Goal: Task Accomplishment & Management: Manage account settings

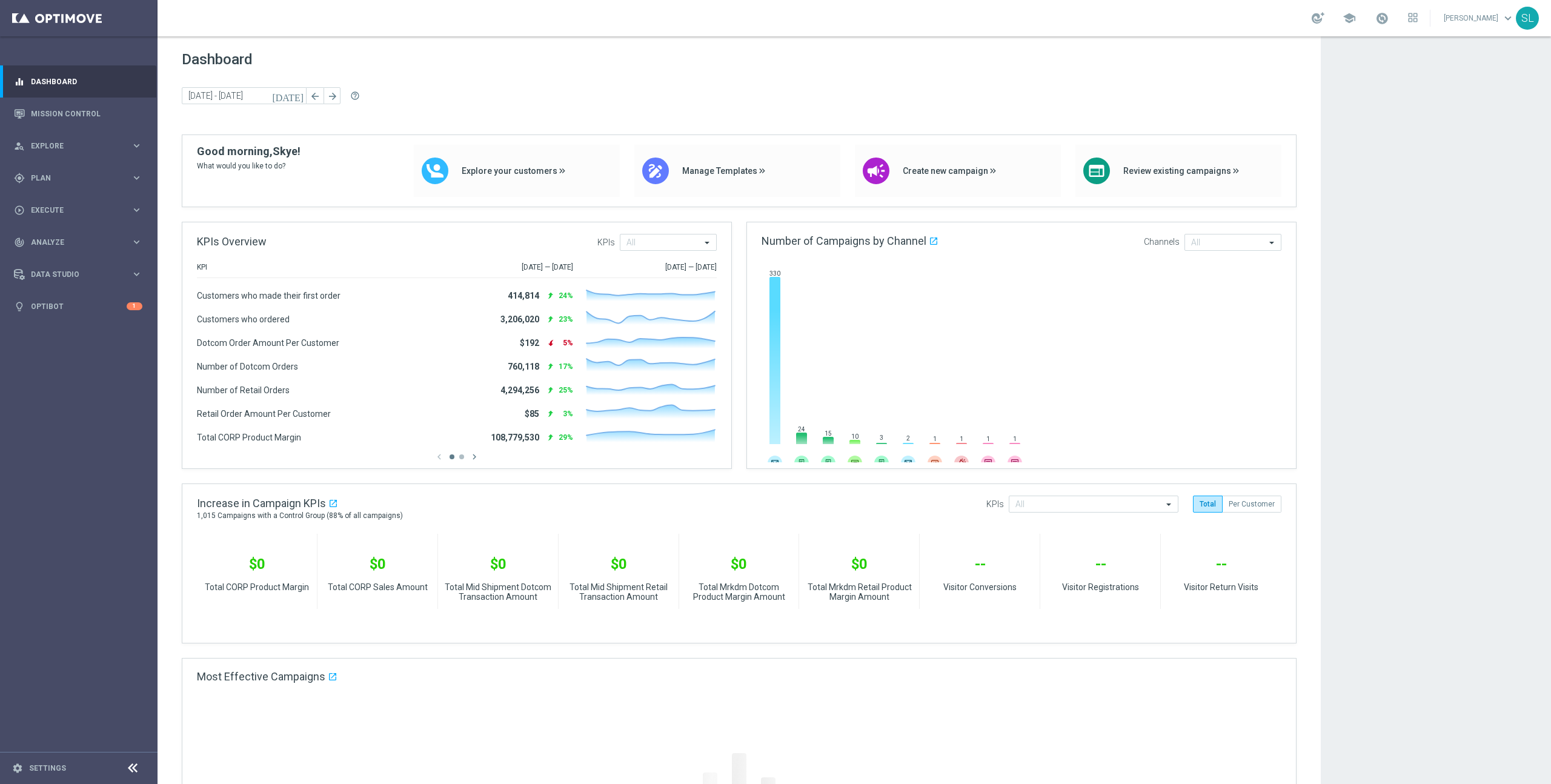
click at [1372, 244] on app-dashboard-grid "Dashboard today 15 Sep 2025 - 16 Sep 2025 arrow_back arrow_forward help_outline…" at bounding box center [854, 740] width 1394 height 1407
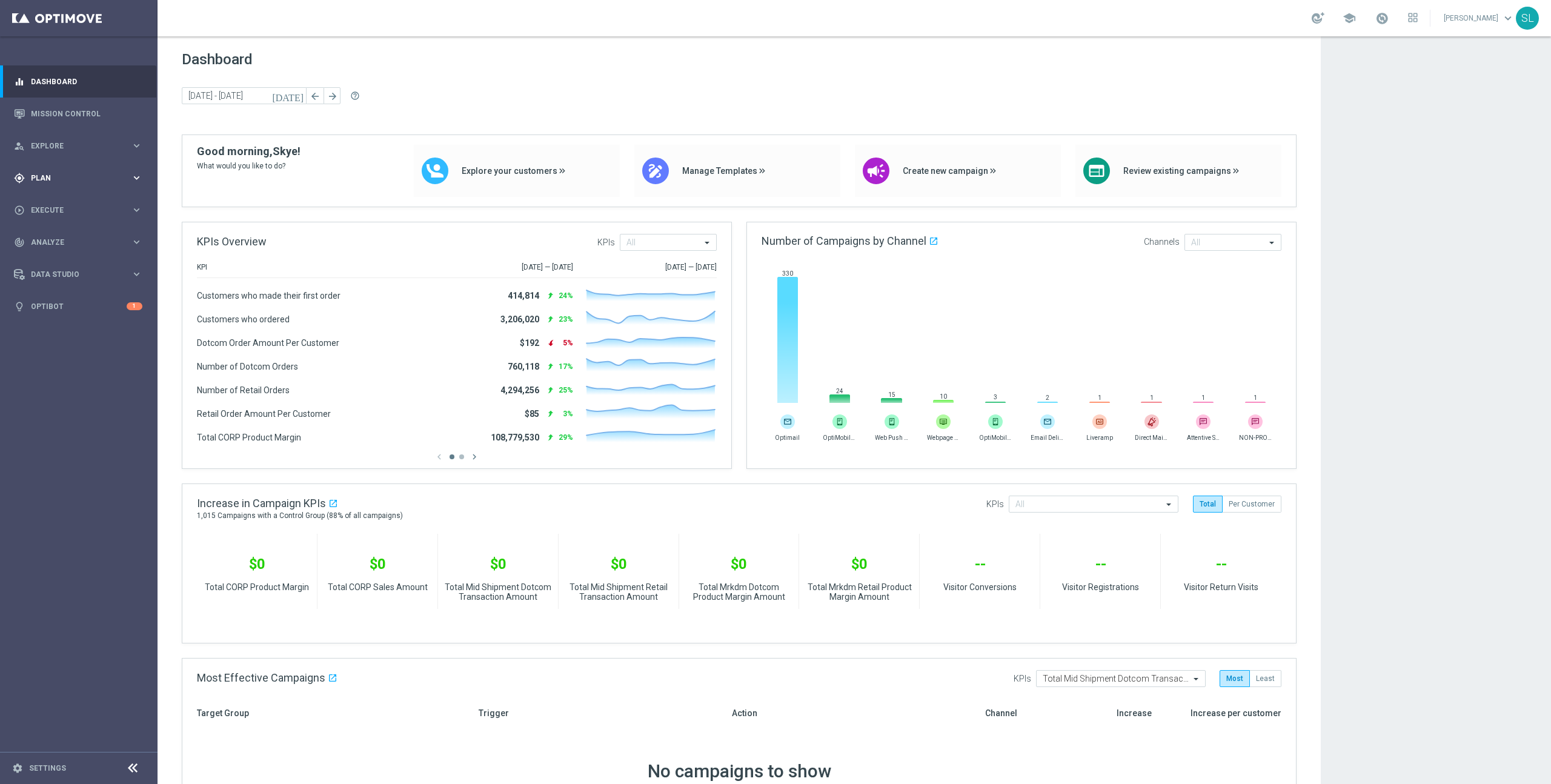
click at [135, 176] on icon "keyboard_arrow_right" at bounding box center [137, 178] width 11 height 11
click at [64, 236] on span "Templates" at bounding box center [75, 239] width 86 height 7
click at [59, 258] on link "Optimail" at bounding box center [82, 258] width 88 height 10
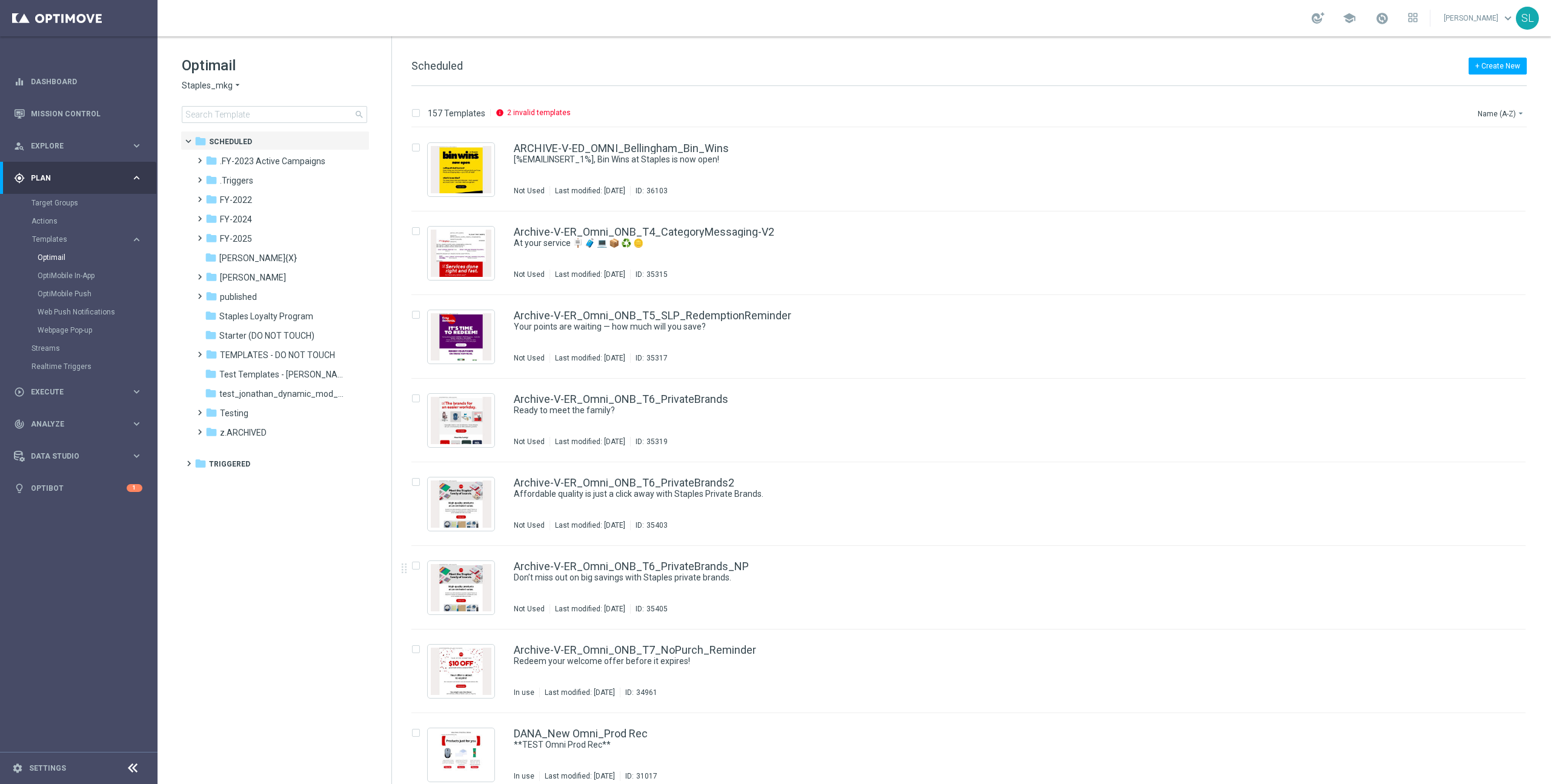
click at [238, 570] on tree-viewport "folder Scheduled more_vert folder .FY-2023 Active Campaigns more_vert" at bounding box center [285, 456] width 210 height 650
click at [75, 491] on link "Optibot" at bounding box center [78, 487] width 95 height 32
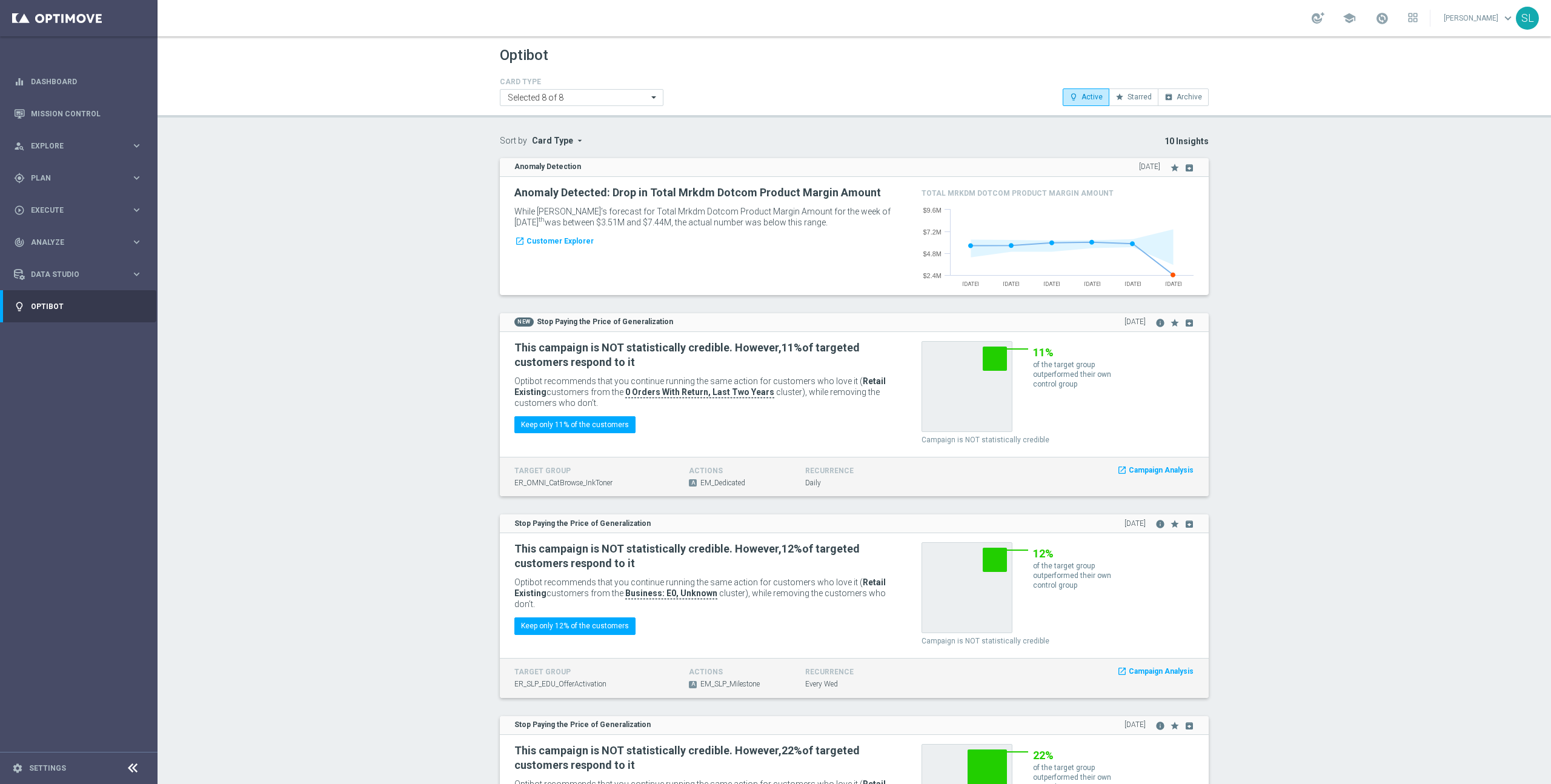
drag, startPoint x: 836, startPoint y: 225, endPoint x: 487, endPoint y: 187, distance: 351.1
click at [520, 187] on h2 "Anomaly Detected: Drop in Total Mrkdm Dotcom Product Margin Amount" at bounding box center [705, 192] width 380 height 15
drag, startPoint x: 512, startPoint y: 190, endPoint x: 817, endPoint y: 227, distance: 307.2
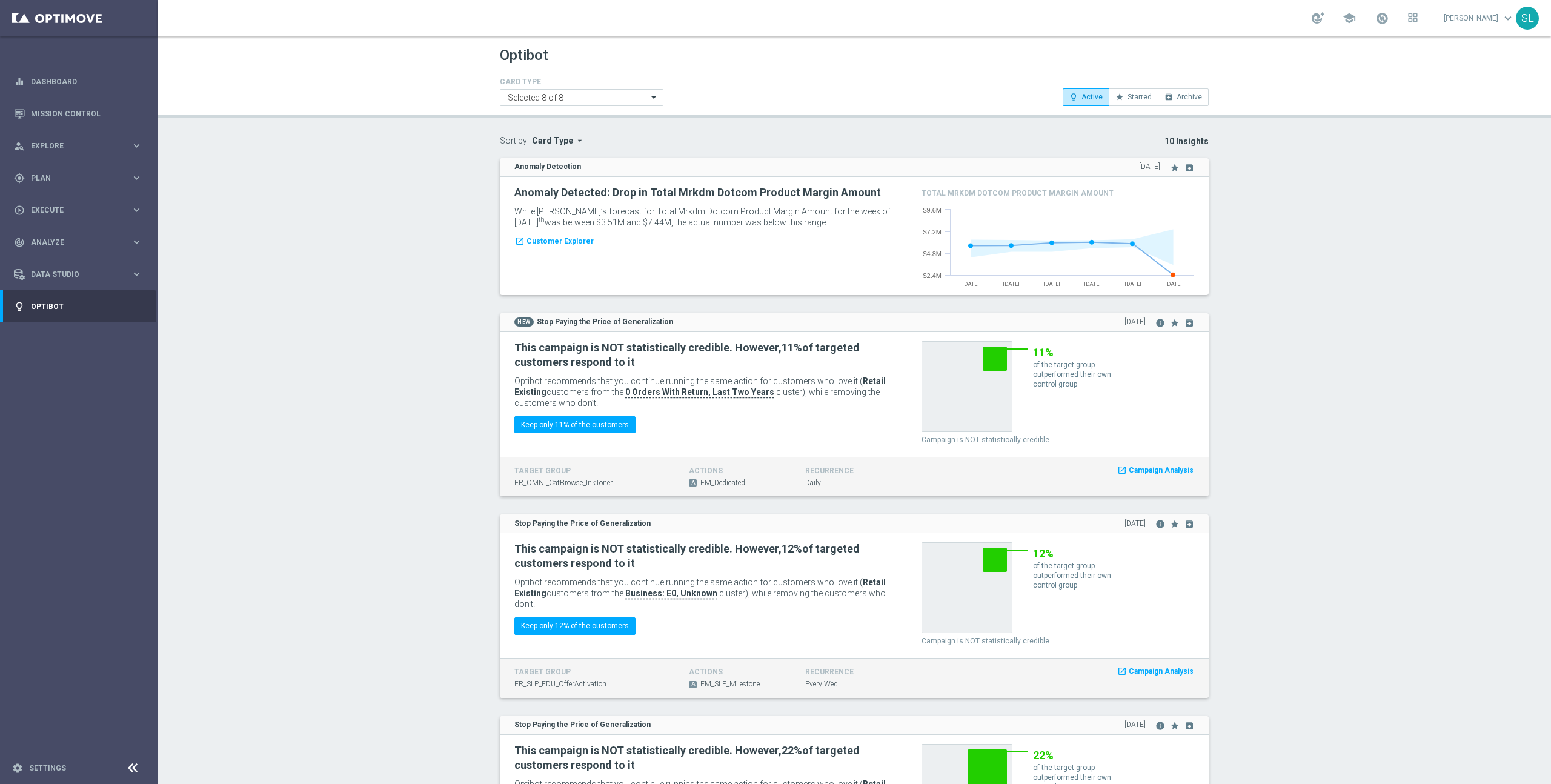
click at [817, 227] on div "Anomaly Detected: Drop in Total Mrkdm Dotcom Product Margin Amount While Optibo…" at bounding box center [709, 208] width 389 height 45
click at [818, 223] on p "While Optibot’s forecast for Total Mrkdm Dotcom Product Margin Amount for the w…" at bounding box center [705, 217] width 380 height 22
click at [544, 240] on span "Customer Explorer" at bounding box center [560, 241] width 67 height 11
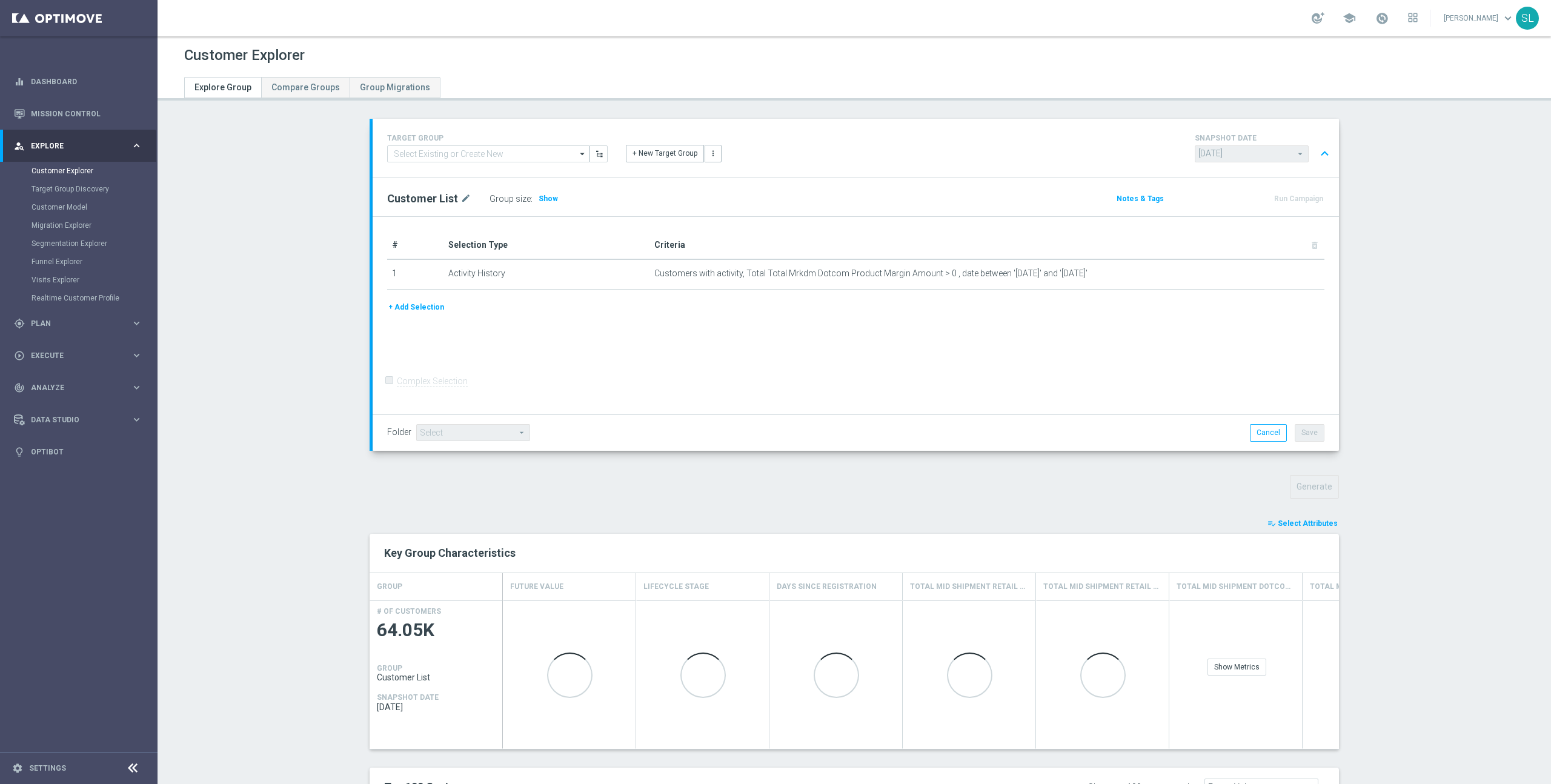
click at [1376, 499] on section "TARGET GROUP arrow_drop_down Show Selected 0 of NaN $10 Promo card offer-Redeem…" at bounding box center [854, 619] width 1394 height 1002
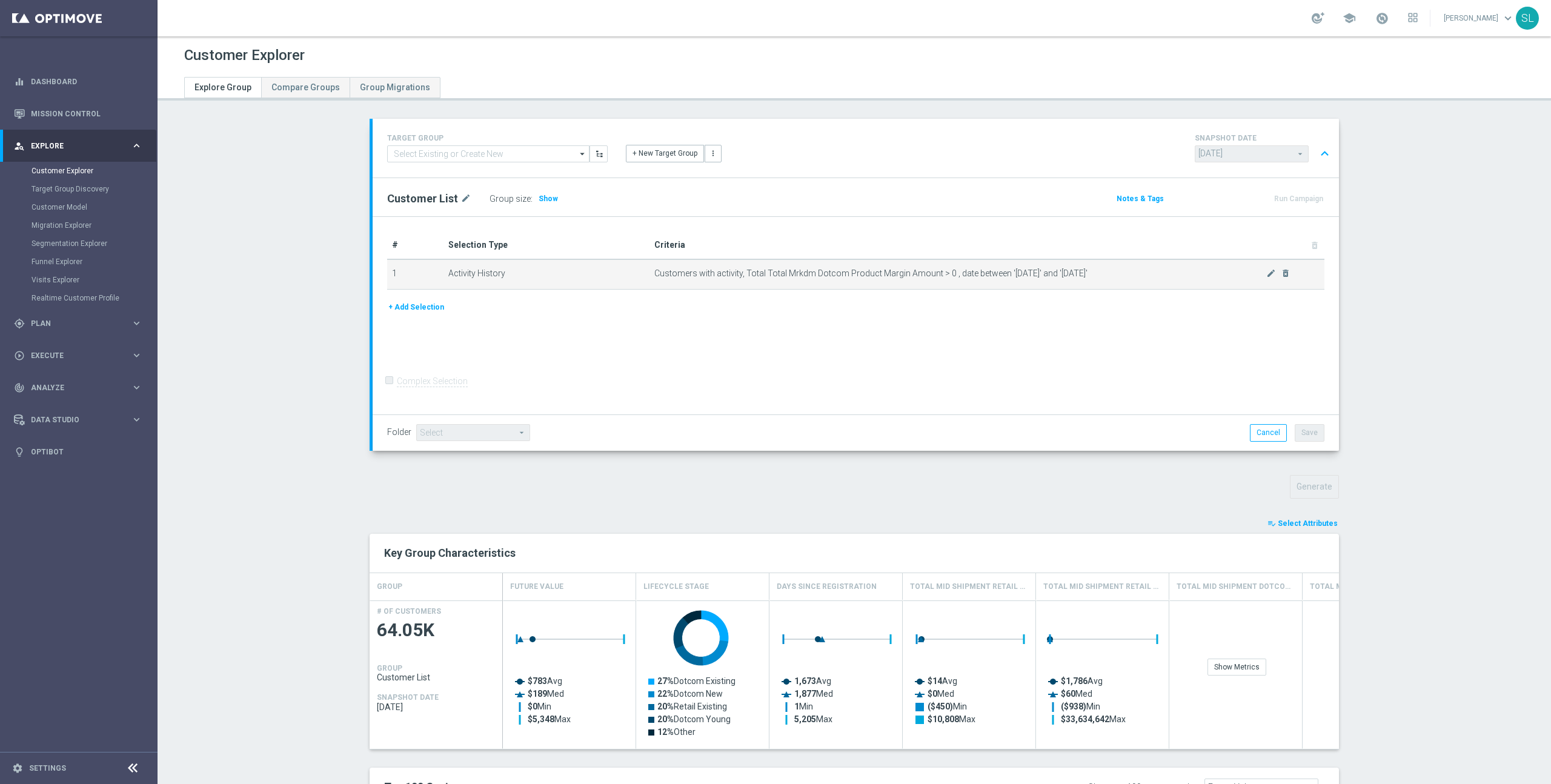
drag, startPoint x: 1127, startPoint y: 270, endPoint x: 472, endPoint y: 266, distance: 655.0
click at [472, 266] on tr "1 Activity History Customers with activity, Total Total Mrkdm Dotcom Product Ma…" at bounding box center [856, 274] width 938 height 30
click at [581, 272] on td "Activity History" at bounding box center [546, 273] width 206 height 30
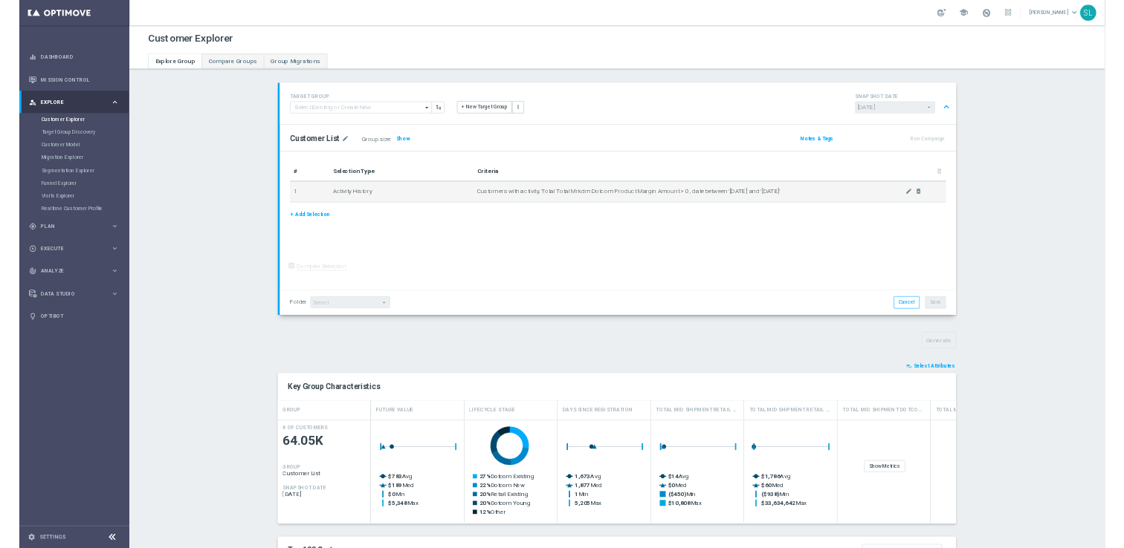
scroll to position [1, 0]
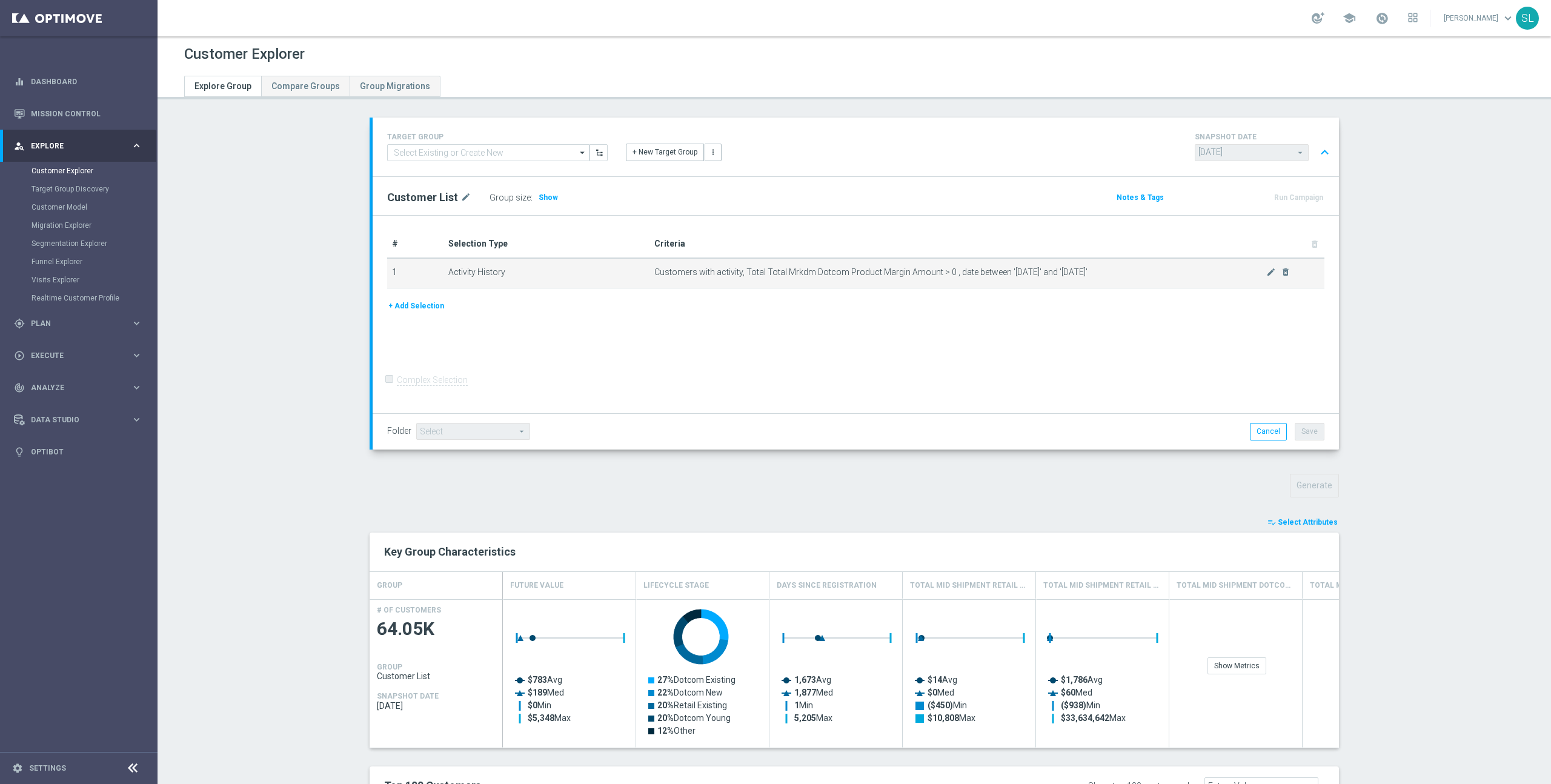
drag, startPoint x: 1161, startPoint y: 271, endPoint x: 447, endPoint y: 273, distance: 714.0
click at [447, 273] on tr "1 Activity History Customers with activity, Total Total Mrkdm Dotcom Product Ma…" at bounding box center [856, 273] width 938 height 30
click at [544, 271] on td "Activity History" at bounding box center [546, 273] width 206 height 30
click at [561, 473] on div "TARGET GROUP arrow_drop_down Show Selected 0 of NaN $10 Promo card offer-Redeem…" at bounding box center [855, 618] width 1018 height 1002
drag, startPoint x: 101, startPoint y: 262, endPoint x: 68, endPoint y: 298, distance: 48.8
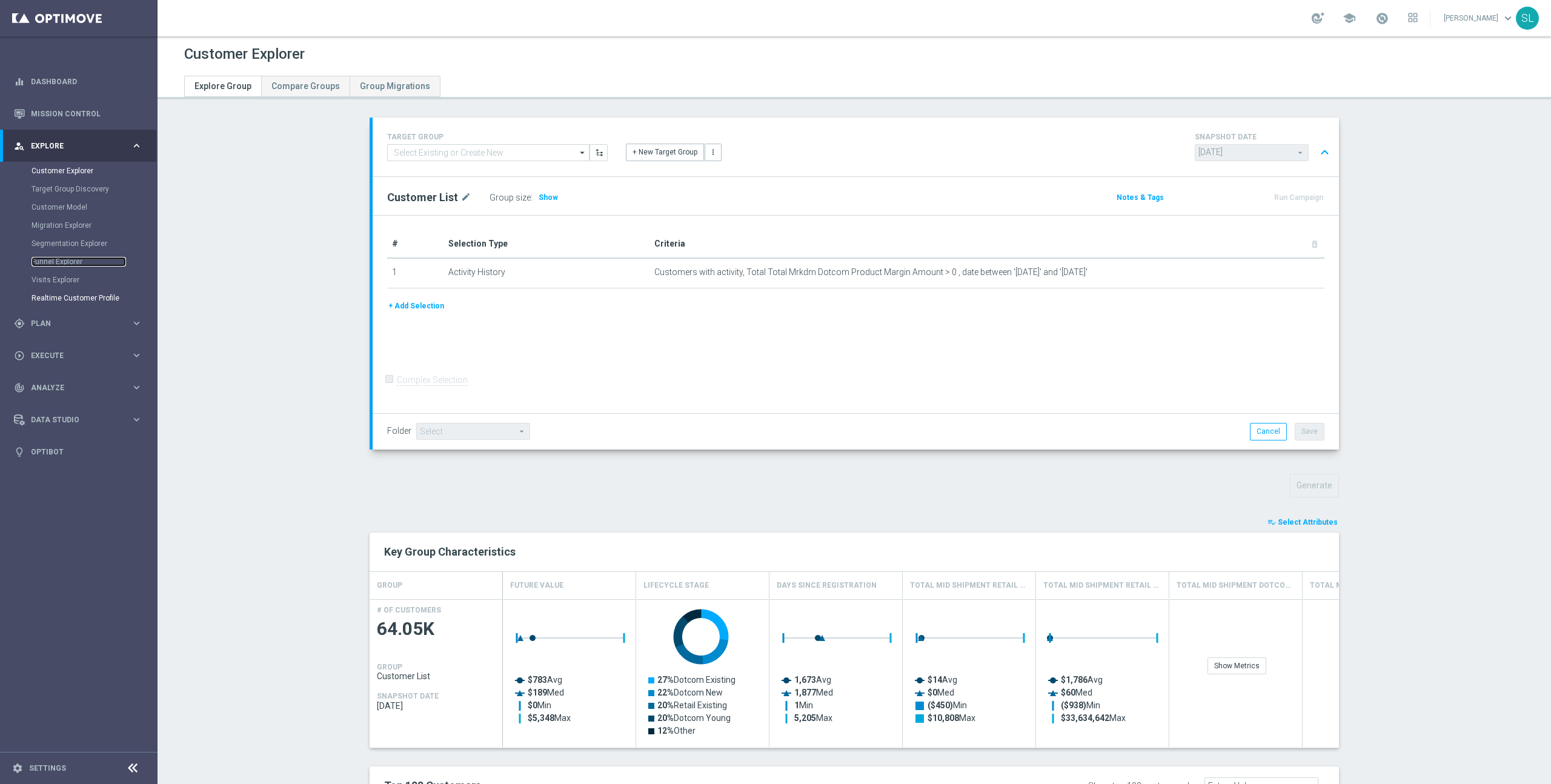
click at [101, 262] on link "Funnel Explorer" at bounding box center [79, 262] width 95 height 10
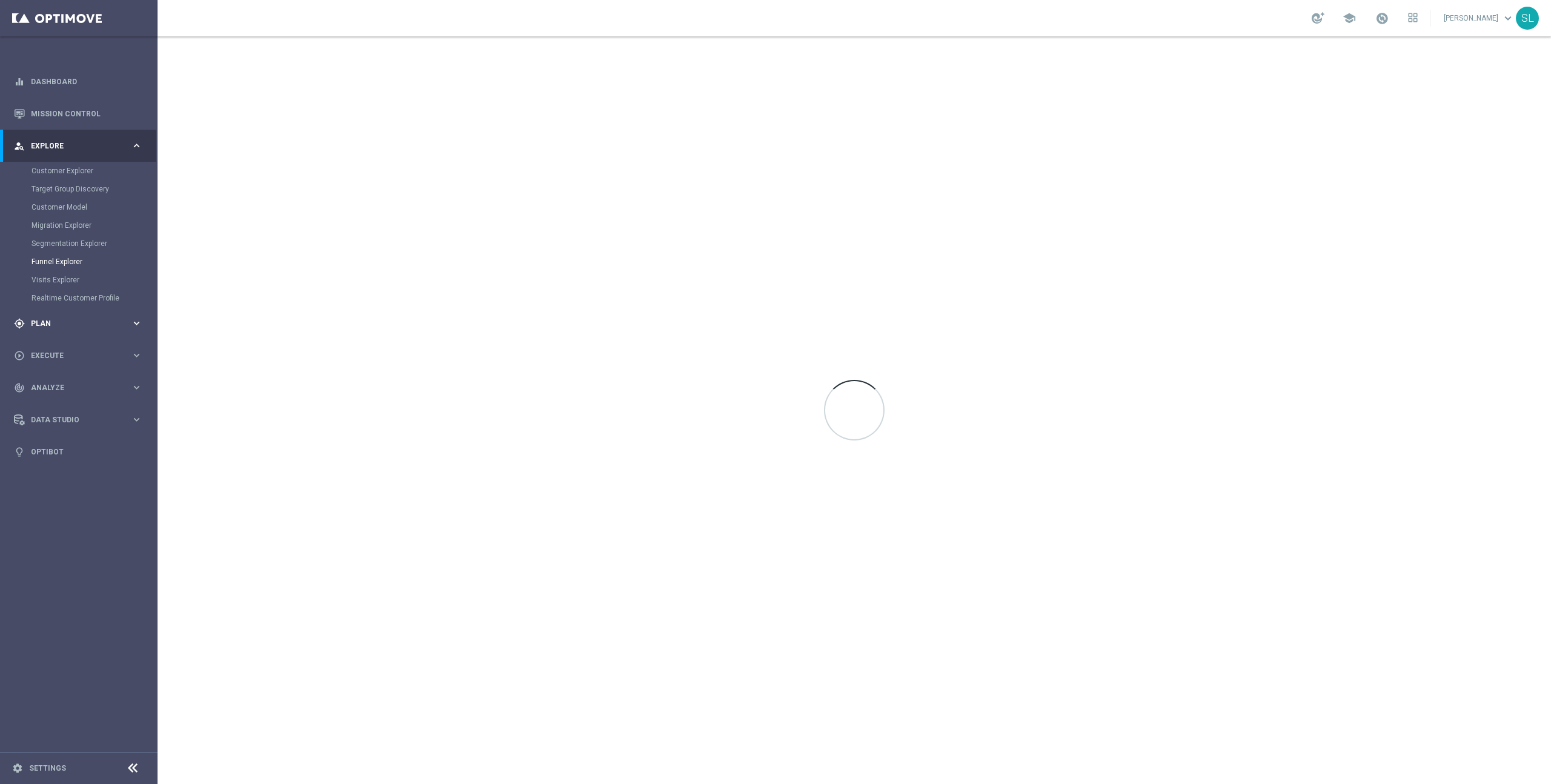
click at [51, 324] on span "Plan" at bounding box center [81, 323] width 100 height 7
click at [74, 204] on link "Target Groups" at bounding box center [79, 203] width 95 height 10
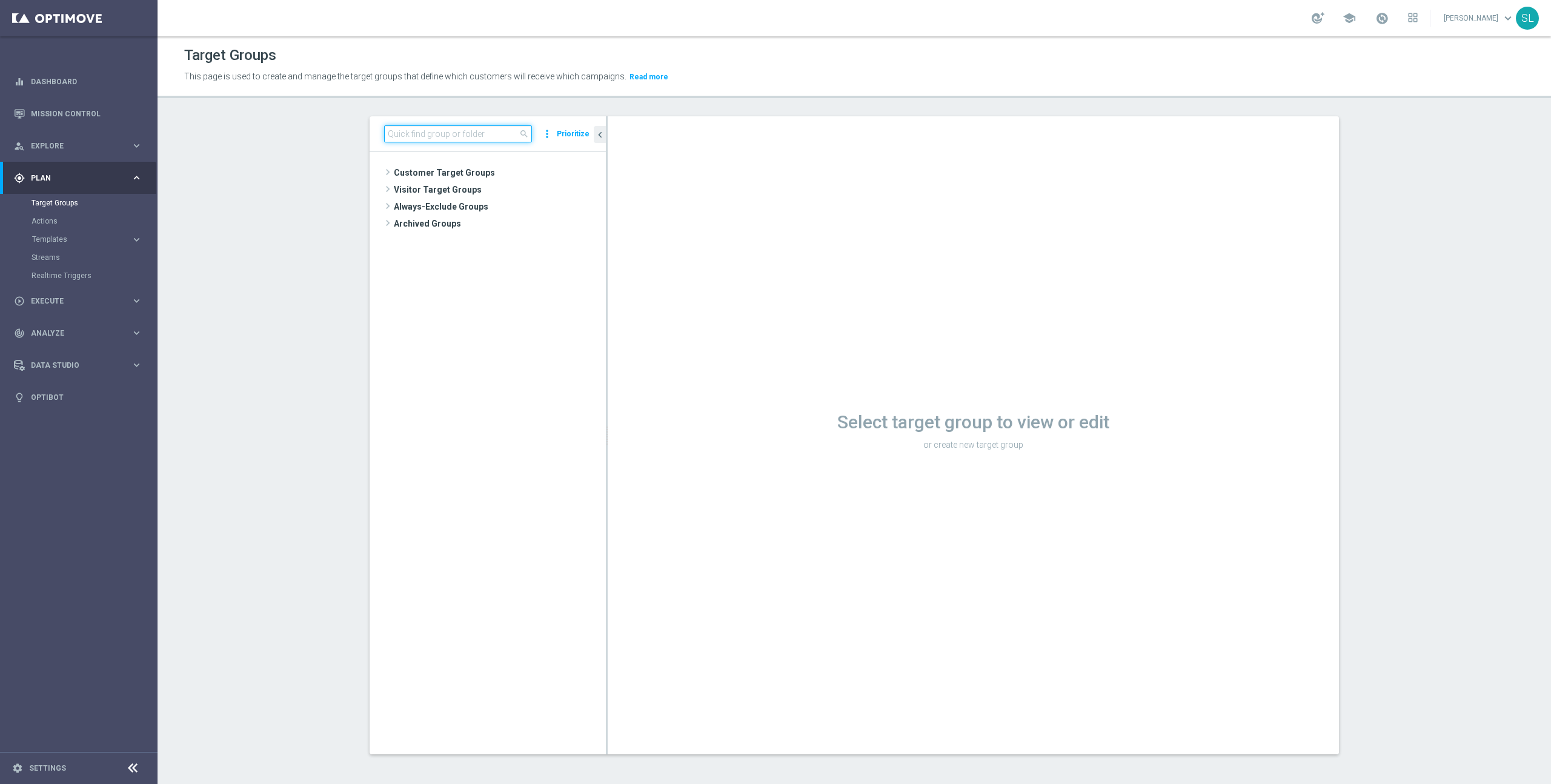
click at [491, 134] on input at bounding box center [457, 134] width 148 height 17
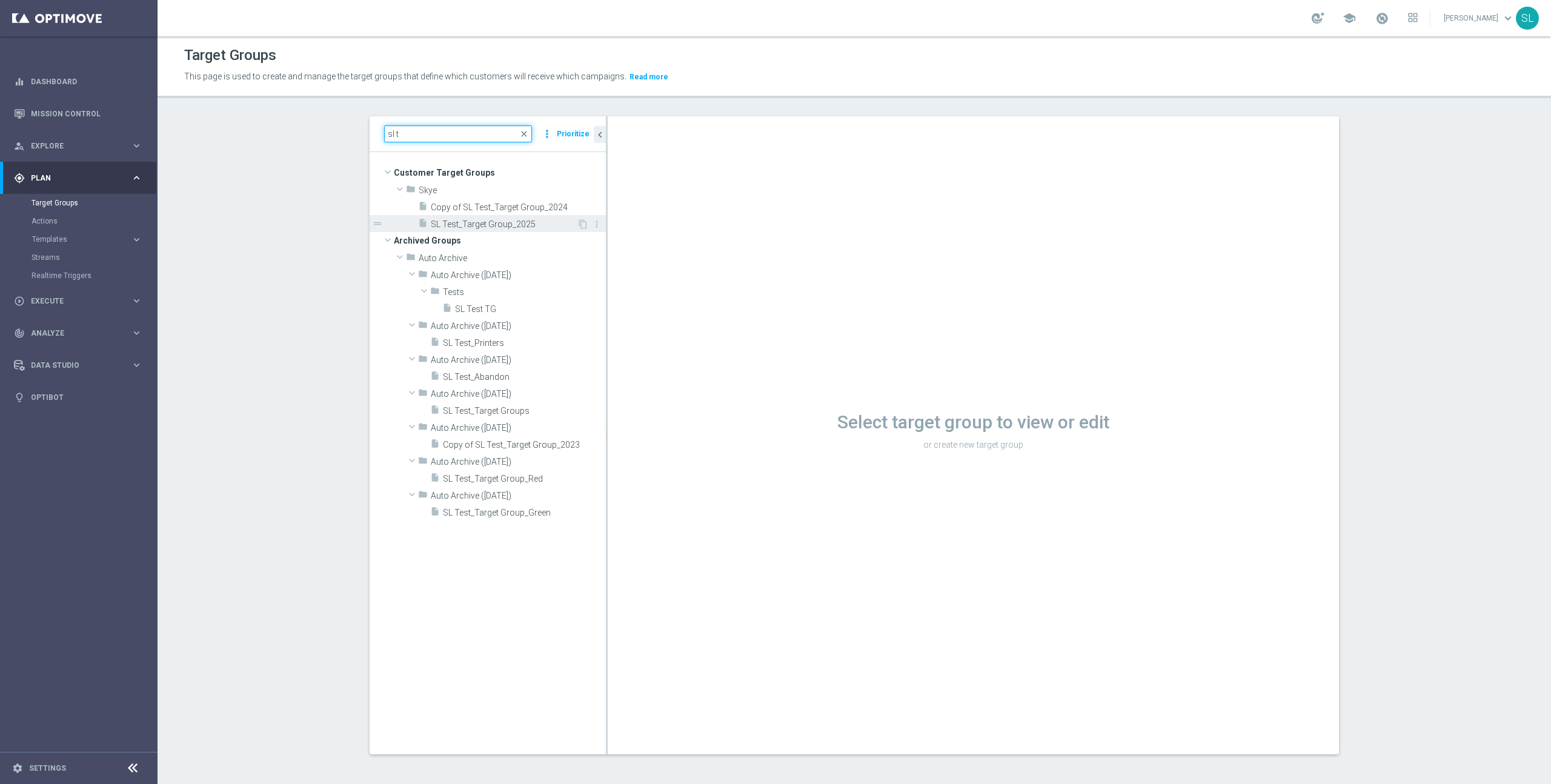
type input "sl t"
click at [519, 224] on span "SL Test_Target Group_2025" at bounding box center [503, 224] width 146 height 11
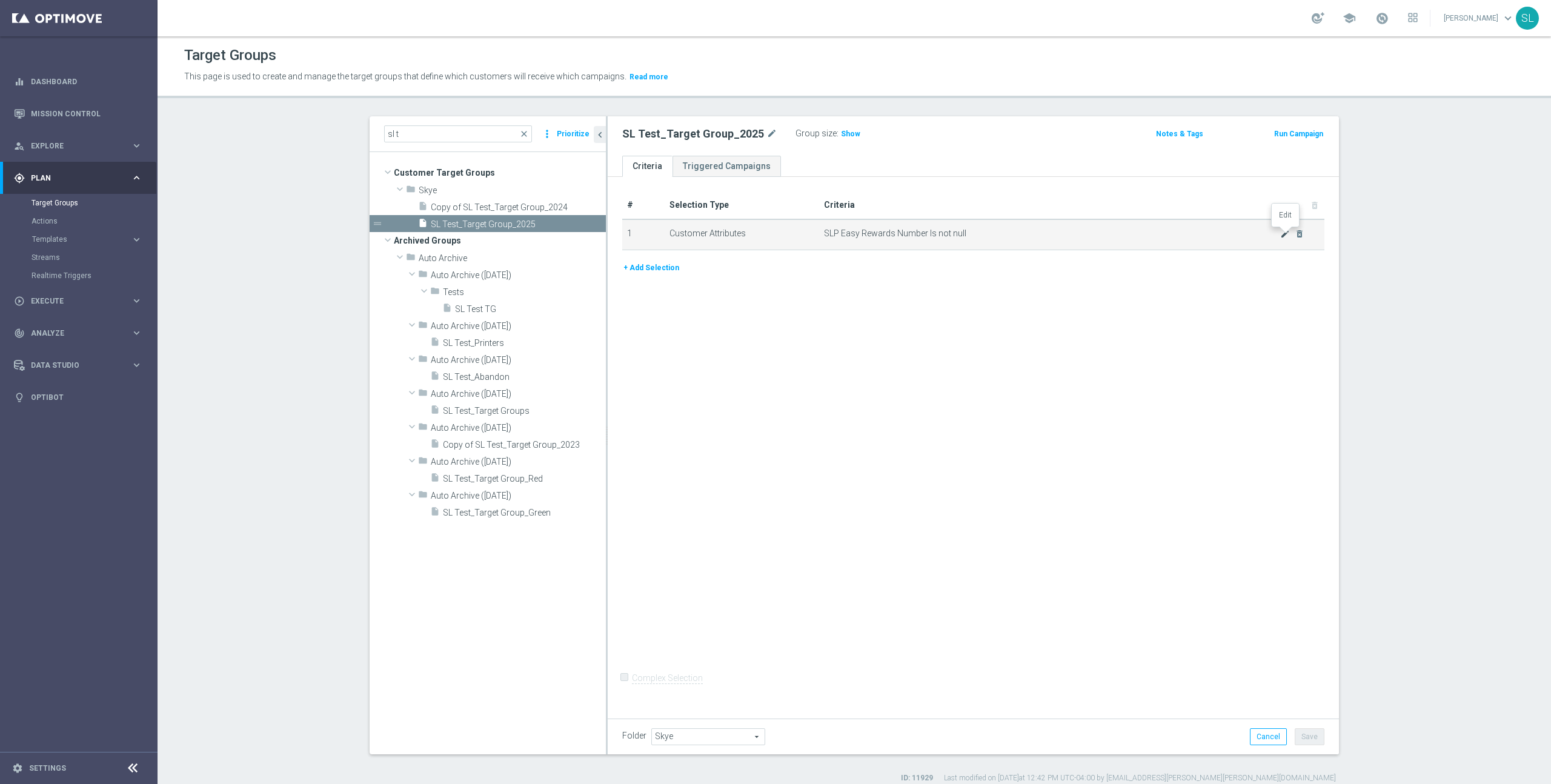
click at [1284, 232] on icon "mode_edit" at bounding box center [1285, 234] width 10 height 10
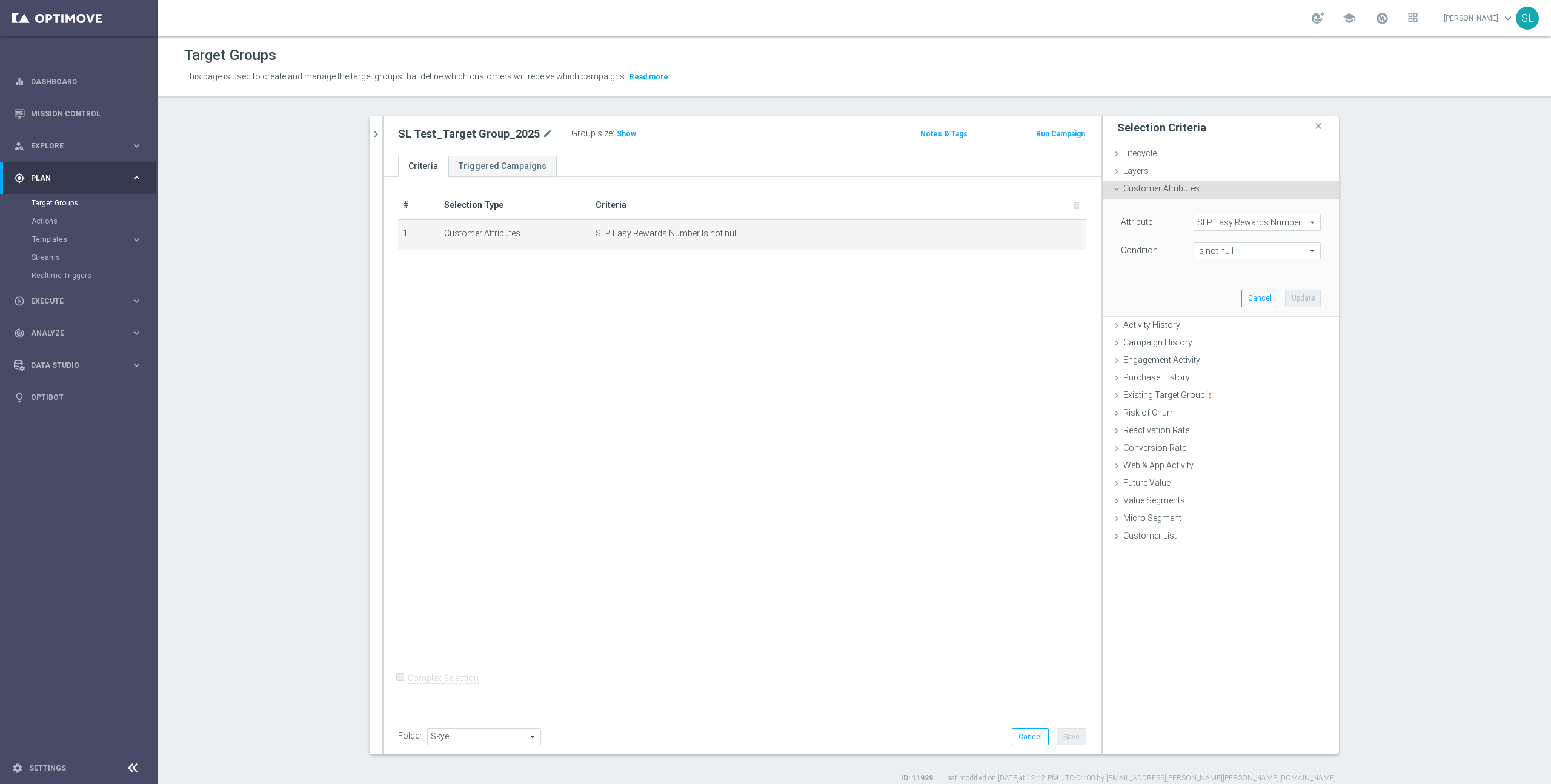
click at [1233, 222] on span "SLP Easy Rewards Number" at bounding box center [1257, 222] width 126 height 15
click at [1233, 222] on input "search" at bounding box center [1257, 222] width 127 height 17
type input "deliver"
click at [1227, 267] on span "Deliverability Score" at bounding box center [1257, 270] width 115 height 10
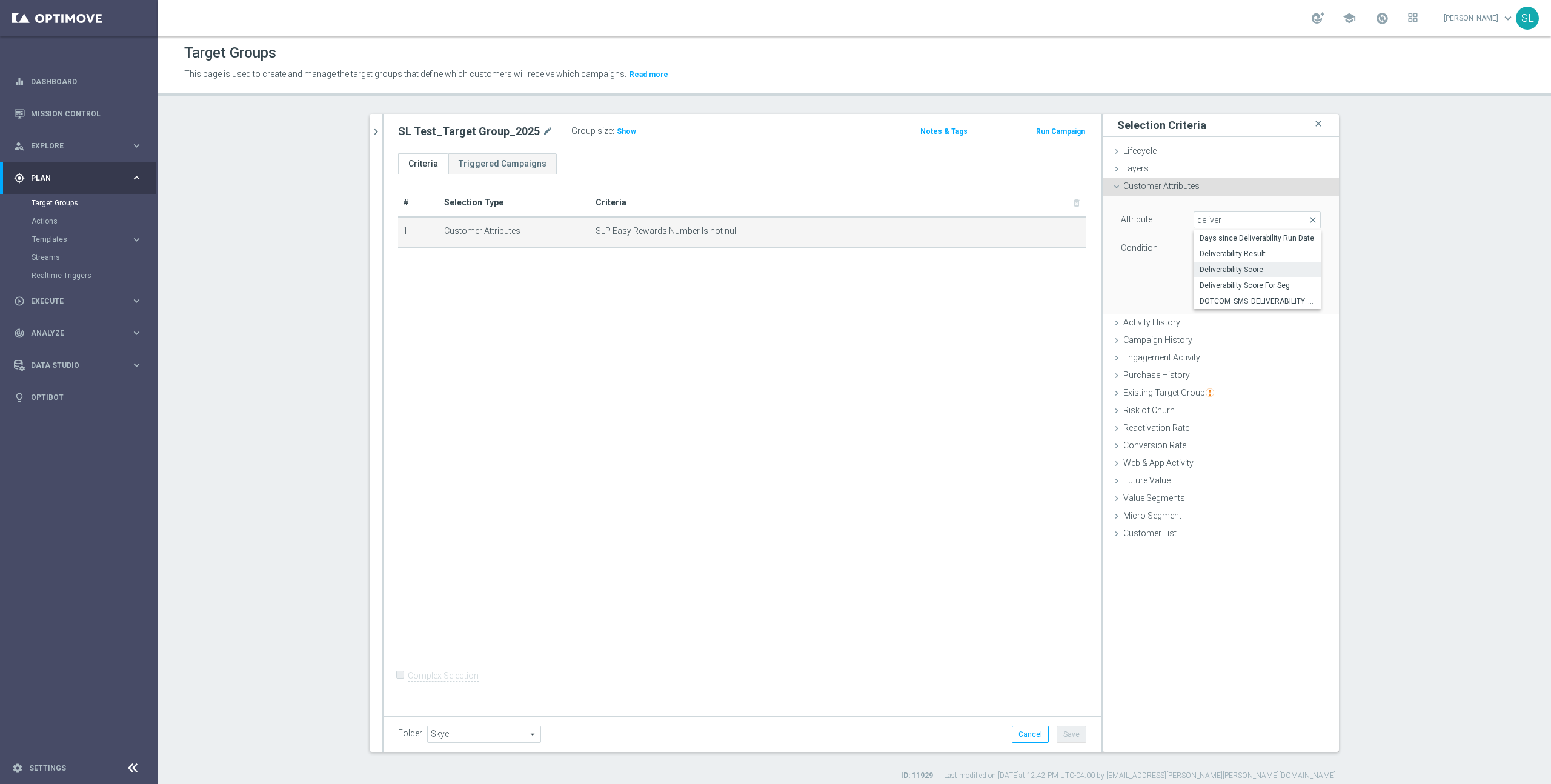
type input "Deliverability Score"
type input "Equals"
click at [1216, 278] on span at bounding box center [1257, 276] width 126 height 15
click at [1217, 357] on span "RED" at bounding box center [1257, 358] width 115 height 10
type input "RED"
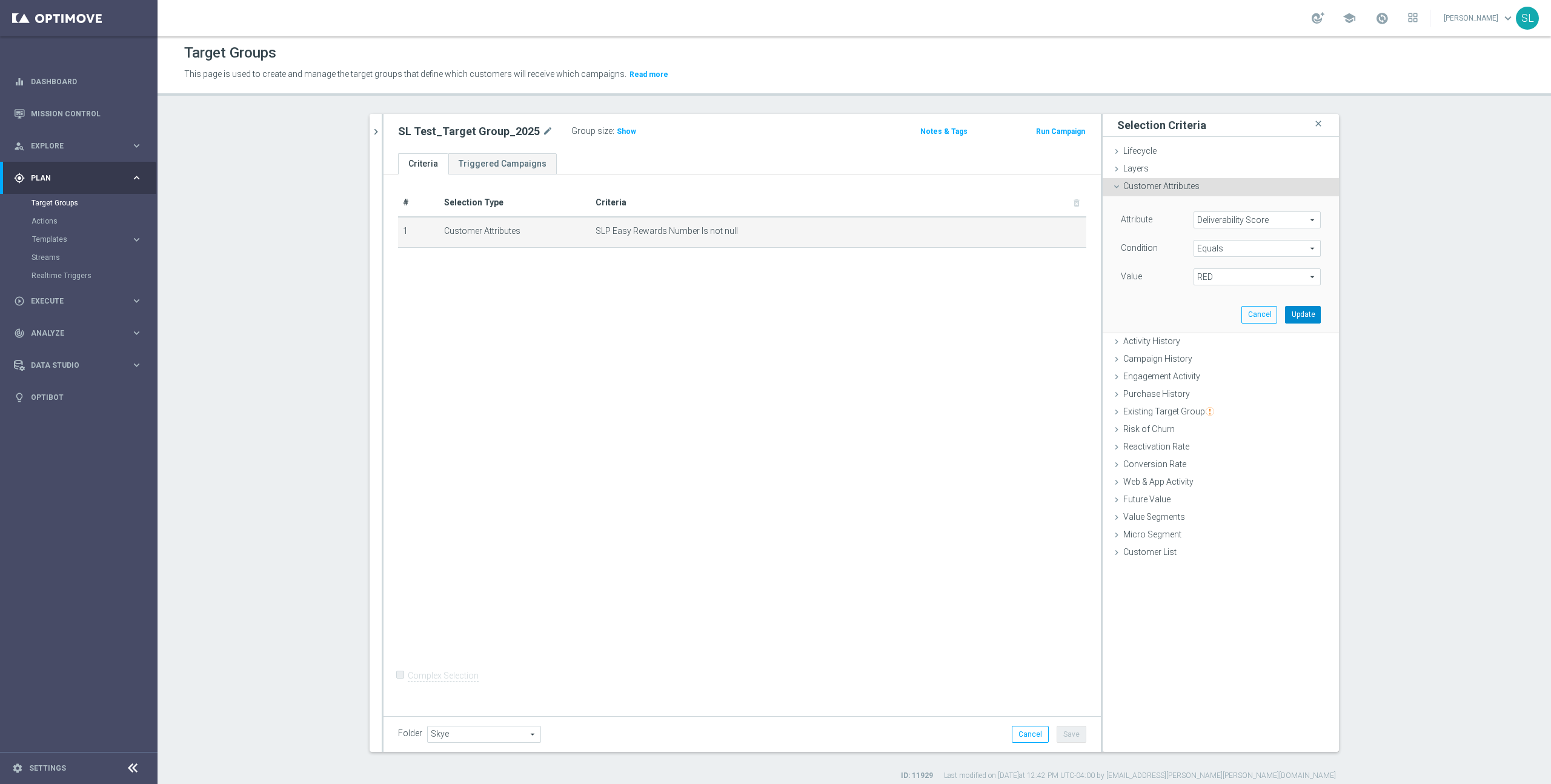
click at [1310, 315] on button "Update" at bounding box center [1303, 314] width 36 height 17
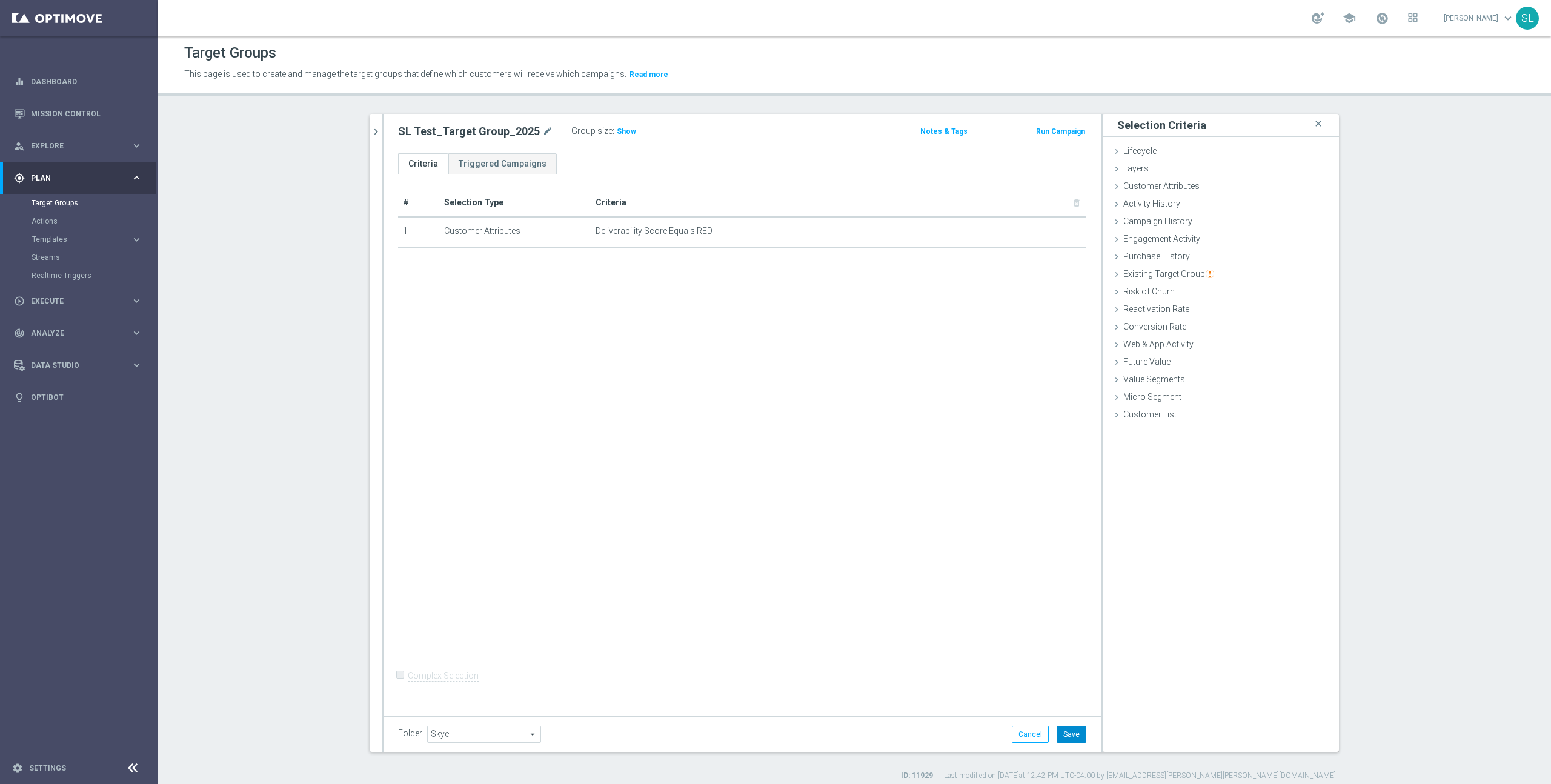
click at [1063, 733] on button "Save" at bounding box center [1072, 733] width 29 height 17
drag, startPoint x: 618, startPoint y: 127, endPoint x: 644, endPoint y: 154, distance: 37.5
click at [618, 127] on span "Show" at bounding box center [627, 131] width 20 height 8
click at [1182, 240] on span "Engagement Activity" at bounding box center [1162, 239] width 77 height 10
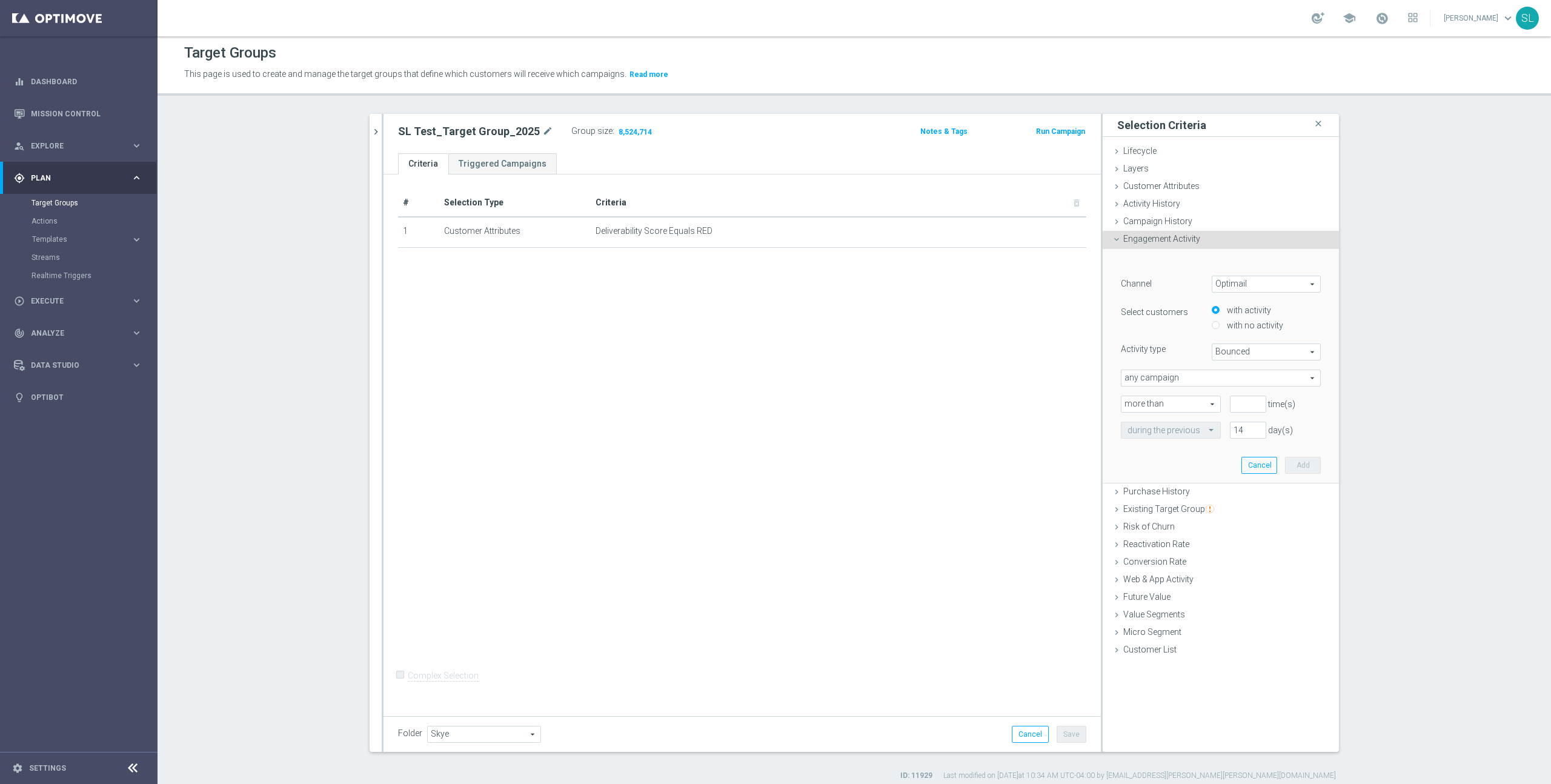
scroll to position [1, 0]
click at [1253, 351] on span "Bounced" at bounding box center [1266, 353] width 108 height 15
click at [1250, 383] on span "Clicked" at bounding box center [1266, 383] width 95 height 10
type input "Clicked"
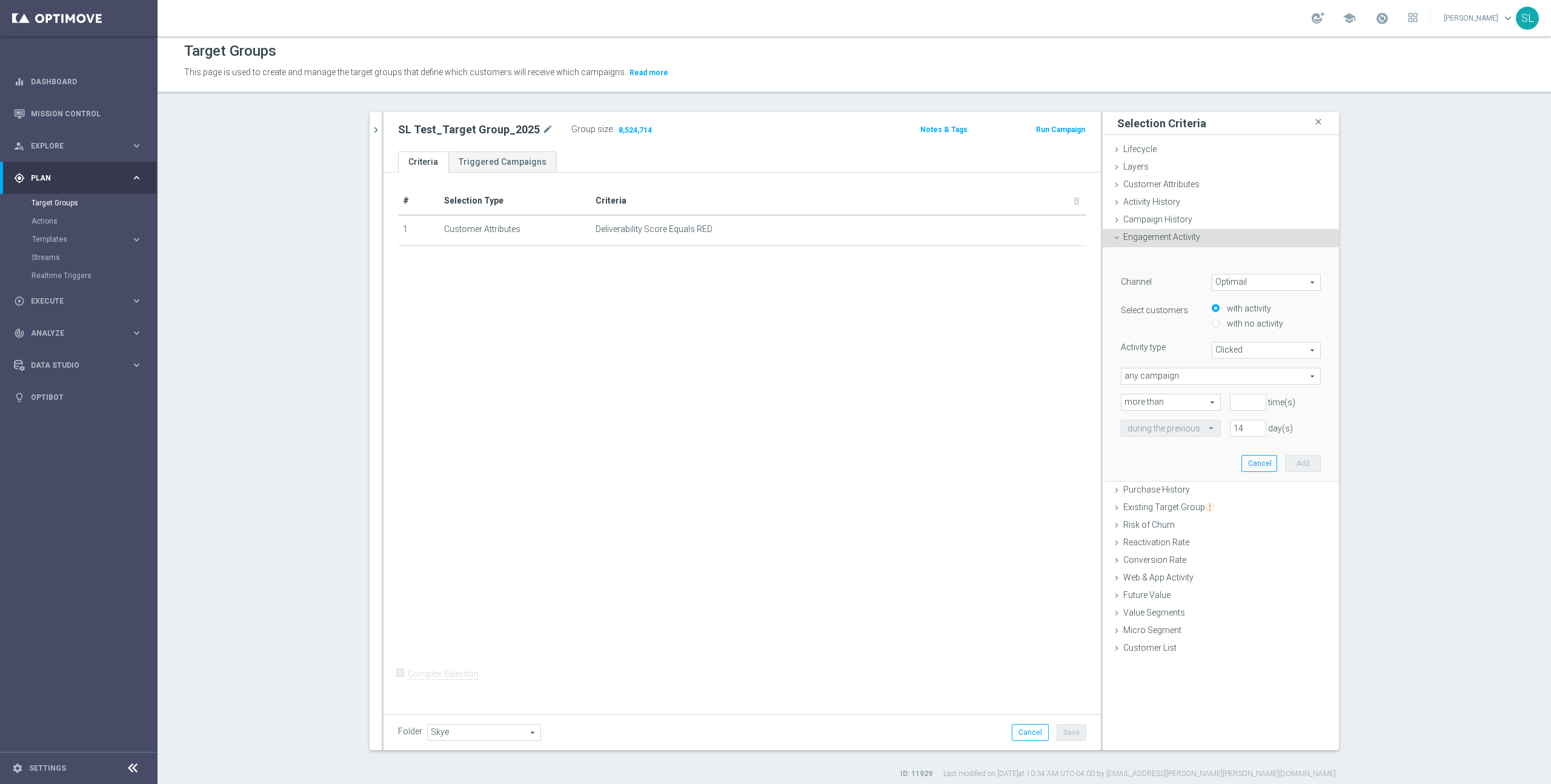
scroll to position [5, 0]
click at [1182, 378] on span "any campaign" at bounding box center [1222, 375] width 199 height 15
click at [1045, 374] on div "# Selection Type Criteria delete_forever 1 Customer Attributes Deliverability S…" at bounding box center [742, 440] width 718 height 536
click at [1241, 401] on input "number" at bounding box center [1248, 401] width 37 height 17
type input "-2"
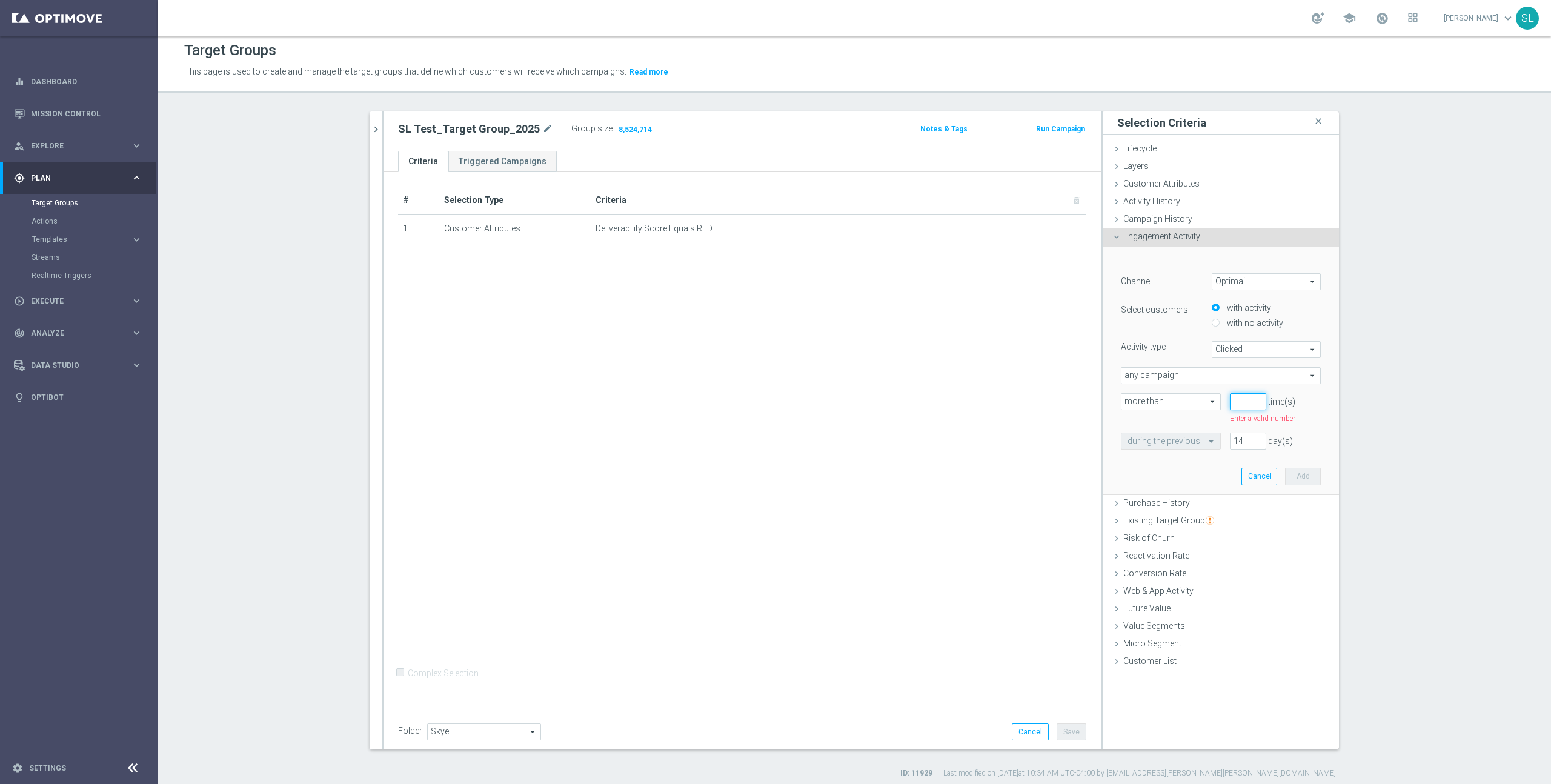
type input "0"
drag, startPoint x: 1247, startPoint y: 425, endPoint x: 1223, endPoint y: 430, distance: 24.5
click at [1223, 430] on div "14 day(s)" at bounding box center [1248, 427] width 55 height 17
type input "180"
click at [1306, 461] on button "Add" at bounding box center [1303, 462] width 36 height 17
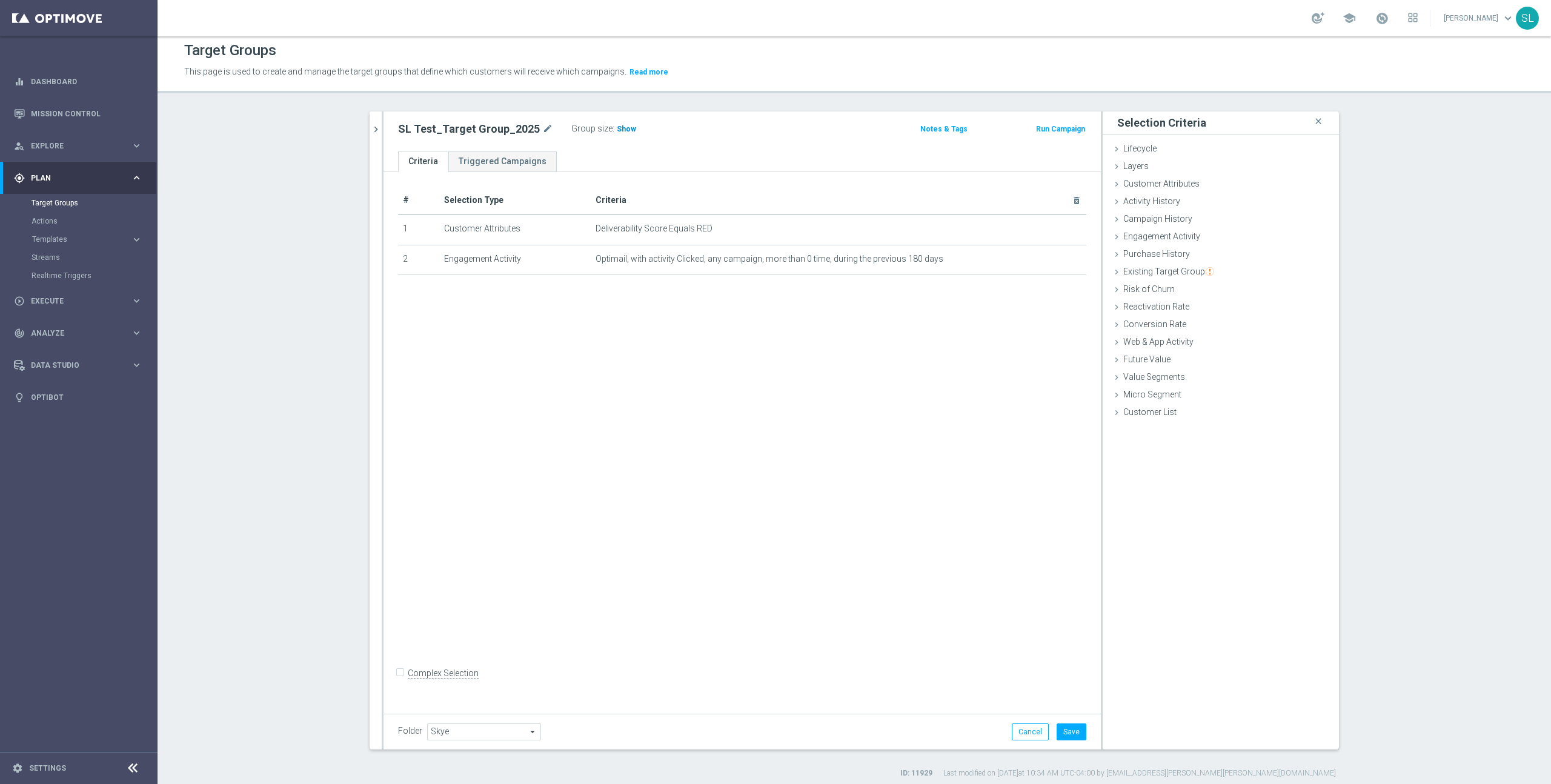
click at [617, 126] on span "Show" at bounding box center [627, 129] width 20 height 8
click at [1047, 255] on icon "mode_edit" at bounding box center [1048, 258] width 10 height 10
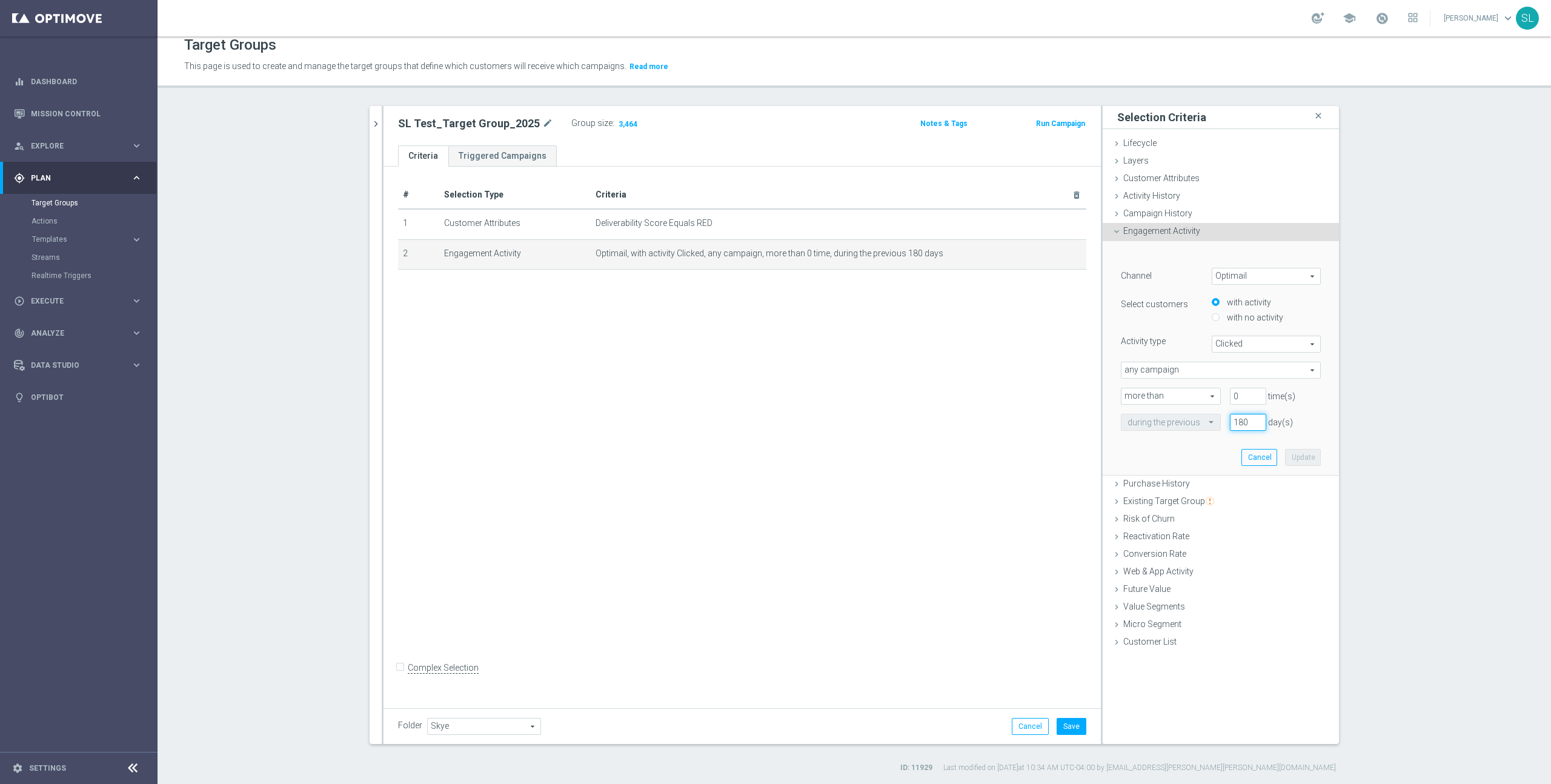
click at [1244, 417] on input "180" at bounding box center [1248, 422] width 37 height 17
type input "365"
drag, startPoint x: 1296, startPoint y: 452, endPoint x: 1209, endPoint y: 414, distance: 94.9
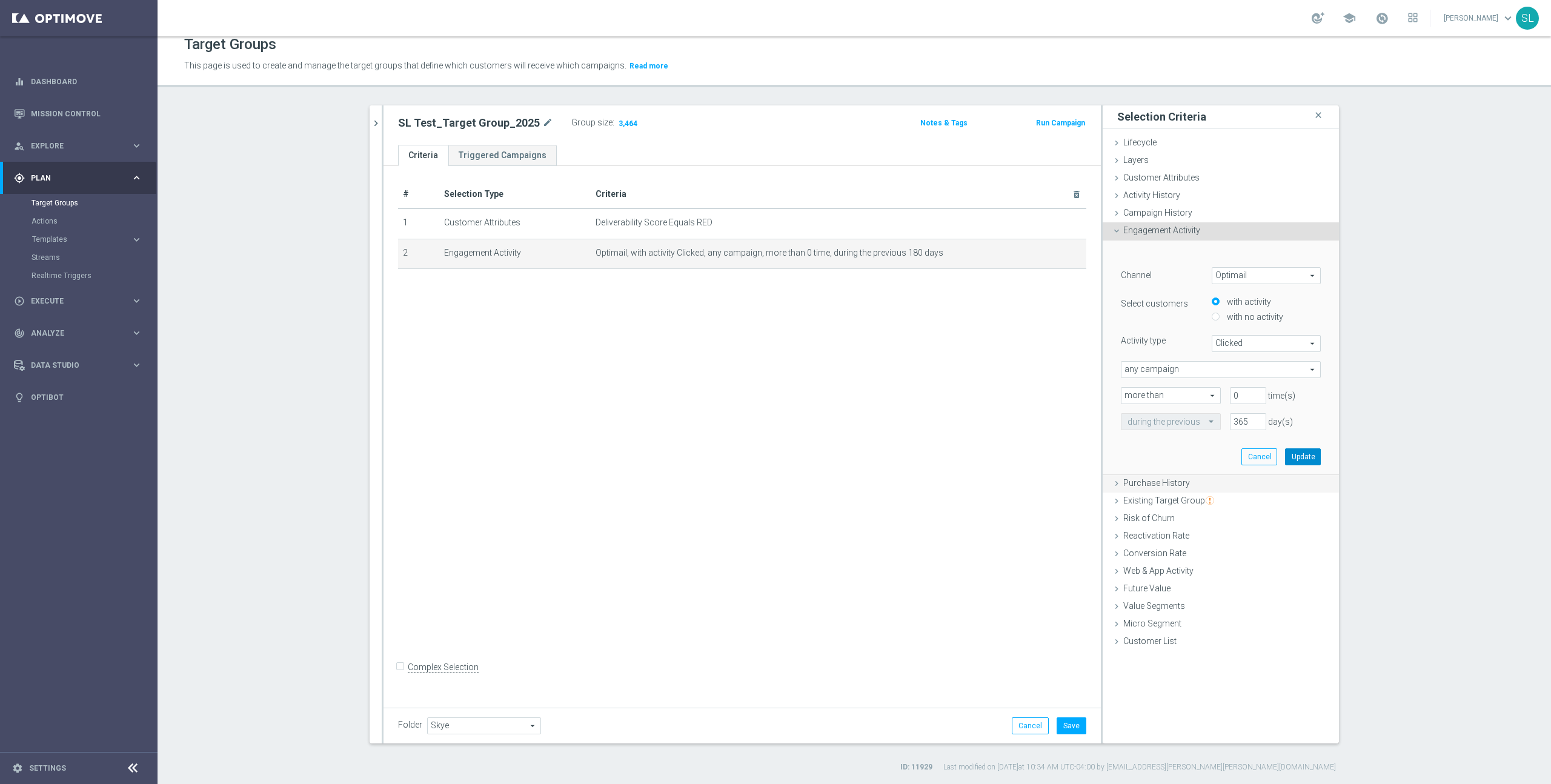
click at [1296, 452] on button "Update" at bounding box center [1303, 456] width 36 height 17
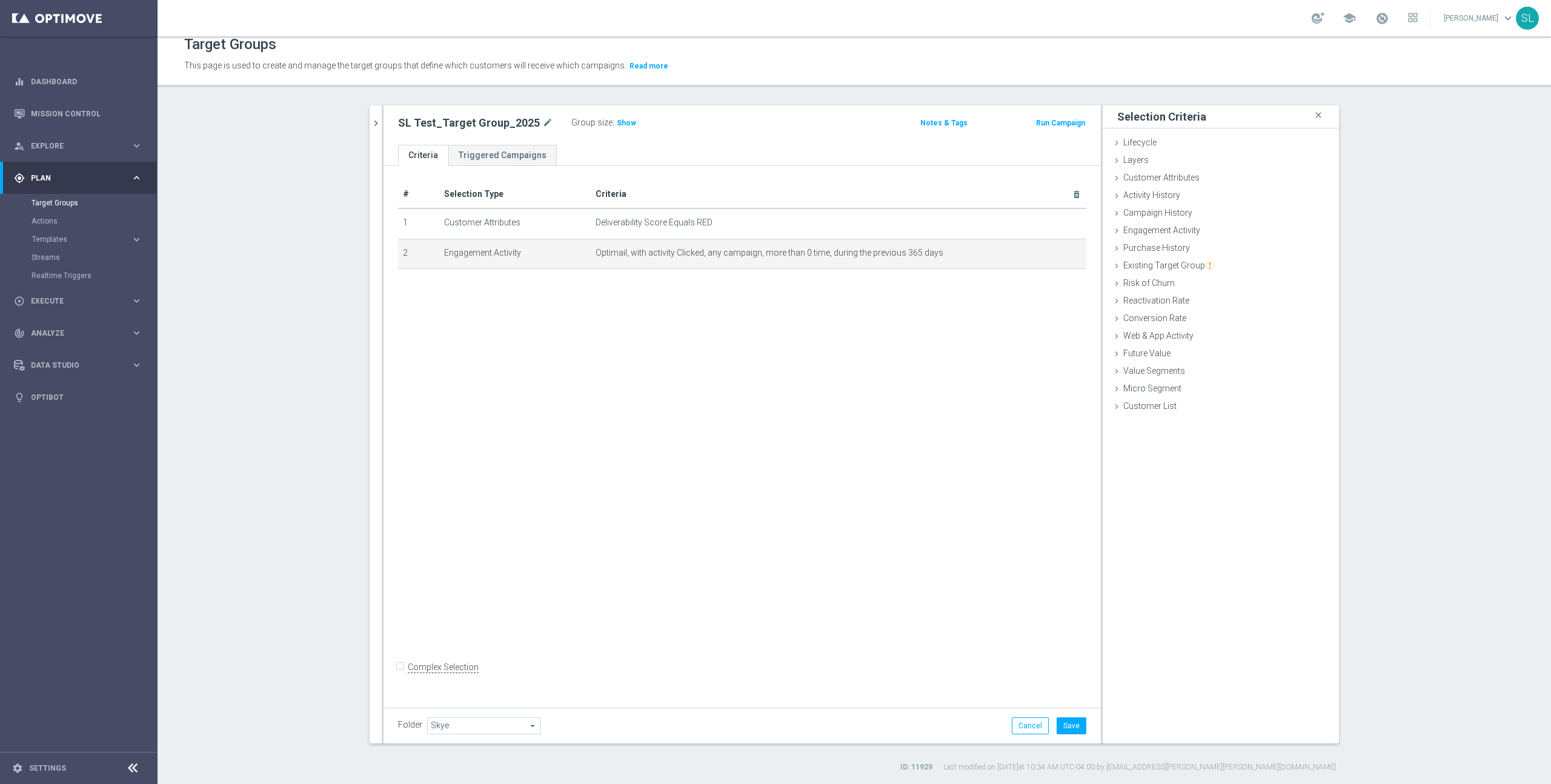
drag, startPoint x: 624, startPoint y: 125, endPoint x: 643, endPoint y: 128, distance: 19.2
click at [623, 125] on span "Show" at bounding box center [627, 123] width 20 height 8
click at [1044, 251] on icon "mode_edit" at bounding box center [1048, 253] width 10 height 10
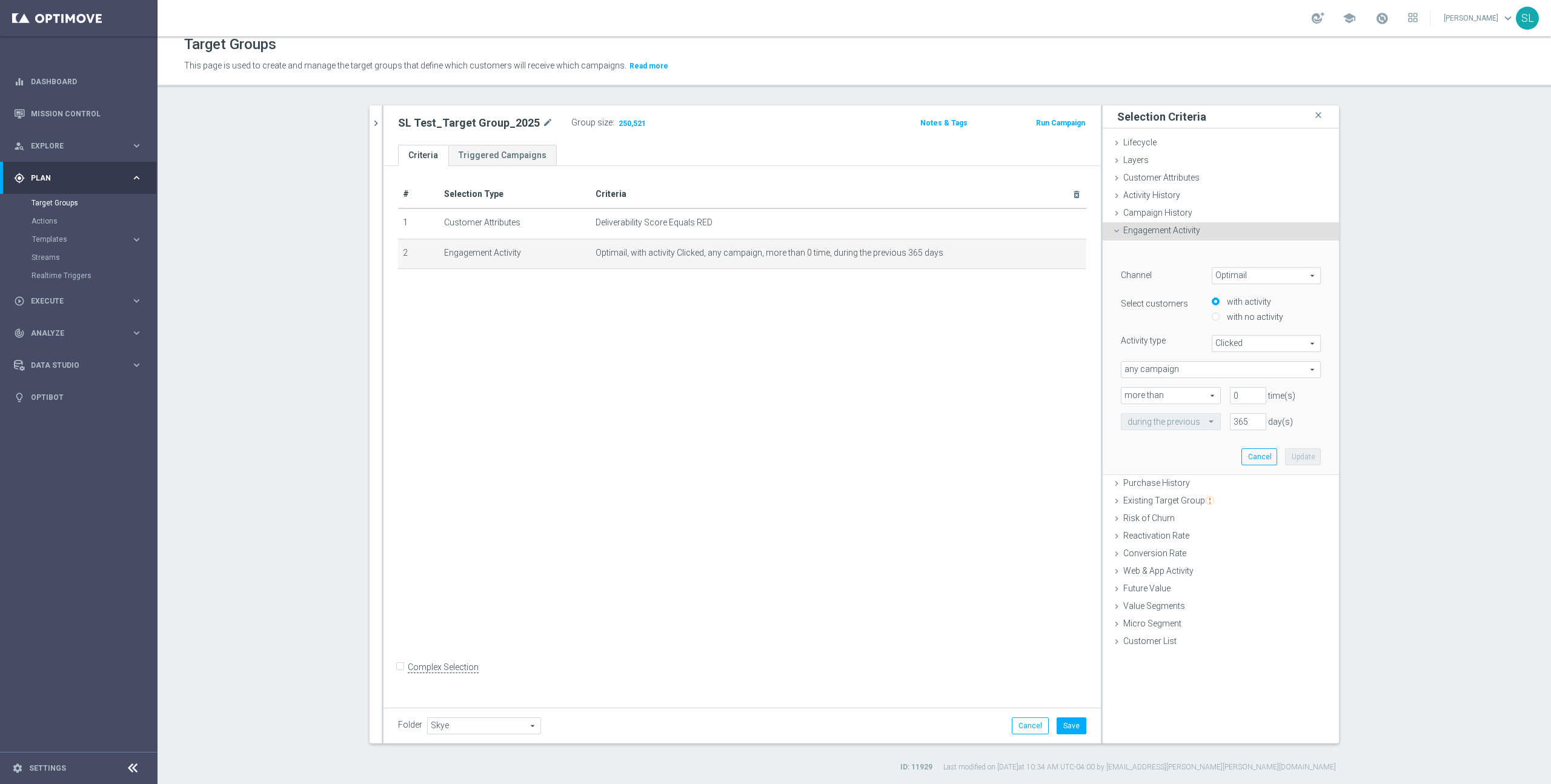
click at [1262, 341] on span "Clicked" at bounding box center [1266, 343] width 108 height 15
click at [1249, 424] on span "Opened" at bounding box center [1266, 424] width 95 height 10
type input "Opened"
click at [1299, 457] on button "Update" at bounding box center [1303, 456] width 36 height 17
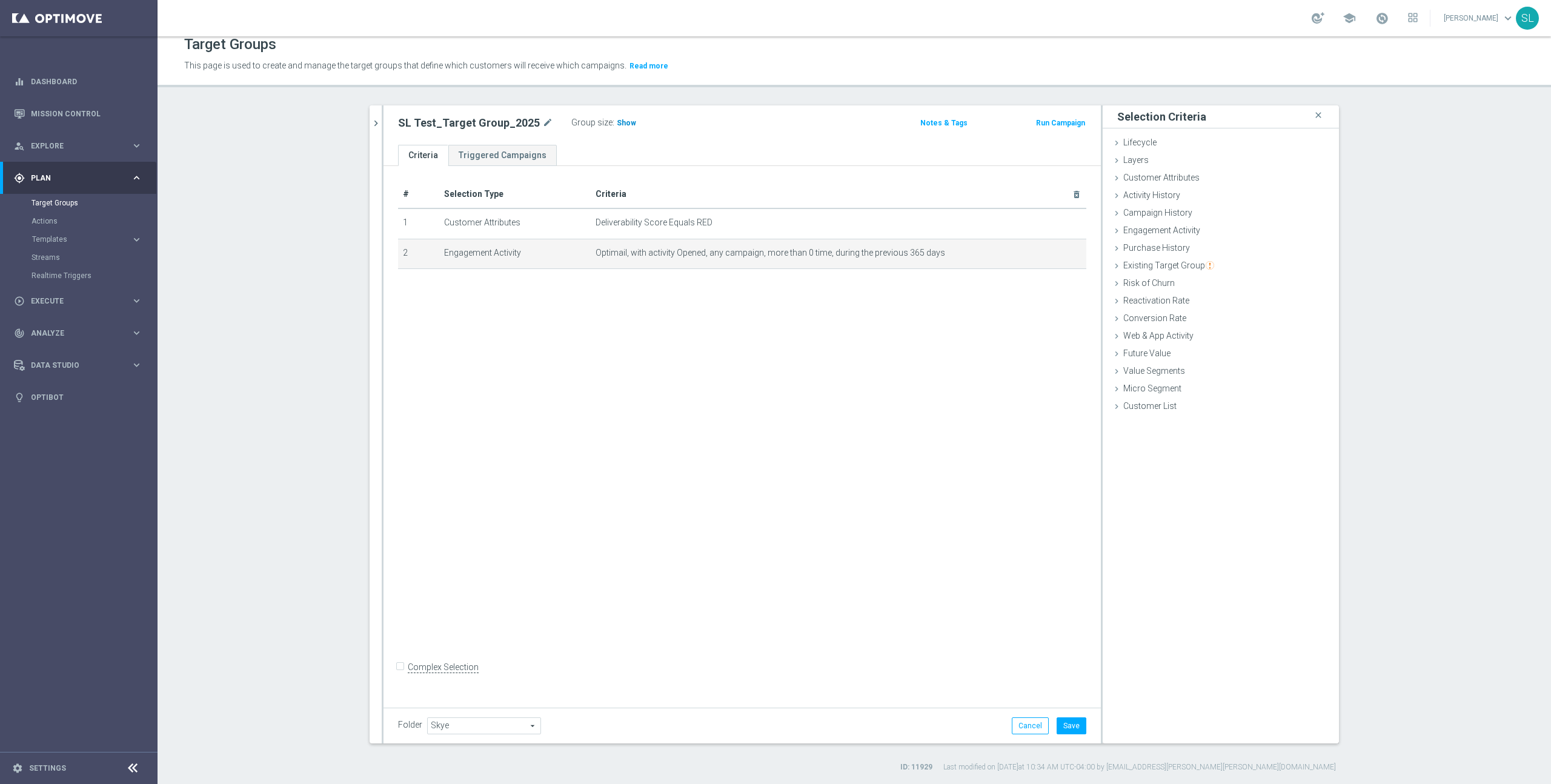
click at [617, 129] on h3 "Show" at bounding box center [626, 123] width 22 height 13
click at [1202, 246] on div "Purchase History done" at bounding box center [1222, 249] width 236 height 18
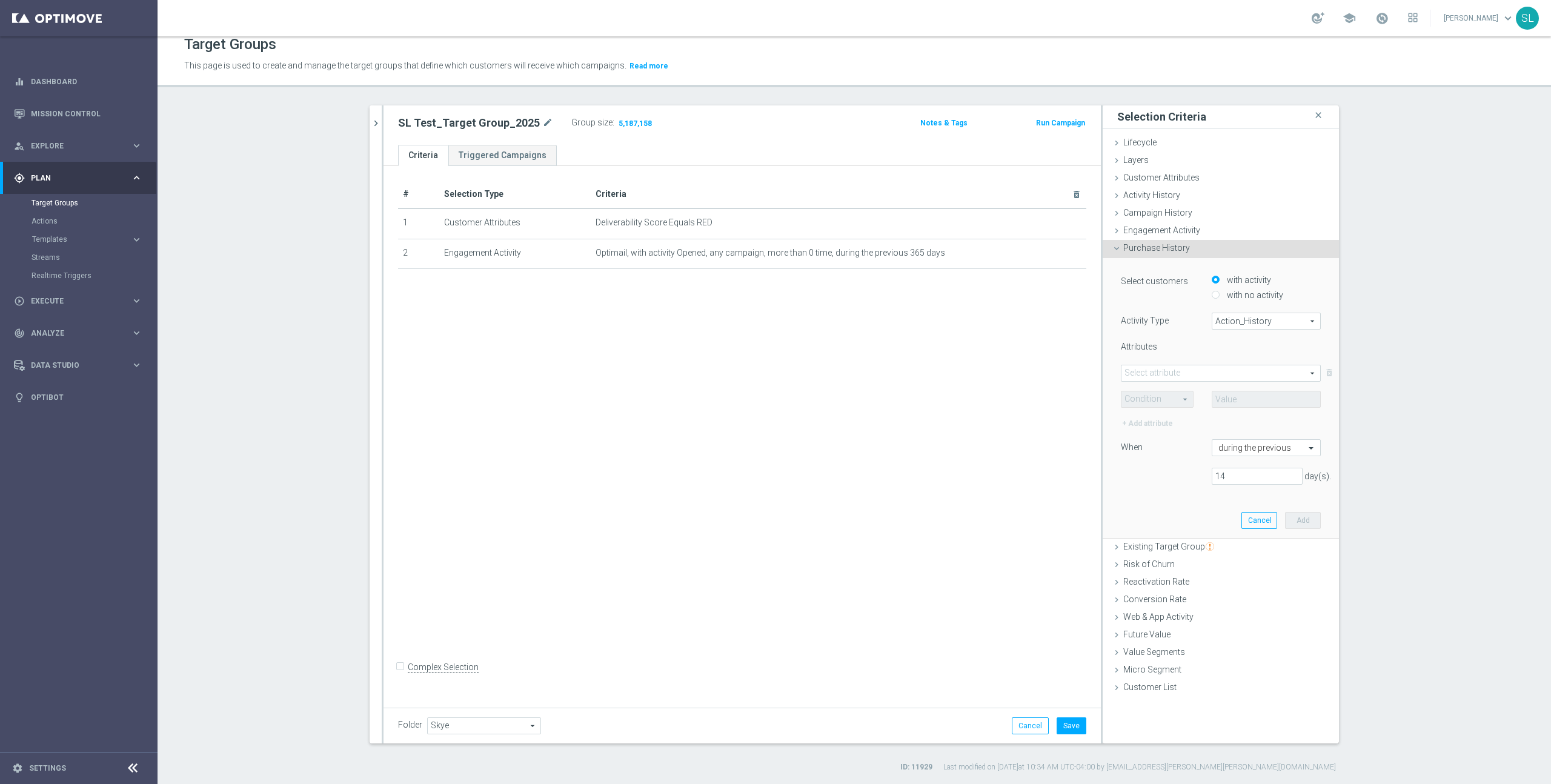
click at [1255, 315] on span "Action_History" at bounding box center [1266, 320] width 108 height 15
click at [1239, 353] on span "Omni" at bounding box center [1266, 355] width 95 height 10
type input "Omni"
click at [1211, 372] on span at bounding box center [1222, 372] width 199 height 15
click at [1191, 388] on span "FLAG" at bounding box center [1221, 391] width 188 height 10
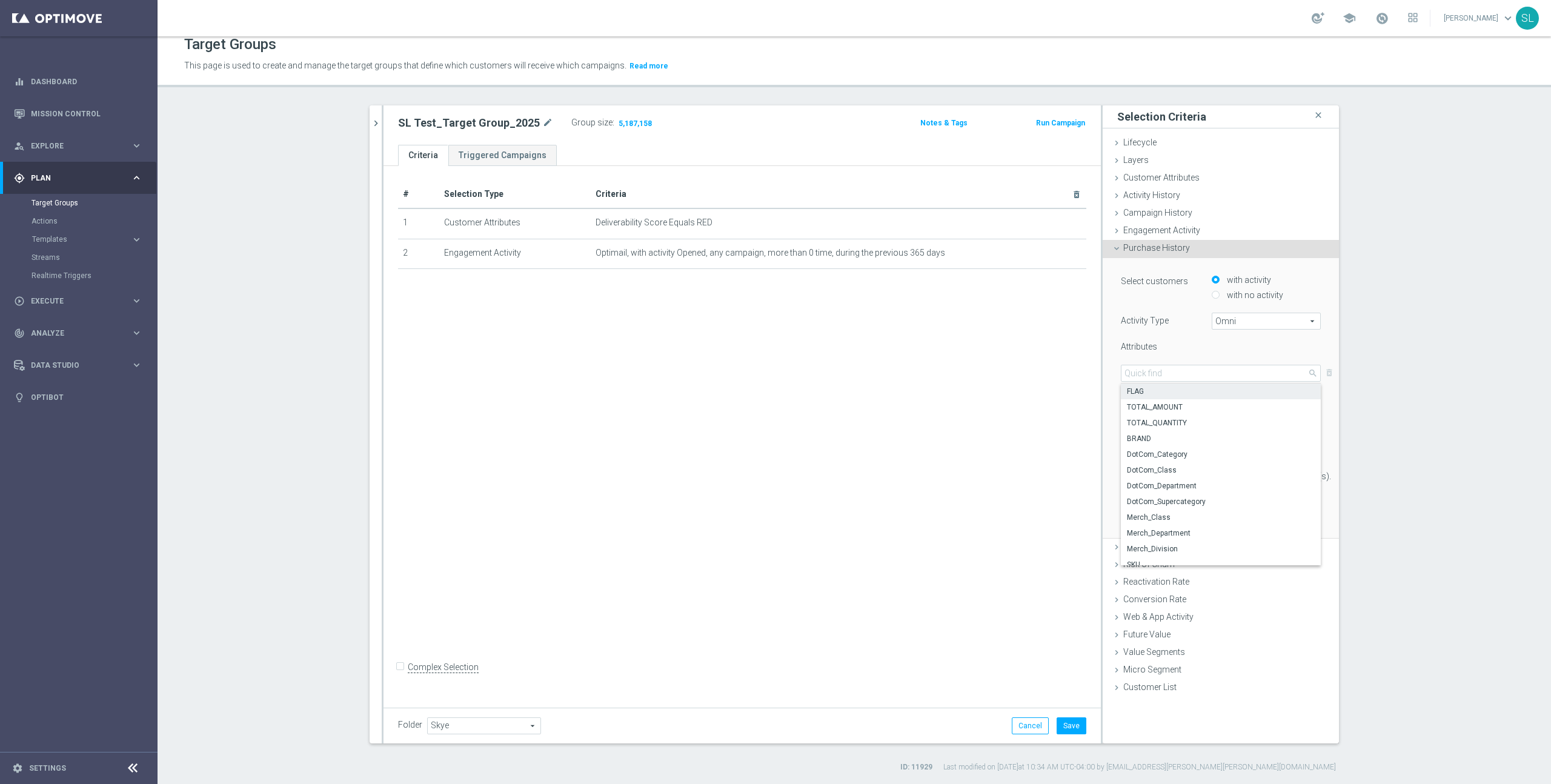
type input "FLAG"
drag, startPoint x: 1164, startPoint y: 405, endPoint x: 1157, endPoint y: 402, distance: 7.6
click at [1164, 405] on span at bounding box center [1158, 399] width 72 height 15
click at [1140, 511] on span "One of" at bounding box center [1157, 511] width 60 height 10
type input "One of"
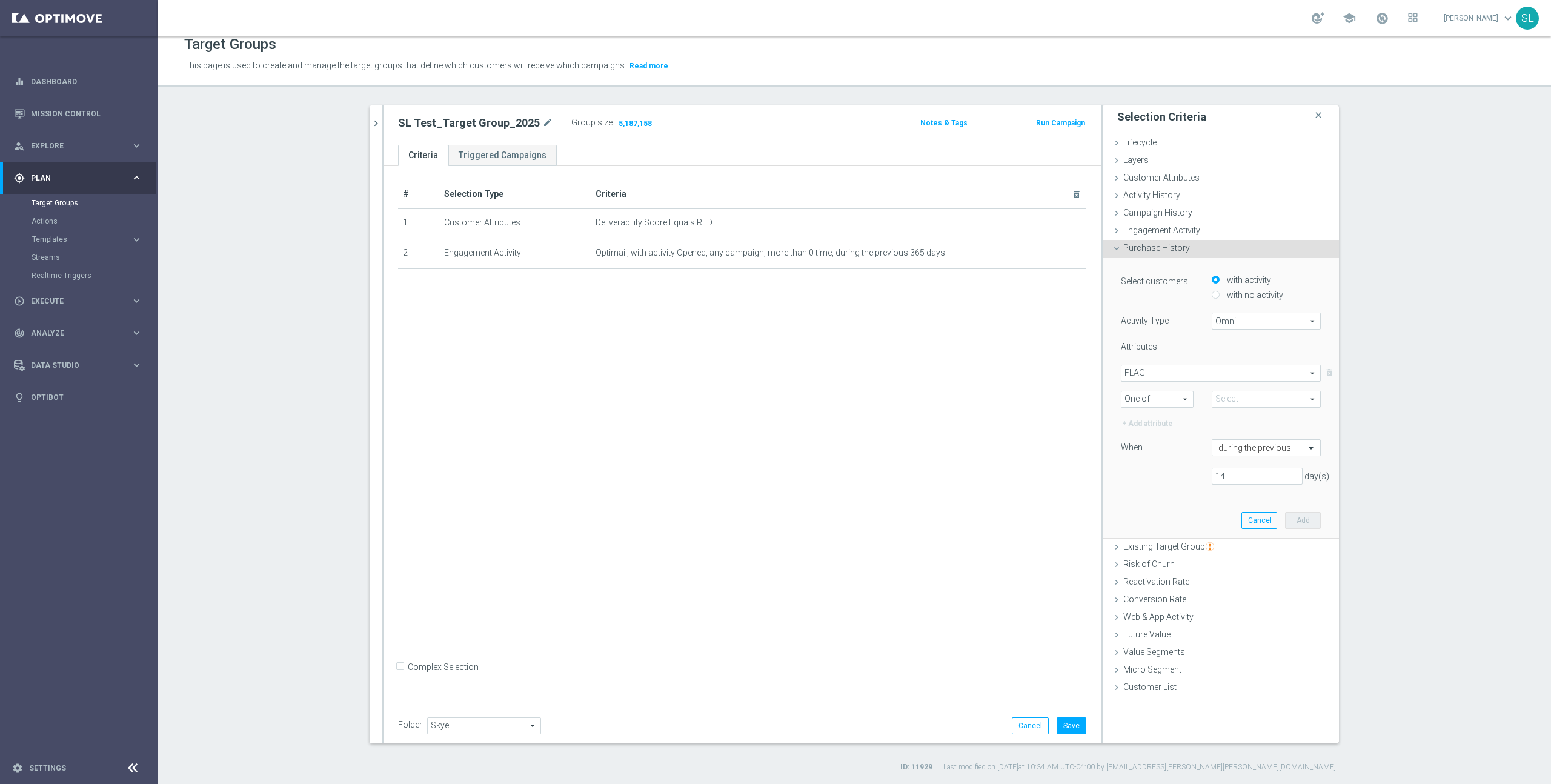
click at [1242, 401] on span at bounding box center [1266, 399] width 108 height 15
click at [1239, 416] on span "(All)" at bounding box center [1235, 417] width 13 height 10
click at [1229, 416] on input "(All)" at bounding box center [1225, 417] width 8 height 8
checkbox input "true"
type input "Selected 2 of 2"
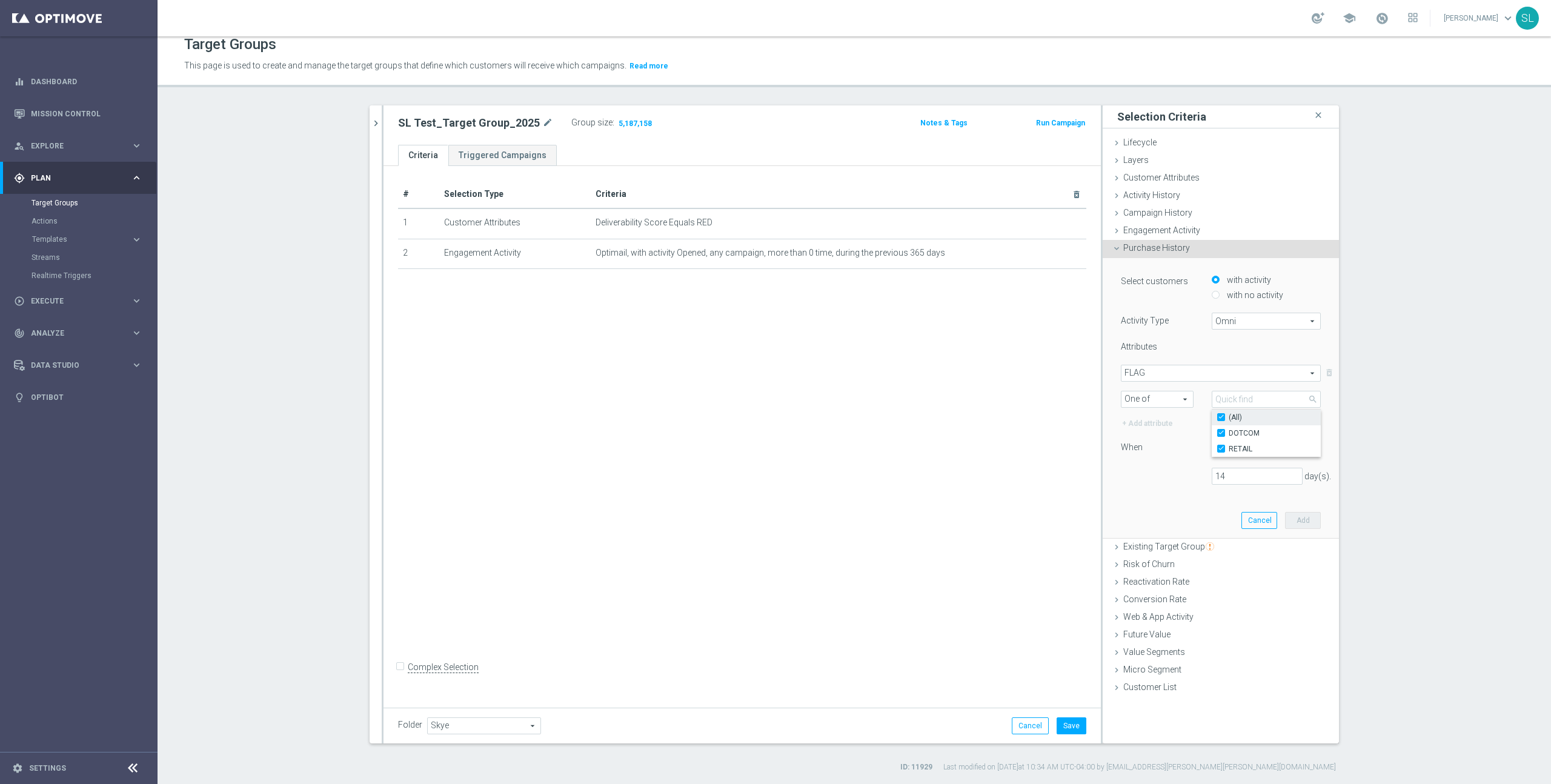
checkbox input "true"
click at [1187, 463] on div "Select customers with activity with no activity Activity Type Omni Omni arrow_d…" at bounding box center [1221, 383] width 200 height 221
click at [1239, 478] on input "14" at bounding box center [1257, 476] width 91 height 17
drag, startPoint x: 1239, startPoint y: 478, endPoint x: 1200, endPoint y: 477, distance: 39.0
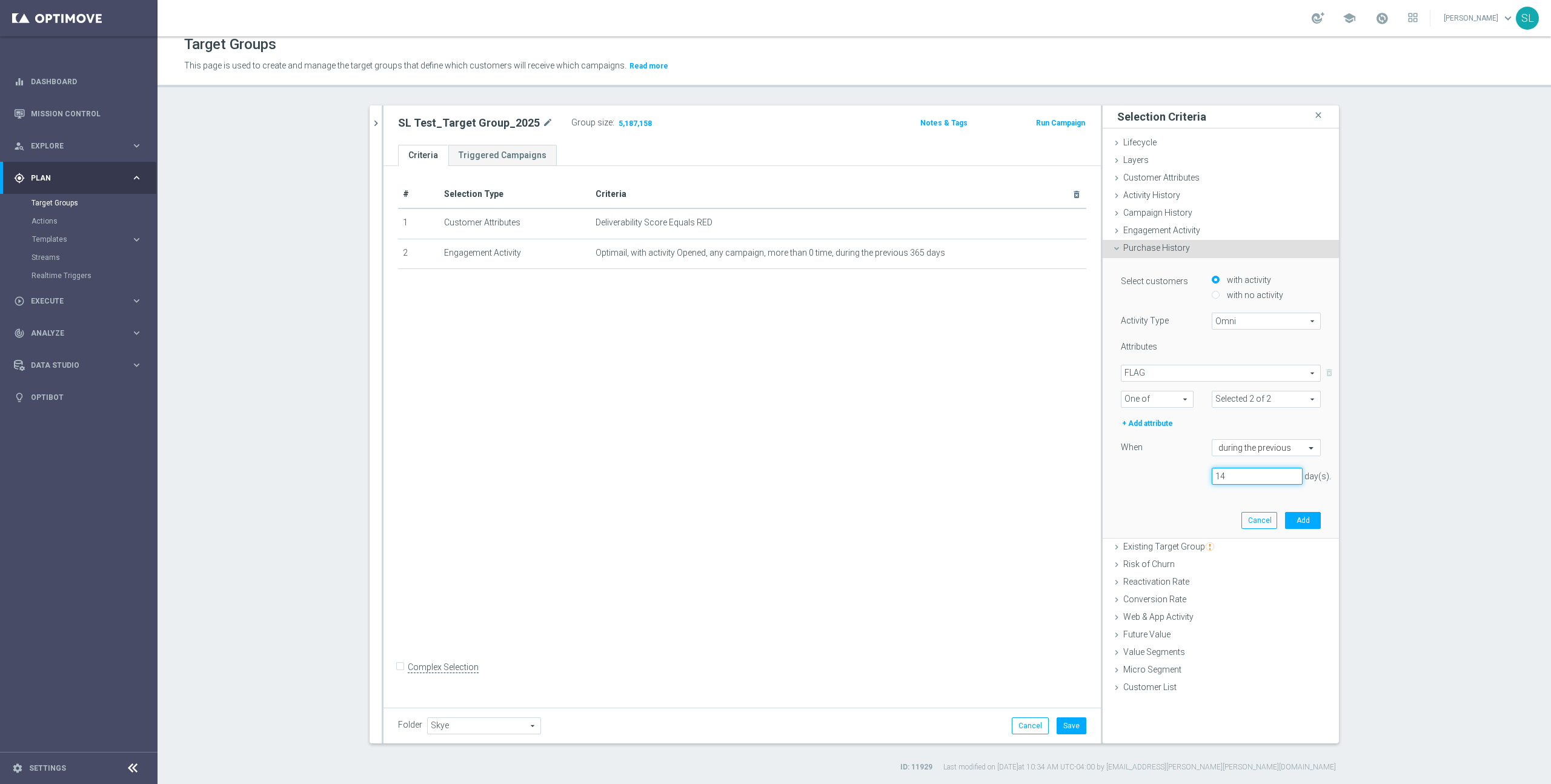
click at [1200, 477] on div "14 day(s)." at bounding box center [1222, 476] width 219 height 17
type input "180"
click at [1310, 519] on button "Add" at bounding box center [1303, 520] width 36 height 17
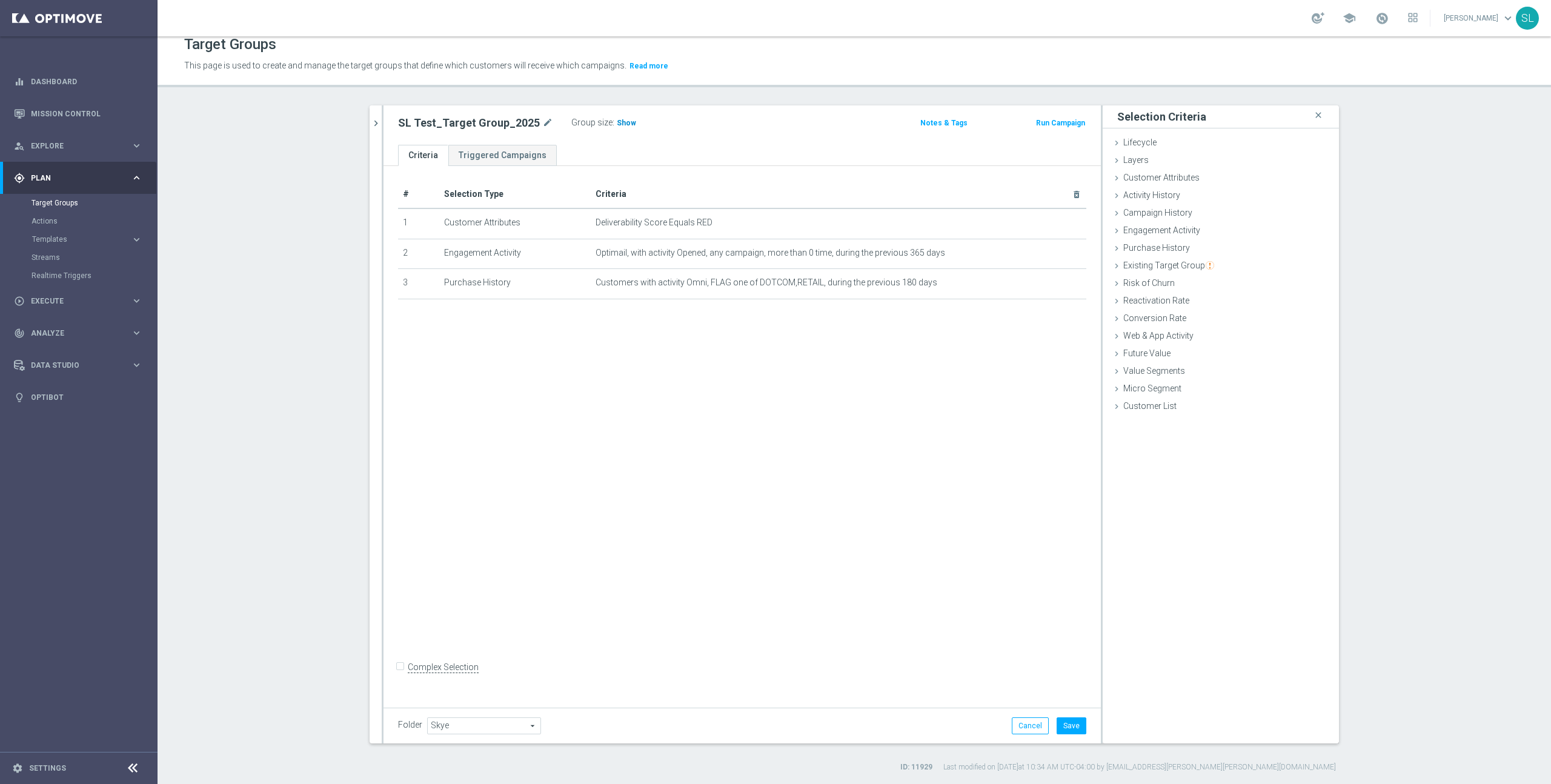
click at [621, 117] on h3 "Show" at bounding box center [626, 123] width 22 height 13
click at [1044, 284] on icon "mode_edit" at bounding box center [1048, 283] width 10 height 10
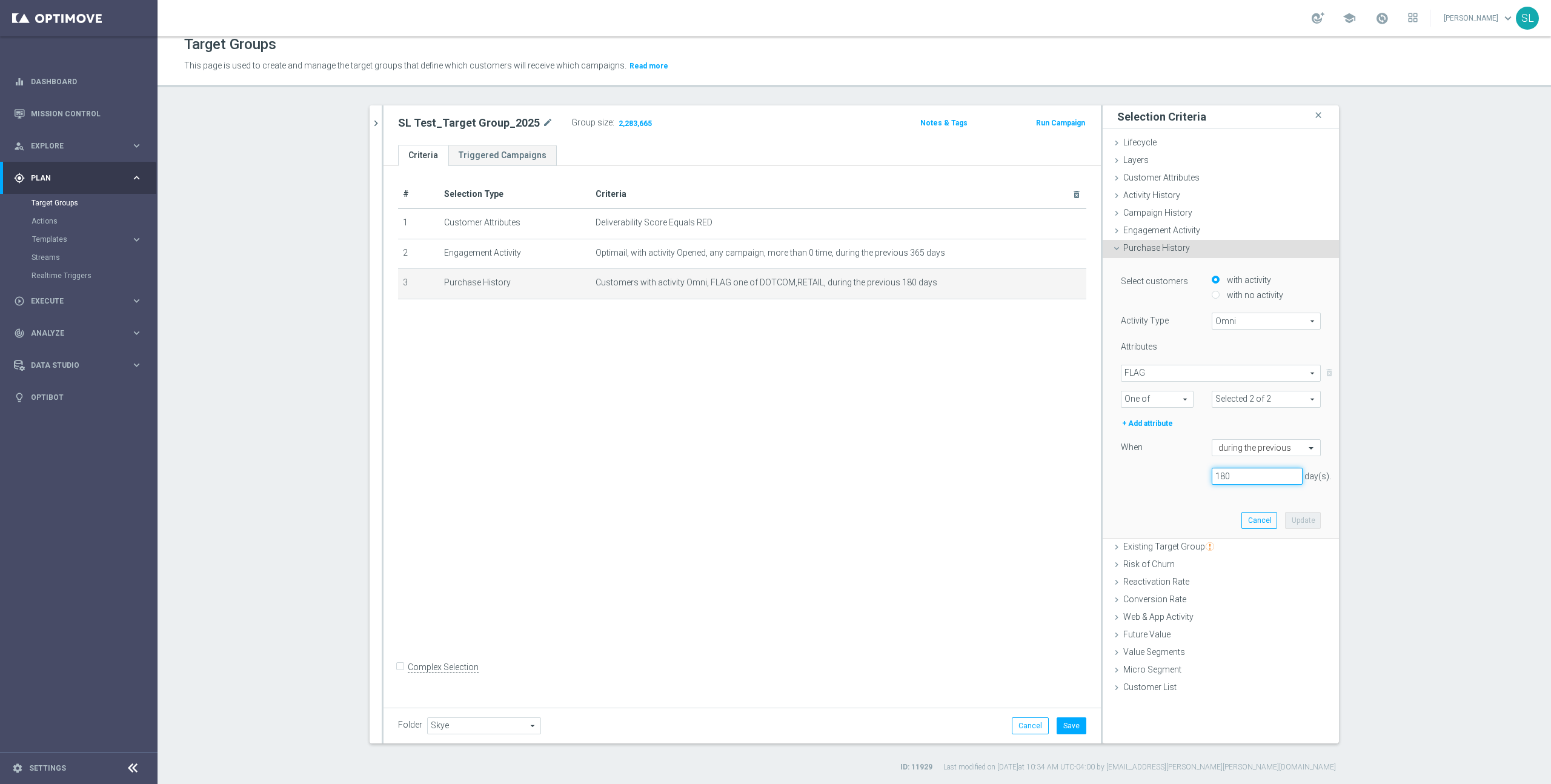
drag, startPoint x: 1240, startPoint y: 475, endPoint x: 1202, endPoint y: 476, distance: 38.0
click at [1202, 476] on div "180 day(s)." at bounding box center [1222, 476] width 219 height 17
type input "365"
click at [1297, 519] on button "Update" at bounding box center [1303, 520] width 36 height 17
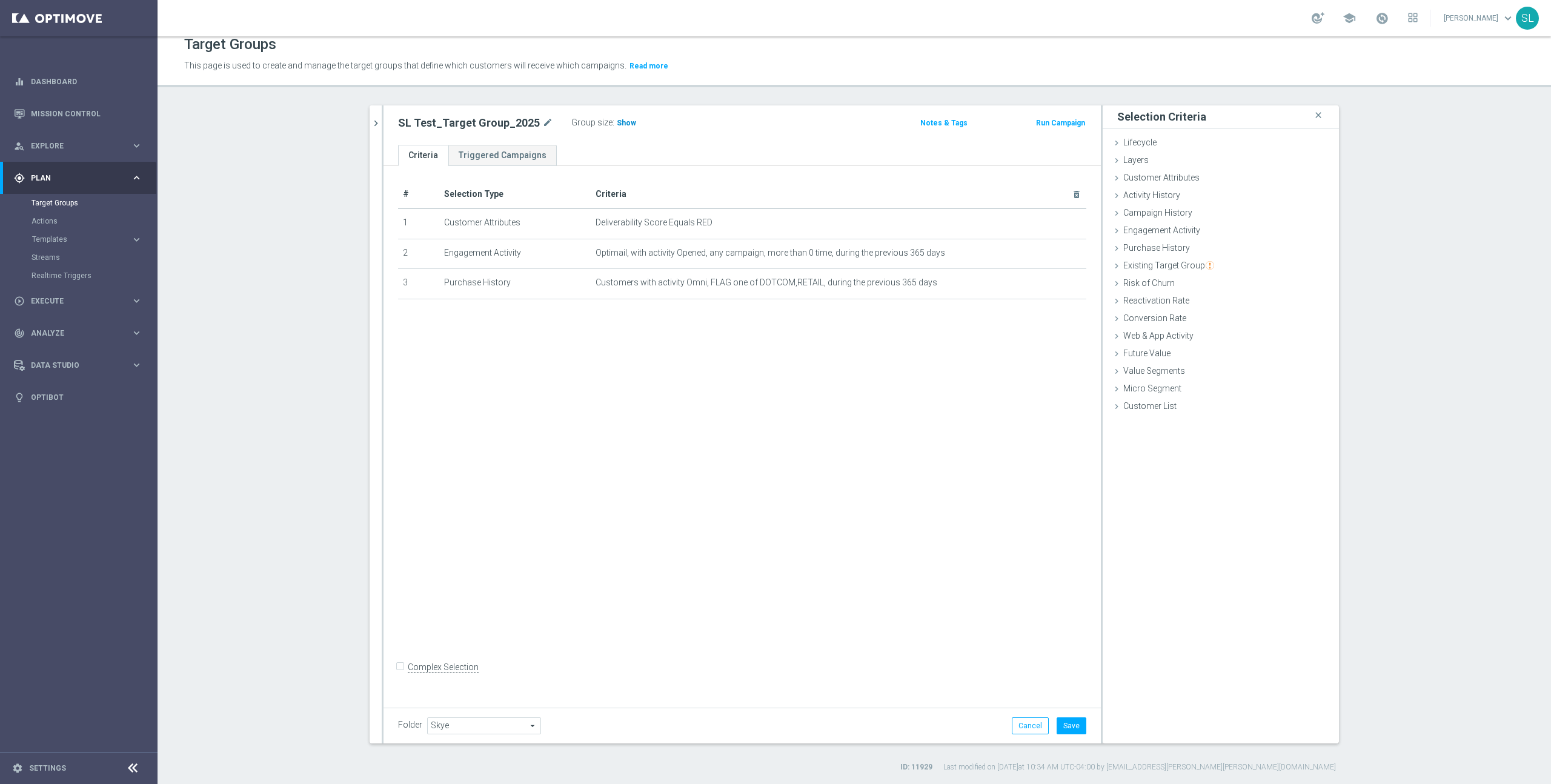
click at [621, 121] on span "Show" at bounding box center [627, 123] width 20 height 8
click at [1065, 727] on button "Save" at bounding box center [1072, 725] width 29 height 17
click at [78, 239] on span "Templates" at bounding box center [75, 239] width 86 height 7
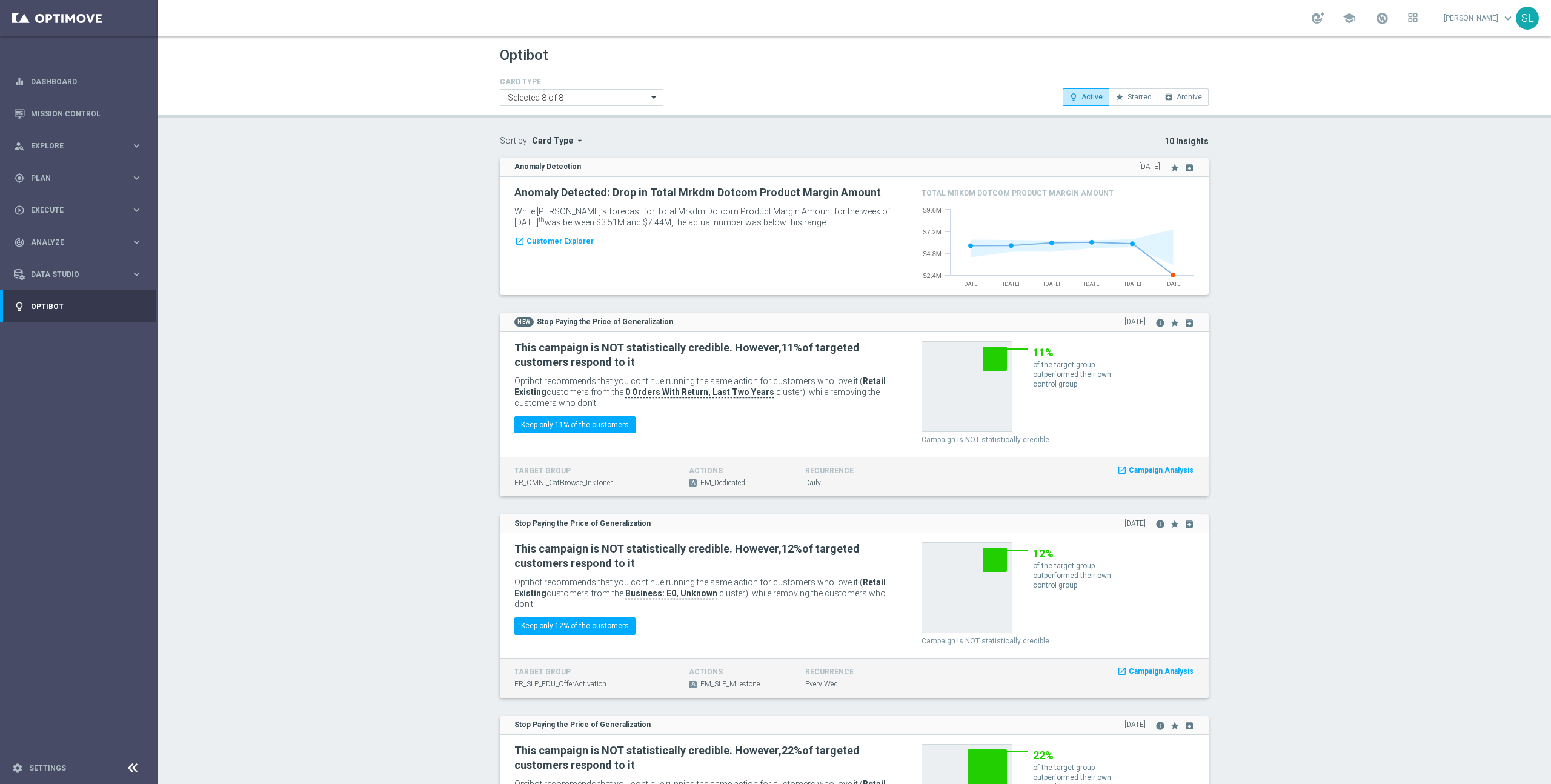
scroll to position [1, 0]
click at [77, 110] on link "Mission Control" at bounding box center [86, 113] width 112 height 32
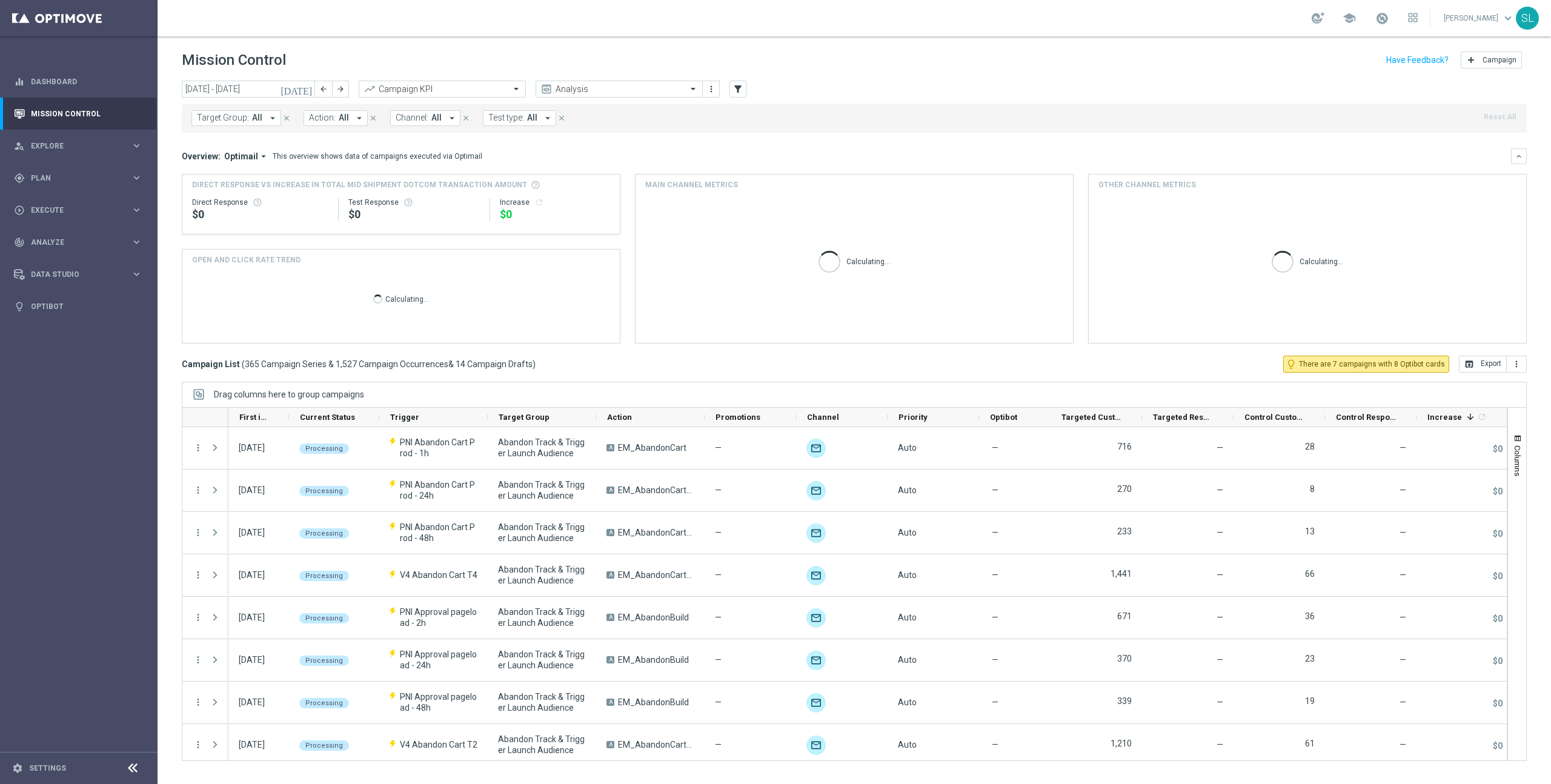
drag, startPoint x: 185, startPoint y: 106, endPoint x: 192, endPoint y: 110, distance: 8.1
click at [185, 106] on div "Target Group: All arrow_drop_down close Action: All arrow_drop_down close Chann…" at bounding box center [855, 118] width 1346 height 29
click at [219, 117] on span "Target Group:" at bounding box center [223, 117] width 52 height 11
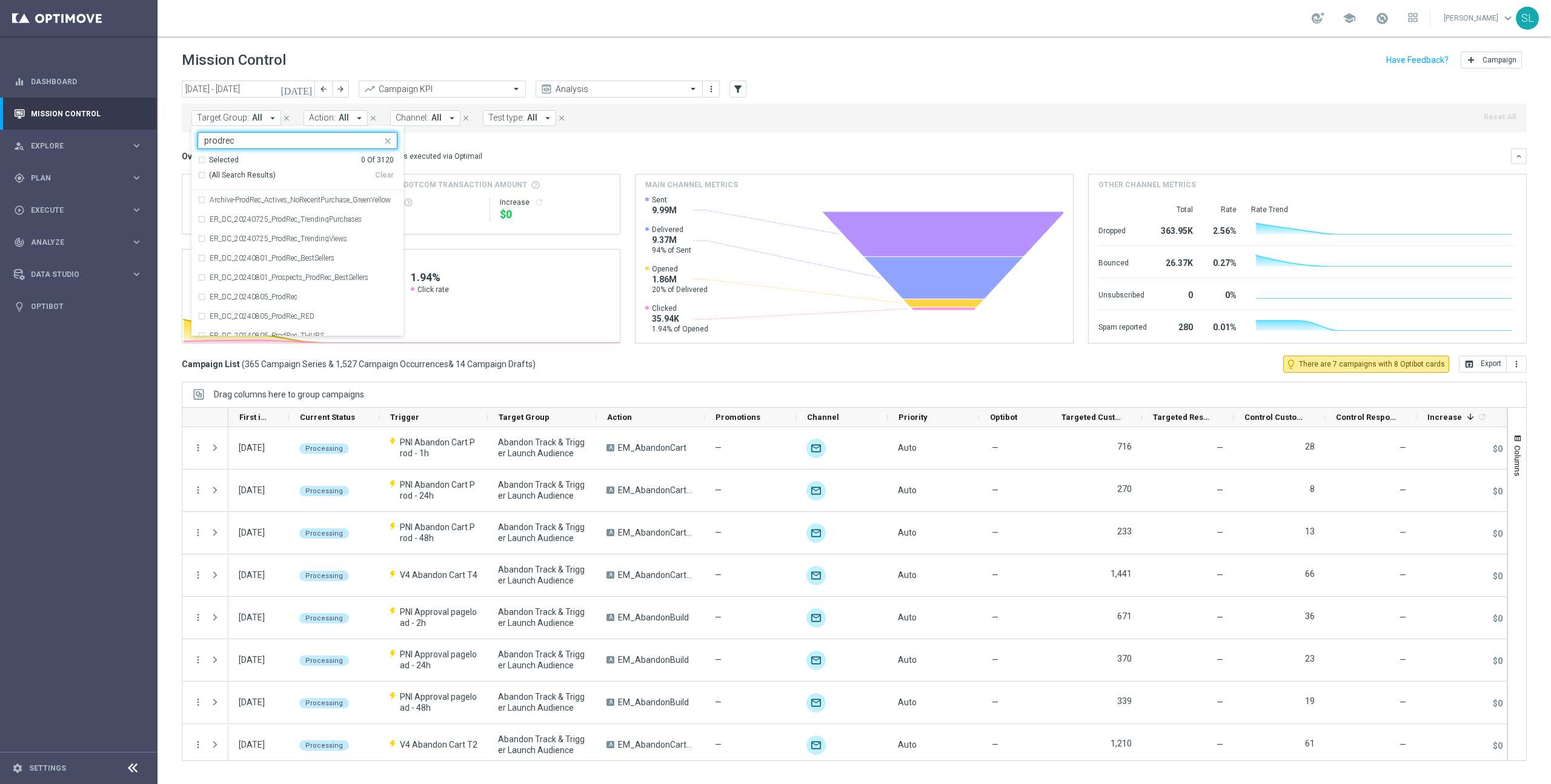
click at [230, 178] on span "(All Search Results)" at bounding box center [242, 175] width 67 height 11
type input "prodrec"
click at [926, 116] on div "Target Group: All arrow_drop_down Selected 34 of 3120 prodrec Selected 34 Of 31…" at bounding box center [855, 118] width 1346 height 29
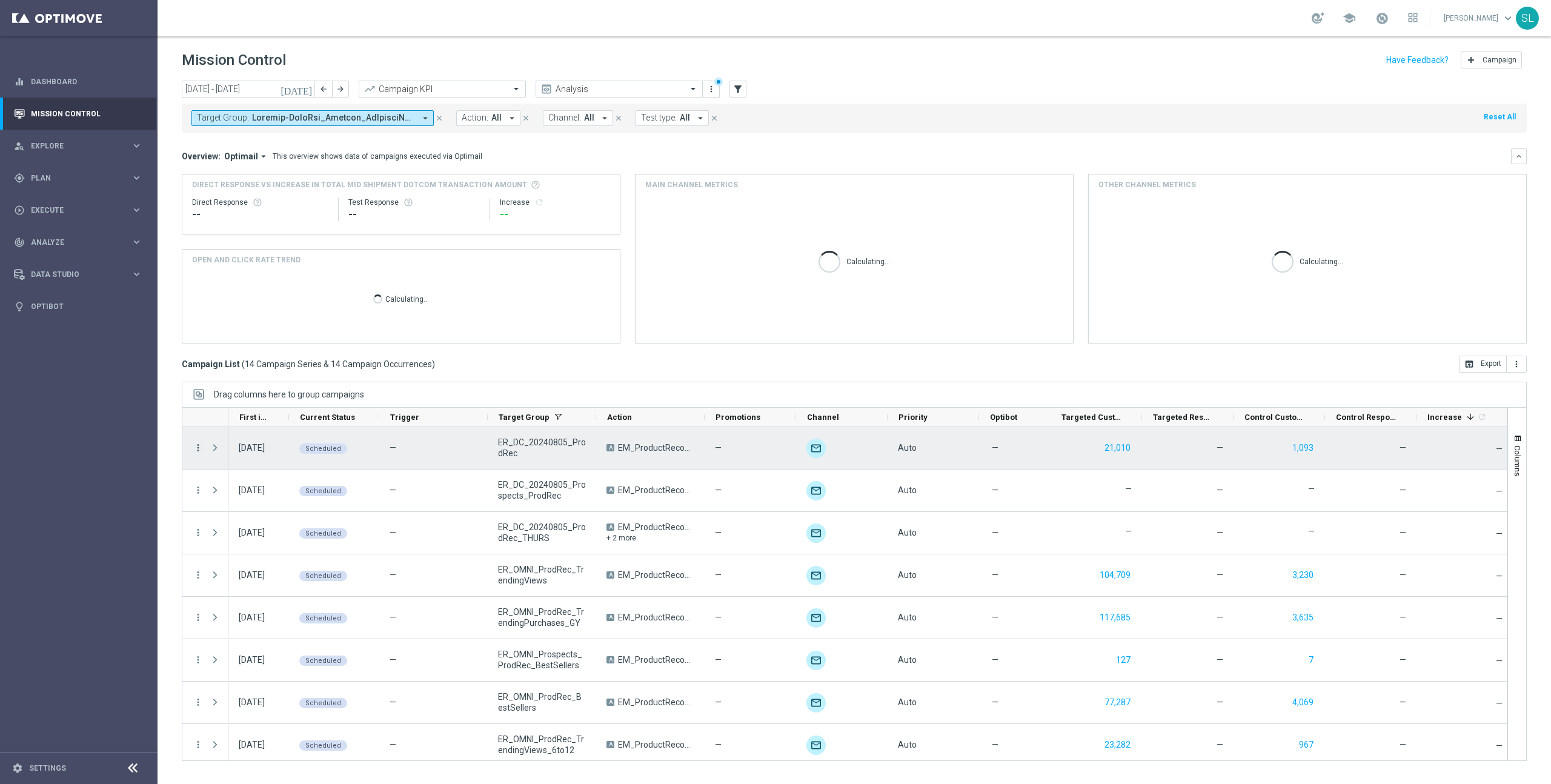
click at [200, 446] on icon "more_vert" at bounding box center [197, 447] width 11 height 11
click at [229, 451] on span "Campaign Details" at bounding box center [252, 456] width 61 height 8
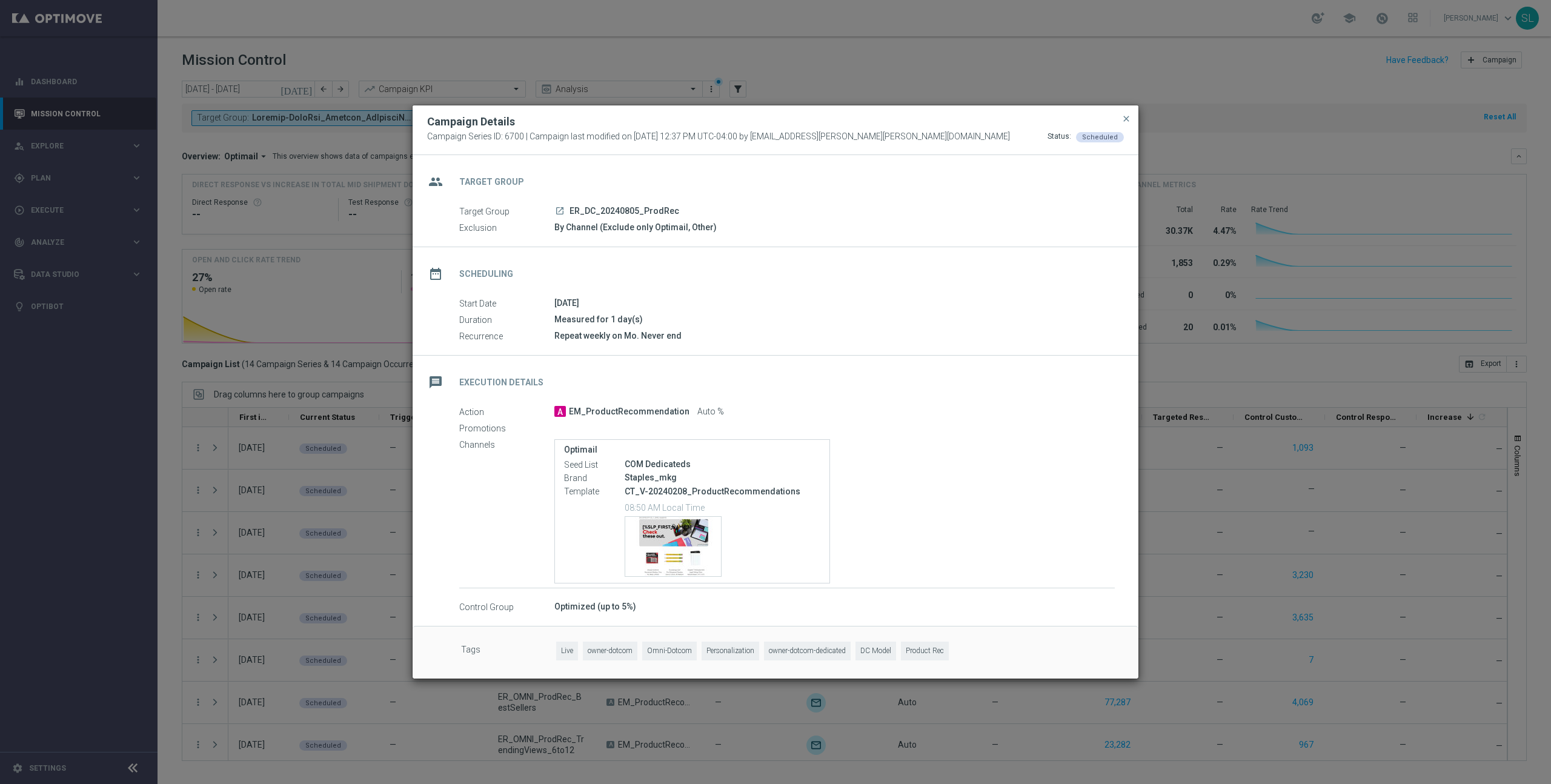
click at [560, 208] on icon "launch" at bounding box center [560, 211] width 10 height 10
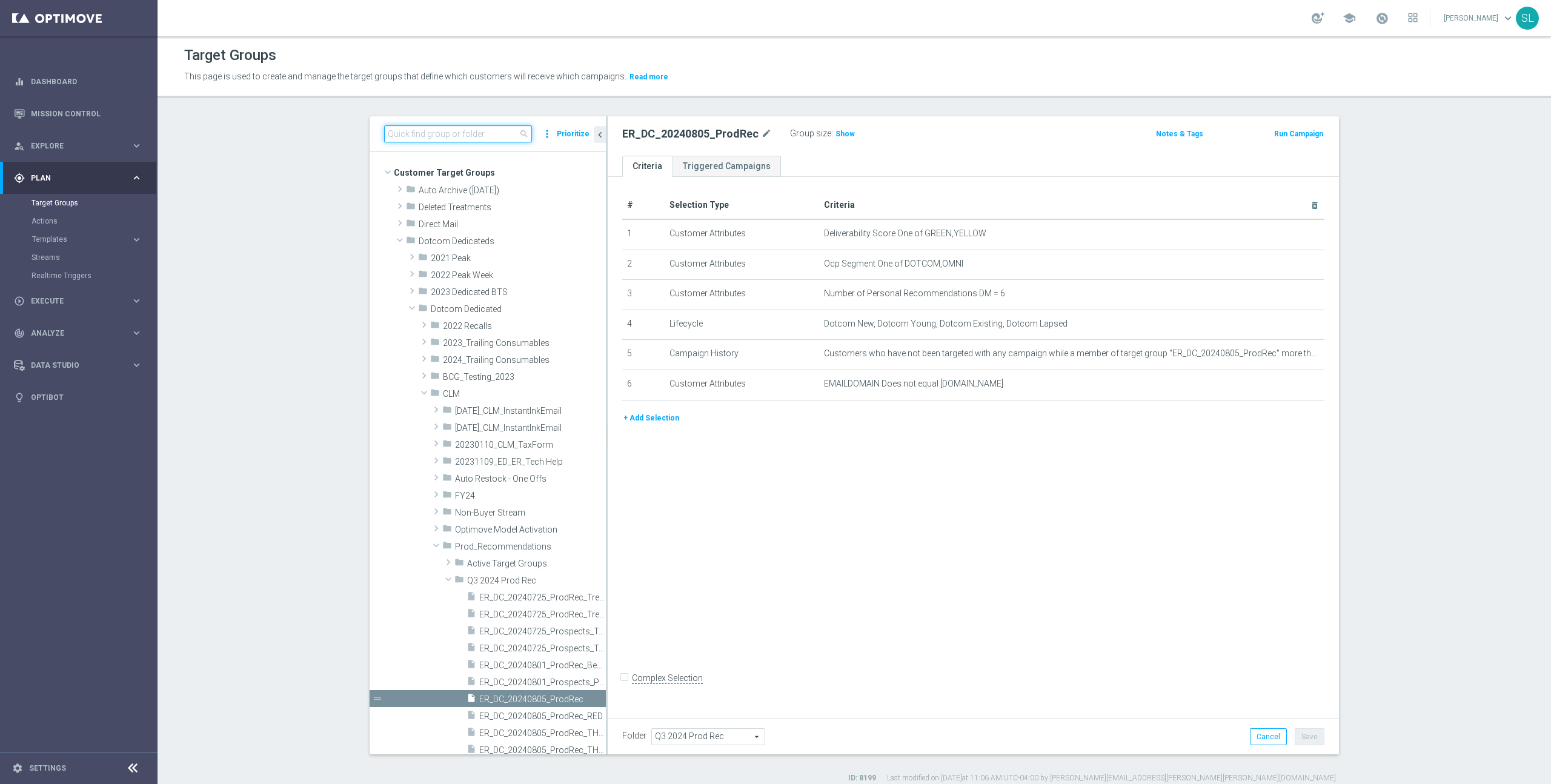
click at [458, 133] on input at bounding box center [457, 134] width 148 height 17
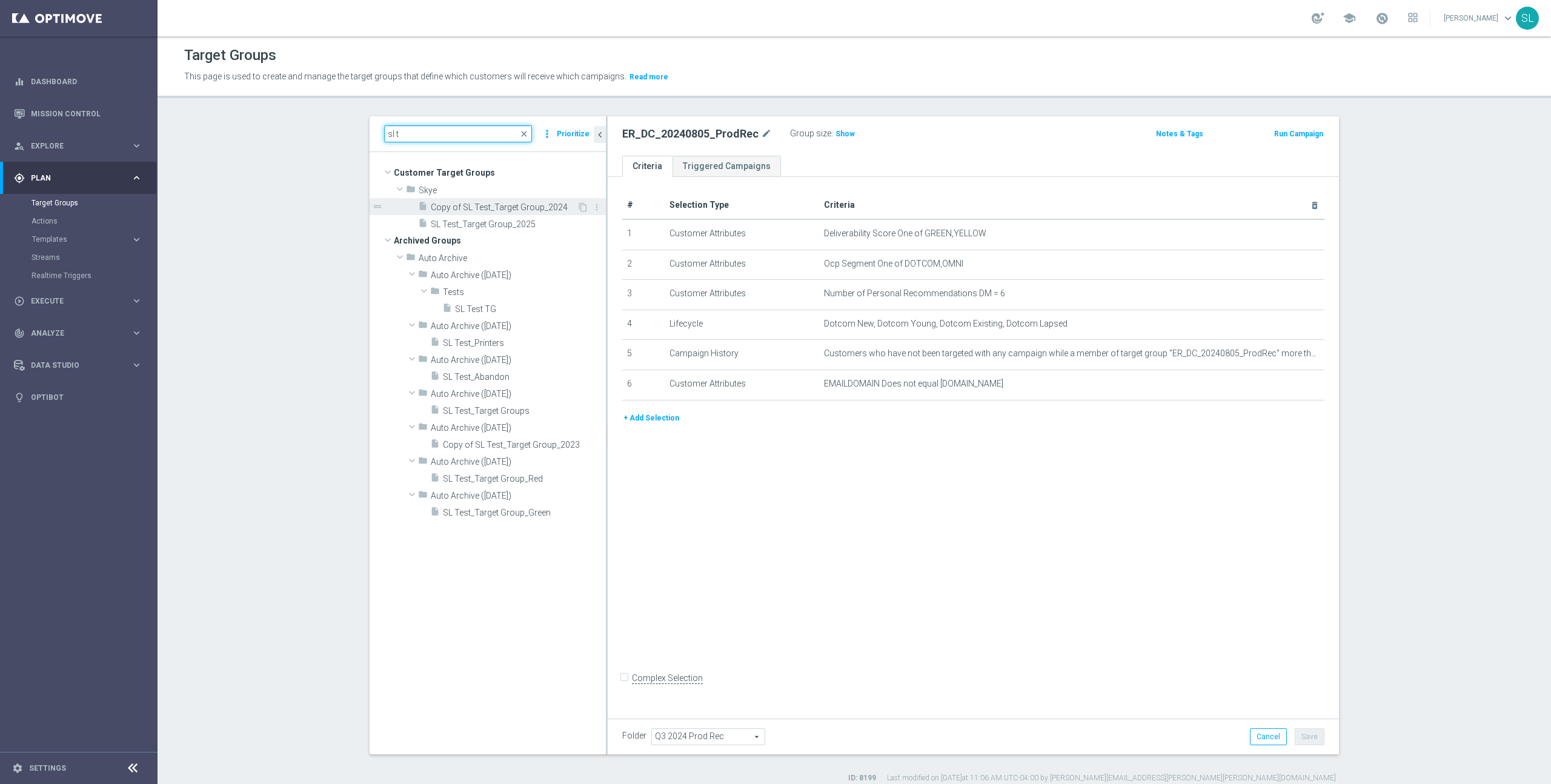
type input "sl t"
click at [532, 207] on span "Copy of SL Test_Target Group_2024" at bounding box center [503, 207] width 146 height 11
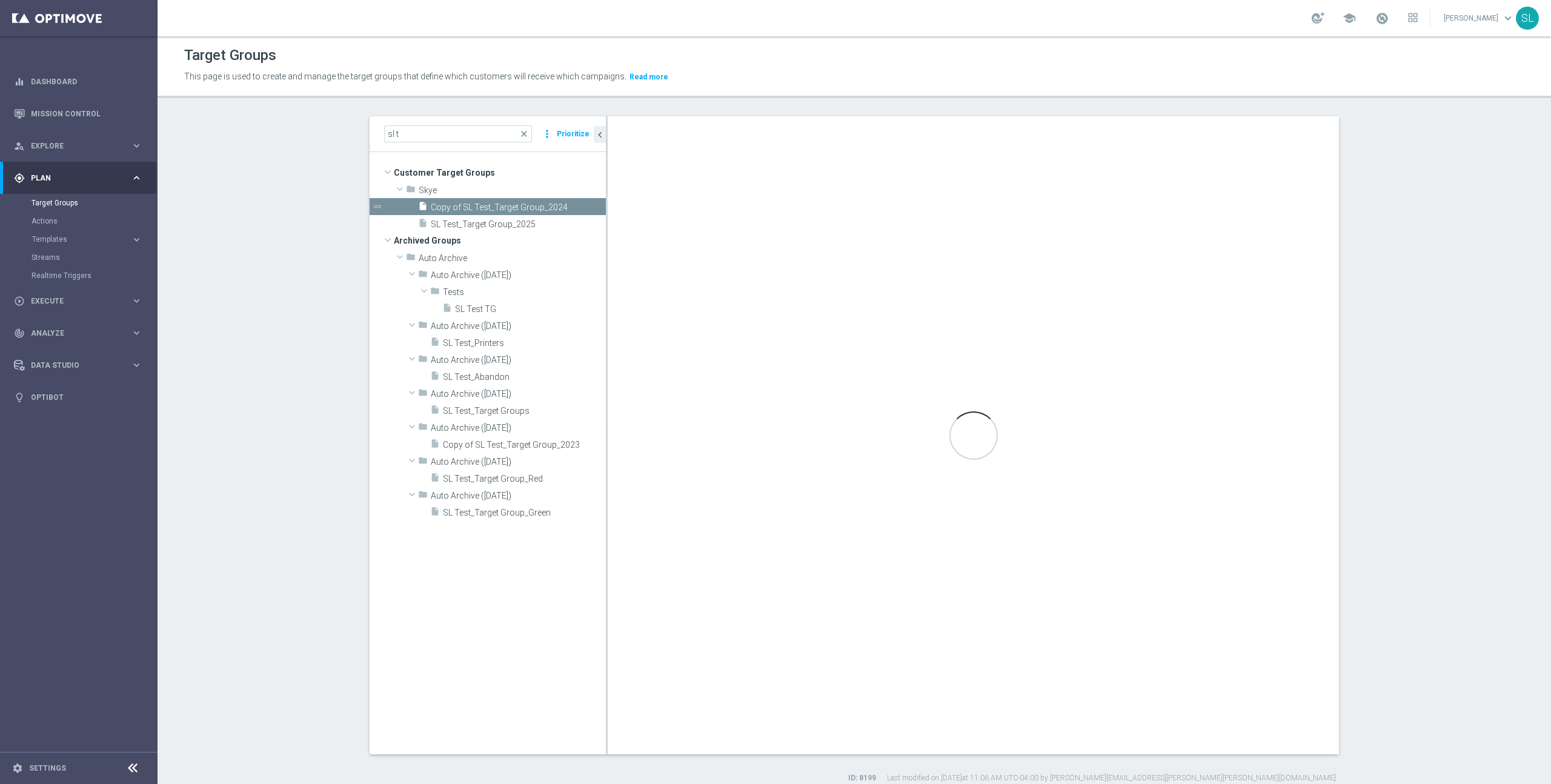
type input "Skye"
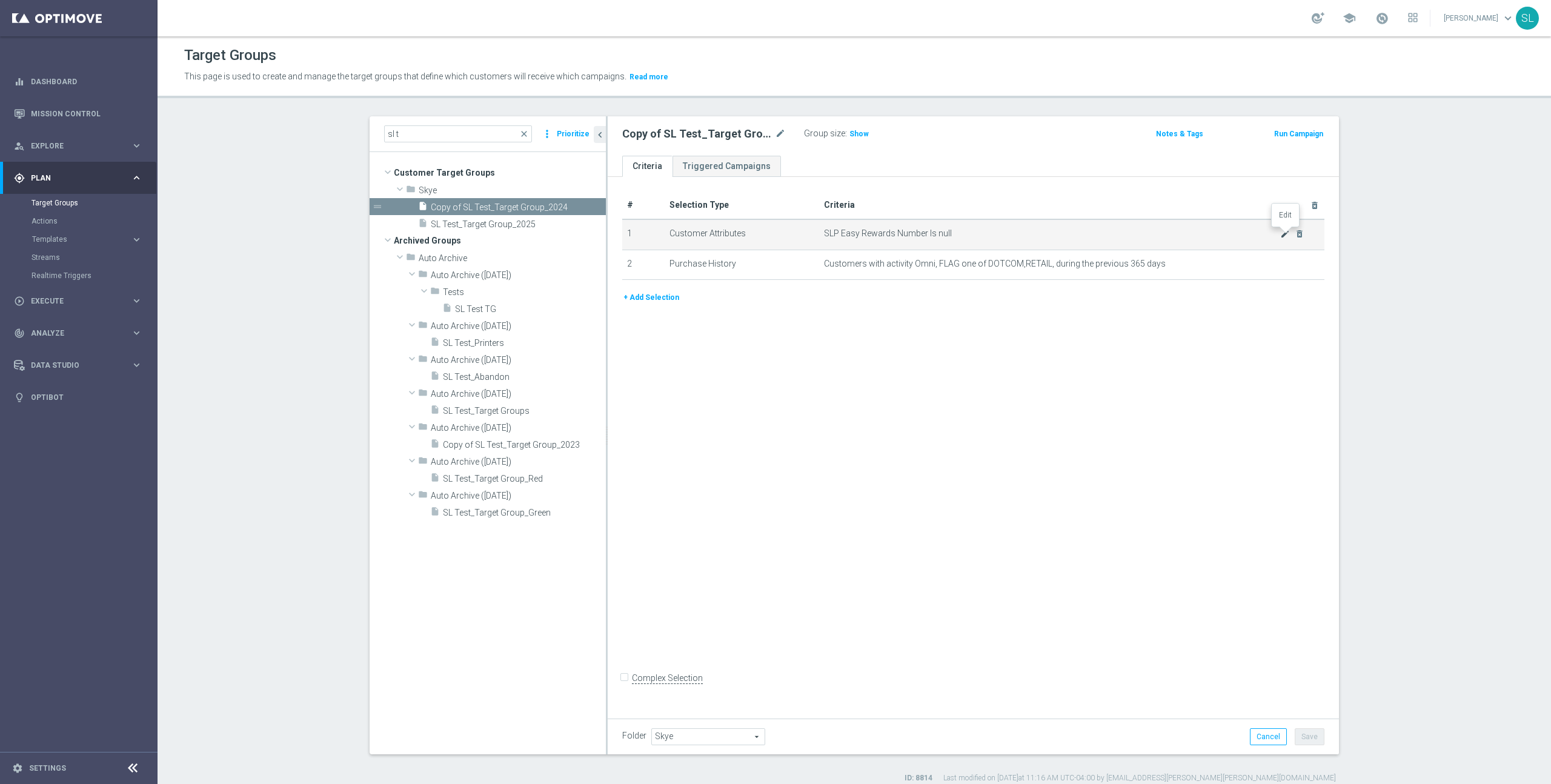
click at [1284, 232] on icon "mode_edit" at bounding box center [1285, 234] width 10 height 10
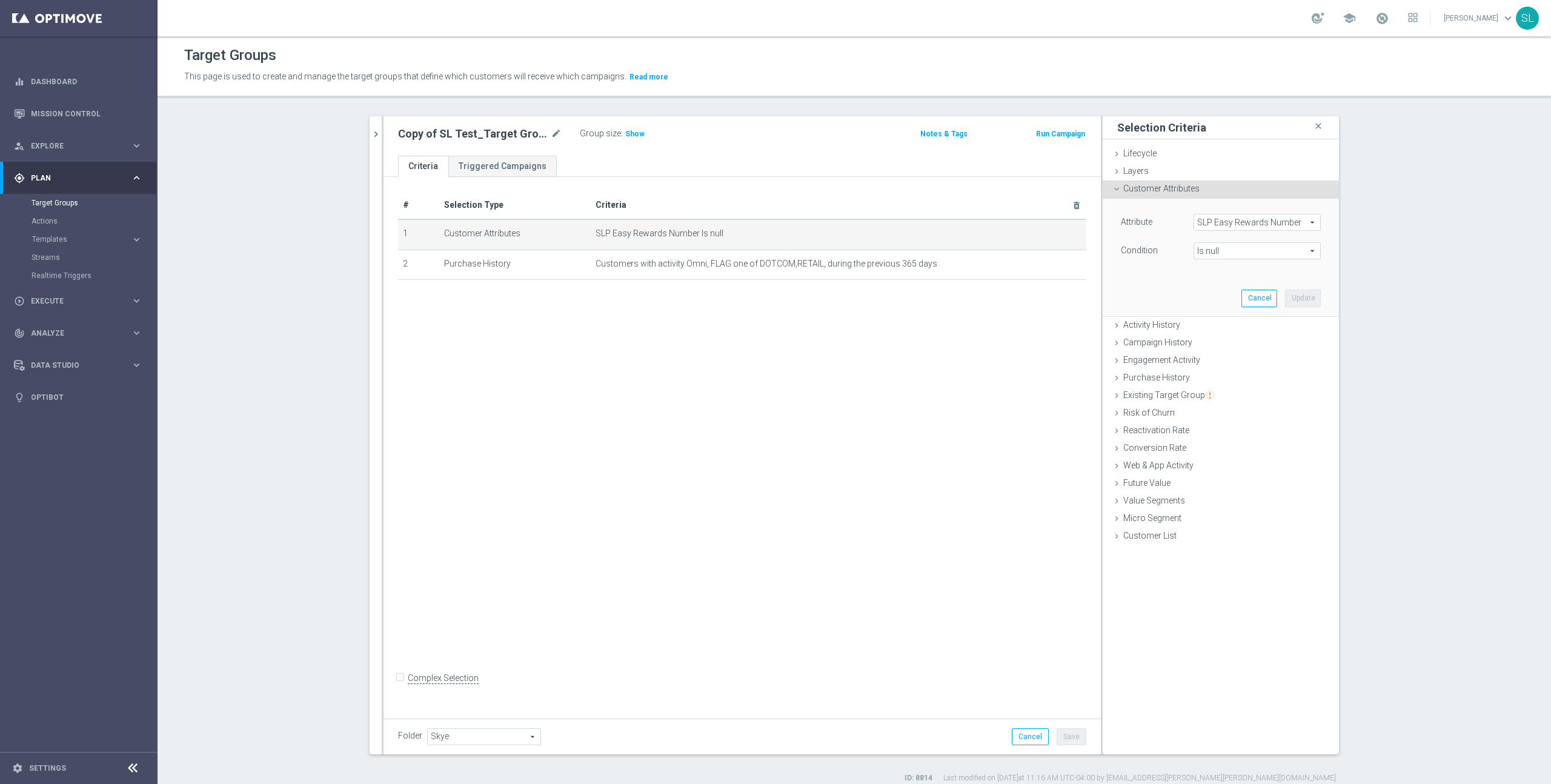
click at [1263, 216] on span "SLP Easy Rewards Number" at bounding box center [1257, 222] width 126 height 15
click at [1255, 224] on input "search" at bounding box center [1257, 222] width 127 height 17
type input "del"
click at [1290, 274] on span "Deliverability Score" at bounding box center [1257, 272] width 115 height 10
type input "Deliverability Score"
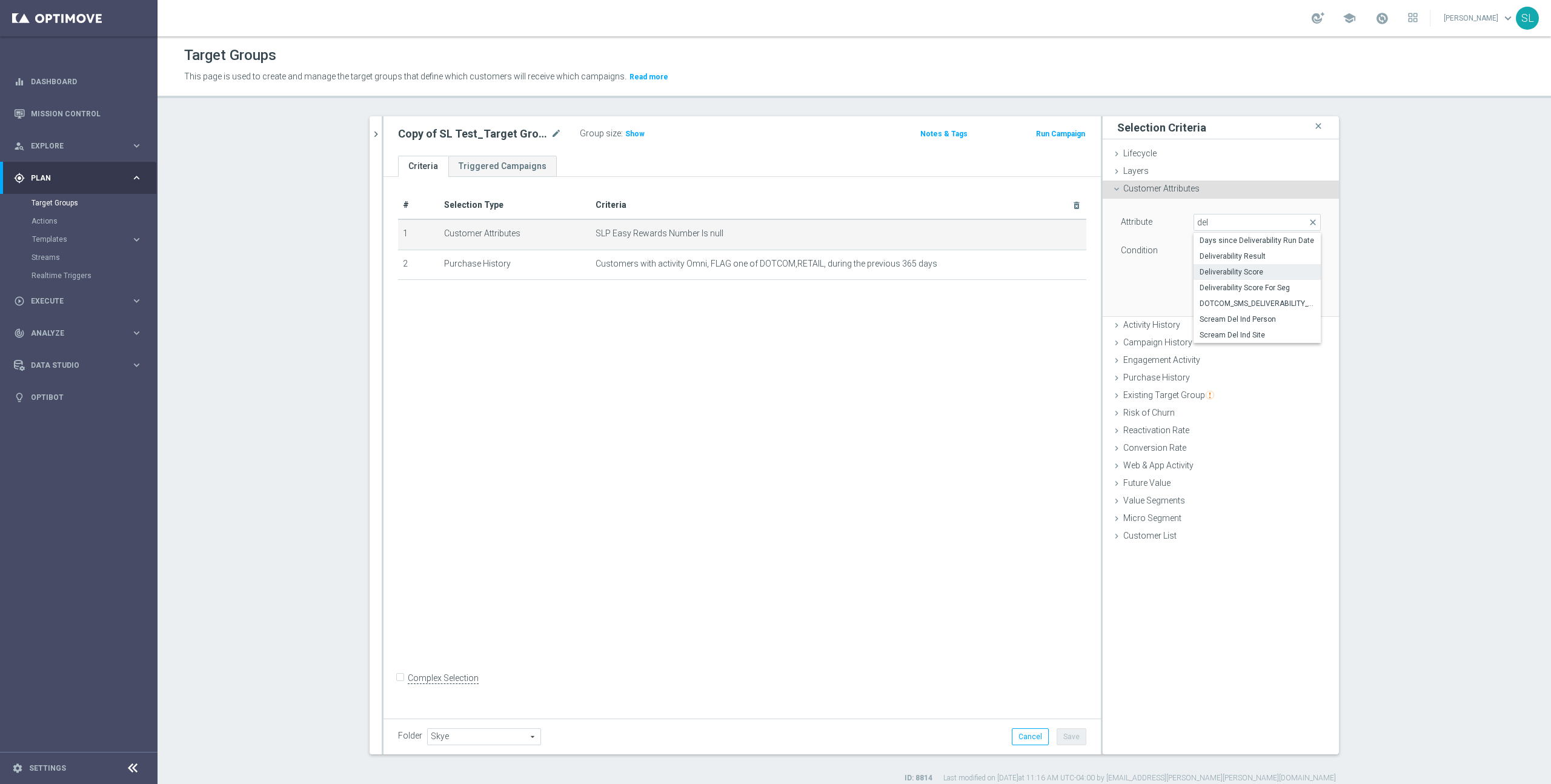
type input "Equals"
click at [1243, 282] on span at bounding box center [1257, 279] width 126 height 15
click at [1227, 327] on span "GRAY" at bounding box center [1257, 329] width 115 height 10
type input "GRAY"
click at [1302, 313] on button "Update" at bounding box center [1303, 316] width 36 height 17
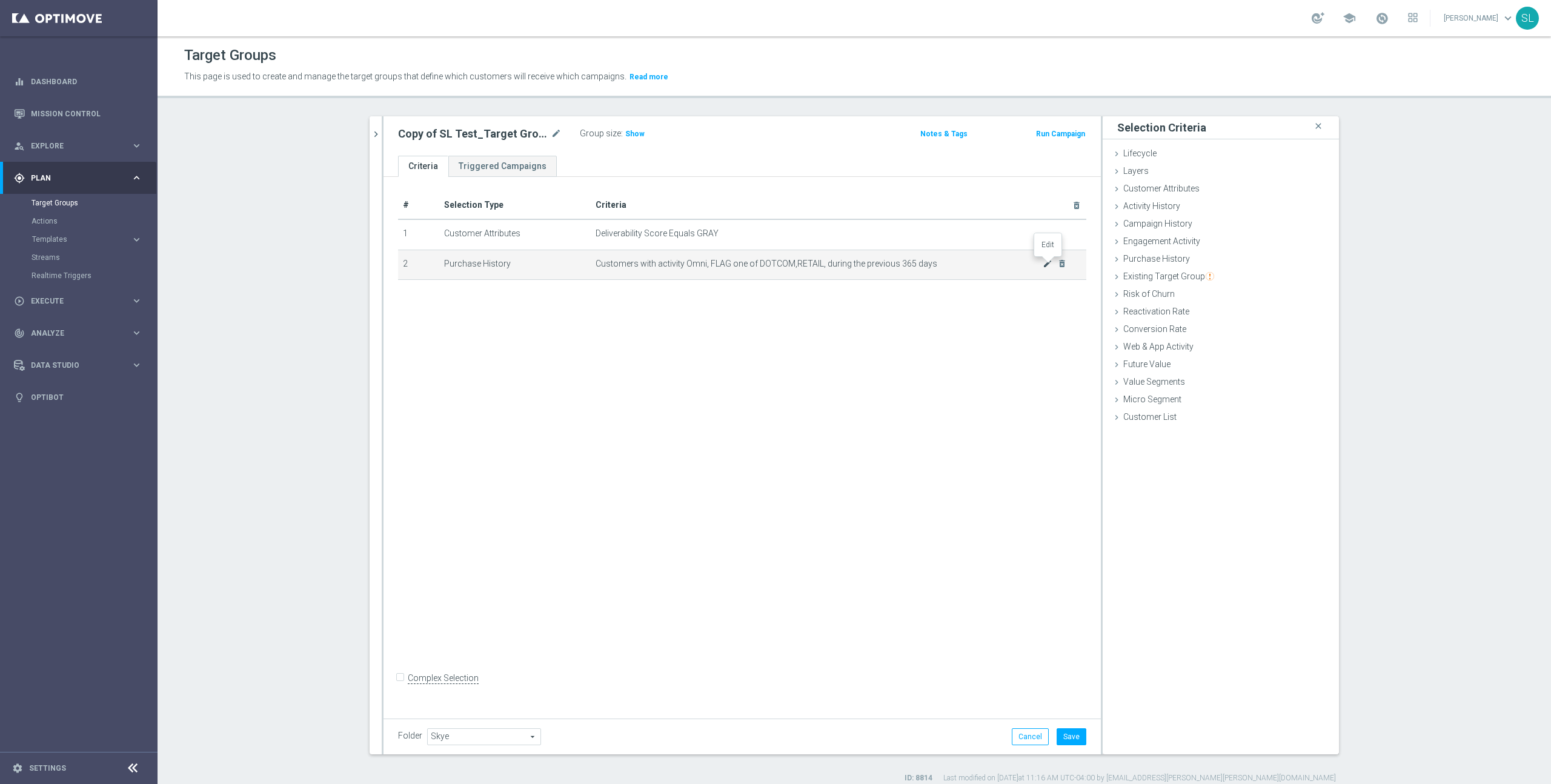
click at [1045, 261] on icon "mode_edit" at bounding box center [1048, 263] width 10 height 10
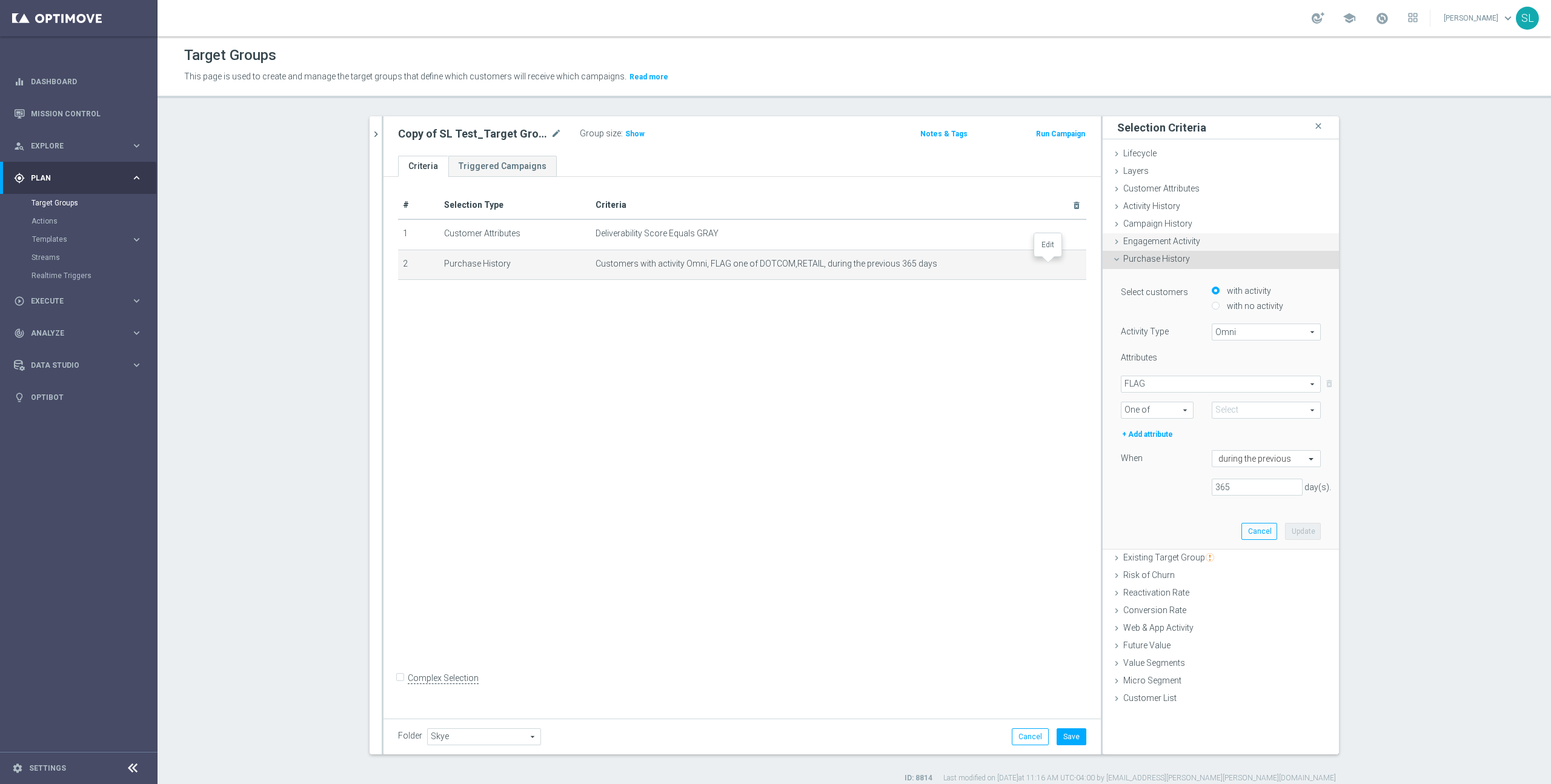
type input "Selected 2 of 2"
click at [1150, 191] on span "Customer Attributes" at bounding box center [1162, 188] width 77 height 10
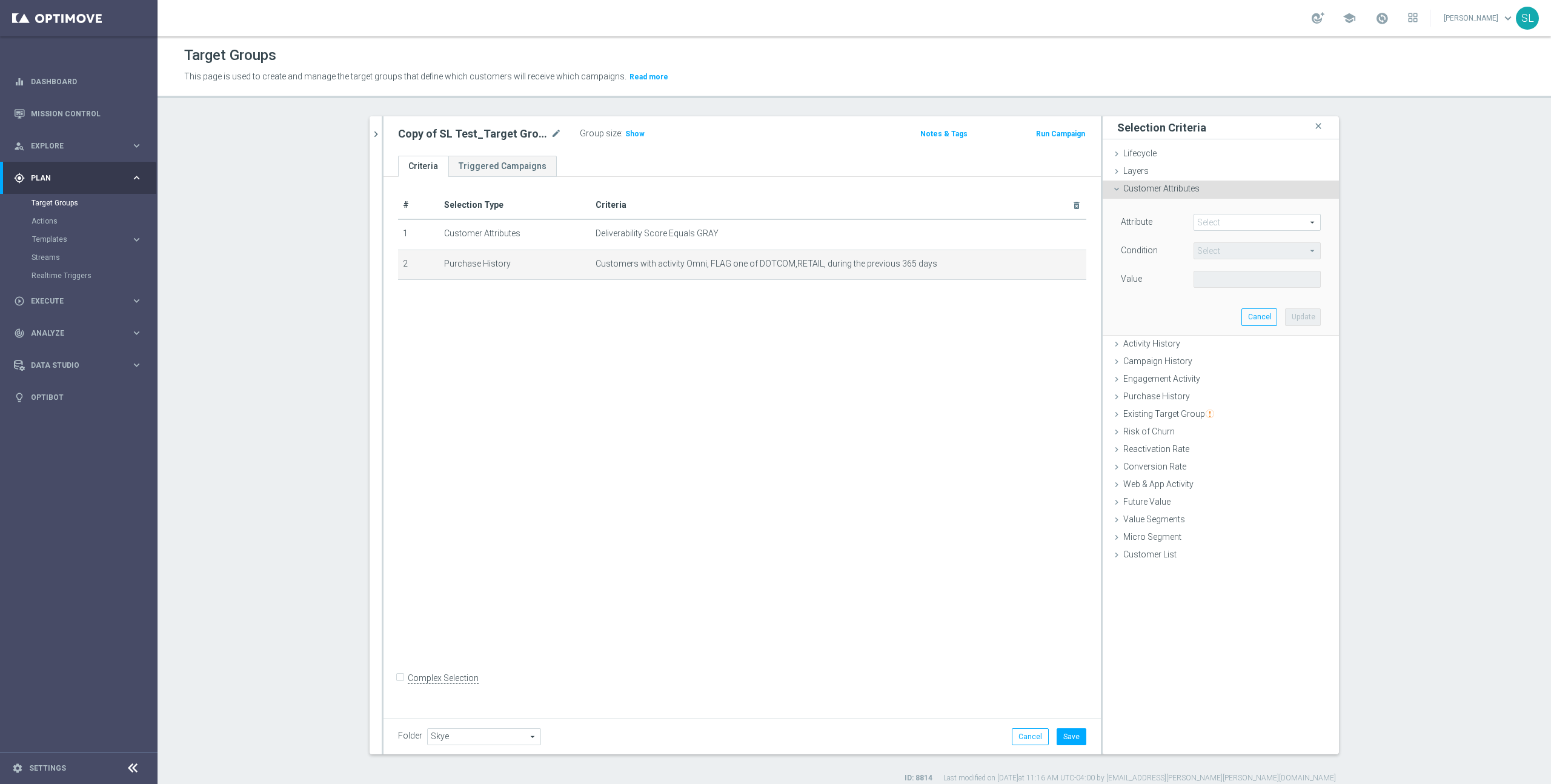
click at [1211, 214] on span at bounding box center [1257, 222] width 126 height 15
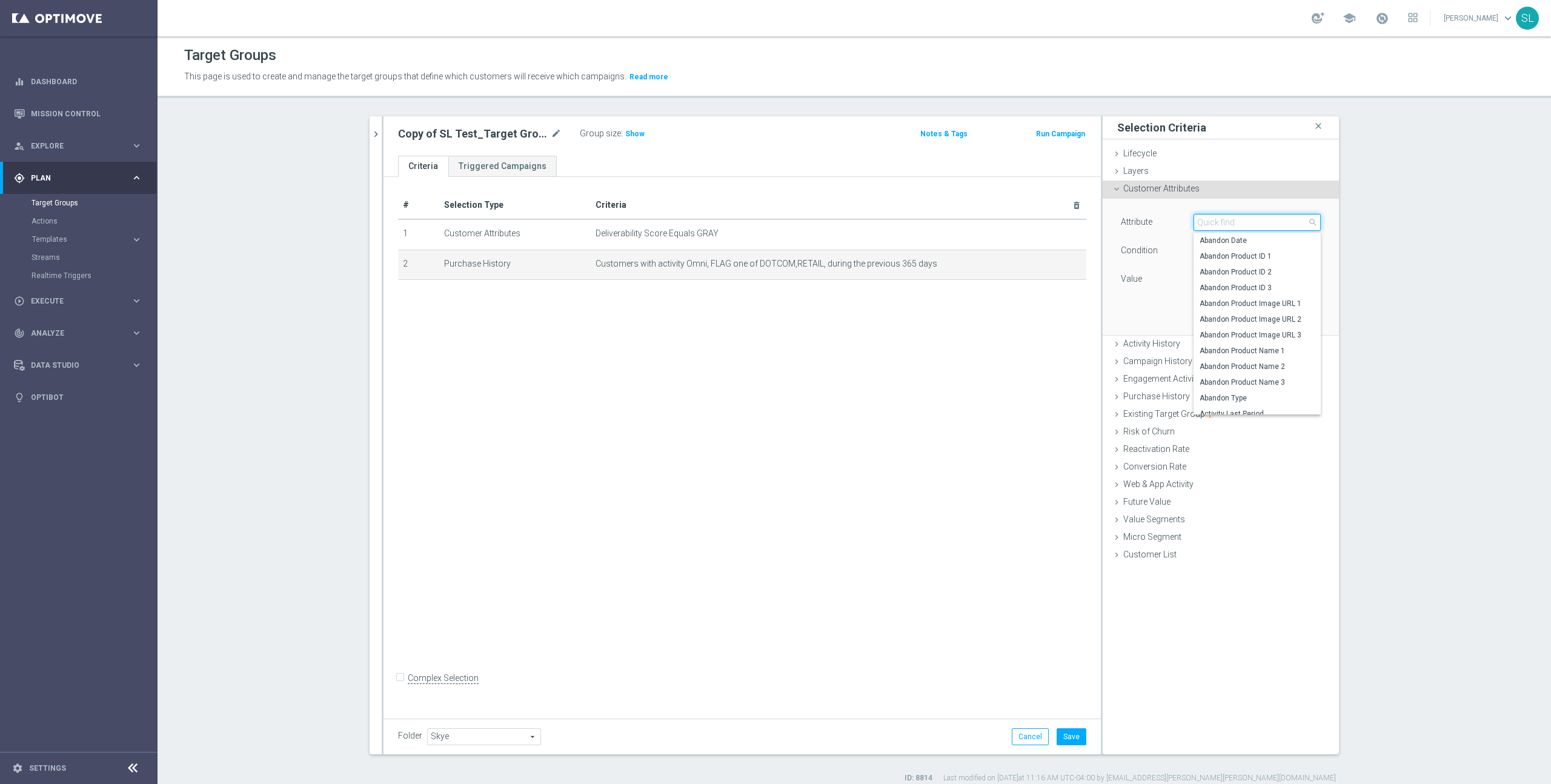
click at [1214, 220] on input "search" at bounding box center [1257, 222] width 127 height 17
type input "resul"
click at [1219, 244] on span "Deliverability Result" at bounding box center [1257, 240] width 115 height 10
type input "Deliverability Result"
click at [1221, 253] on span "Equals" at bounding box center [1257, 250] width 126 height 15
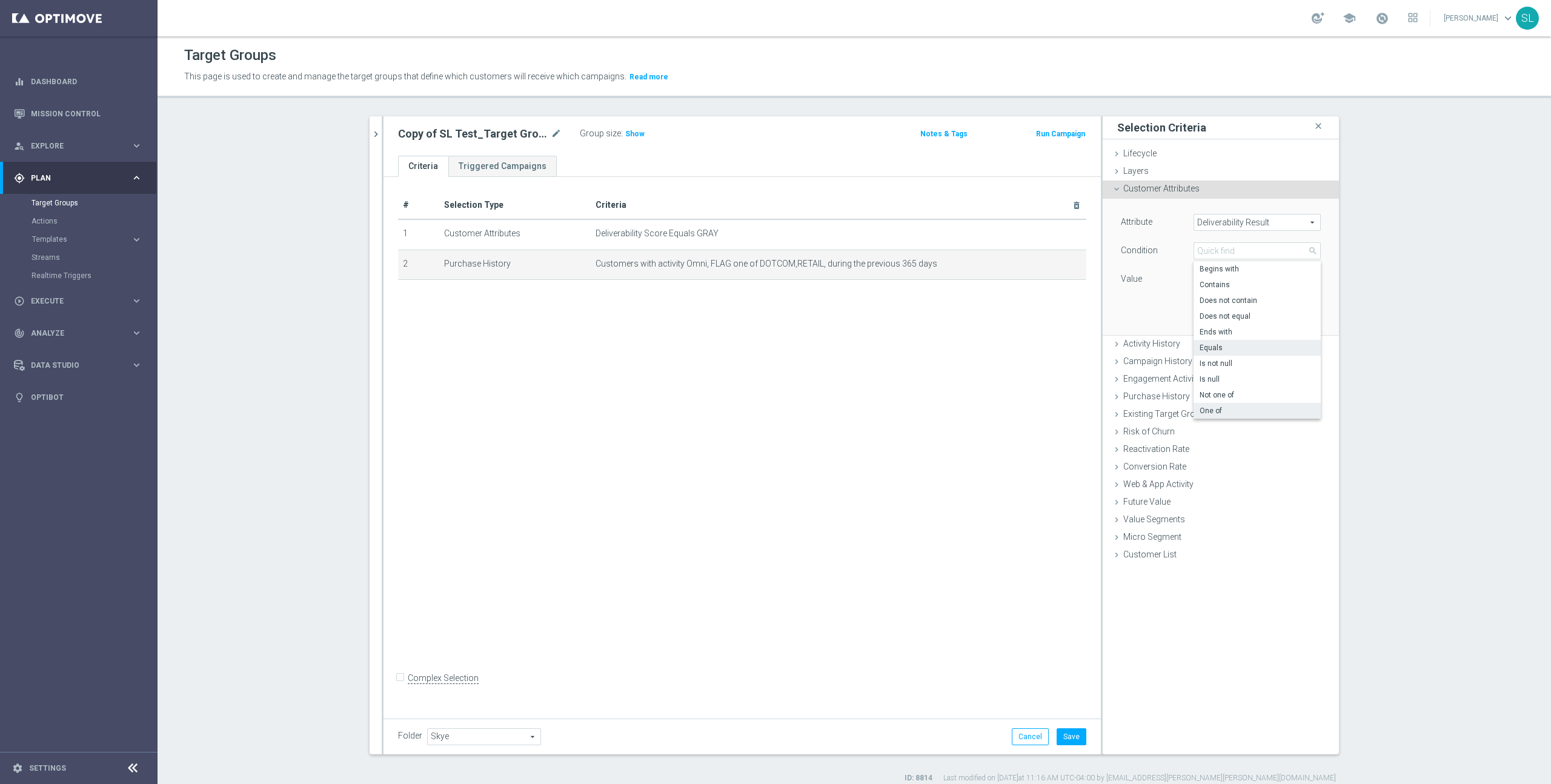
click at [1231, 404] on label "One of" at bounding box center [1257, 410] width 127 height 15
type input "One of"
click at [1235, 284] on textarea at bounding box center [1257, 286] width 127 height 32
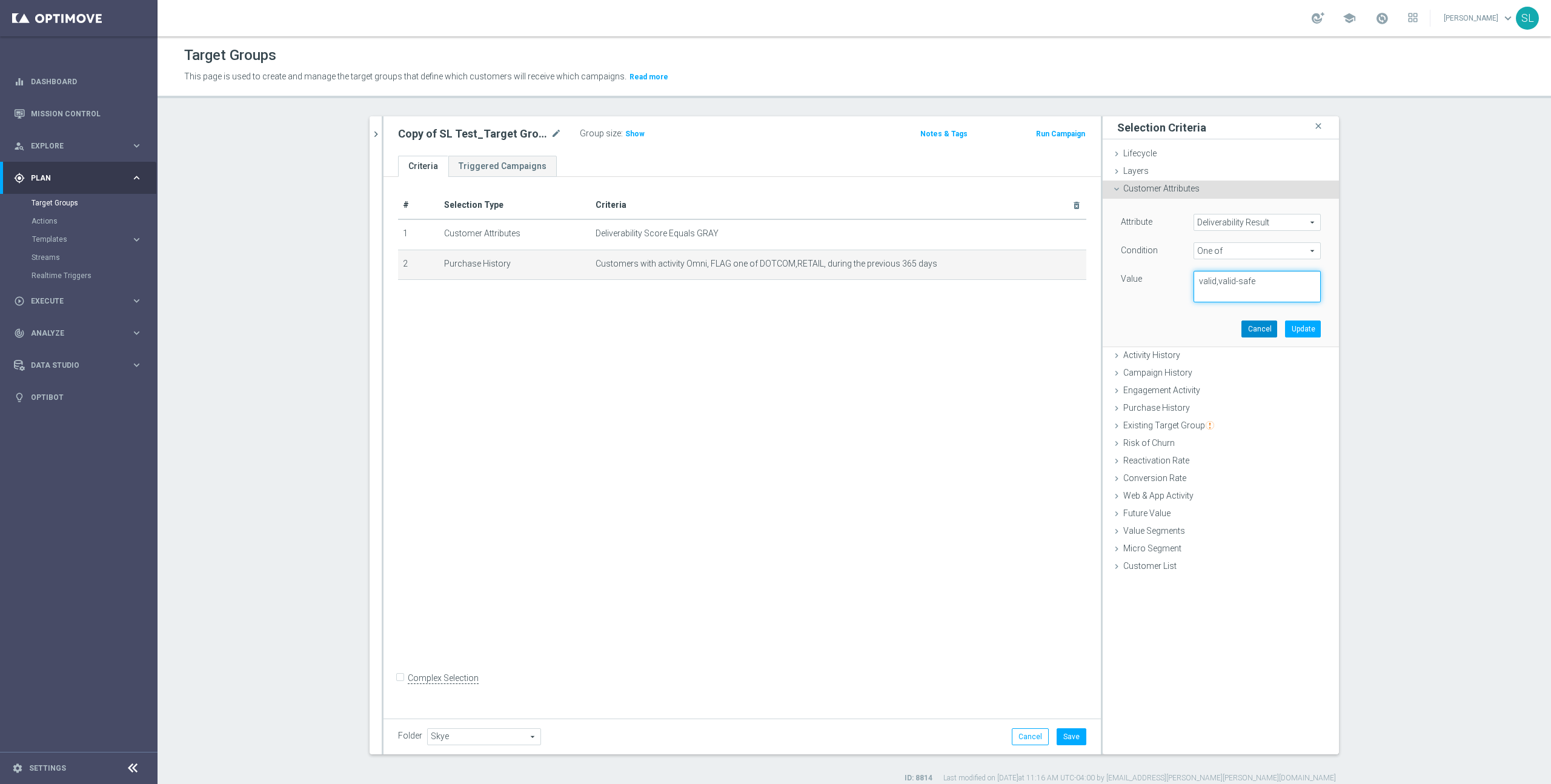
type textarea "valid,valid-safe"
click at [1254, 333] on button "Cancel" at bounding box center [1260, 328] width 36 height 17
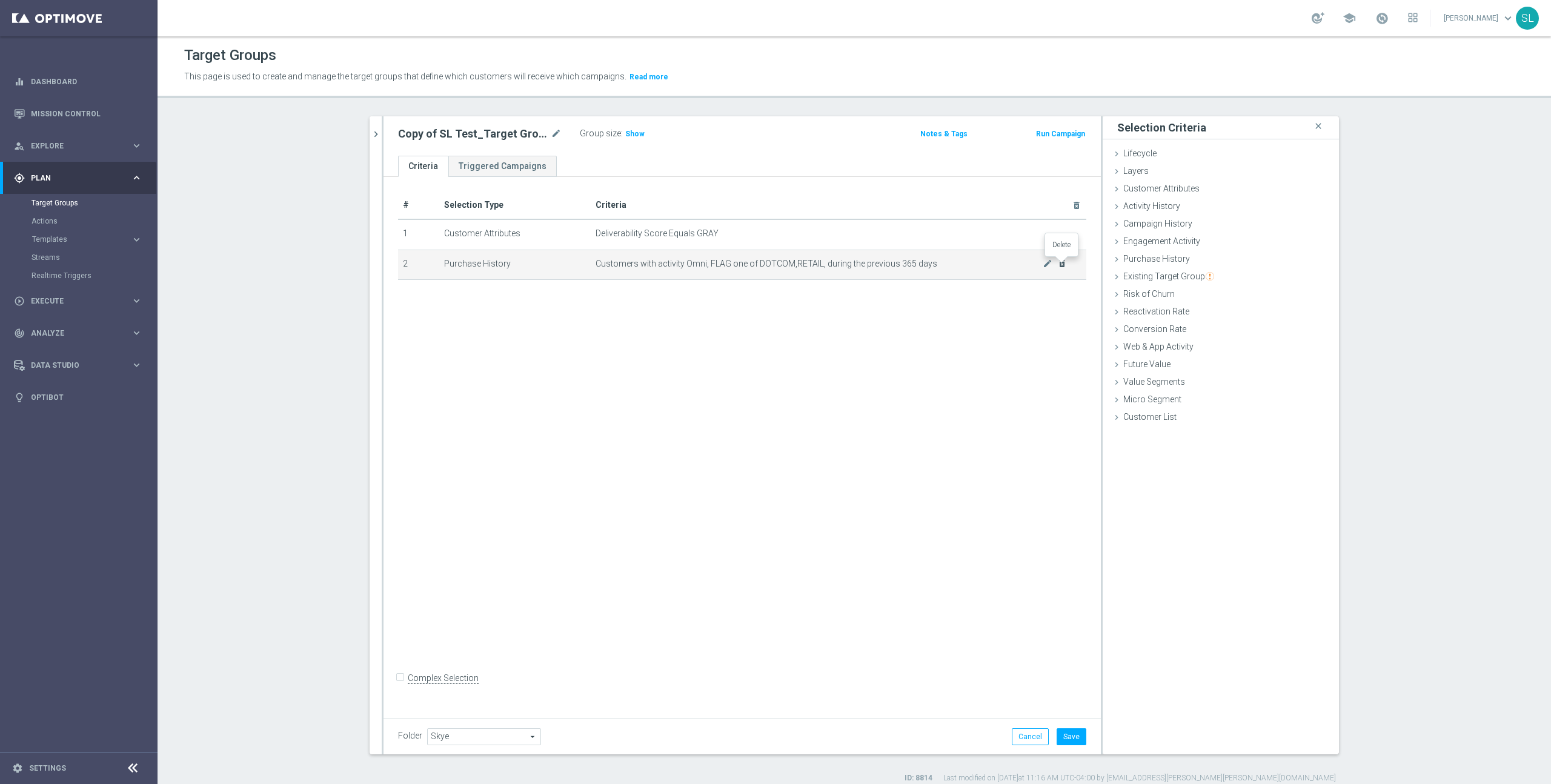
drag, startPoint x: 1065, startPoint y: 262, endPoint x: 1089, endPoint y: 359, distance: 99.9
click at [1065, 262] on icon "delete_forever" at bounding box center [1063, 263] width 10 height 10
drag, startPoint x: 1081, startPoint y: 738, endPoint x: 1129, endPoint y: 703, distance: 59.4
click at [1081, 738] on button "Save" at bounding box center [1072, 736] width 29 height 17
drag, startPoint x: 629, startPoint y: 134, endPoint x: 636, endPoint y: 156, distance: 23.1
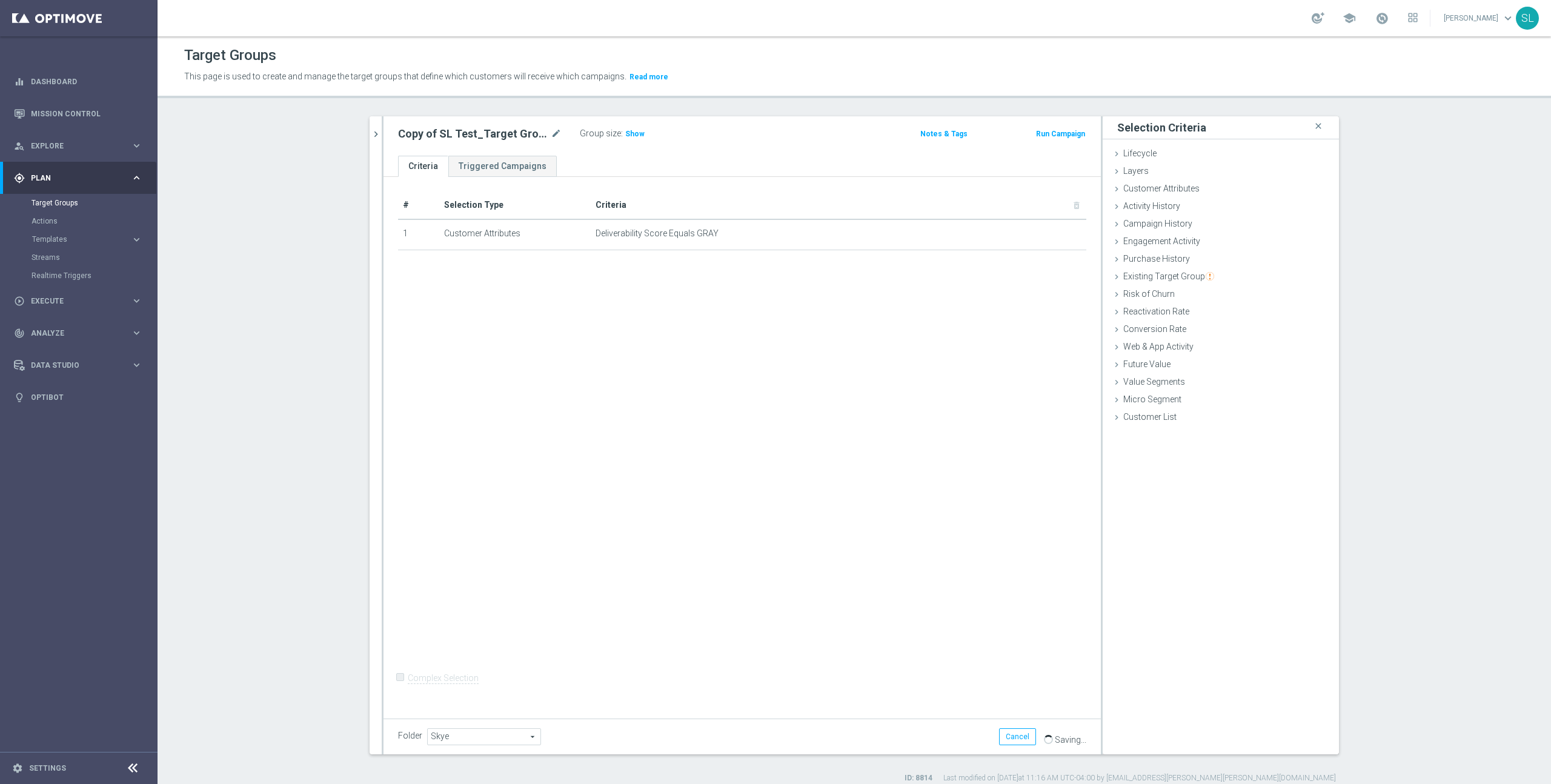
click at [629, 134] on span "Show" at bounding box center [635, 134] width 20 height 8
click at [639, 134] on span "29,539,668" at bounding box center [646, 135] width 40 height 11
click at [1157, 190] on span "Customer Attributes" at bounding box center [1162, 188] width 77 height 10
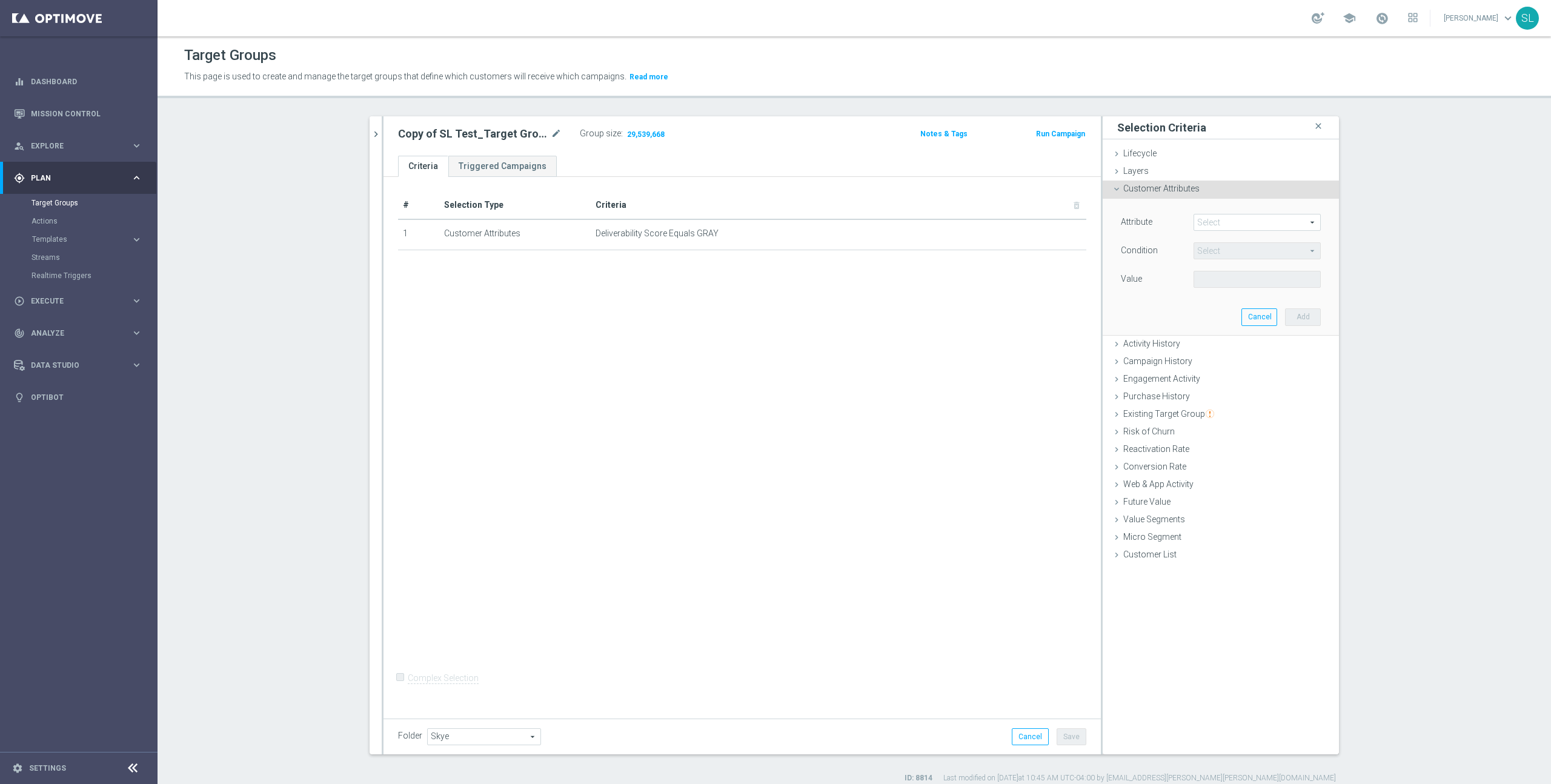
click at [1211, 220] on span at bounding box center [1257, 222] width 126 height 15
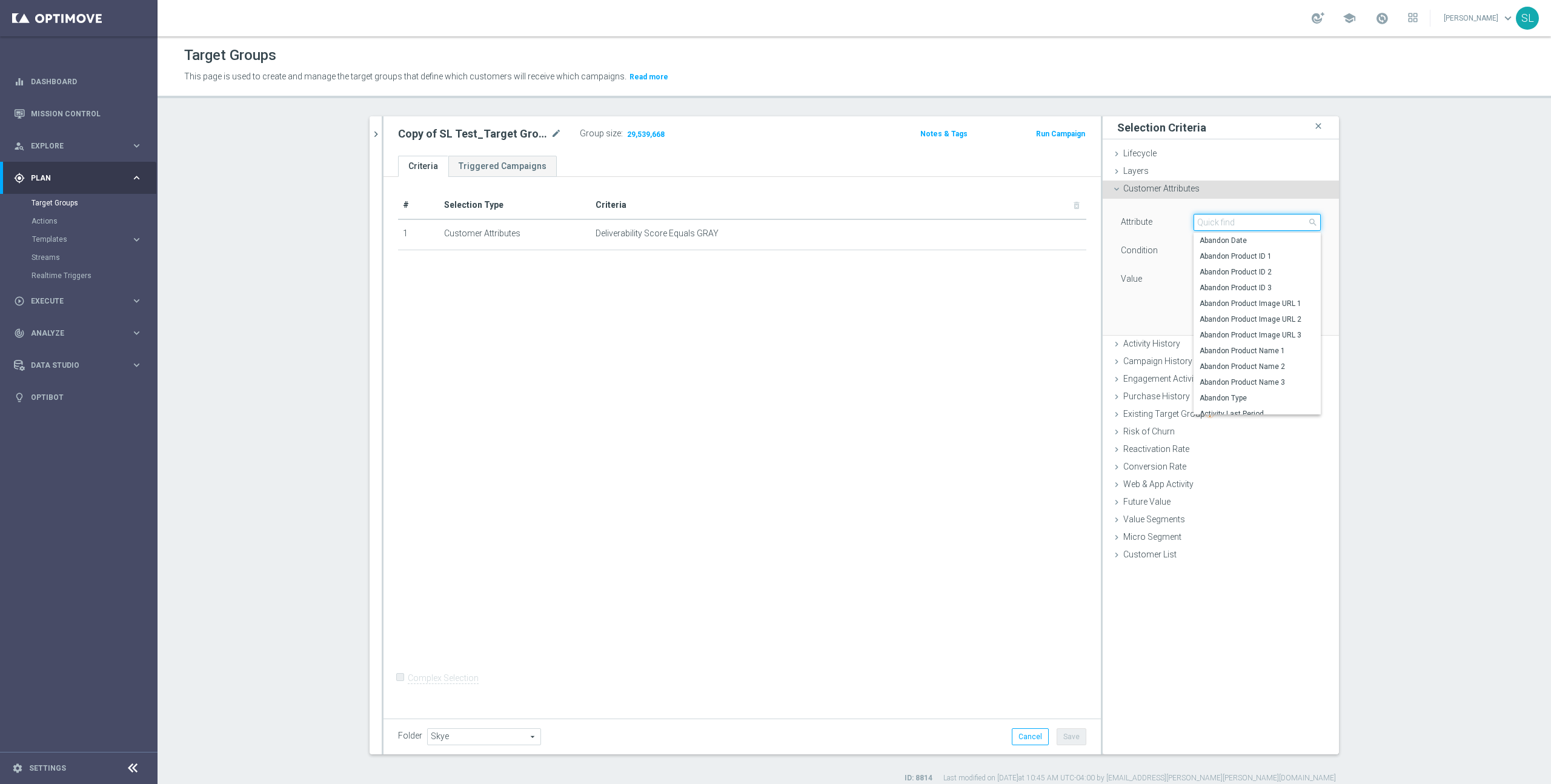
click at [1213, 222] on input "search" at bounding box center [1257, 222] width 127 height 17
type input "resul"
click at [1217, 240] on span "Deliverability Result" at bounding box center [1257, 240] width 115 height 10
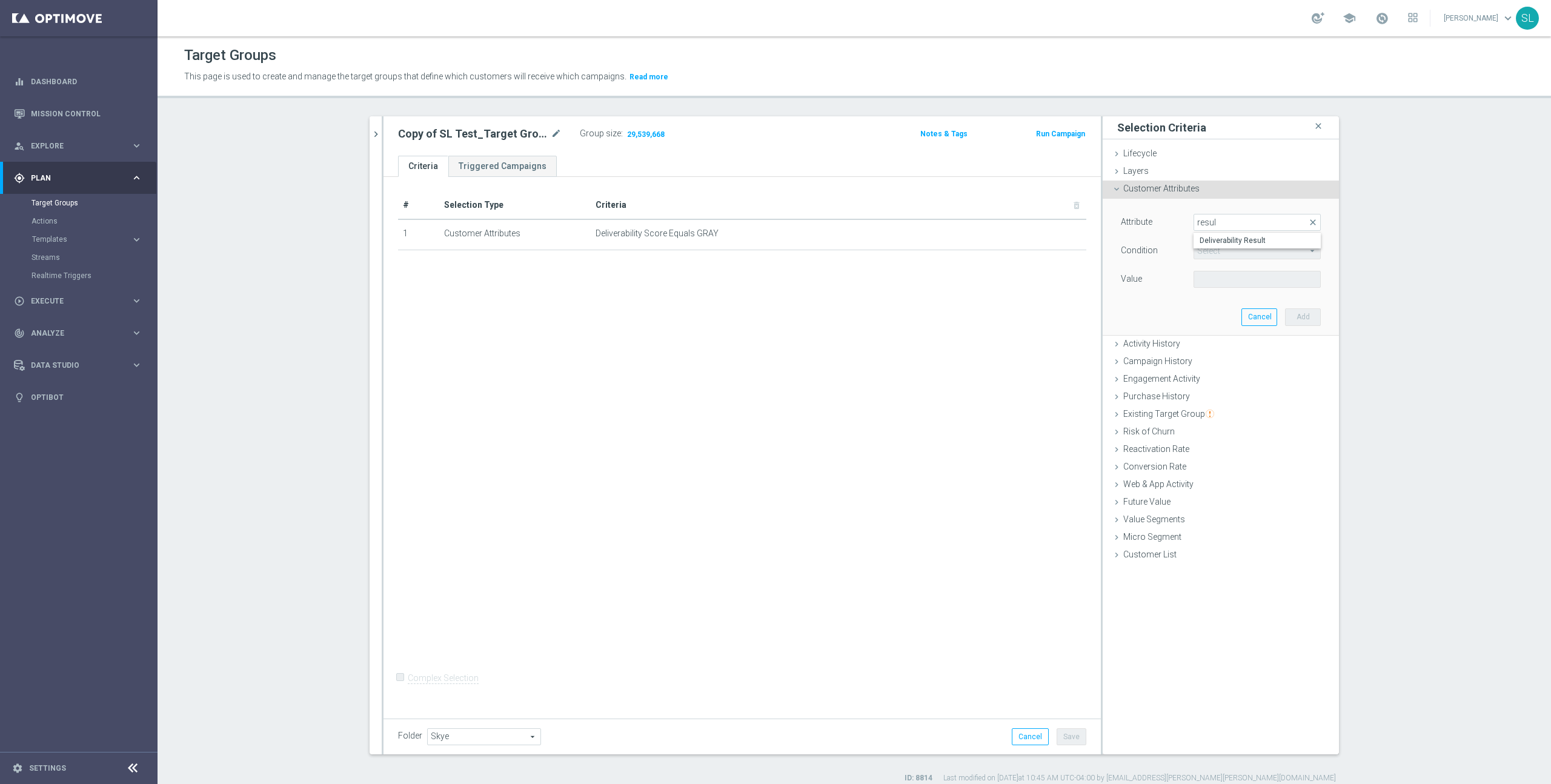
type input "Deliverability Result"
click at [1217, 248] on span "Equals" at bounding box center [1257, 250] width 126 height 15
drag, startPoint x: 1214, startPoint y: 406, endPoint x: 1226, endPoint y: 362, distance: 45.6
click at [1214, 406] on span "One of" at bounding box center [1257, 411] width 115 height 10
type input "One of"
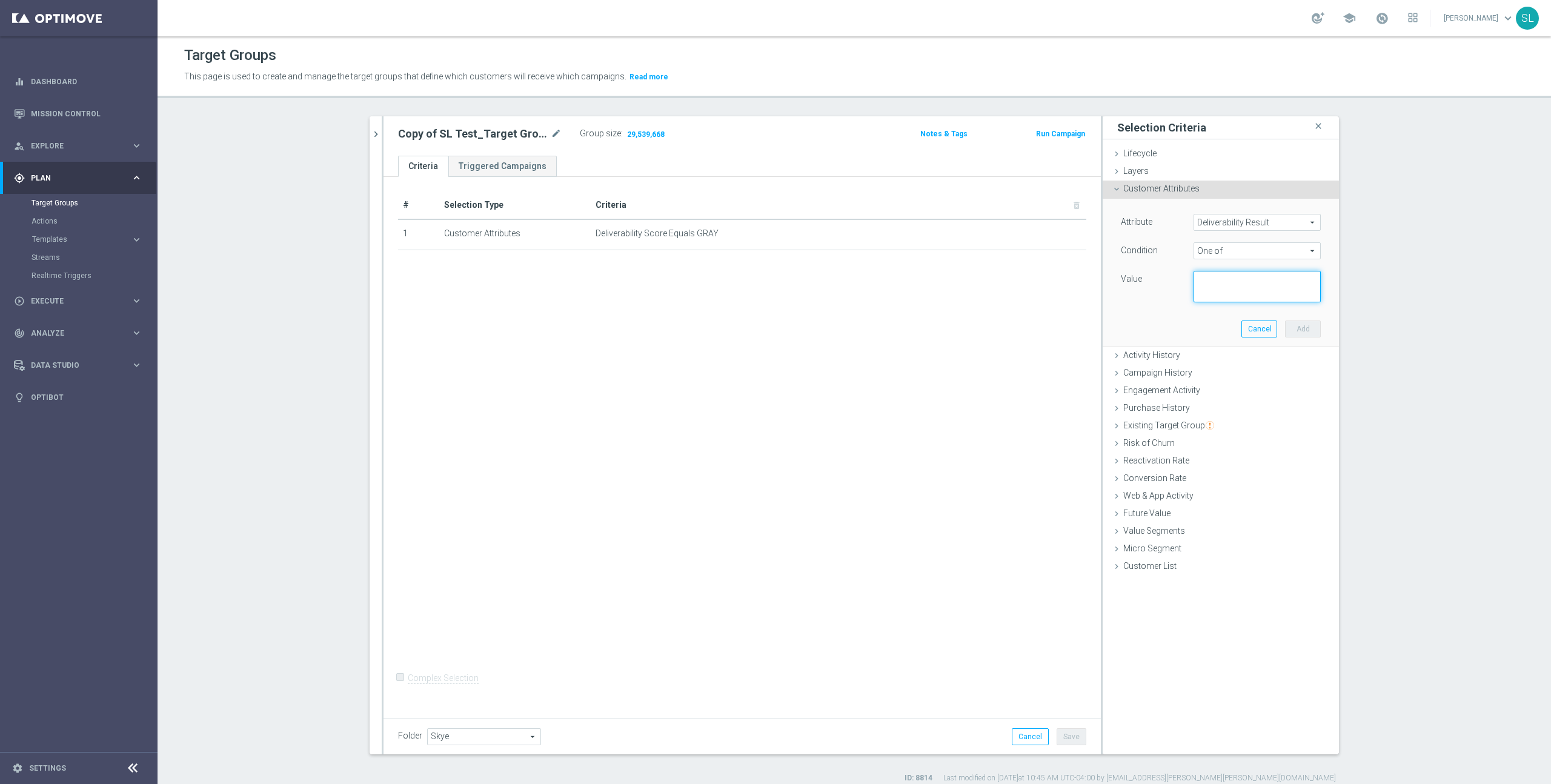
click at [1238, 283] on textarea at bounding box center [1257, 286] width 127 height 32
type textarea "valid,VALID-SAFE"
click at [1301, 328] on button "Add" at bounding box center [1303, 328] width 36 height 17
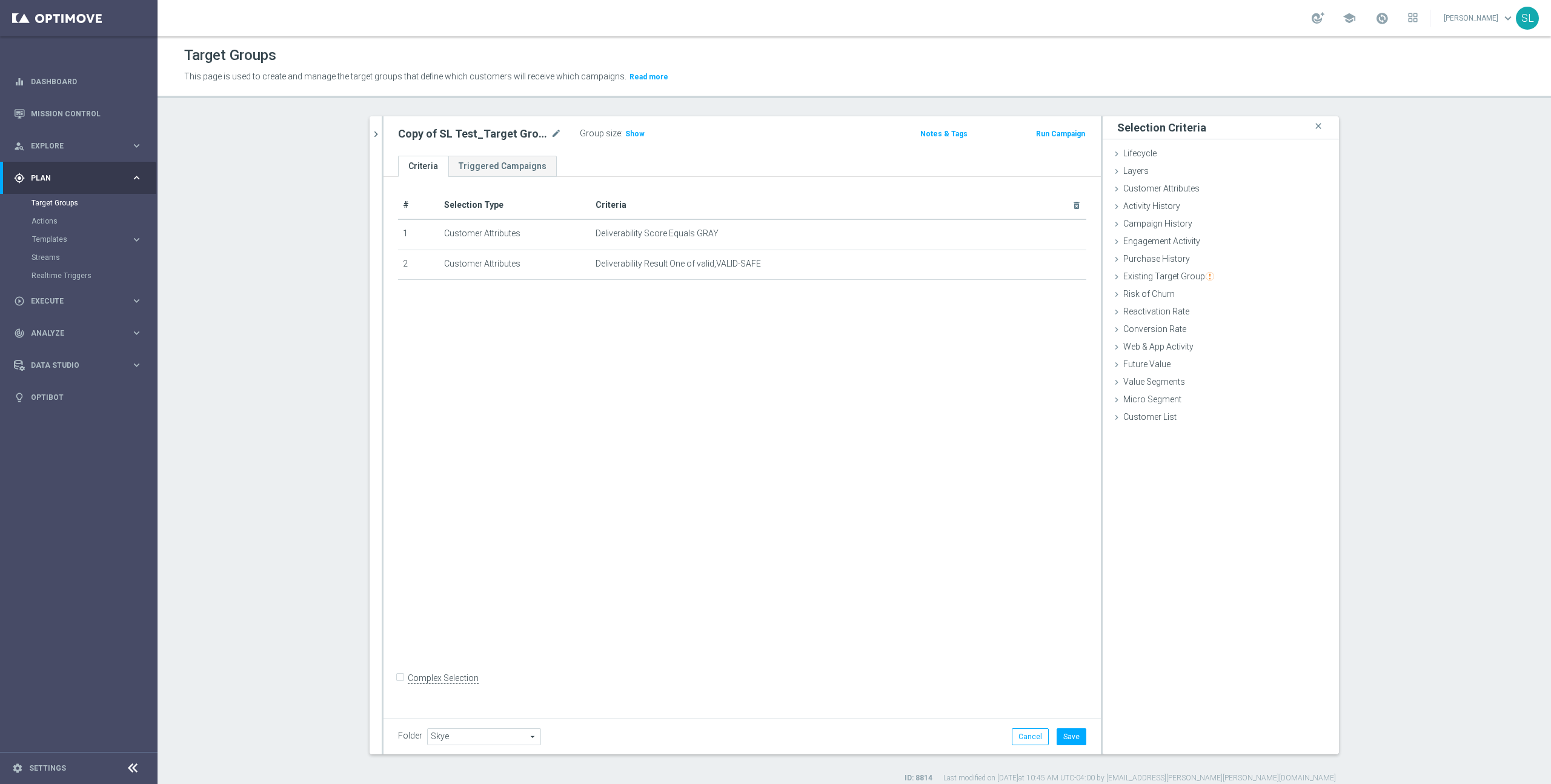
drag, startPoint x: 639, startPoint y: 133, endPoint x: 670, endPoint y: 143, distance: 32.6
click at [639, 133] on span "Show" at bounding box center [635, 134] width 20 height 8
click at [1210, 188] on div "Customer Attributes done selection saved" at bounding box center [1222, 189] width 236 height 18
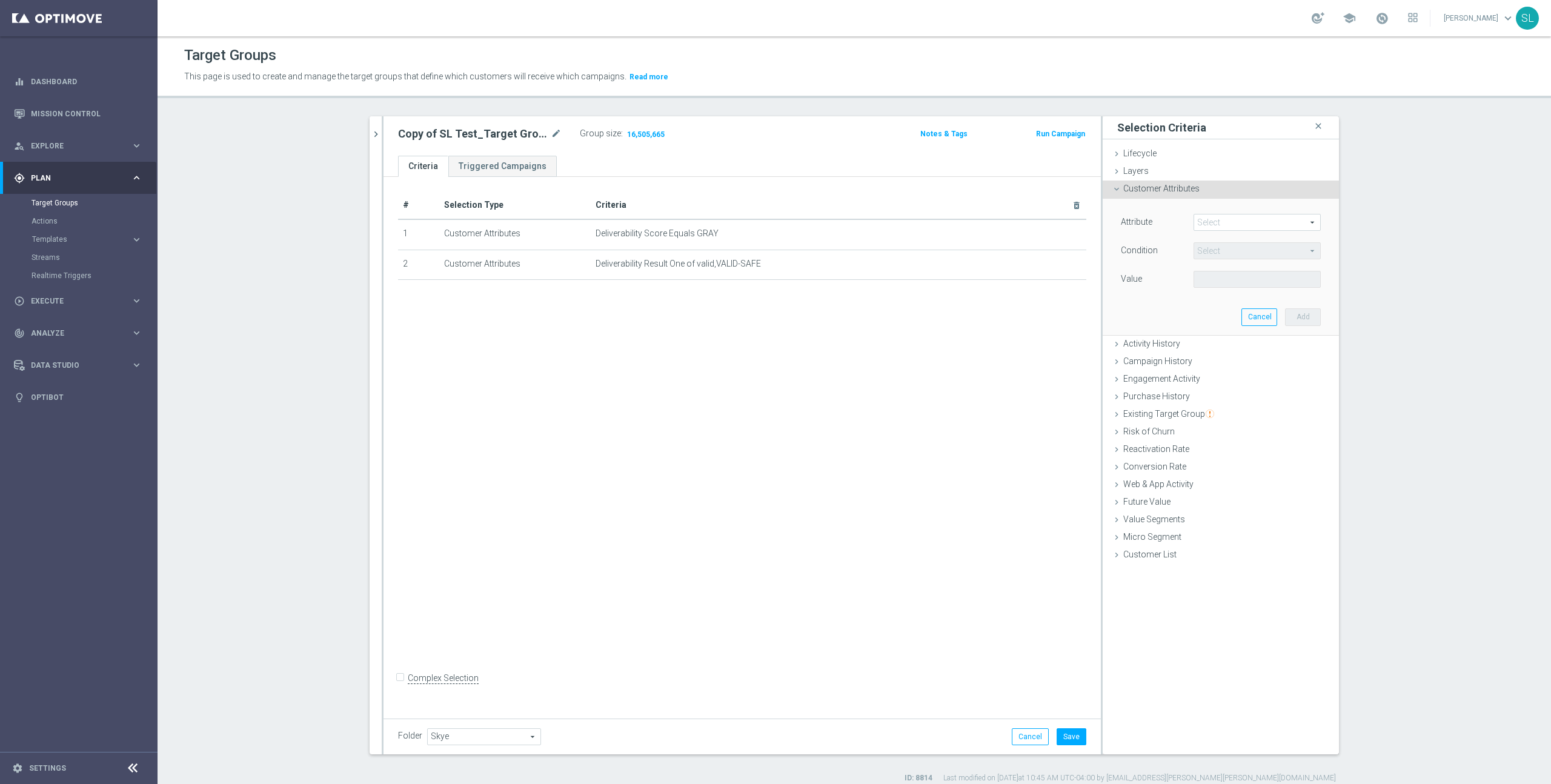
click at [1210, 188] on div "Customer Attributes done selection saved" at bounding box center [1222, 189] width 236 height 18
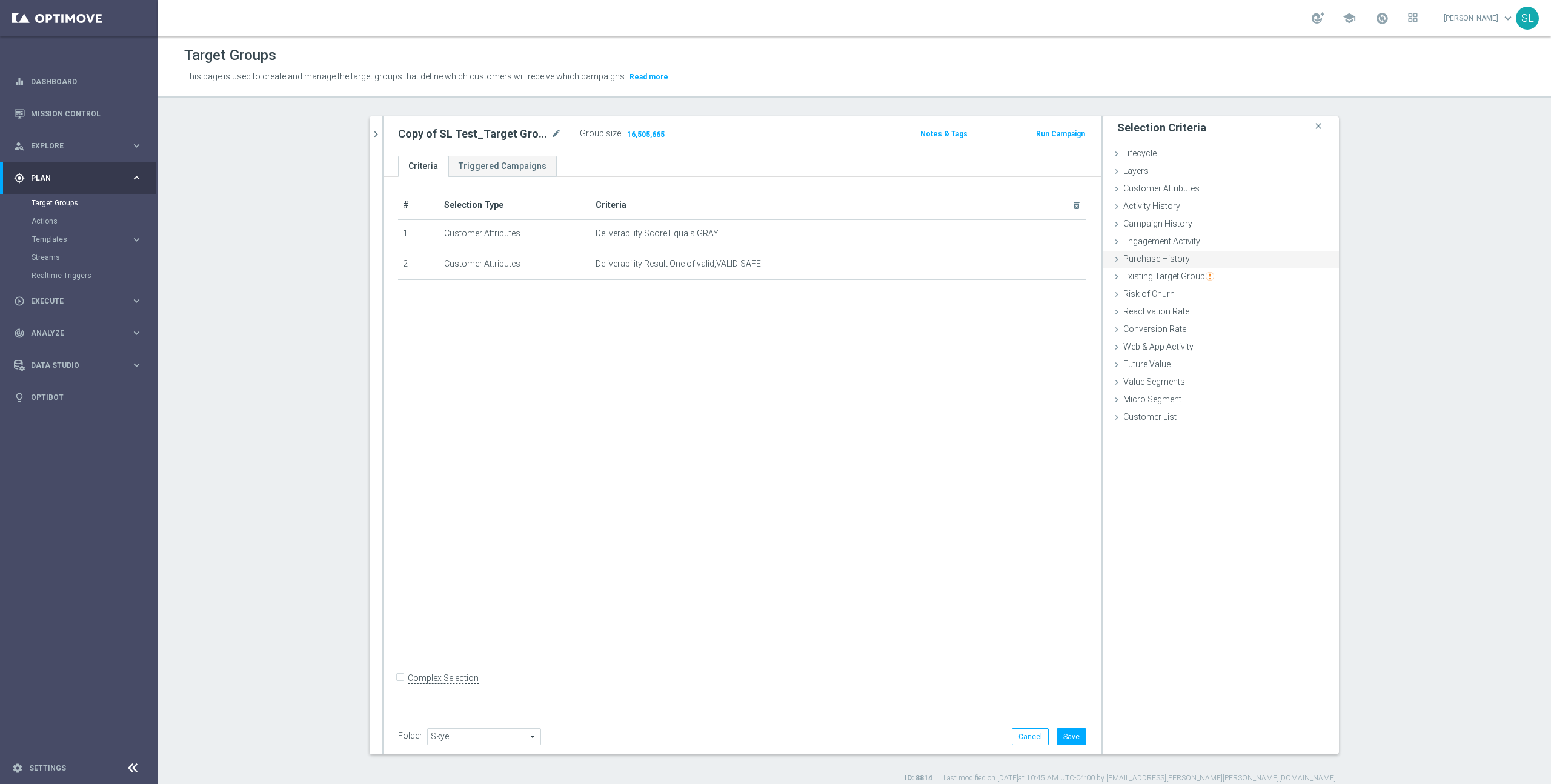
click at [1193, 256] on div "Purchase History done" at bounding box center [1222, 260] width 236 height 18
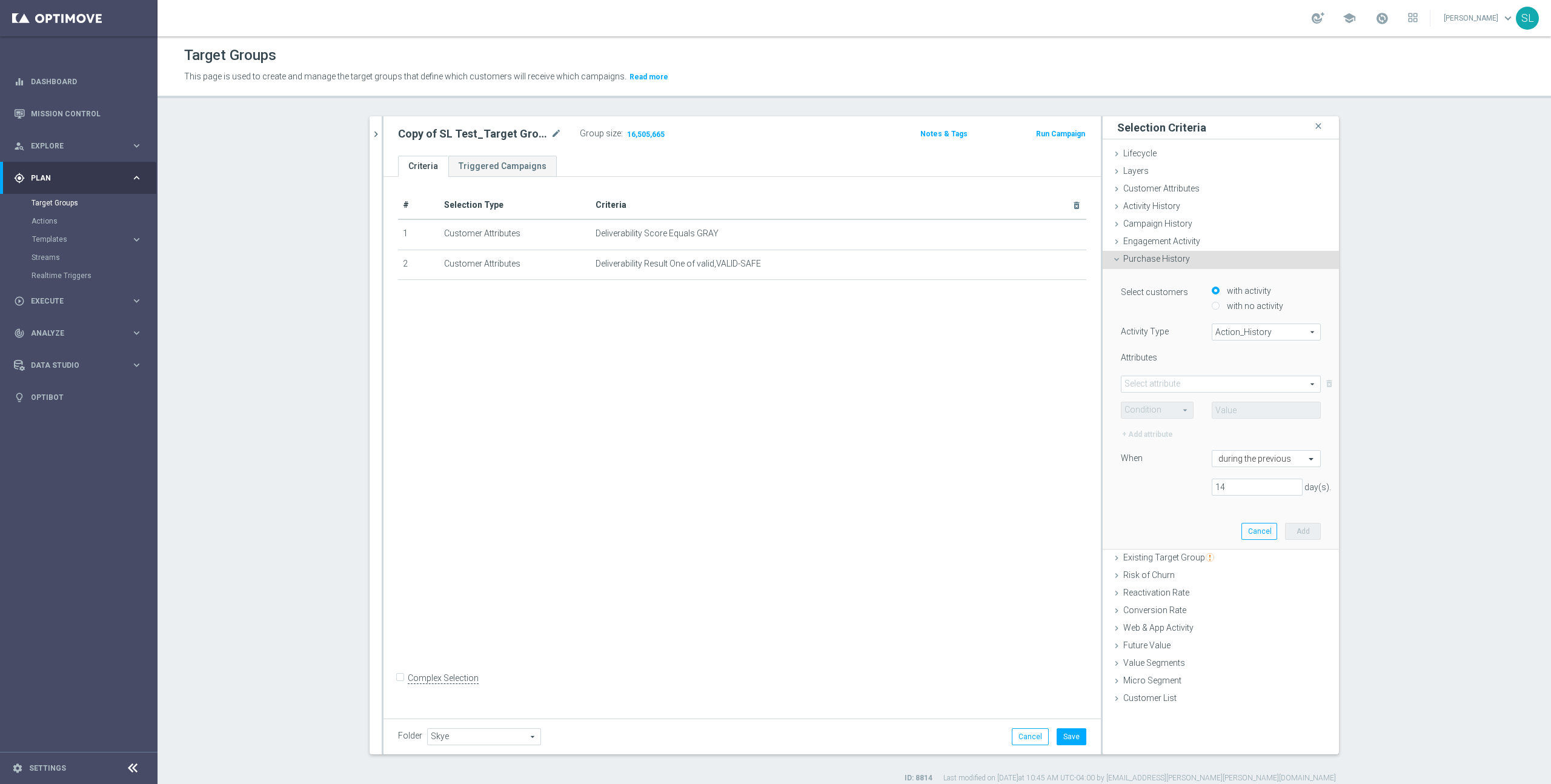
click at [1261, 333] on span "Action_History" at bounding box center [1266, 332] width 108 height 15
drag, startPoint x: 1253, startPoint y: 365, endPoint x: 1244, endPoint y: 372, distance: 11.4
click at [1253, 365] on span "Omni" at bounding box center [1266, 365] width 95 height 10
type input "Omni"
click at [1209, 383] on span at bounding box center [1222, 383] width 199 height 15
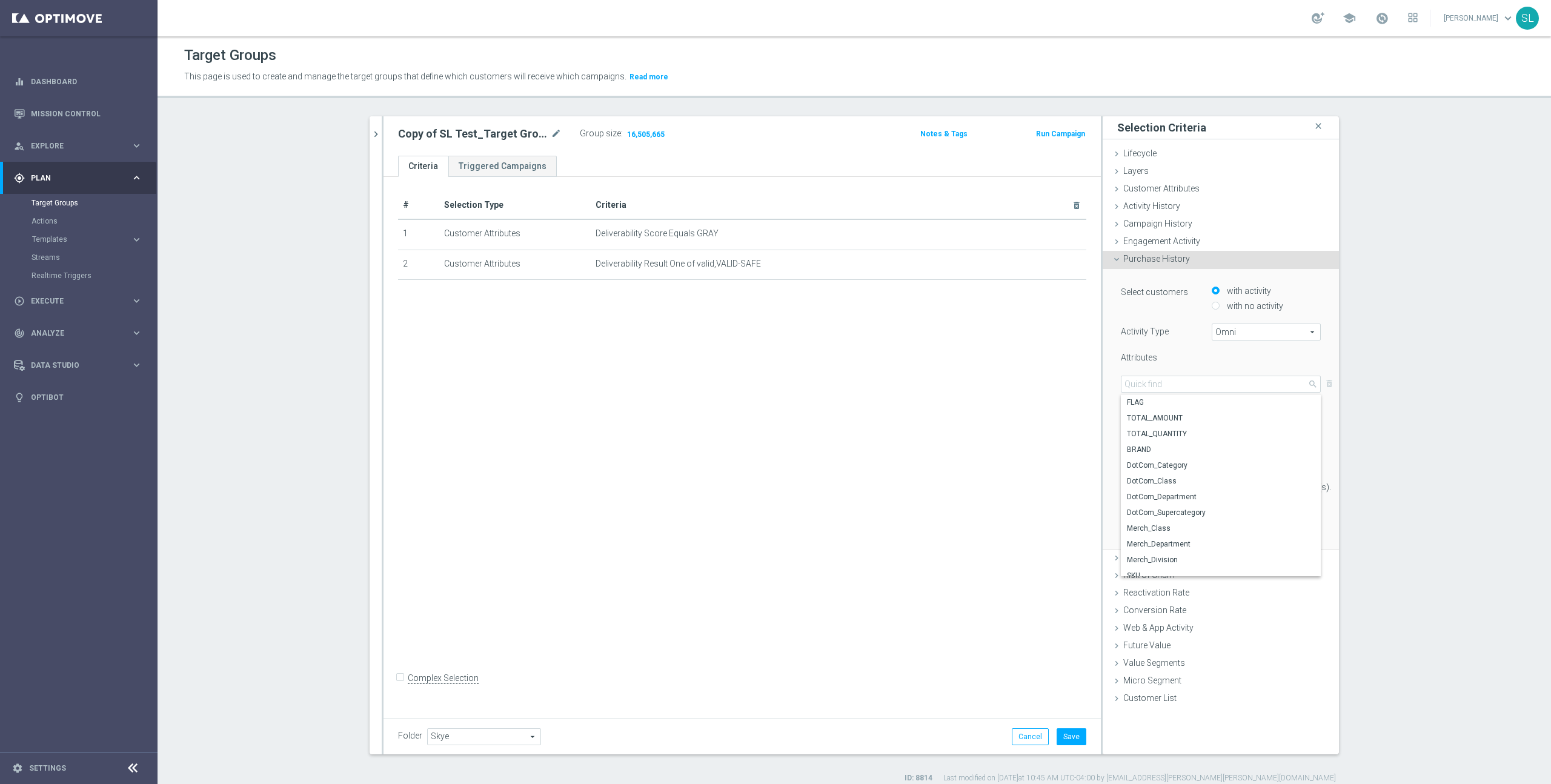
click at [1167, 407] on span "FLAG" at bounding box center [1221, 403] width 188 height 10
type input "FLAG"
click at [1158, 410] on span at bounding box center [1158, 409] width 72 height 15
drag, startPoint x: 1142, startPoint y: 523, endPoint x: 1175, endPoint y: 498, distance: 41.4
click at [1142, 523] on span "One of" at bounding box center [1157, 522] width 60 height 10
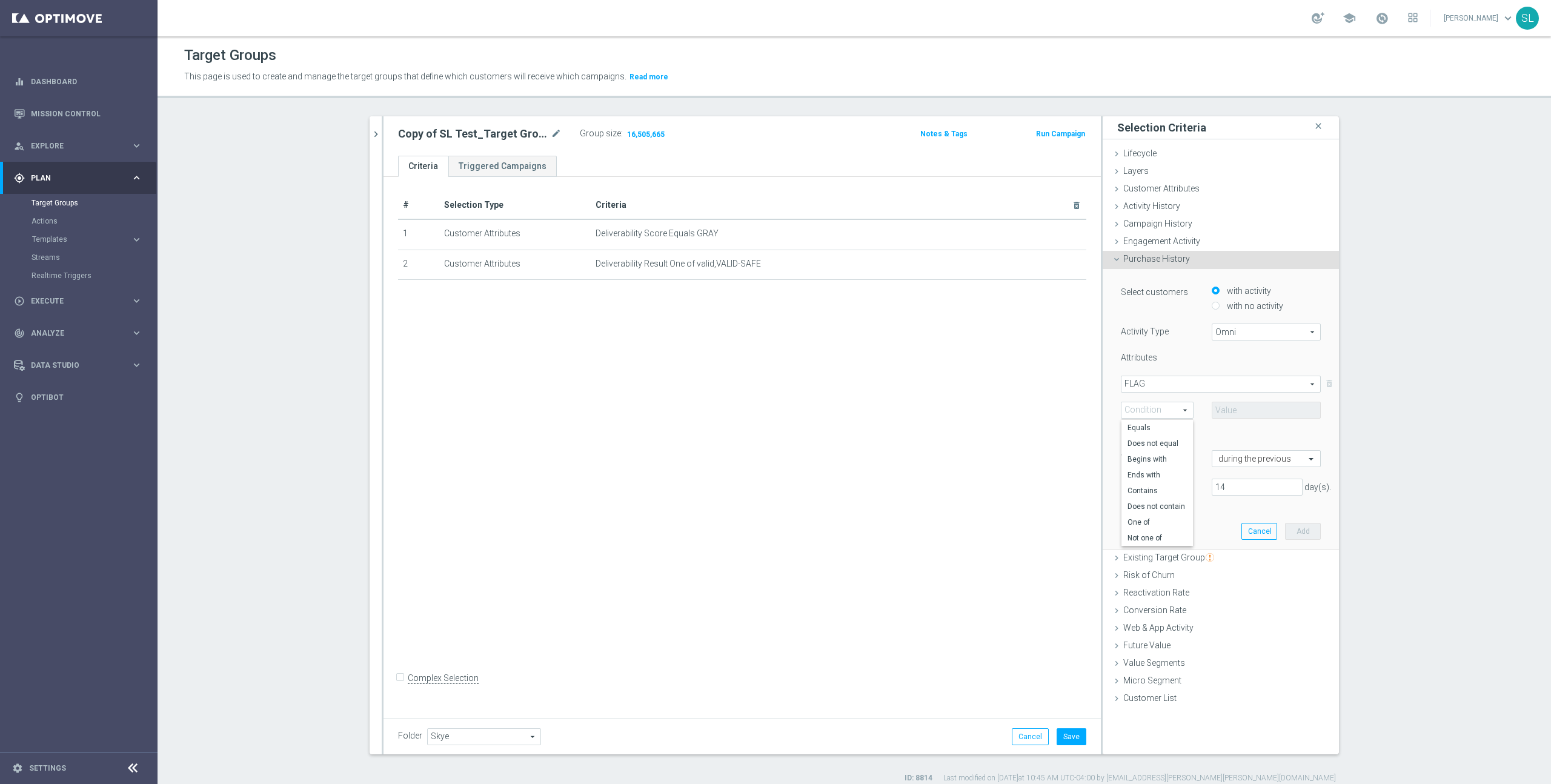
type input "One of"
click at [1226, 414] on span at bounding box center [1266, 409] width 108 height 15
click at [1227, 429] on input "(All)" at bounding box center [1225, 428] width 8 height 8
checkbox input "true"
type input "Selected 2 of 2"
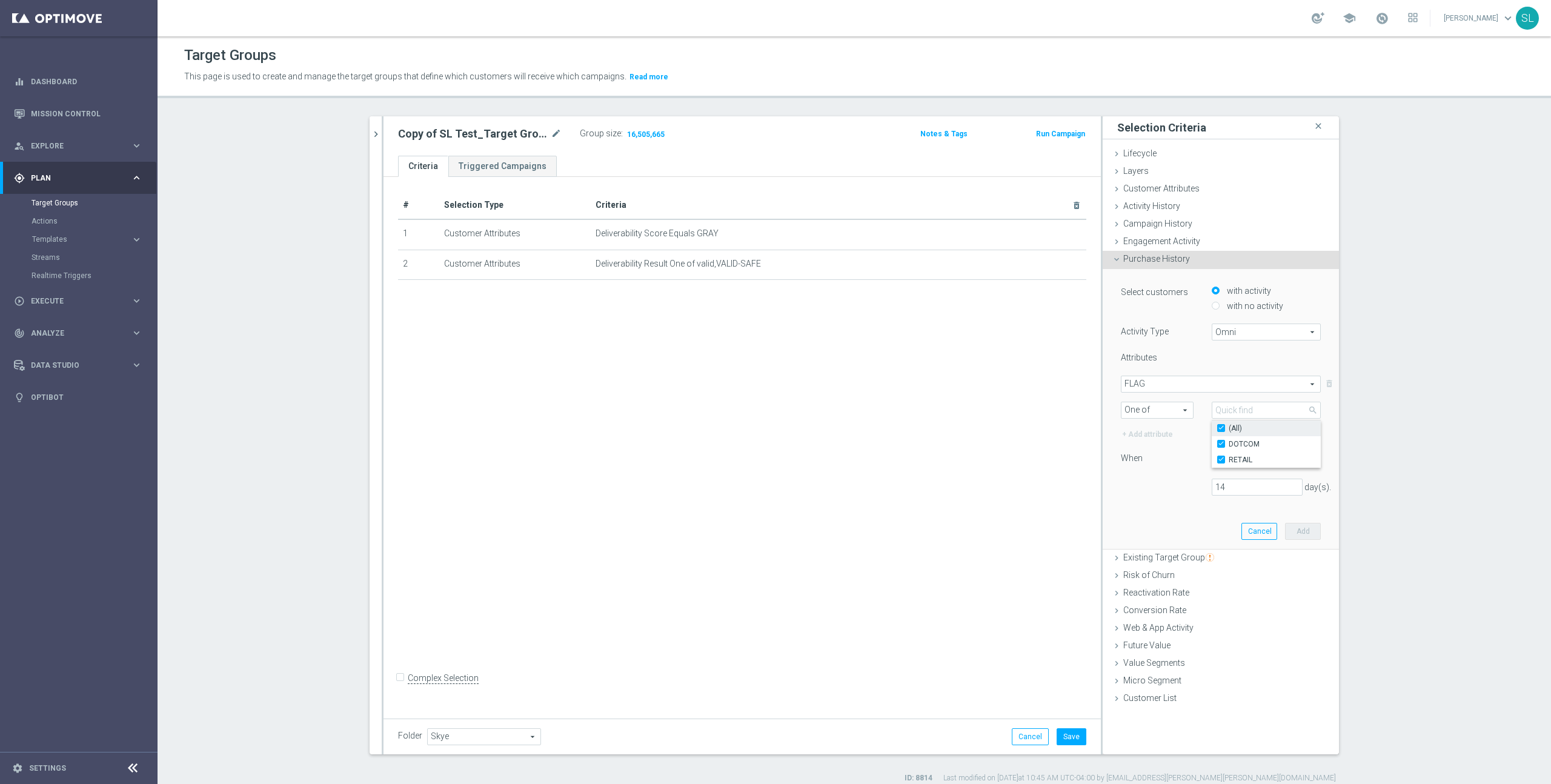
checkbox input "true"
click at [1237, 484] on input "14" at bounding box center [1257, 487] width 91 height 17
drag, startPoint x: 1235, startPoint y: 487, endPoint x: 1183, endPoint y: 487, distance: 52.0
click at [1183, 487] on div "14 day(s)." at bounding box center [1222, 487] width 219 height 17
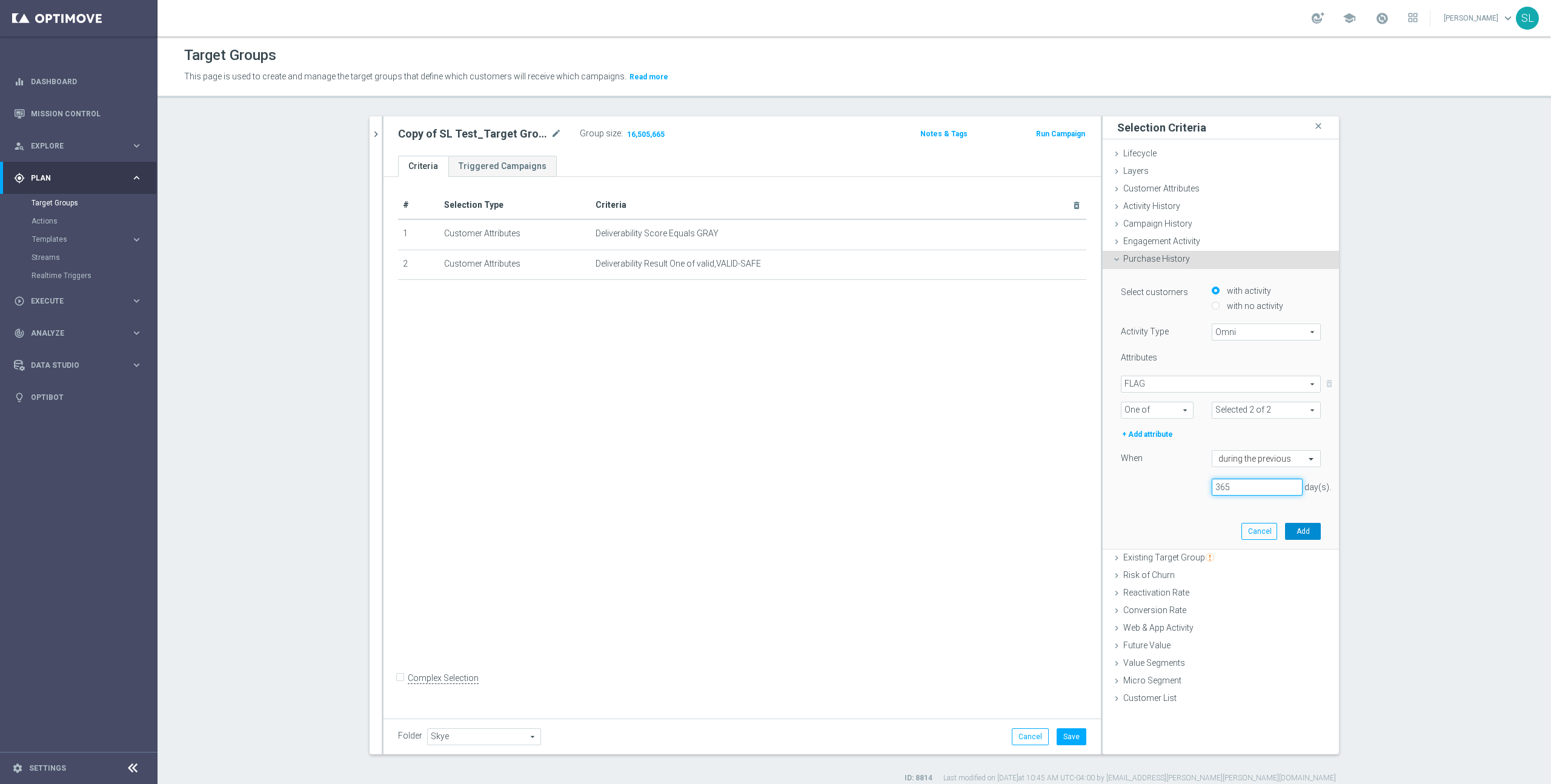
type input "365"
click at [1294, 529] on button "Add" at bounding box center [1303, 531] width 36 height 17
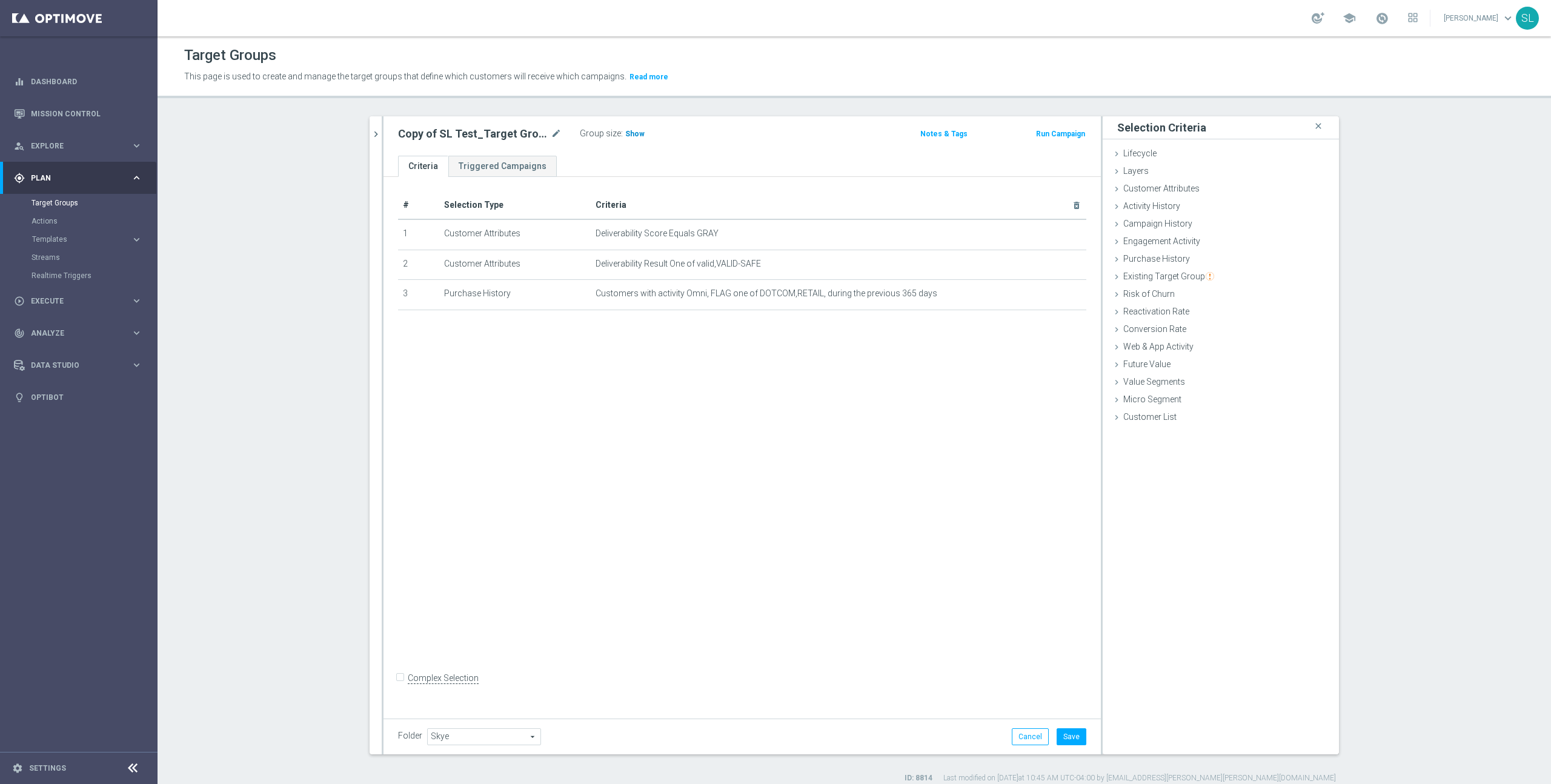
click at [637, 133] on span "Show" at bounding box center [635, 134] width 20 height 8
click at [1067, 738] on button "Save" at bounding box center [1072, 736] width 29 height 17
click at [645, 133] on span "442,355" at bounding box center [641, 135] width 29 height 11
click at [1227, 187] on div "Customer Attributes done selection saved" at bounding box center [1222, 189] width 236 height 18
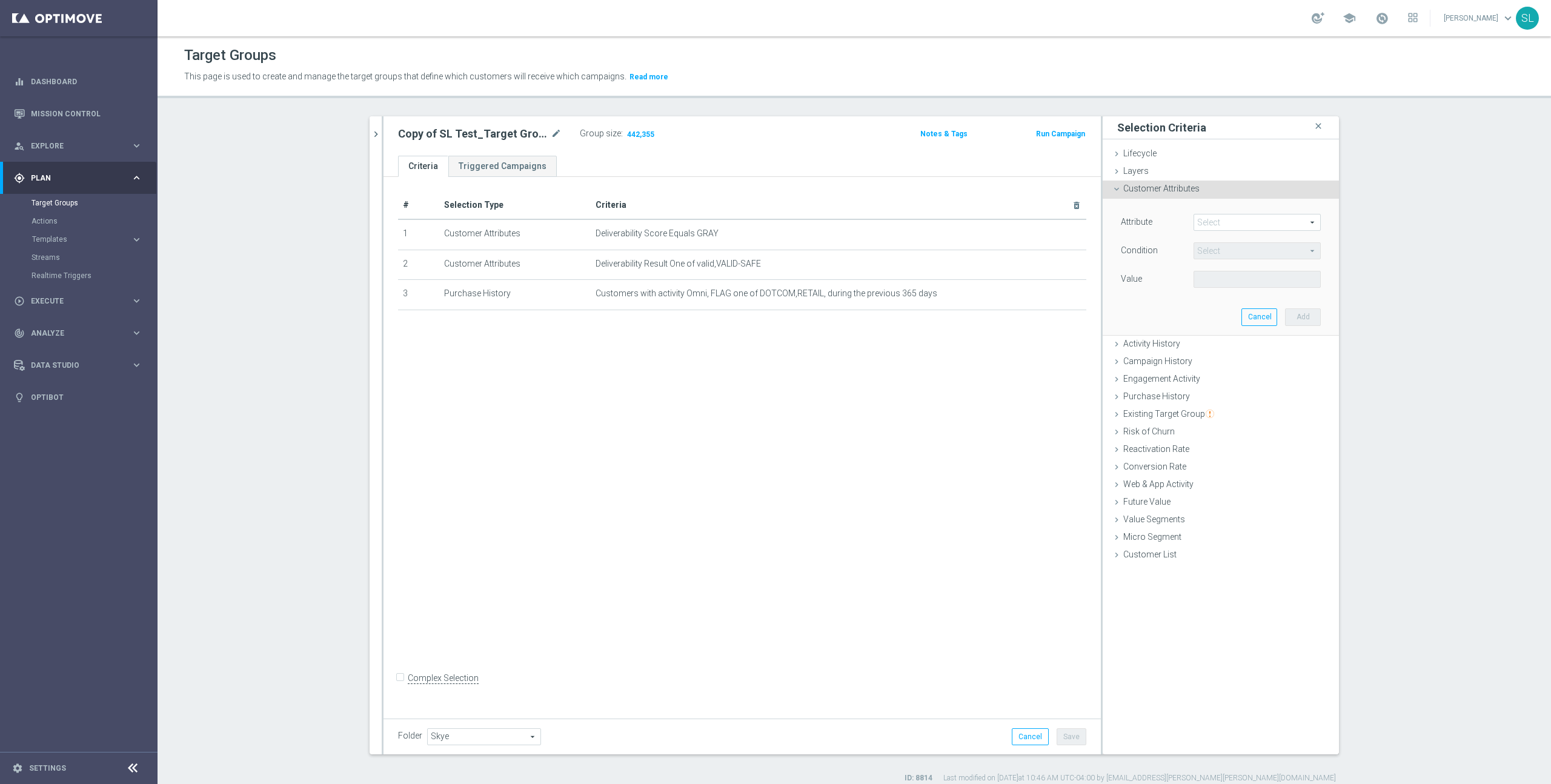
click at [1238, 225] on span at bounding box center [1257, 222] width 126 height 15
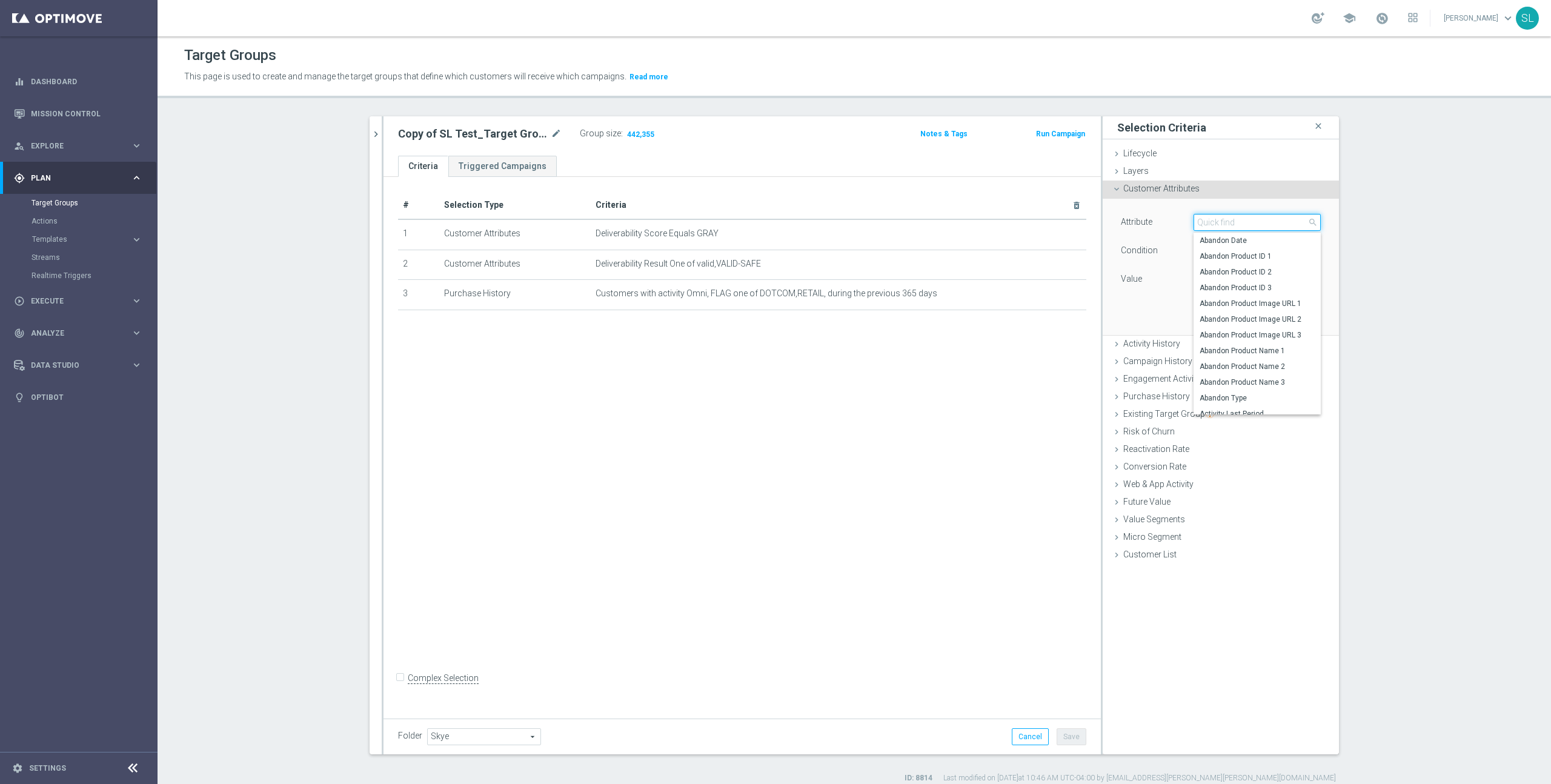
click at [1234, 222] on input "search" at bounding box center [1257, 222] width 127 height 17
type input "run d"
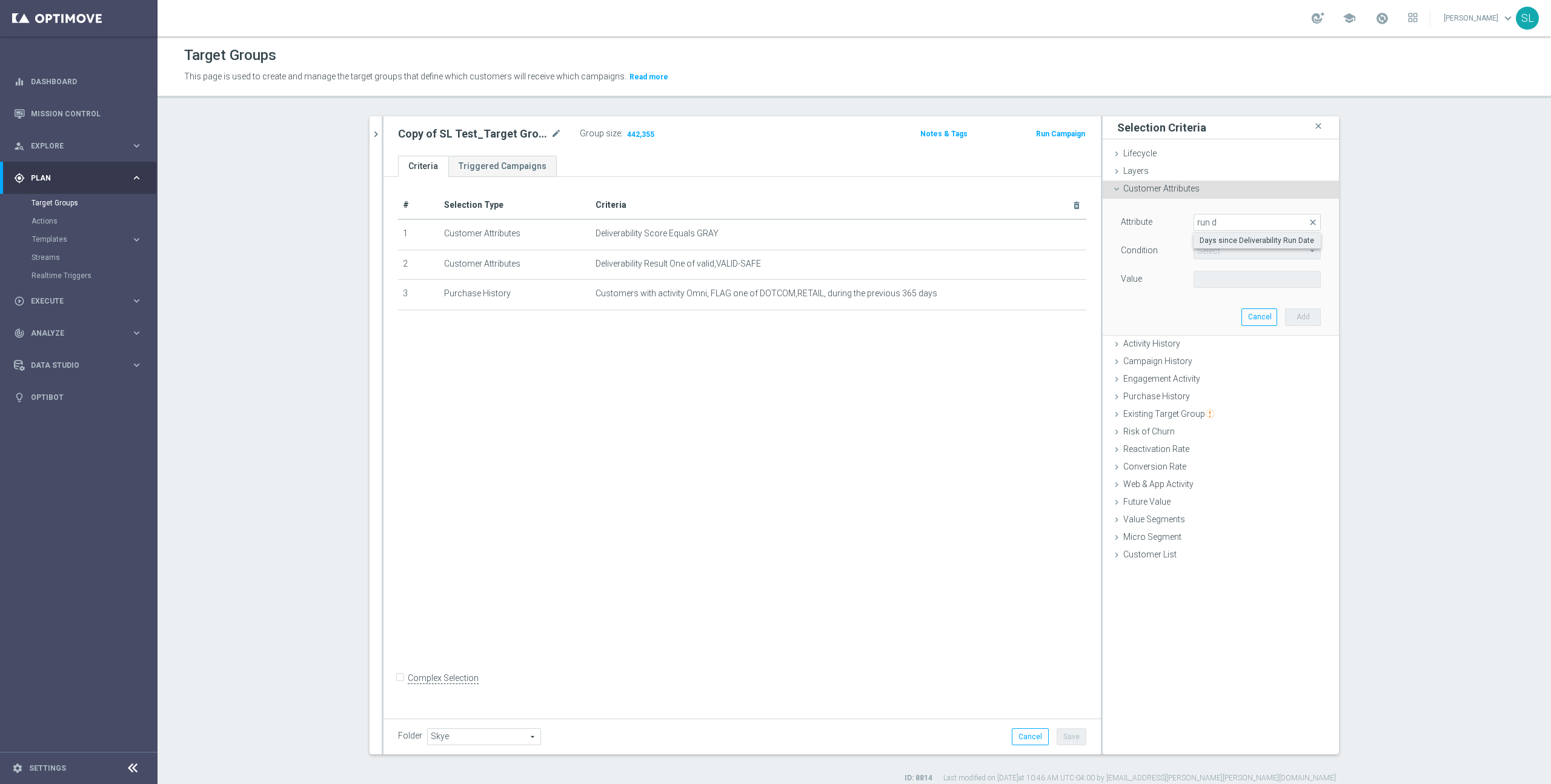
click at [1270, 236] on span "Days since Deliverability Run Date" at bounding box center [1257, 240] width 115 height 10
type input "Days since Deliverability Run Date"
click at [1258, 252] on span "=" at bounding box center [1257, 250] width 126 height 15
click at [1259, 282] on span "<=" at bounding box center [1257, 284] width 115 height 10
type input "<="
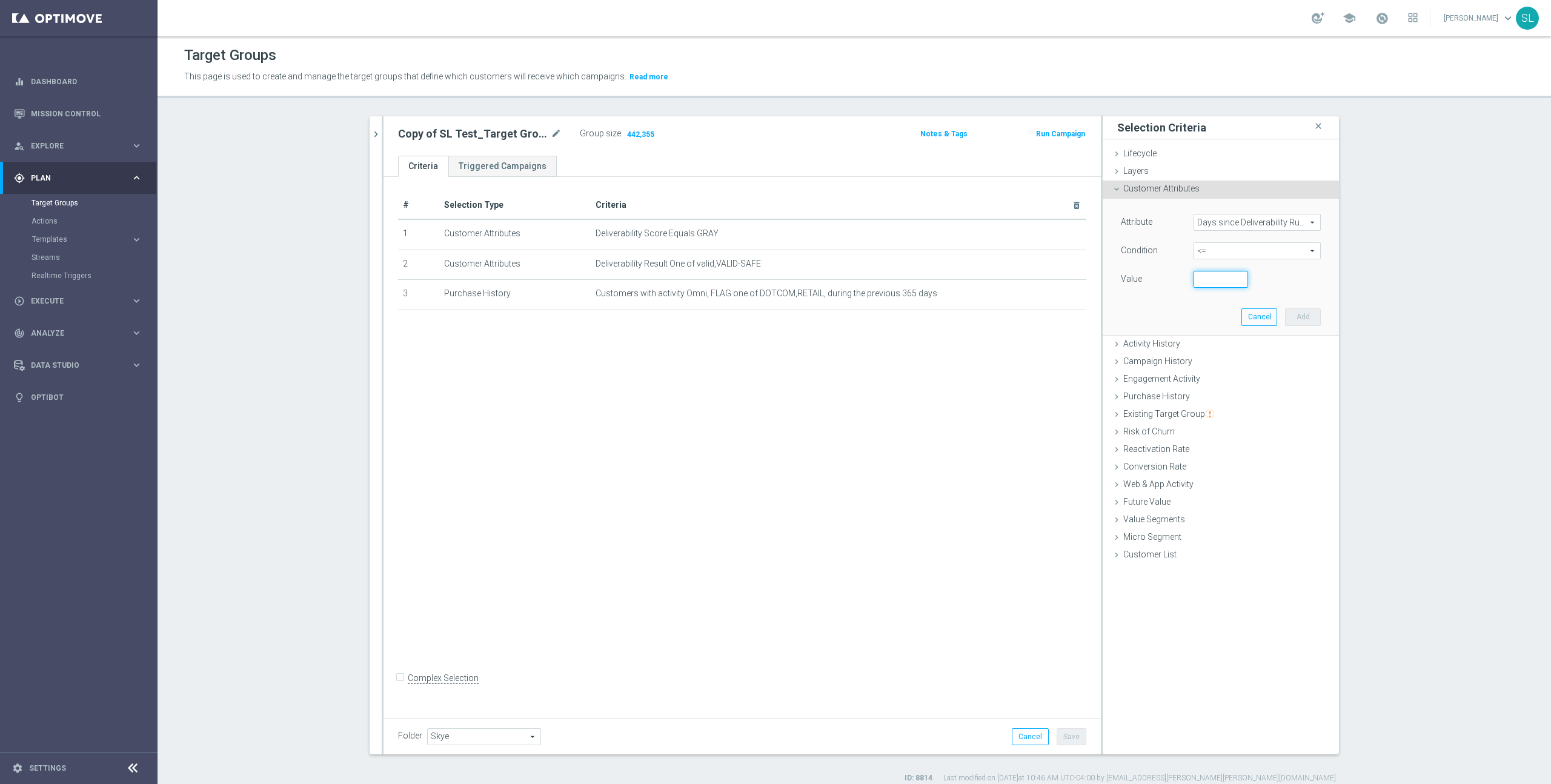
click at [1227, 282] on input "number" at bounding box center [1221, 279] width 55 height 17
type input "365"
click at [1297, 314] on button "Add" at bounding box center [1303, 316] width 36 height 17
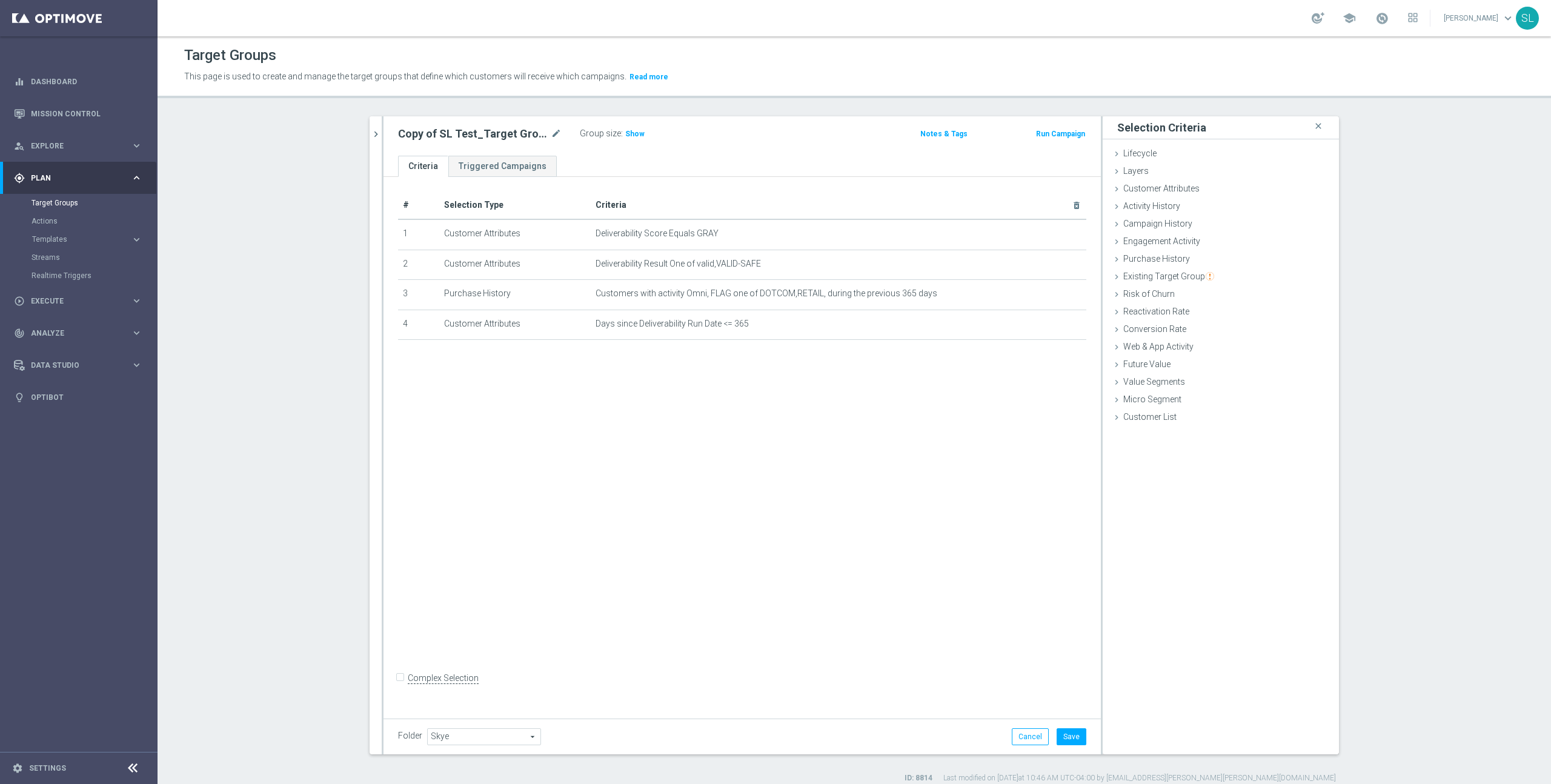
drag, startPoint x: 631, startPoint y: 135, endPoint x: 644, endPoint y: 143, distance: 15.3
click at [631, 135] on span "Show" at bounding box center [635, 134] width 20 height 8
click at [1066, 739] on button "Save" at bounding box center [1072, 736] width 29 height 17
click at [643, 135] on span "429,580" at bounding box center [641, 135] width 29 height 11
click at [72, 143] on span "Explore" at bounding box center [81, 146] width 100 height 7
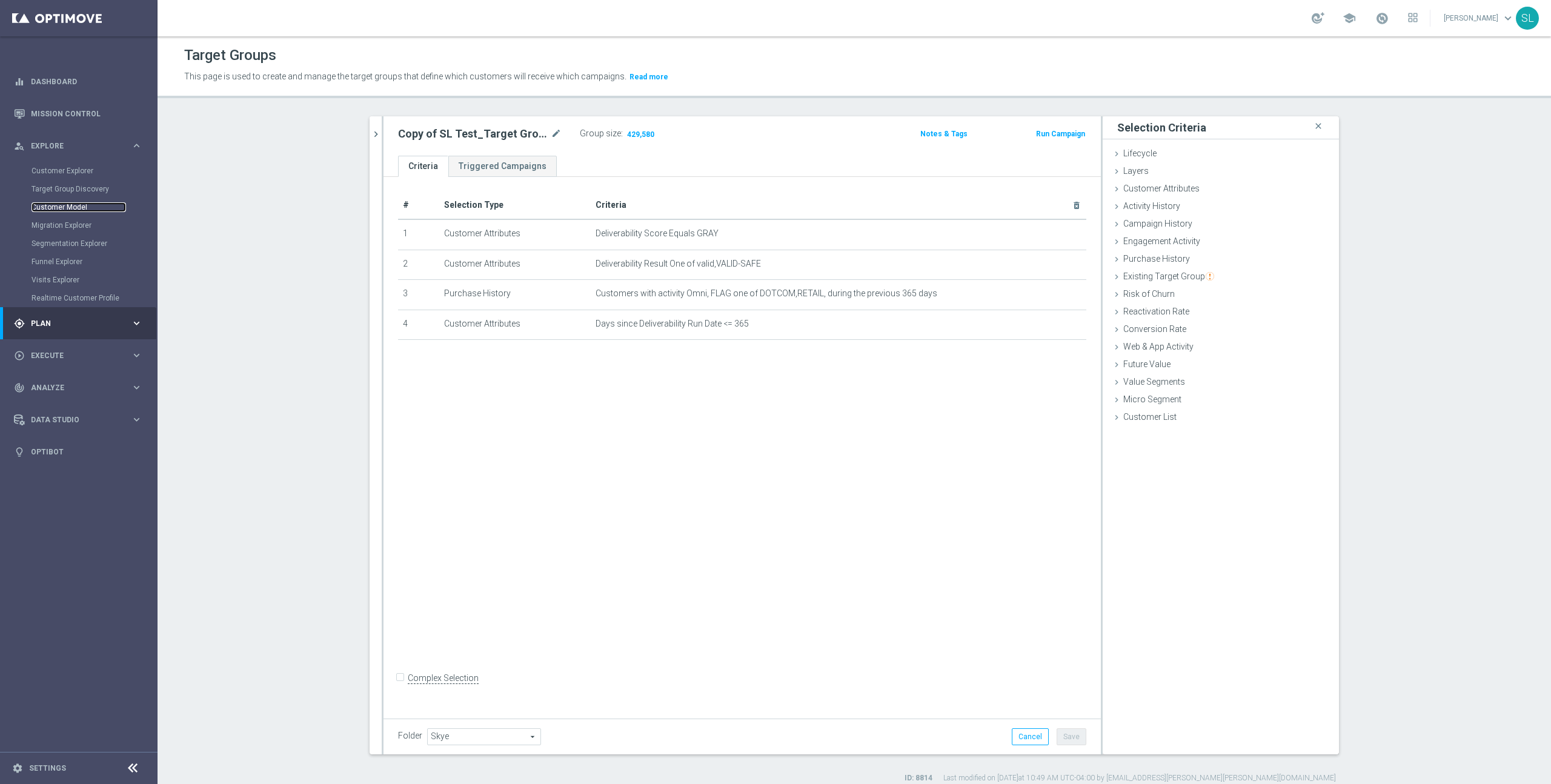
click at [70, 209] on link "Customer Model" at bounding box center [79, 207] width 95 height 10
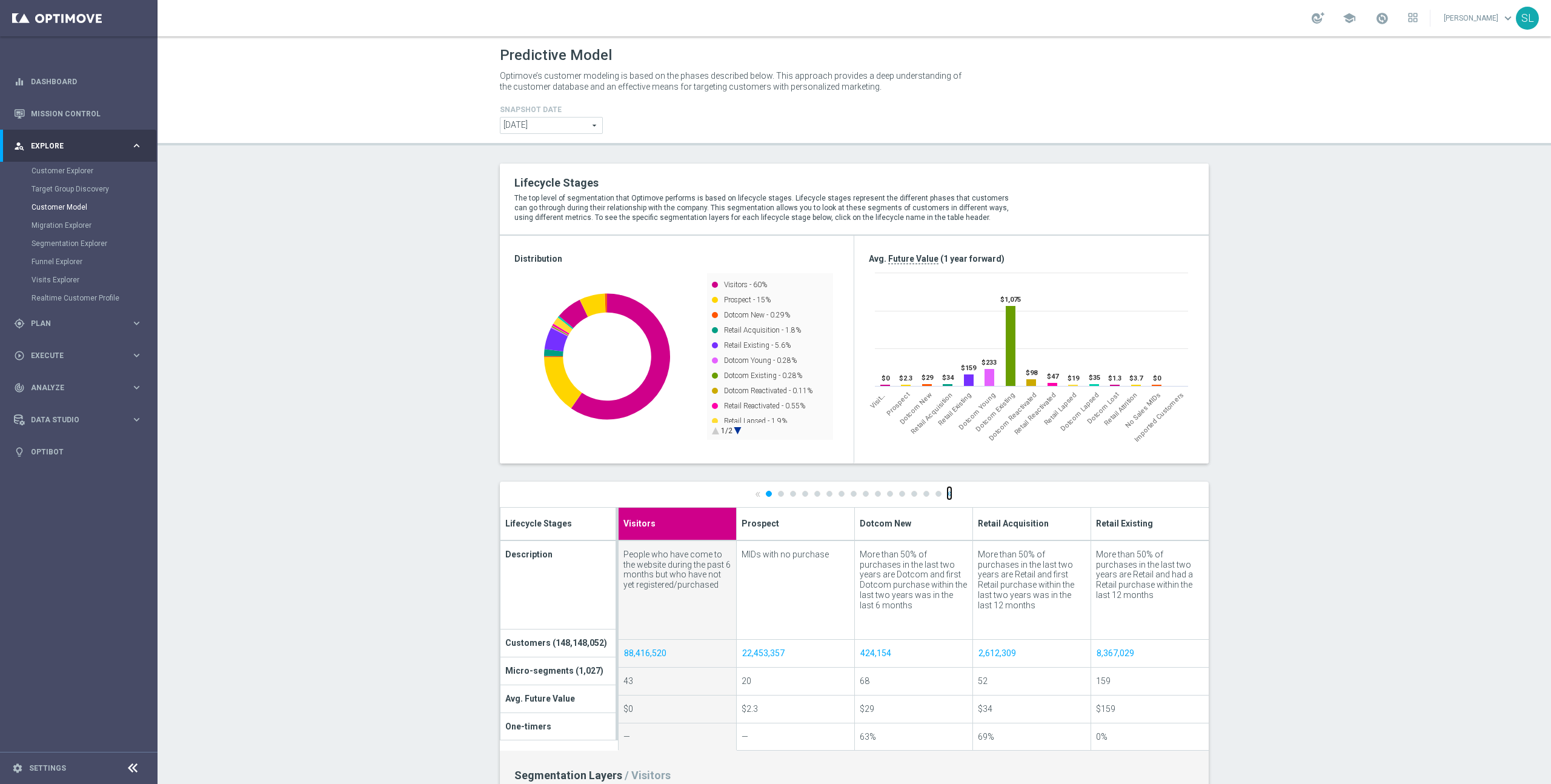
click at [948, 493] on link "»" at bounding box center [949, 493] width 6 height 8
type input "Prospect"
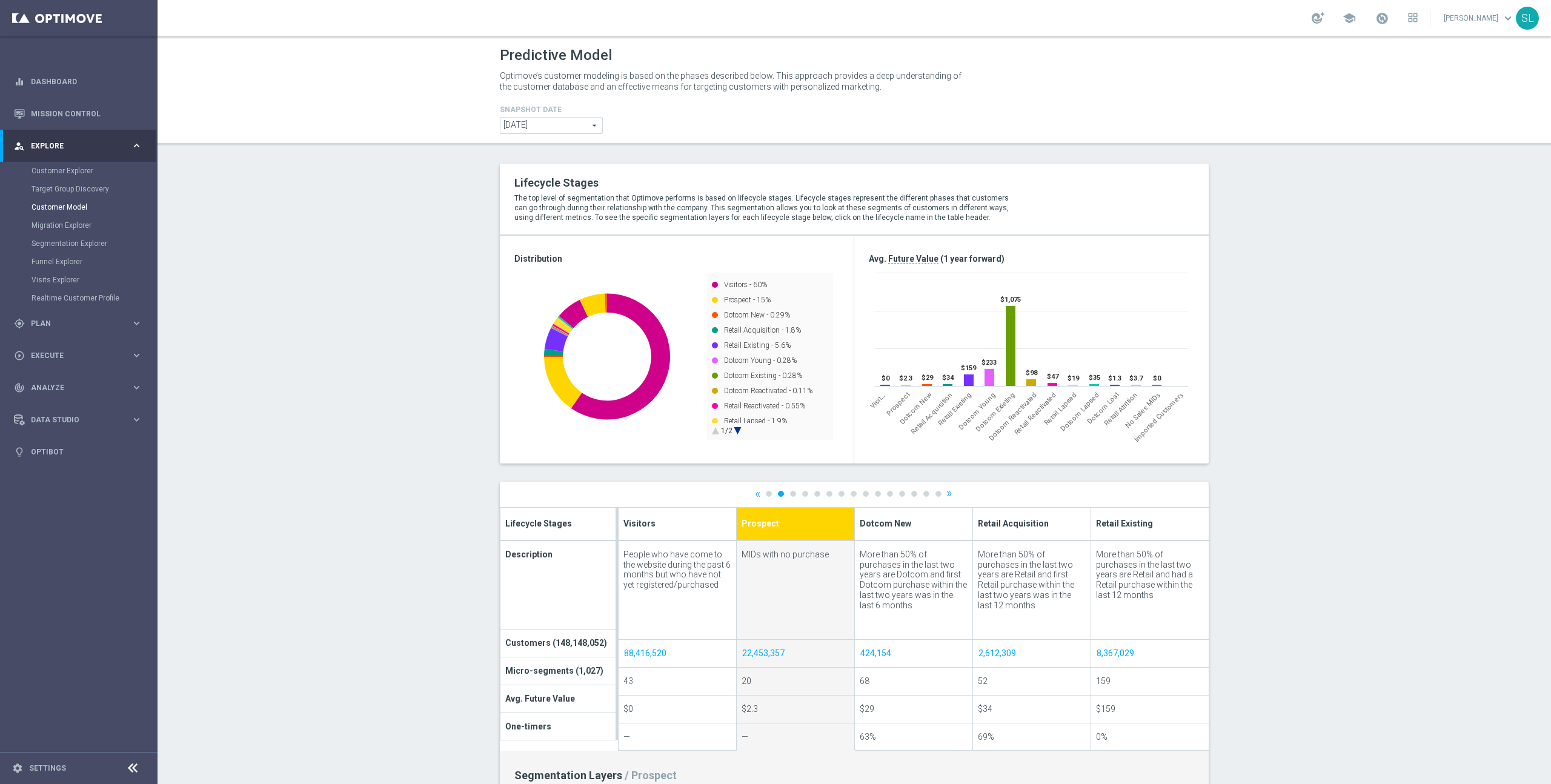
click at [948, 493] on div at bounding box center [854, 784] width 709 height 606
drag, startPoint x: 52, startPoint y: 327, endPoint x: 47, endPoint y: 319, distance: 9.4
click at [52, 327] on span "Plan" at bounding box center [81, 323] width 100 height 7
drag, startPoint x: 53, startPoint y: 202, endPoint x: 47, endPoint y: 384, distance: 182.1
click at [53, 202] on link "Target Groups" at bounding box center [79, 203] width 95 height 10
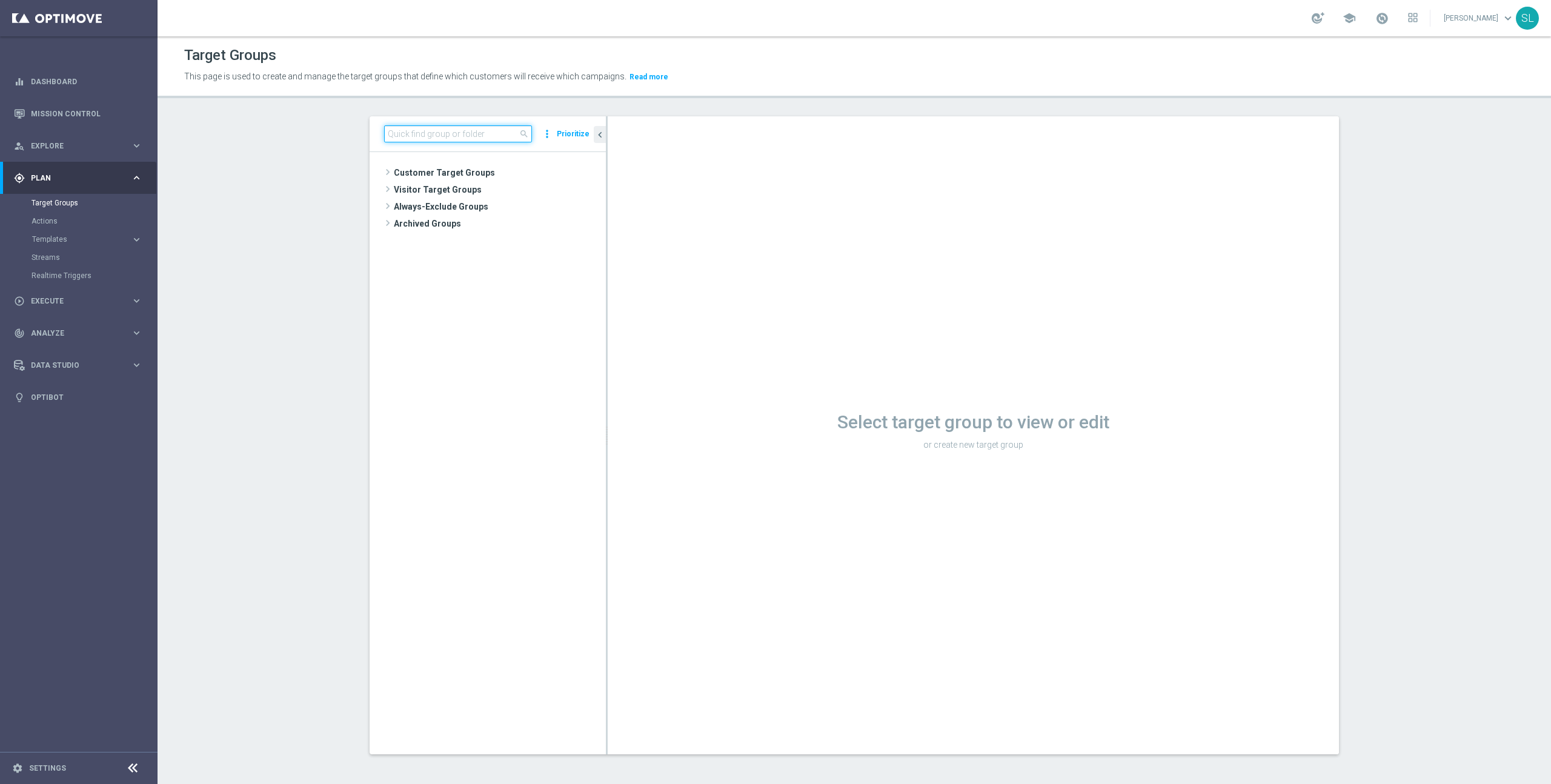
click at [423, 133] on input at bounding box center [457, 134] width 148 height 17
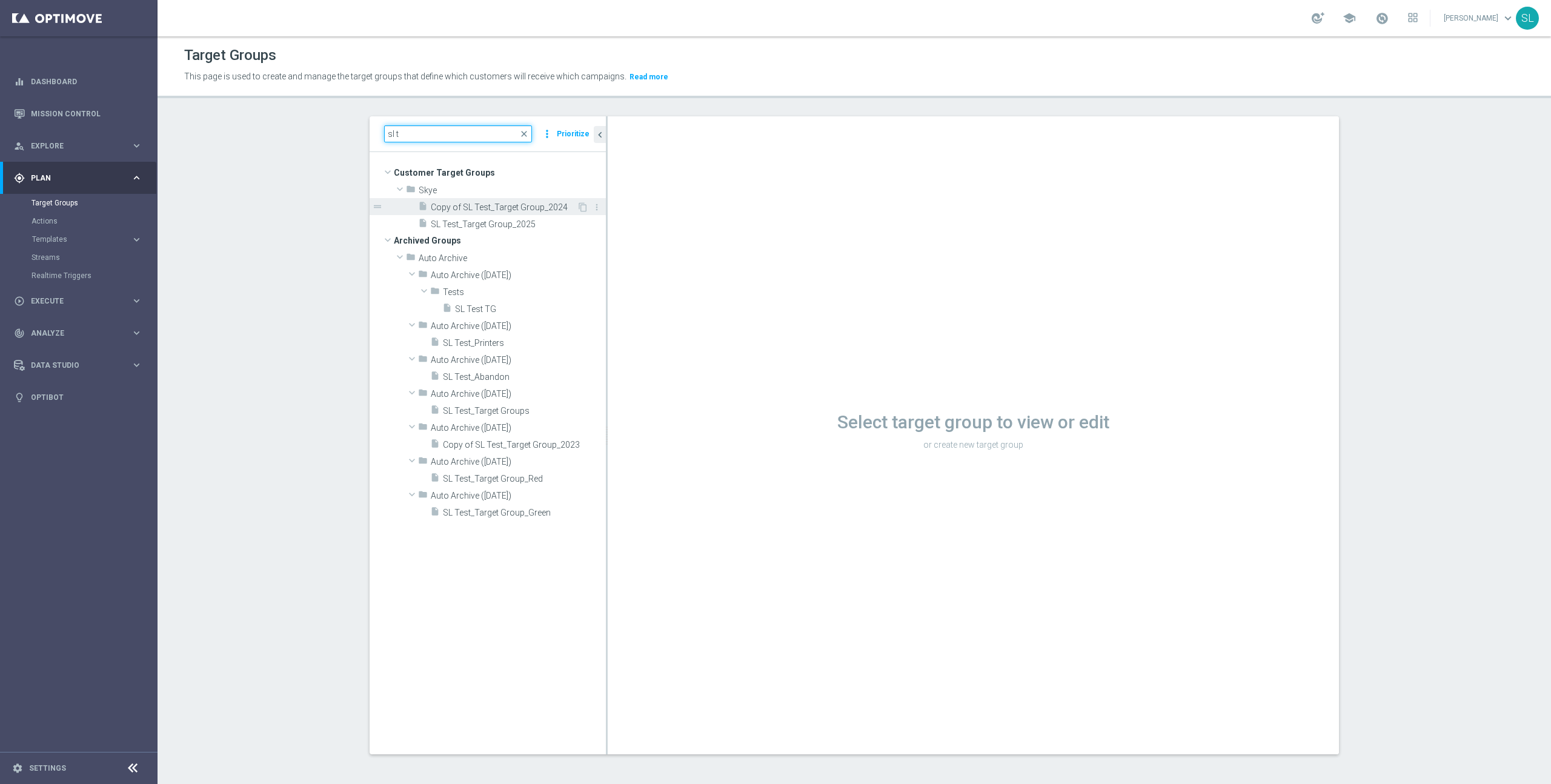
type input "sl t"
click at [532, 204] on span "Copy of SL Test_Target Group_2024" at bounding box center [503, 207] width 146 height 11
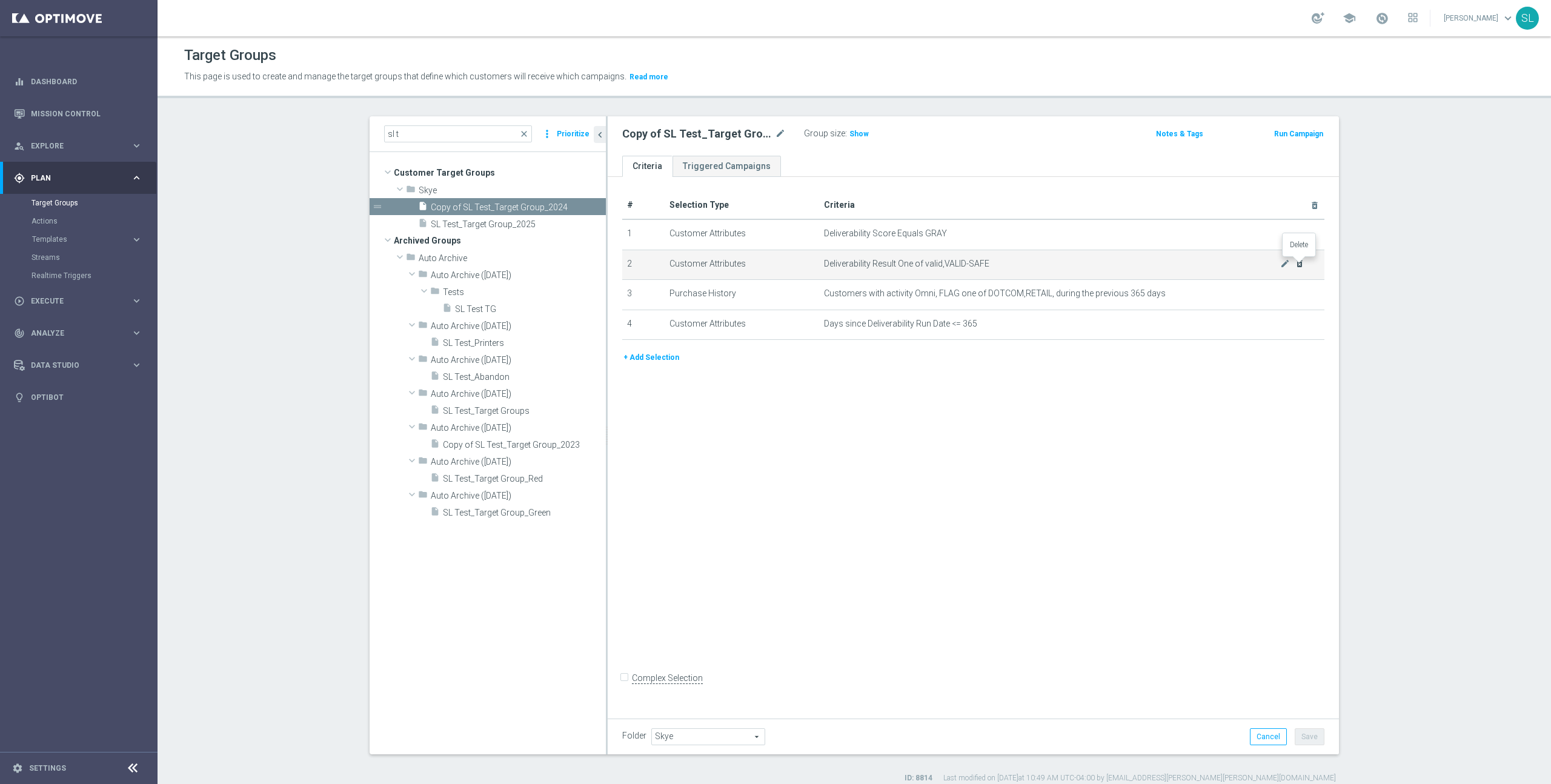
click at [1300, 262] on icon "delete_forever" at bounding box center [1300, 263] width 10 height 10
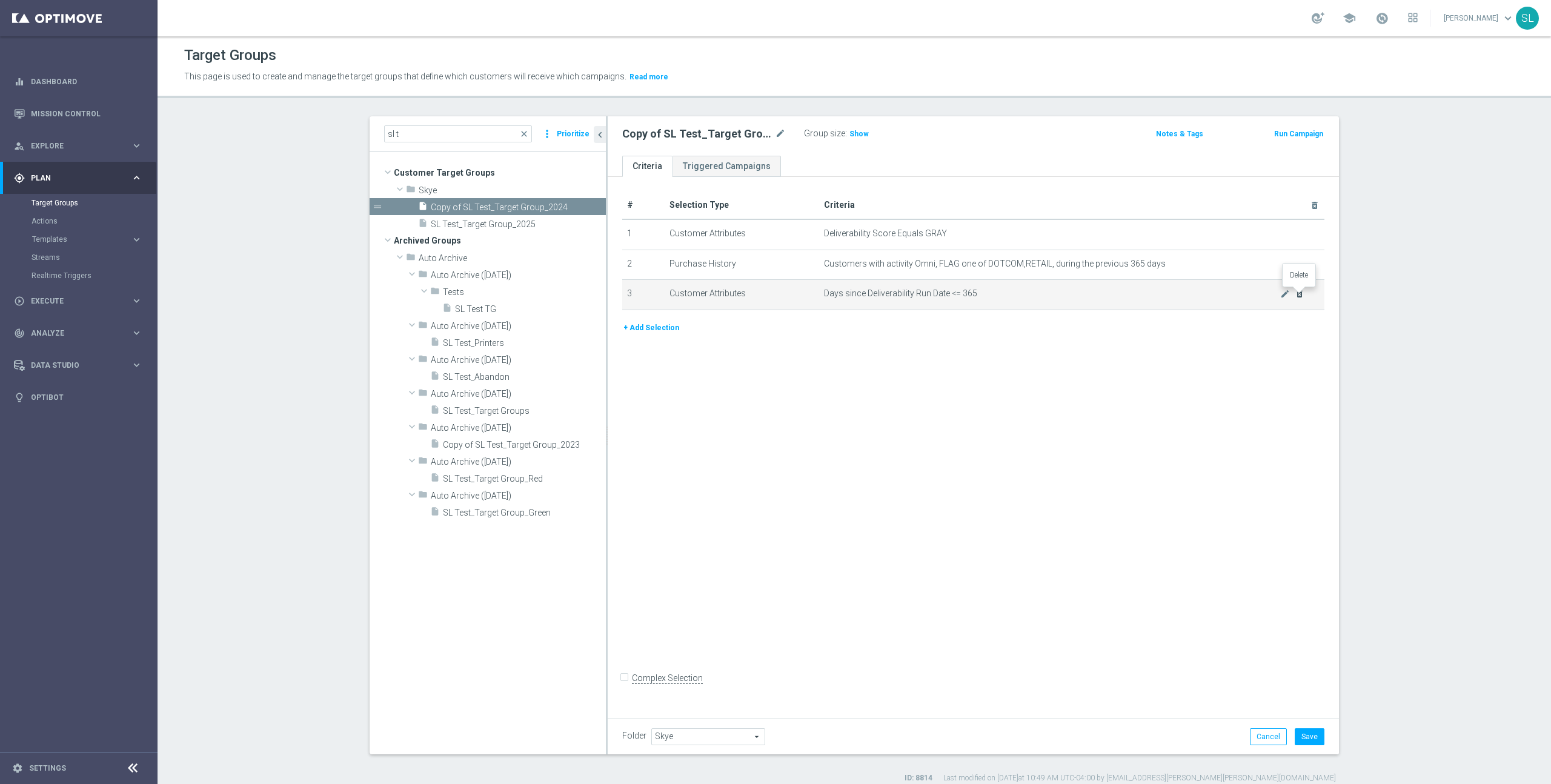
click at [1301, 295] on icon "delete_forever" at bounding box center [1300, 293] width 10 height 10
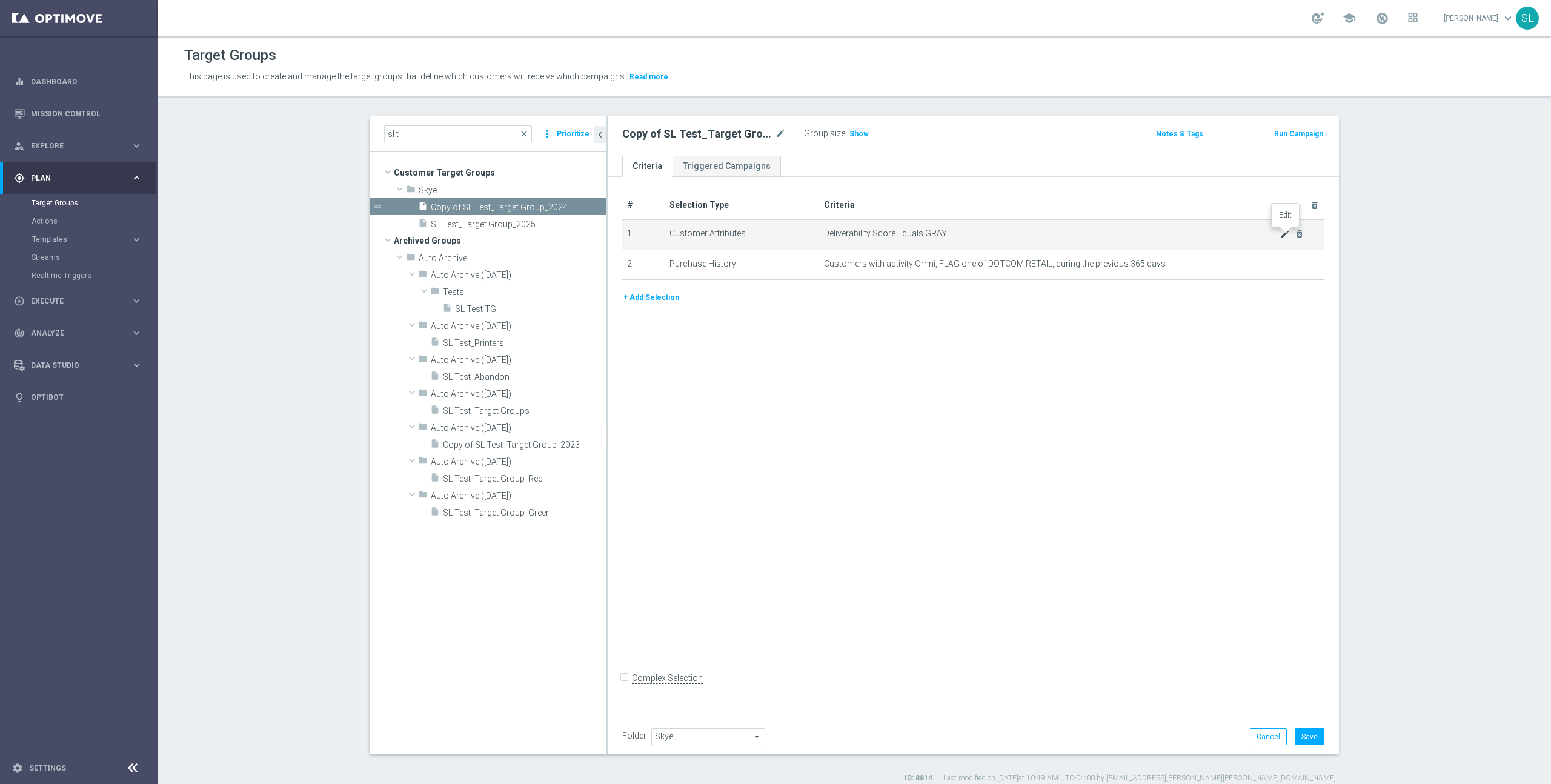
click at [1288, 235] on icon "mode_edit" at bounding box center [1285, 234] width 10 height 10
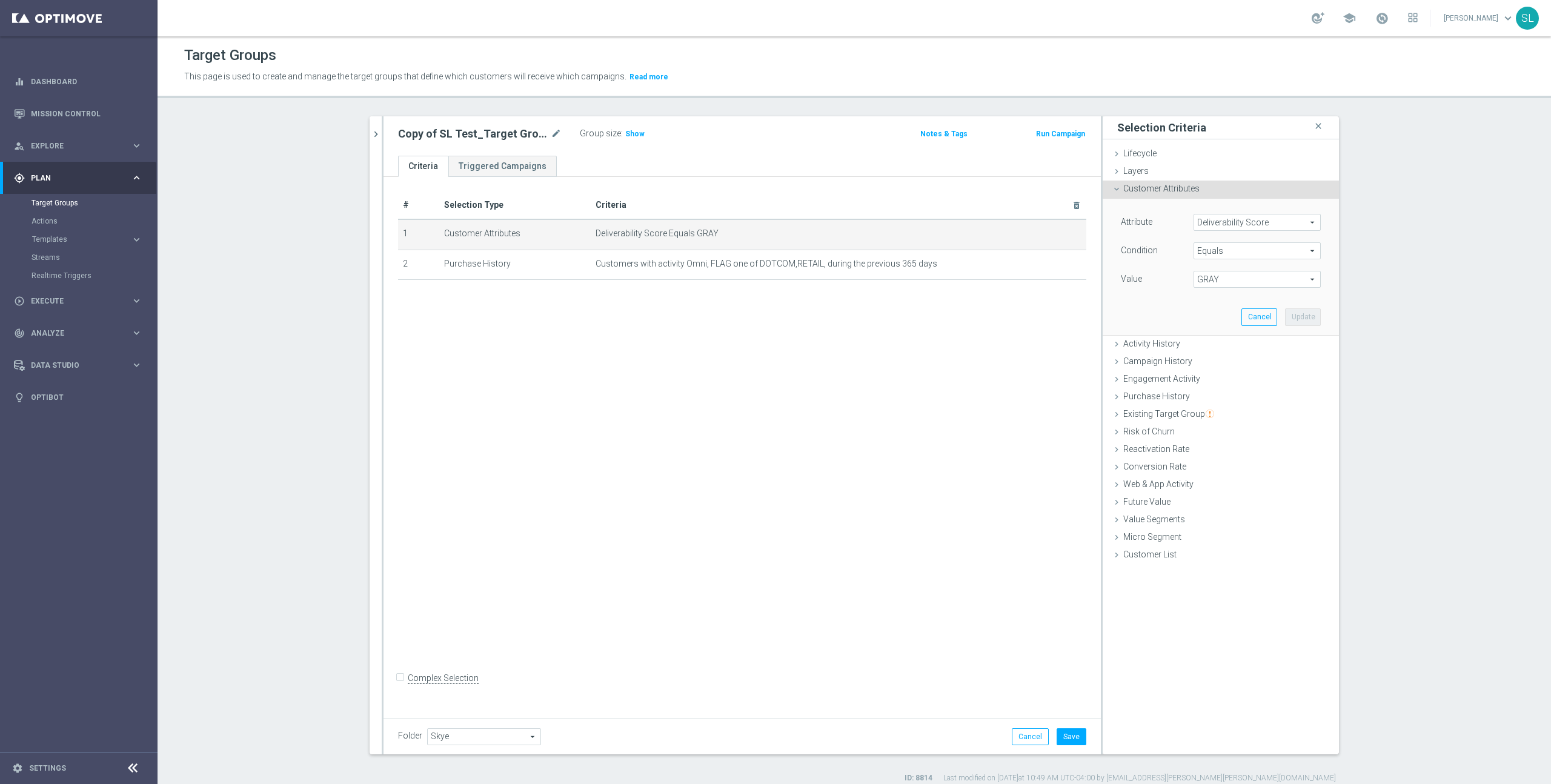
click at [1252, 276] on span "GRAY" at bounding box center [1257, 279] width 126 height 15
click at [1232, 357] on span "RED" at bounding box center [1257, 360] width 115 height 10
type input "RED"
click at [1302, 315] on button "Update" at bounding box center [1303, 316] width 36 height 17
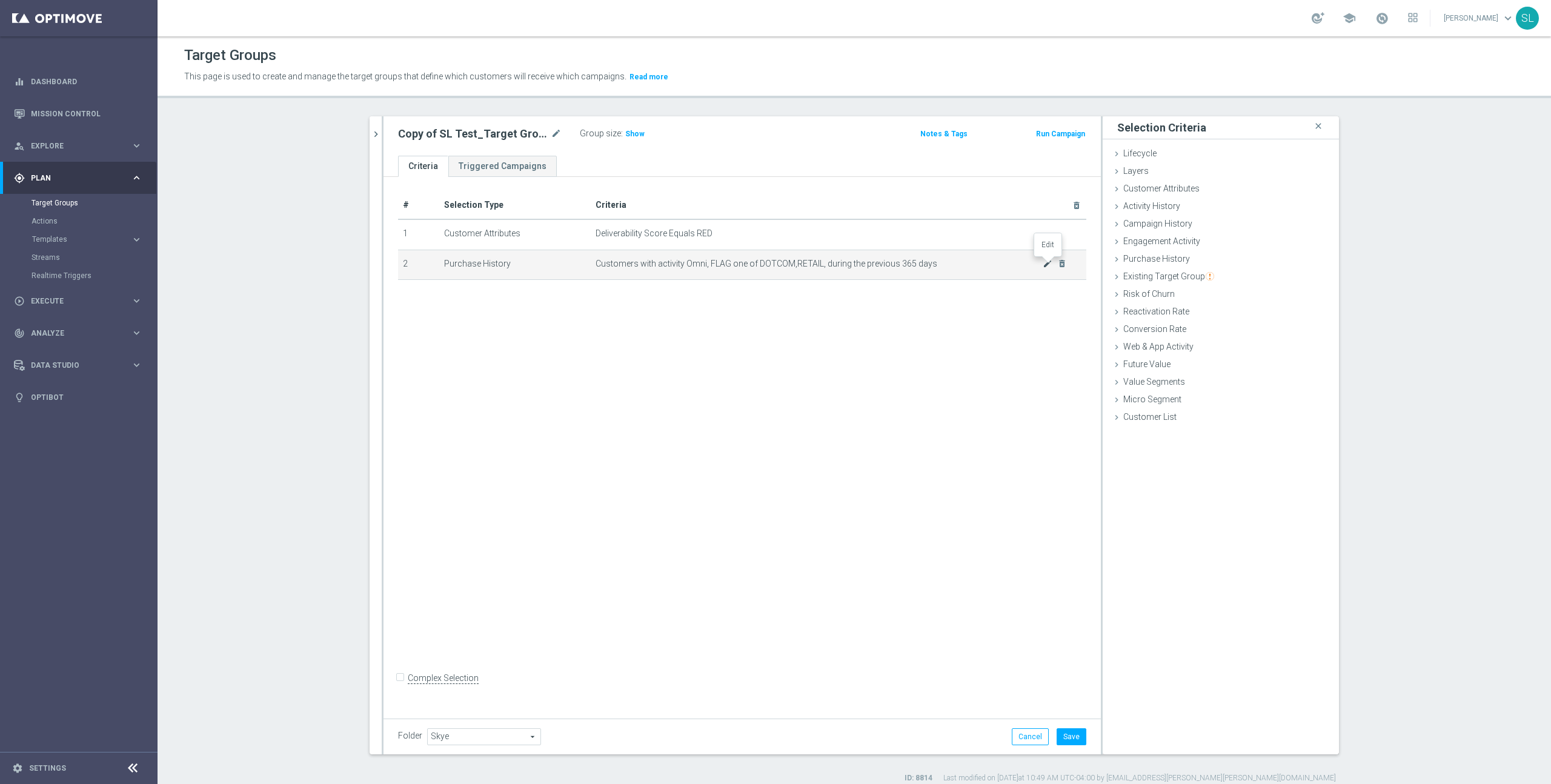
click at [1045, 265] on icon "mode_edit" at bounding box center [1048, 263] width 10 height 10
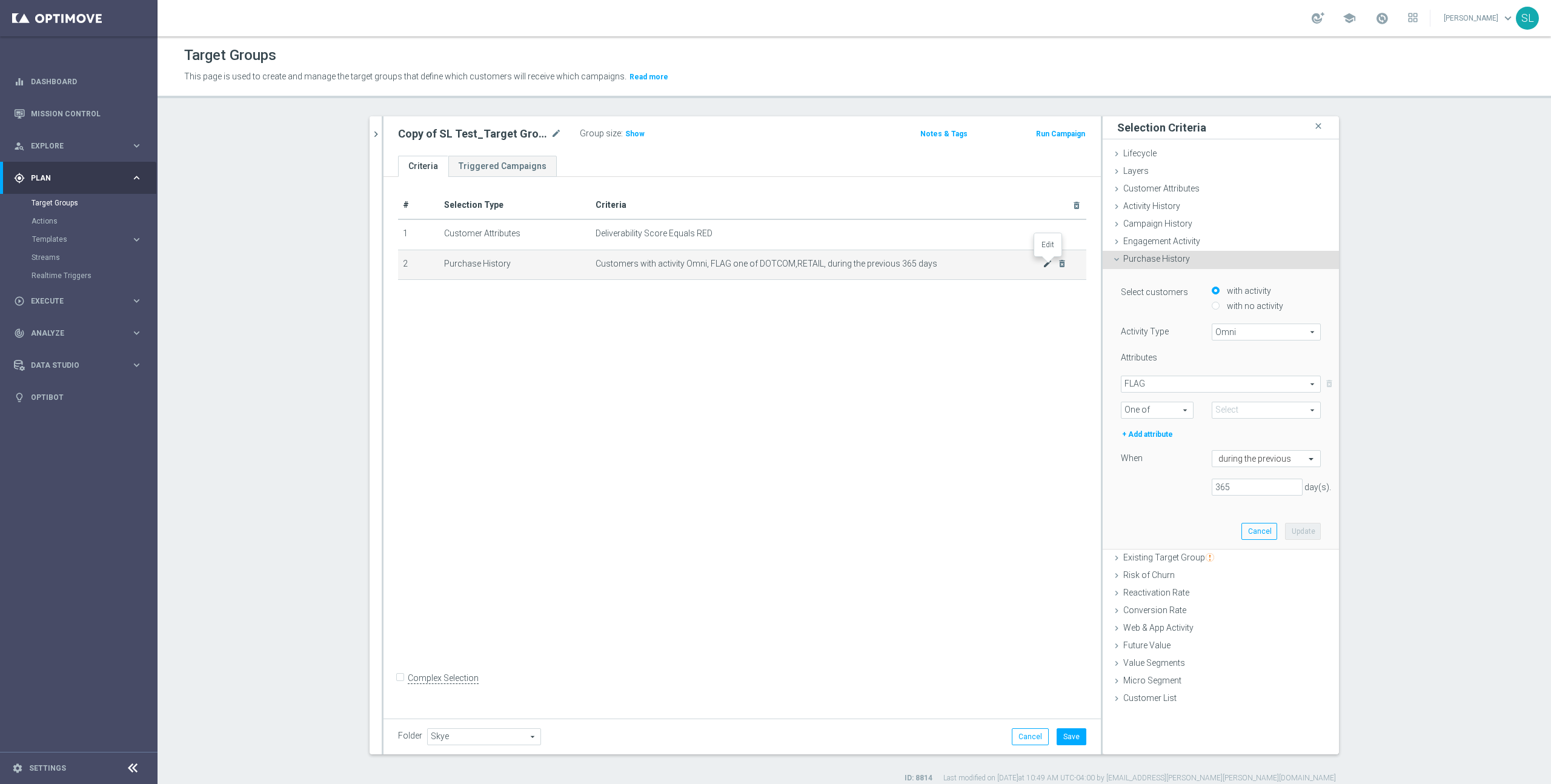
type input "Selected 2 of 2"
drag, startPoint x: 1267, startPoint y: 482, endPoint x: 1179, endPoint y: 485, distance: 88.1
click at [1179, 485] on div "365 day(s)." at bounding box center [1222, 486] width 219 height 17
type input "180"
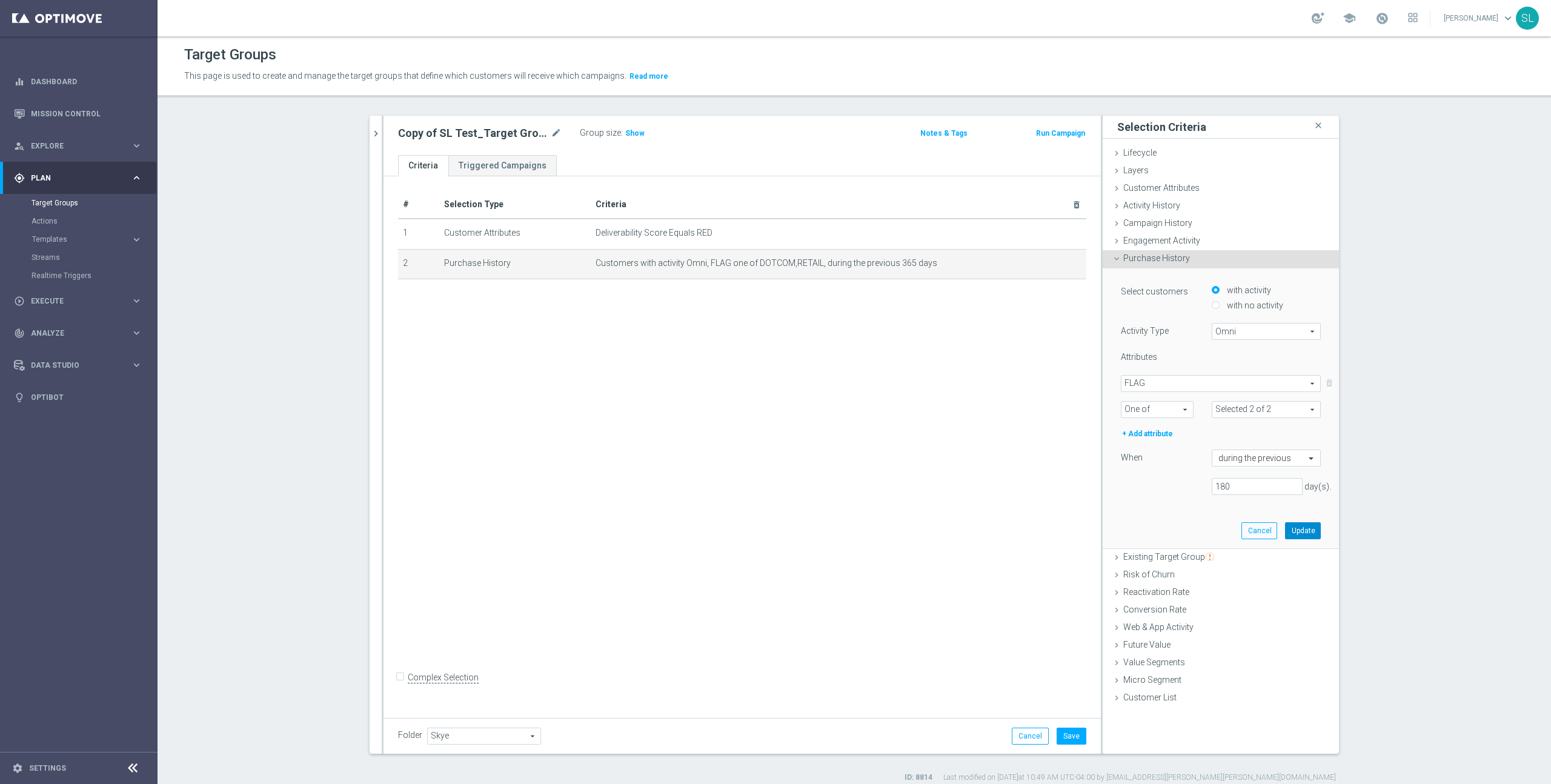
click at [1298, 526] on button "Update" at bounding box center [1303, 531] width 36 height 17
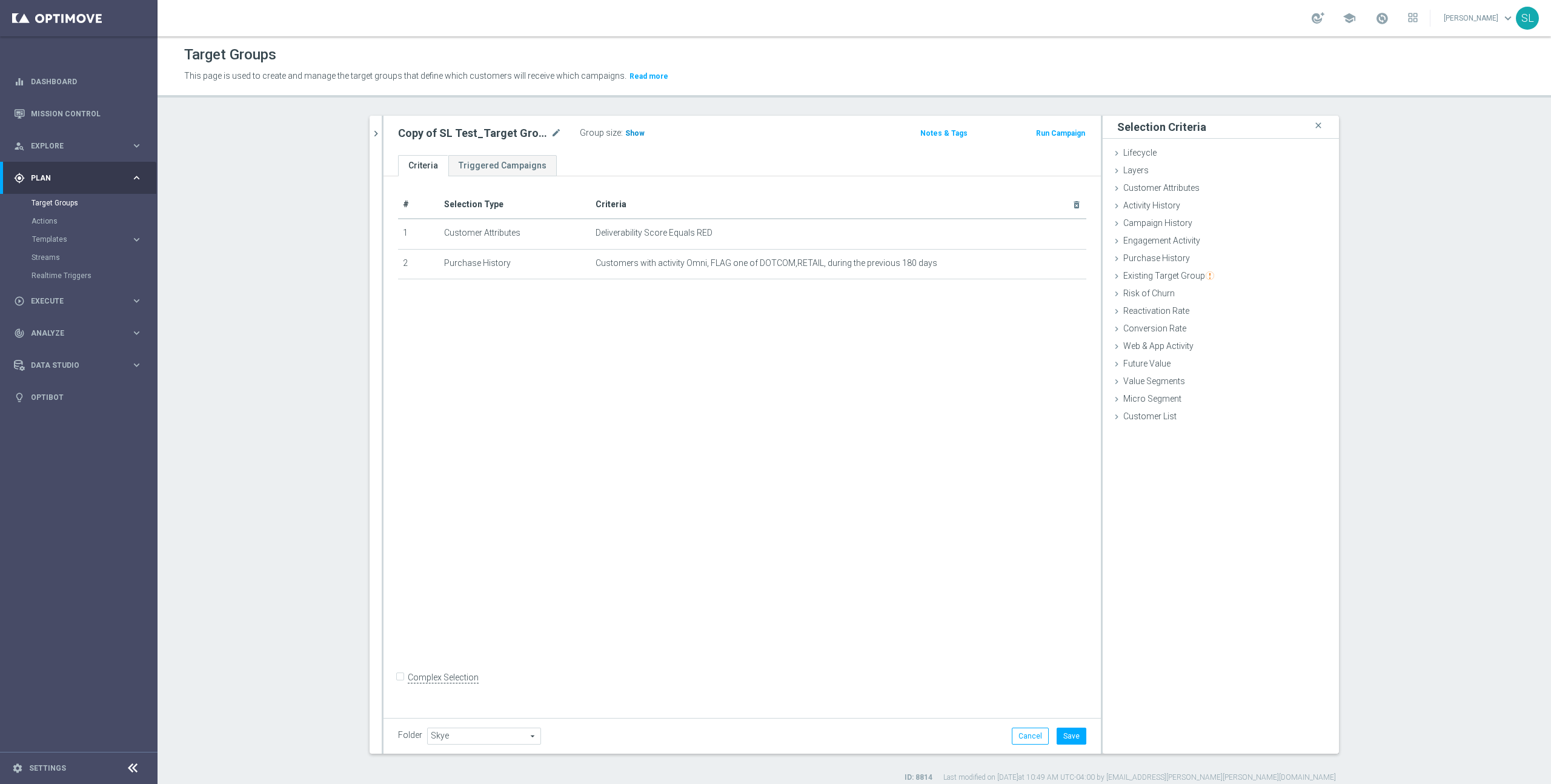
click at [638, 130] on span "Show" at bounding box center [635, 133] width 20 height 8
click at [1067, 737] on button "Save" at bounding box center [1072, 736] width 29 height 17
click at [1049, 262] on icon "mode_edit" at bounding box center [1048, 263] width 10 height 10
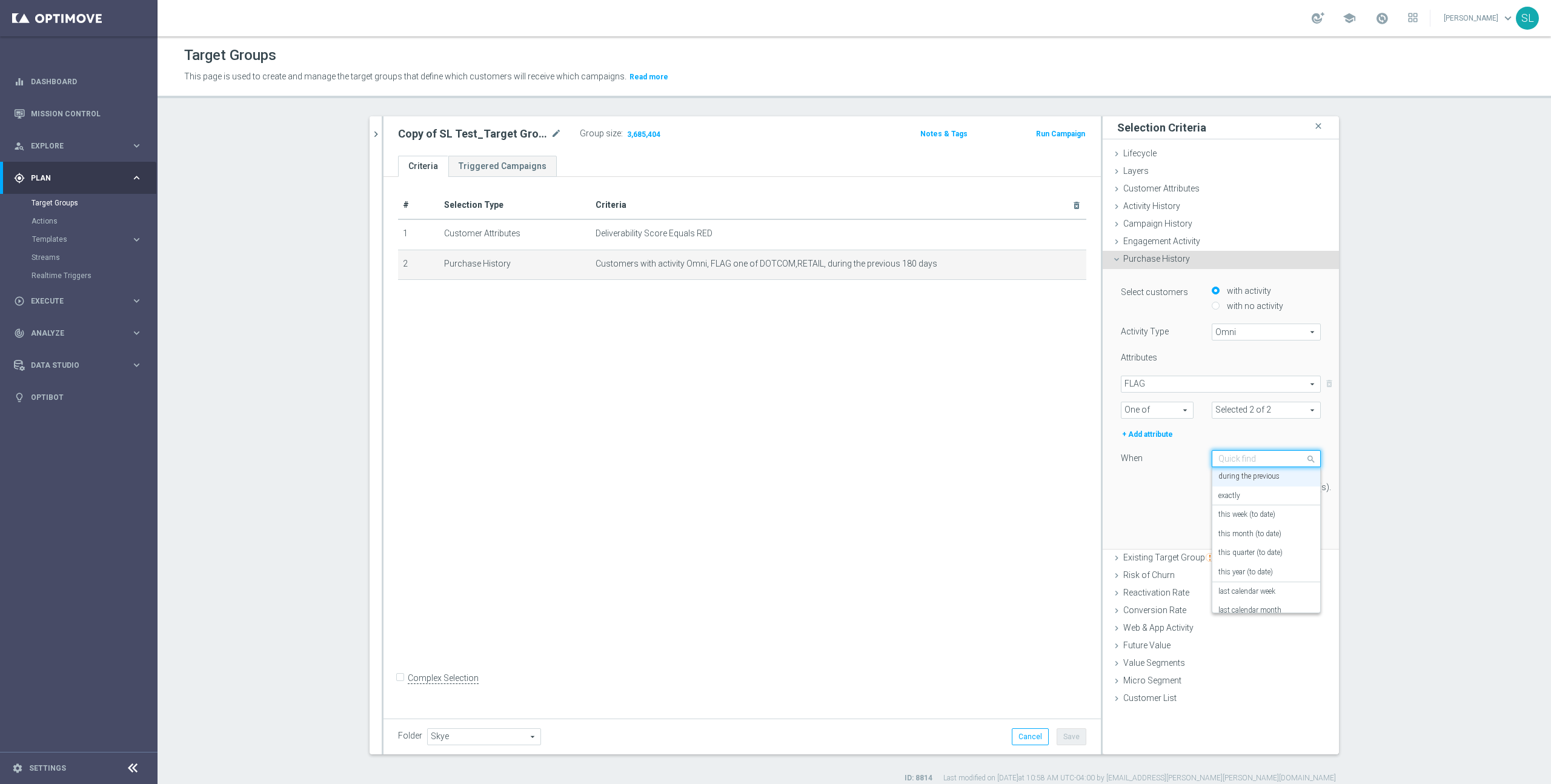
click at [1248, 456] on input "text" at bounding box center [1254, 459] width 72 height 11
click at [1263, 597] on div "in this range" at bounding box center [1266, 600] width 95 height 20
click at [1278, 489] on input "text" at bounding box center [1254, 487] width 72 height 11
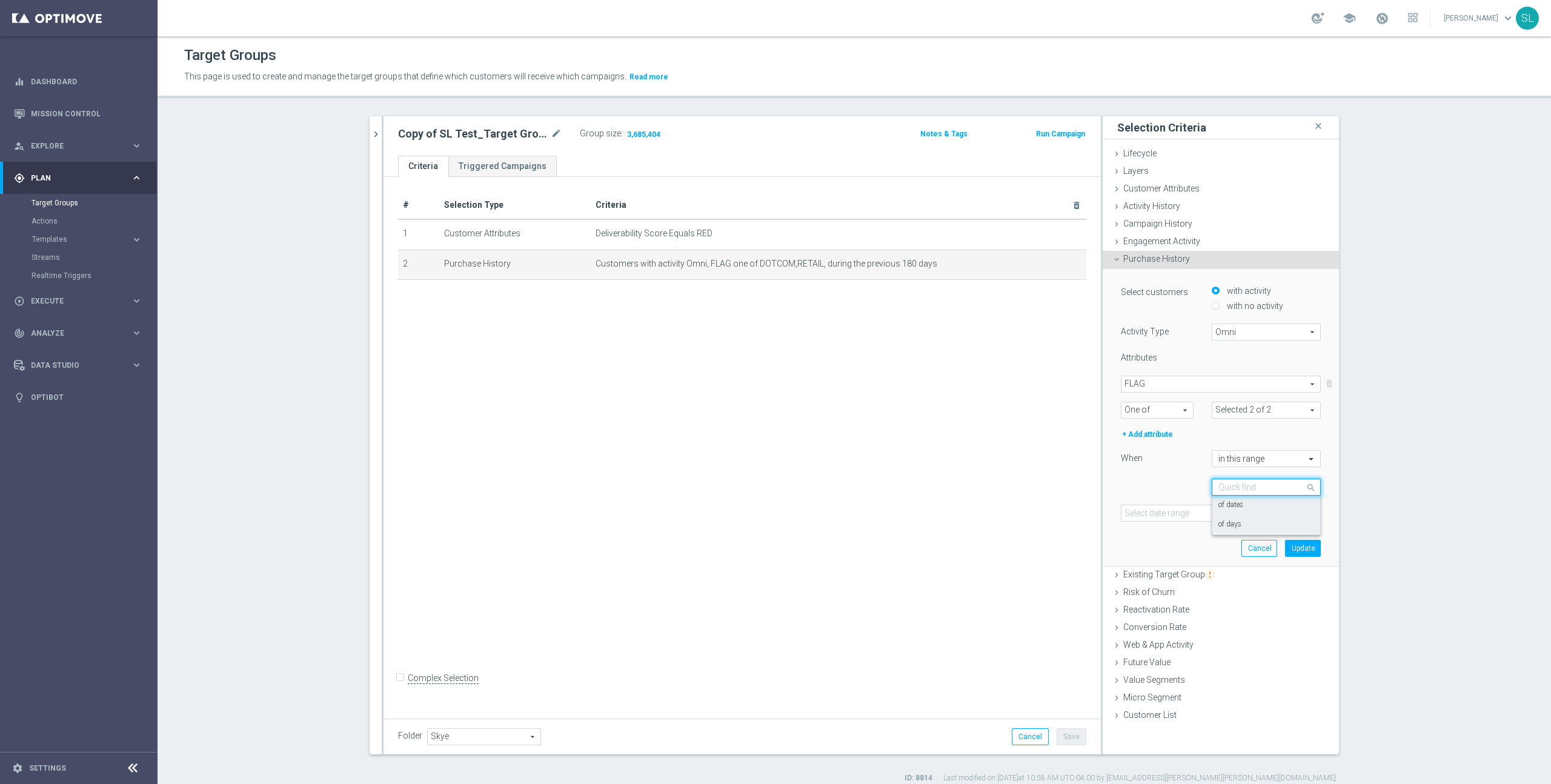
click at [1266, 522] on div "of days" at bounding box center [1266, 525] width 95 height 20
click at [1226, 513] on input "number" at bounding box center [1235, 513] width 46 height 17
type input "181"
type input "365"
click at [1398, 531] on section "sl t close more_vert Prioritize Customer Target Groups library_add create_new_f…" at bounding box center [854, 450] width 1394 height 667
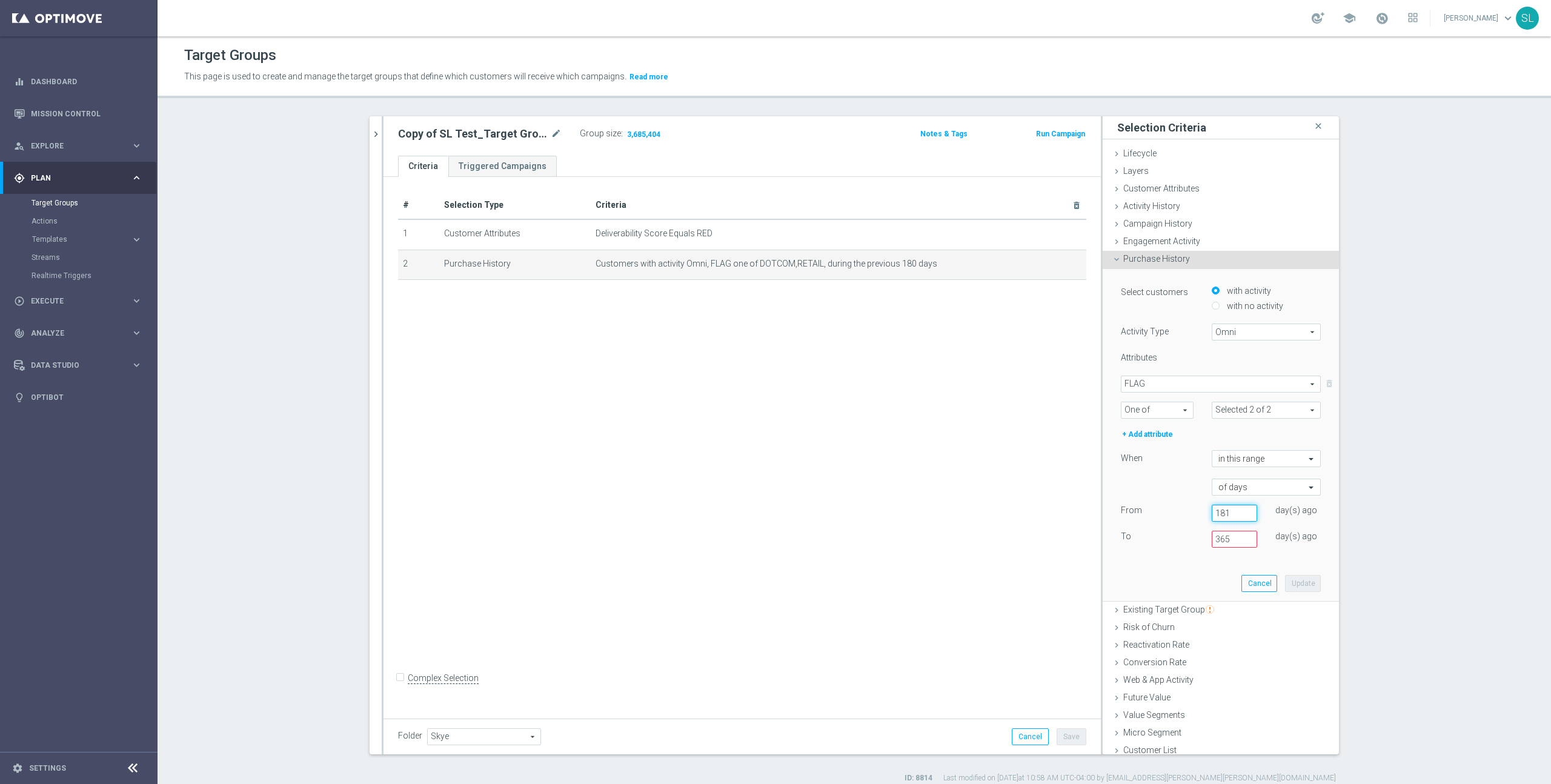
click at [1226, 510] on input "181" at bounding box center [1235, 513] width 46 height 17
type input "365"
type input "181"
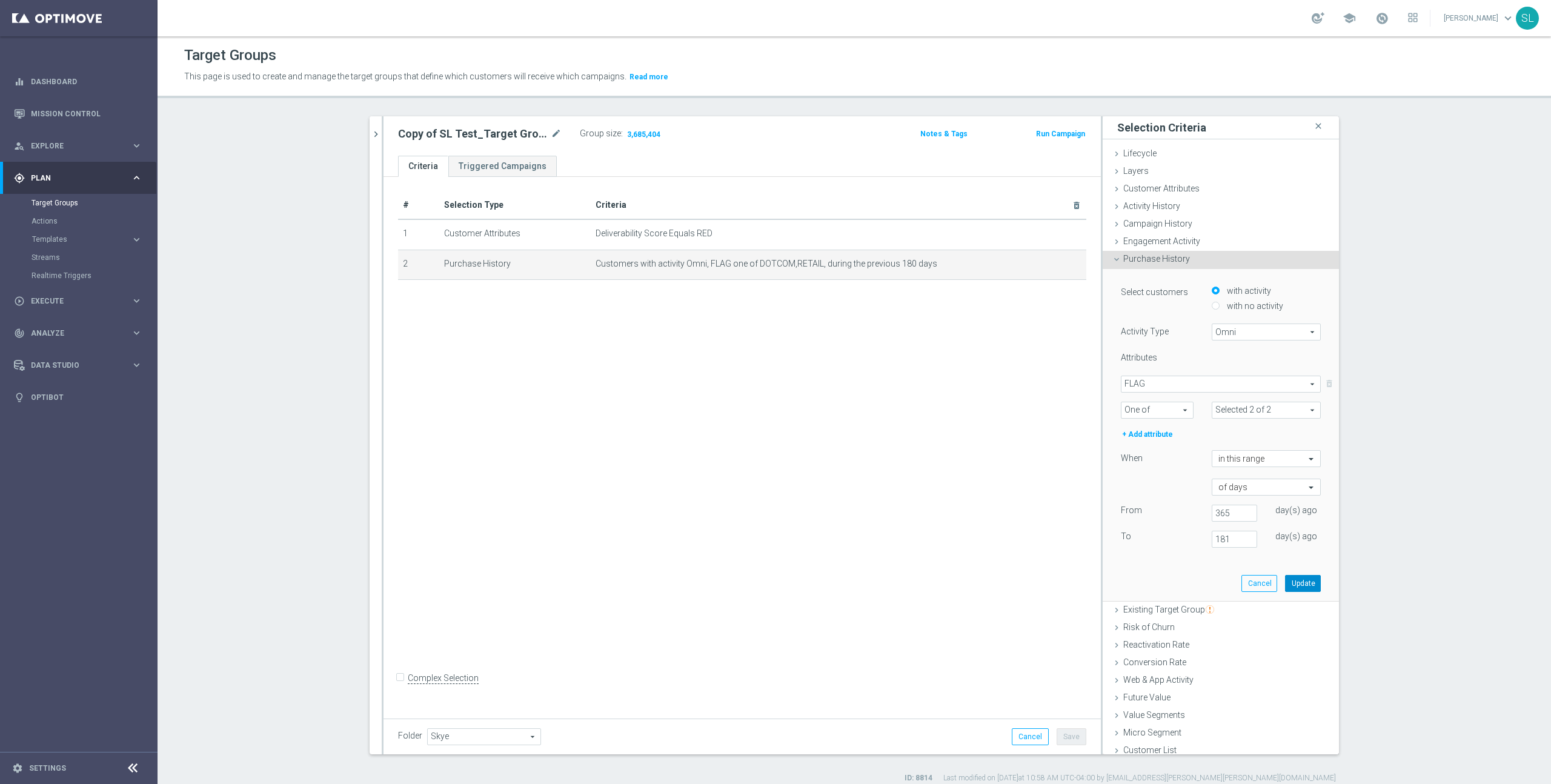
click at [1310, 584] on button "Update" at bounding box center [1303, 583] width 36 height 17
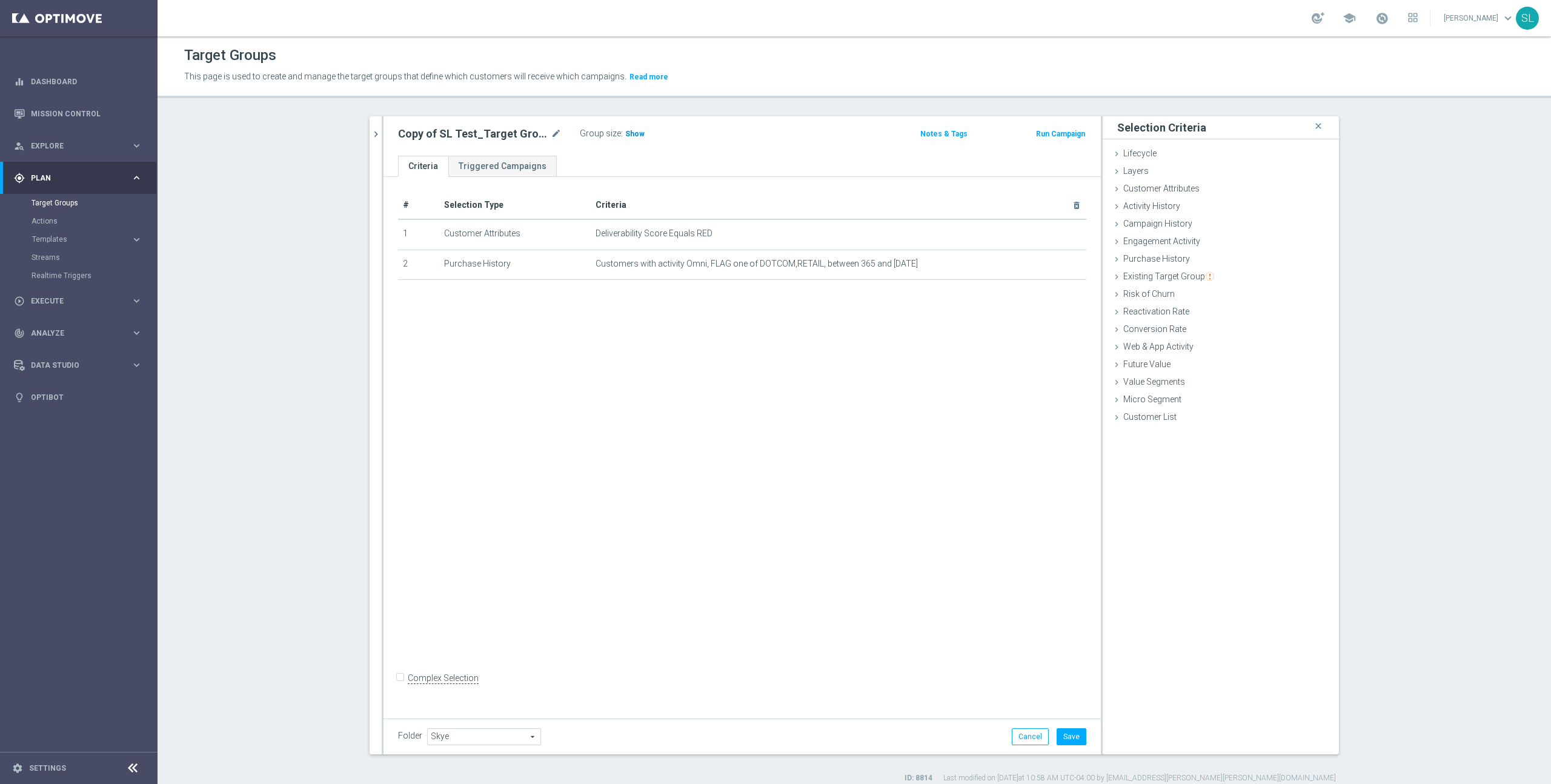
click at [629, 130] on span "Show" at bounding box center [635, 134] width 20 height 8
click at [638, 134] on span "4,142,845" at bounding box center [644, 135] width 36 height 11
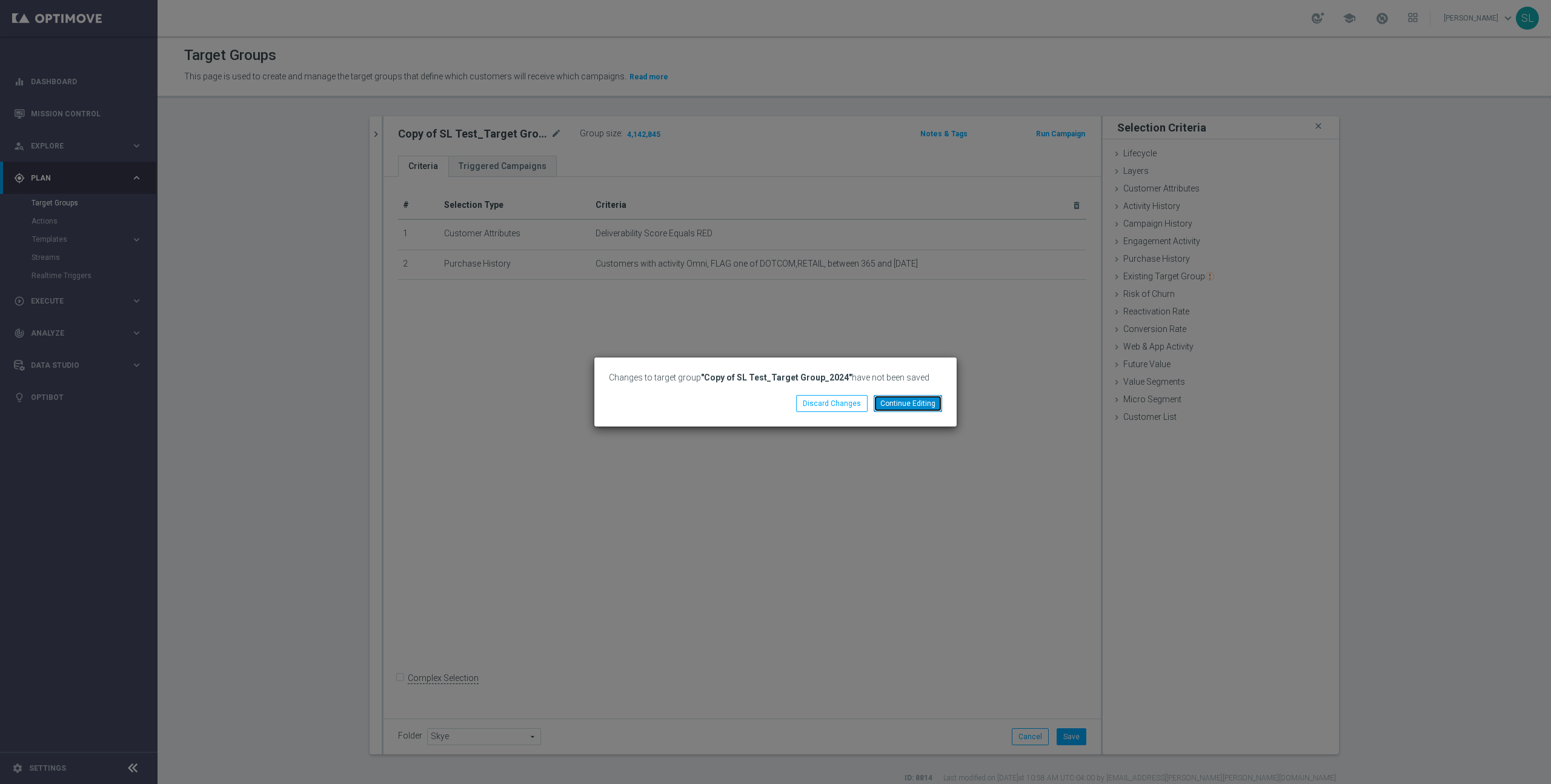
click at [895, 409] on button "Continue Editing" at bounding box center [908, 403] width 68 height 17
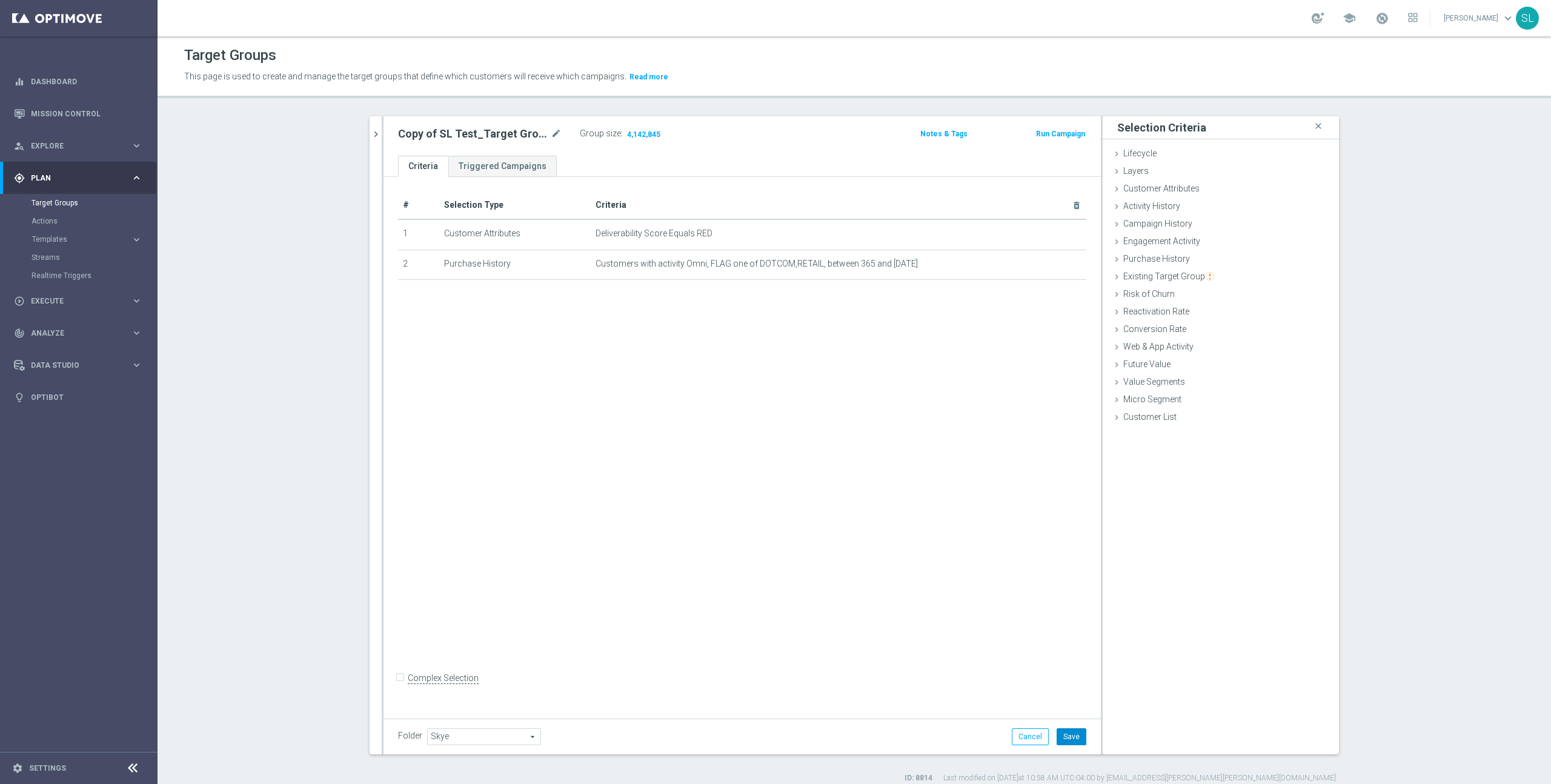
click at [1073, 737] on button "Save" at bounding box center [1072, 736] width 29 height 17
click at [640, 132] on span "4,142,845" at bounding box center [644, 135] width 36 height 11
click at [378, 135] on icon "chevron_right" at bounding box center [376, 134] width 11 height 11
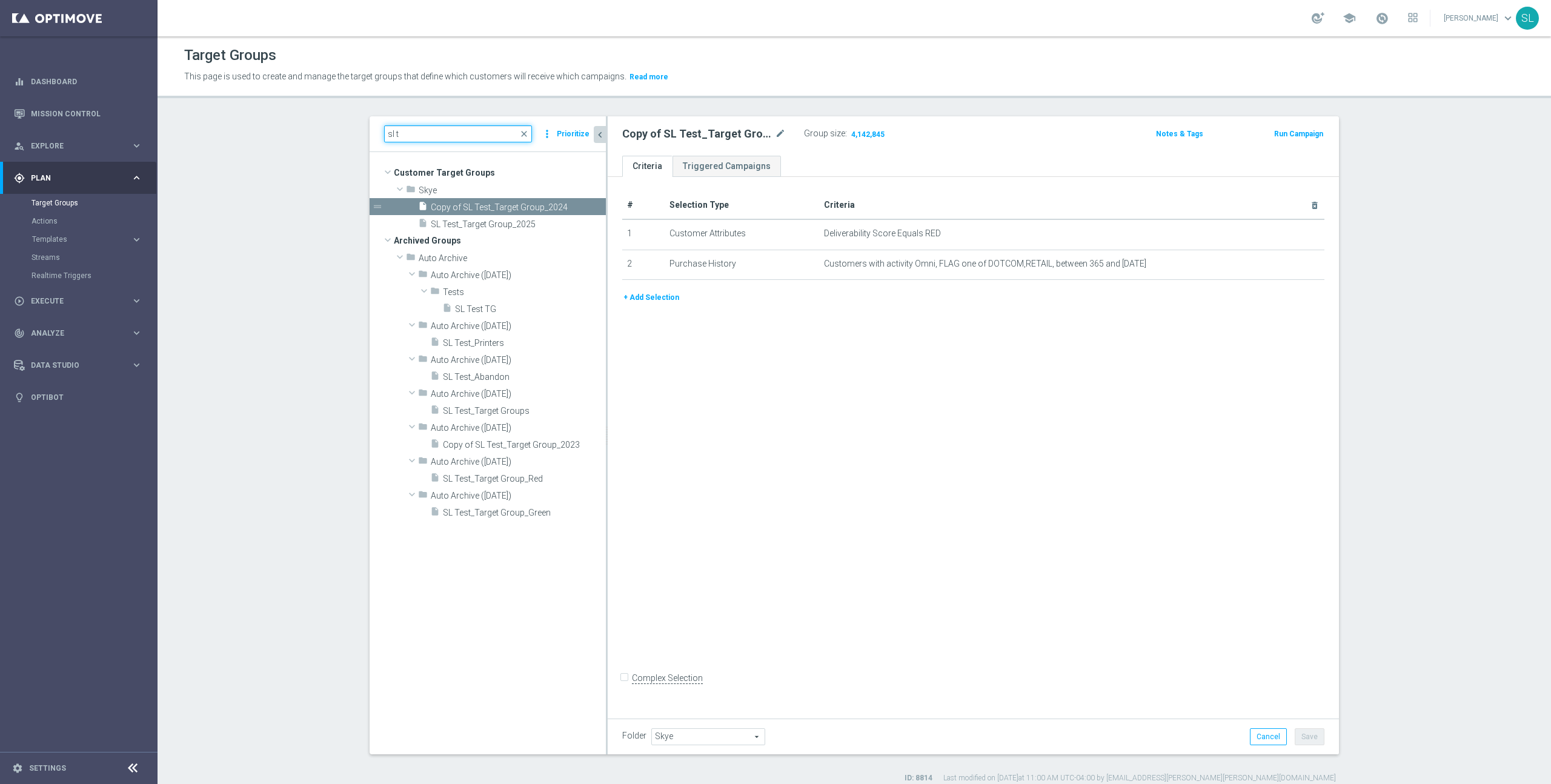
click at [438, 134] on input "sl t" at bounding box center [457, 134] width 148 height 17
paste input "ER_DC_CLM_ClassAffinity"
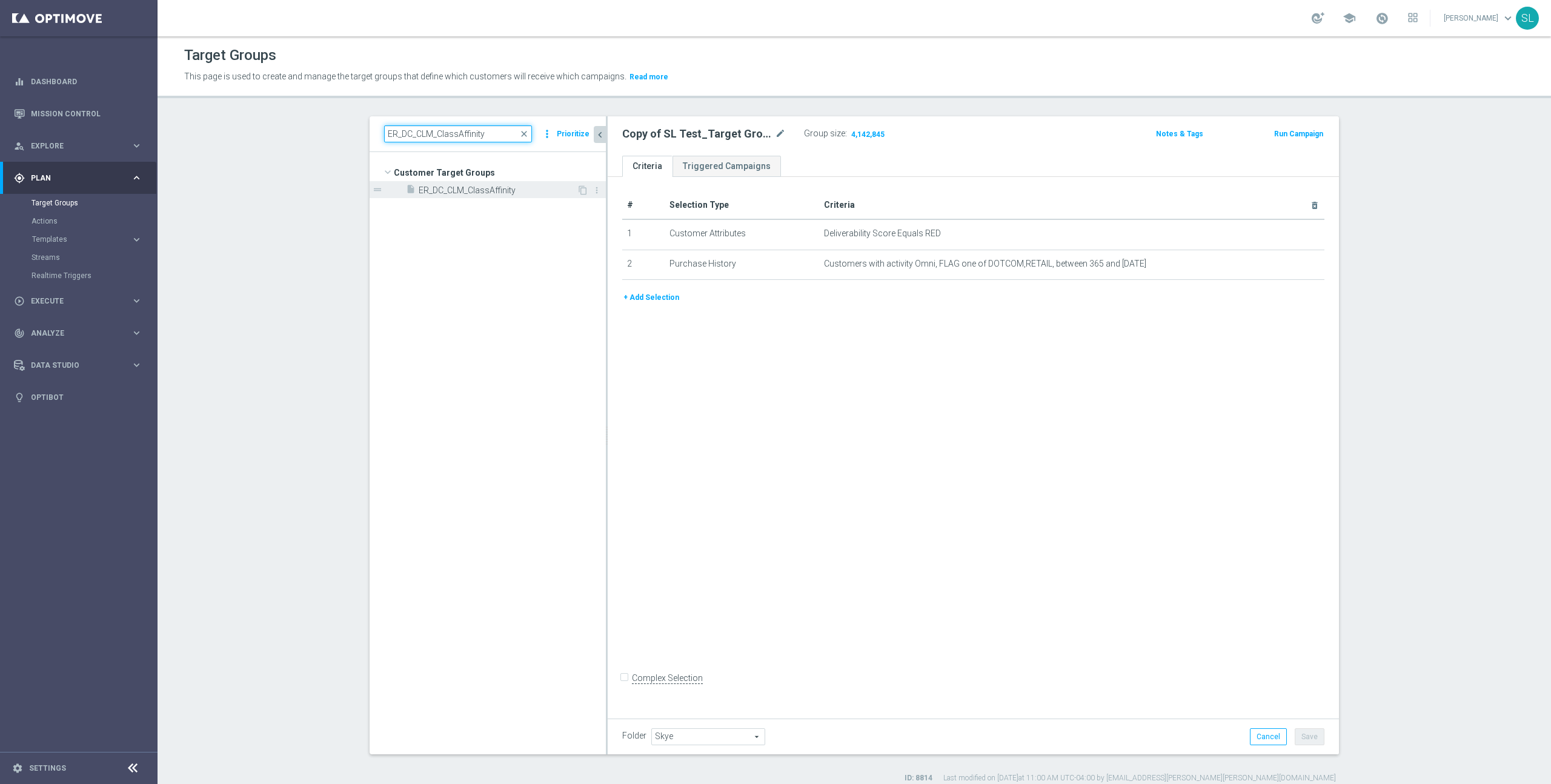
type input "ER_DC_CLM_ClassAffinity"
click at [489, 196] on div "insert_drive_file ER_DC_CLM_ClassAffinity" at bounding box center [492, 189] width 171 height 17
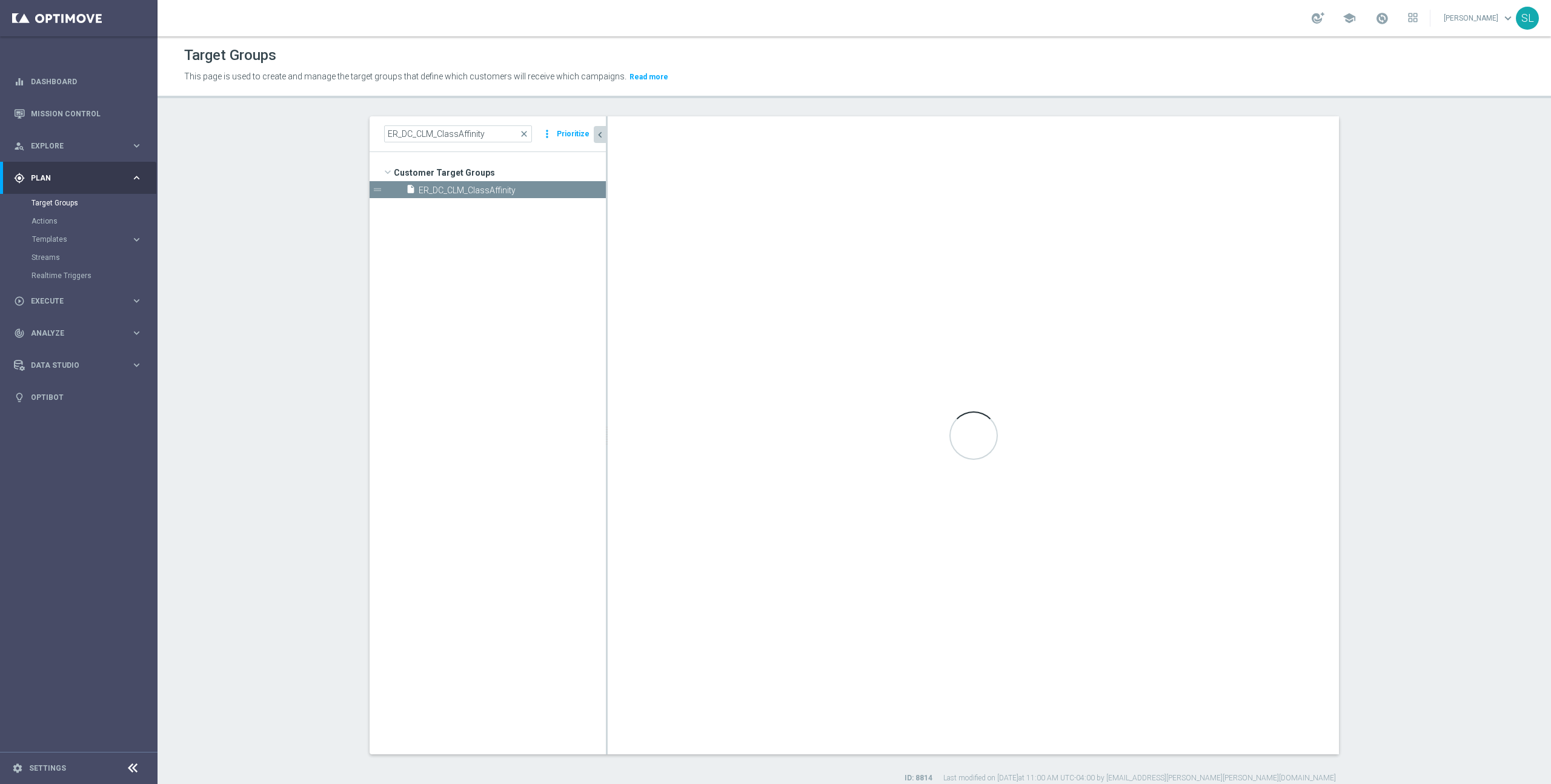
type input "Customer Target Groups"
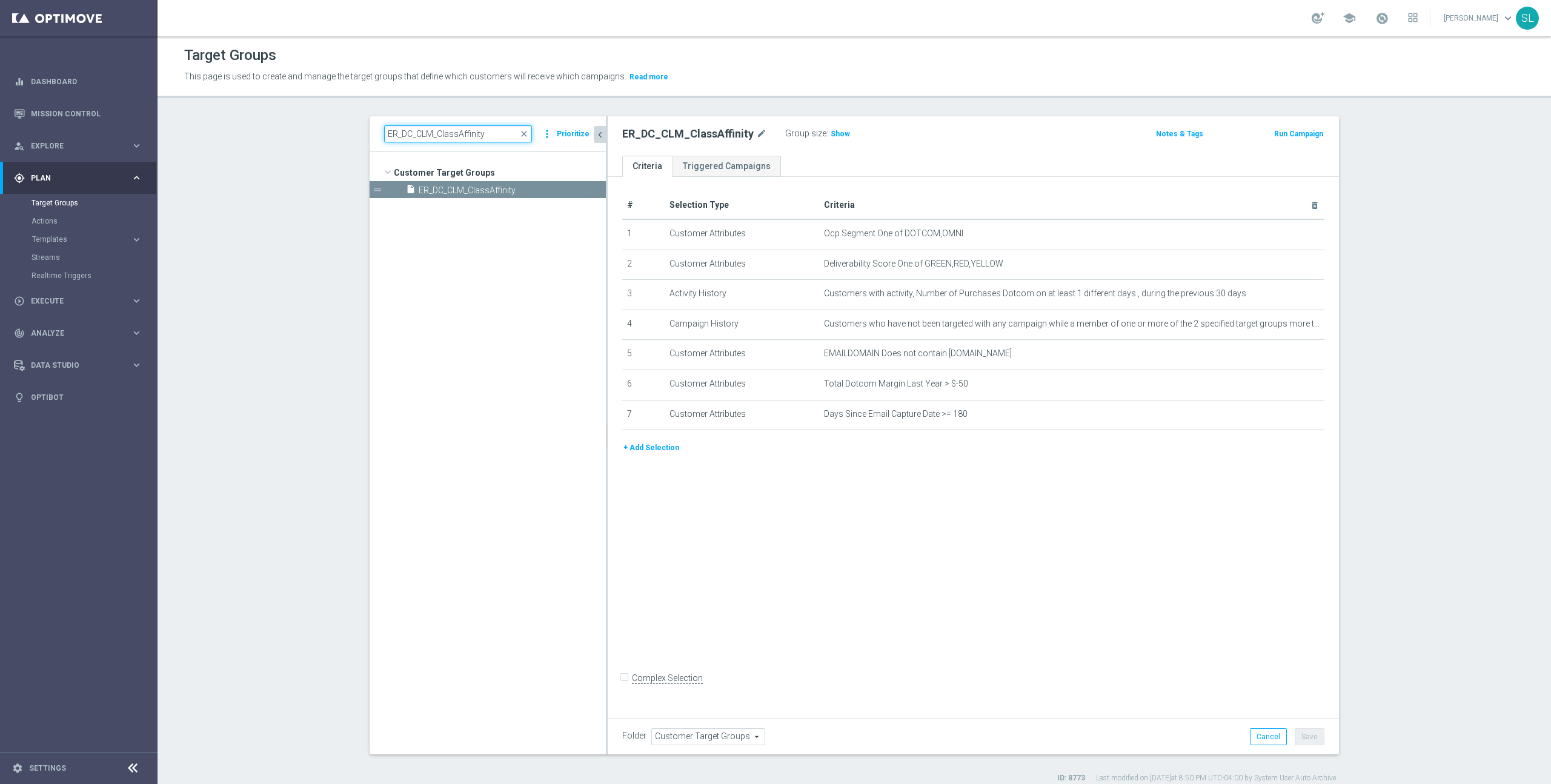
drag, startPoint x: 438, startPoint y: 136, endPoint x: 373, endPoint y: 132, distance: 65.1
click at [373, 132] on div "ER_DC_CLM_ClassAffinity close more_vert Prioritize" at bounding box center [488, 134] width 236 height 36
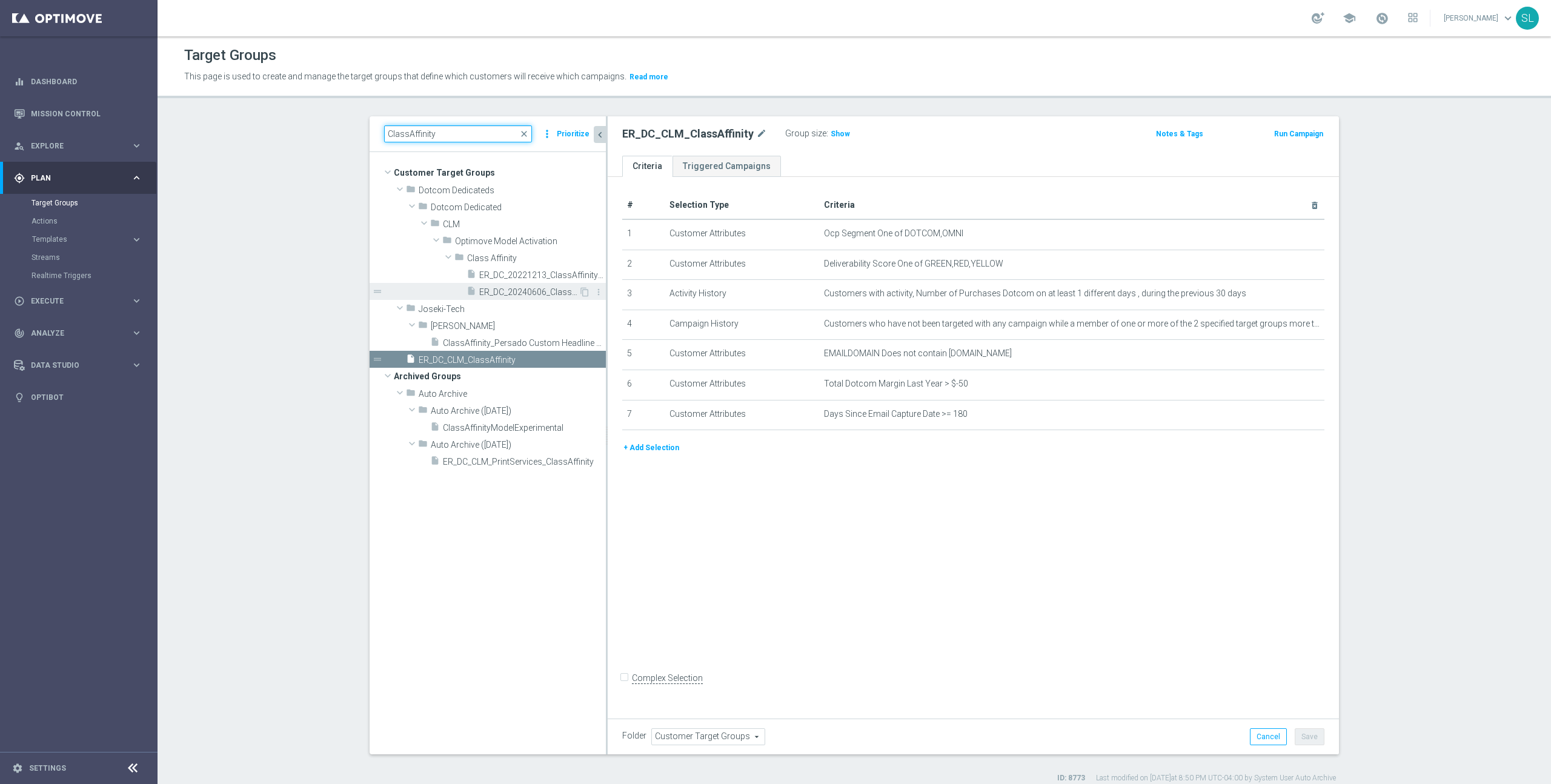
type input "ClassAffinity"
click at [537, 291] on span "ER_DC_20240606_ClassAffinityModel_PXD" at bounding box center [529, 292] width 99 height 11
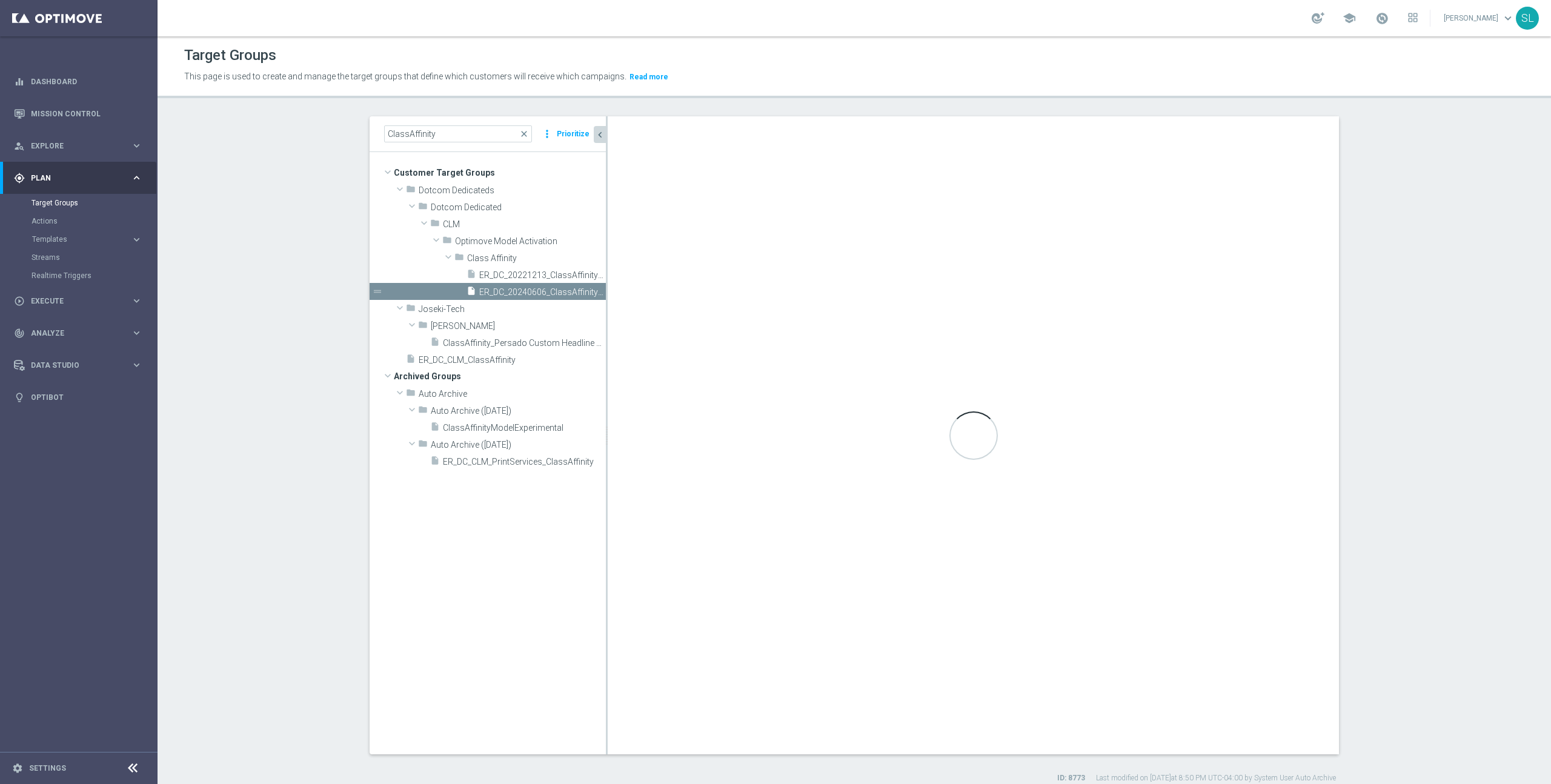
type input "Class Affinity"
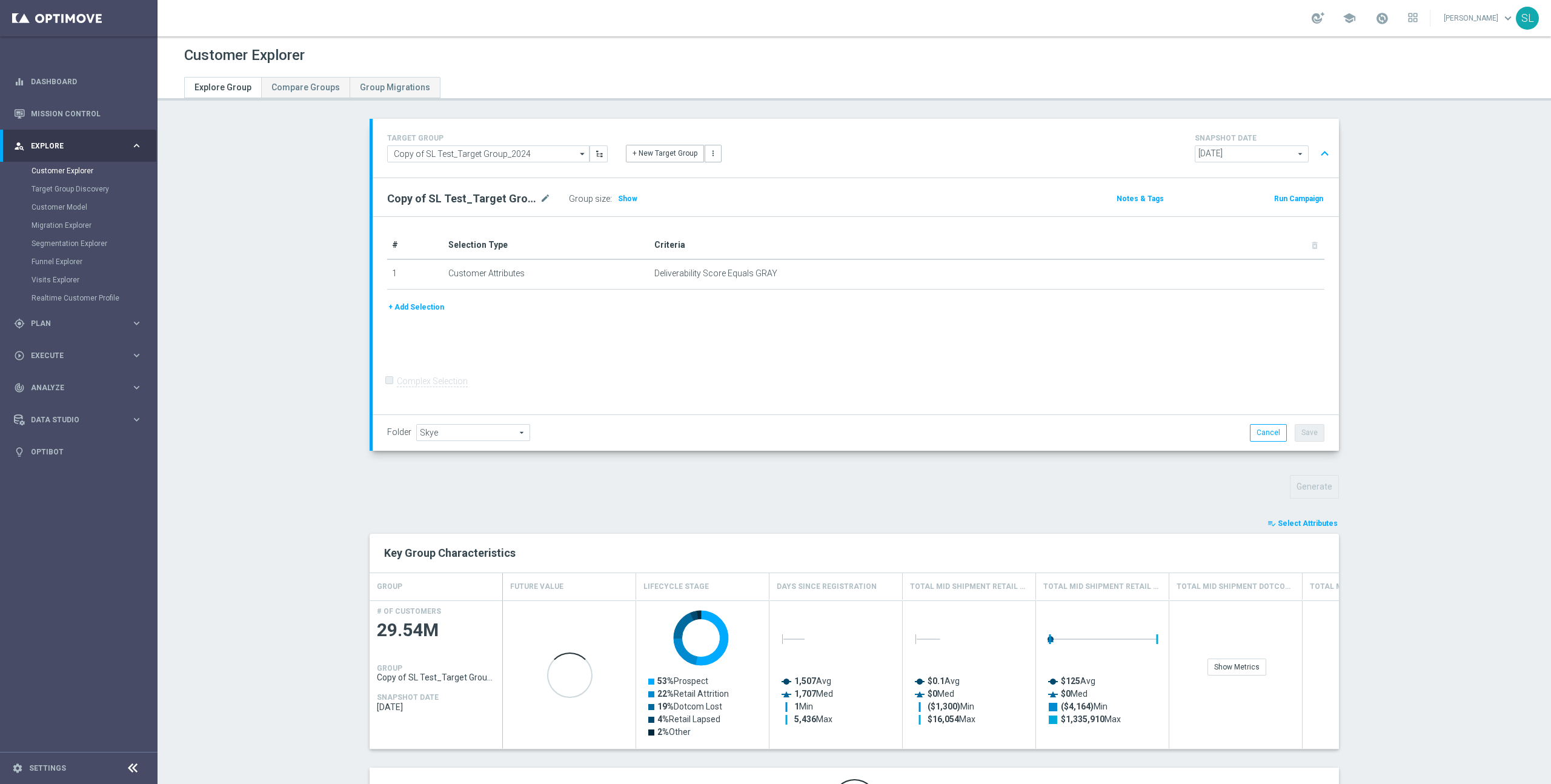
click at [1329, 525] on span "Select Attributes" at bounding box center [1308, 523] width 60 height 8
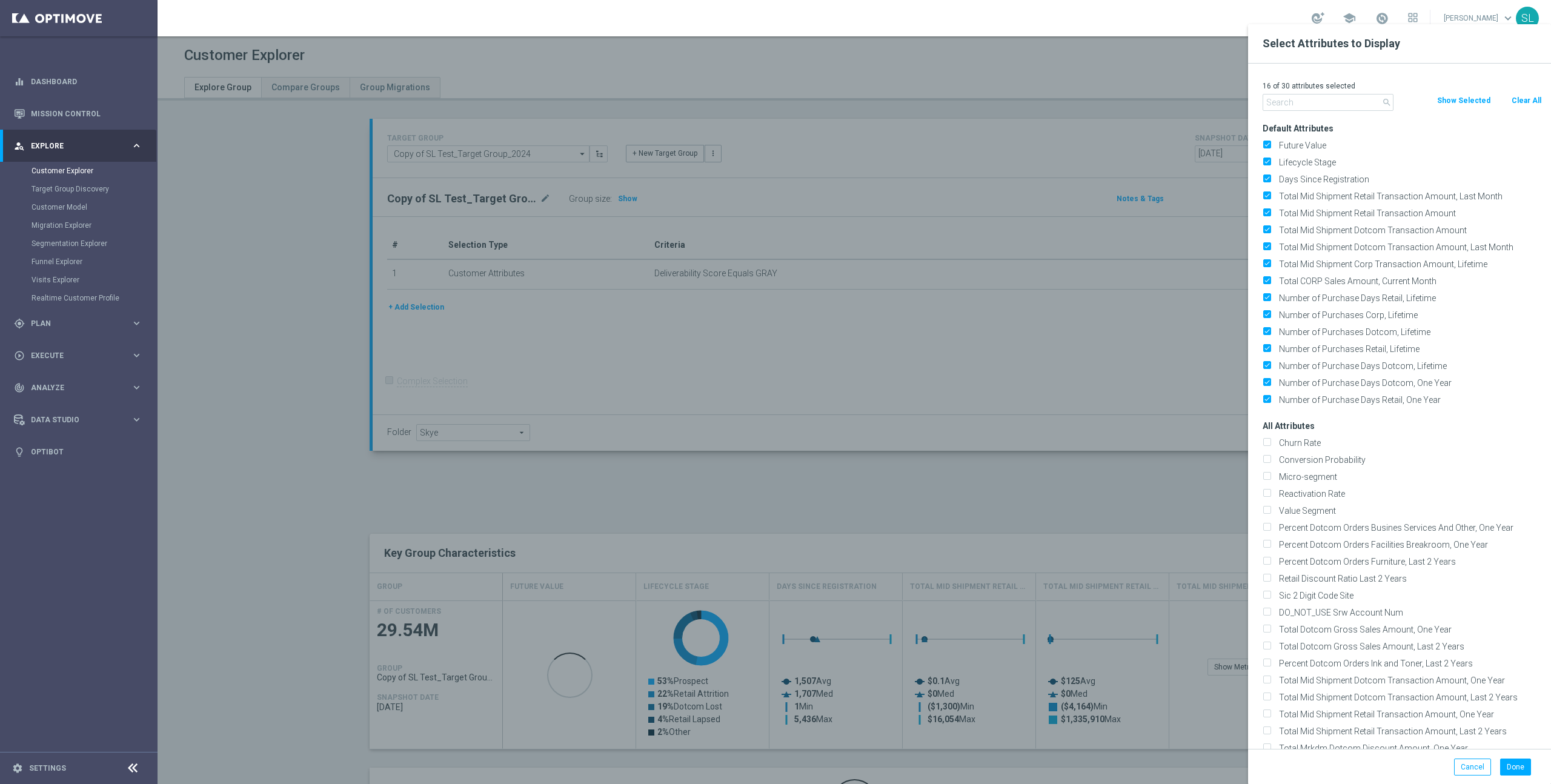
drag, startPoint x: 1532, startPoint y: 99, endPoint x: 1403, endPoint y: 97, distance: 129.0
click at [1532, 99] on button "Clear All" at bounding box center [1527, 100] width 32 height 13
checkbox input "false"
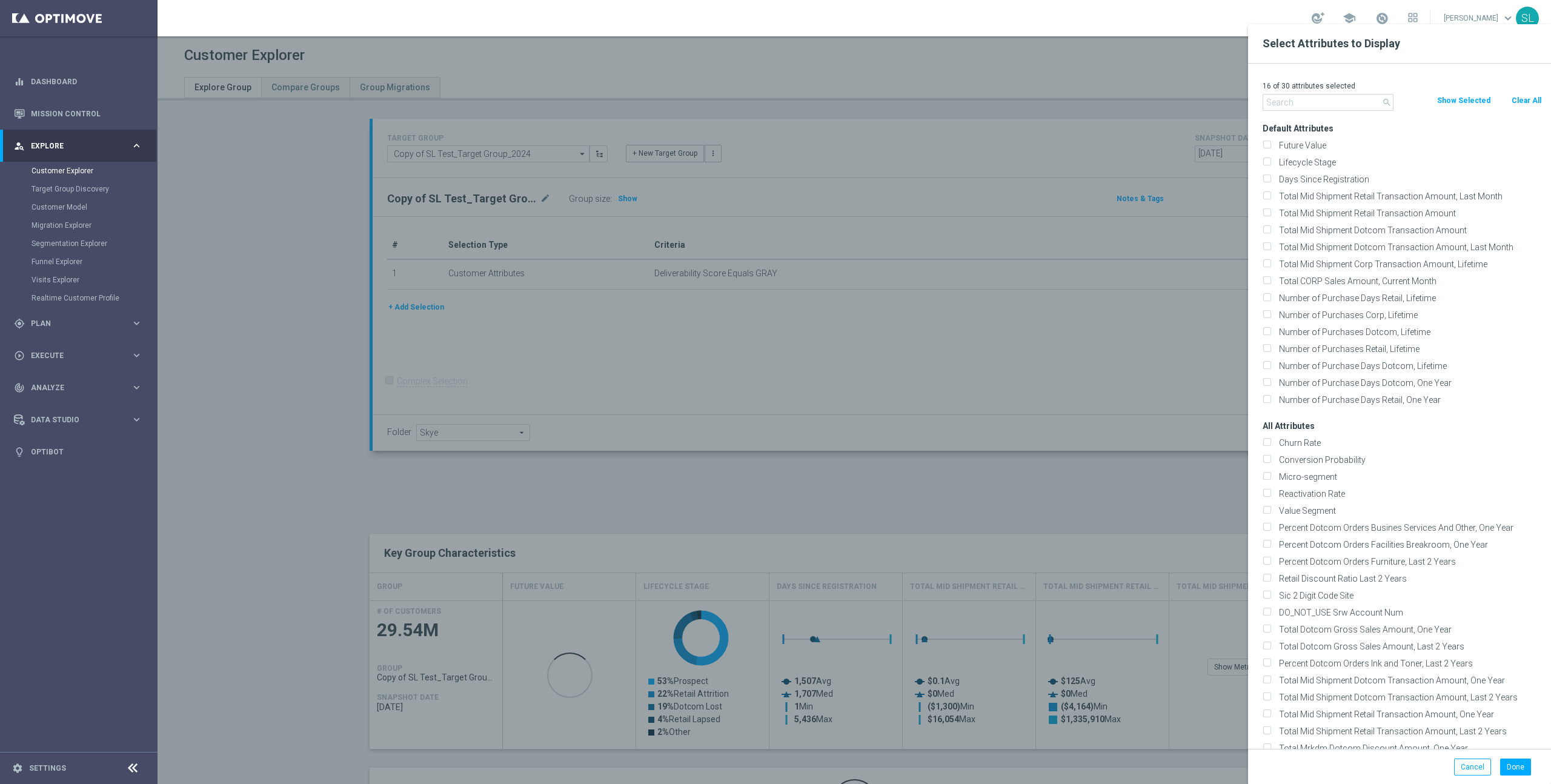
checkbox input "false"
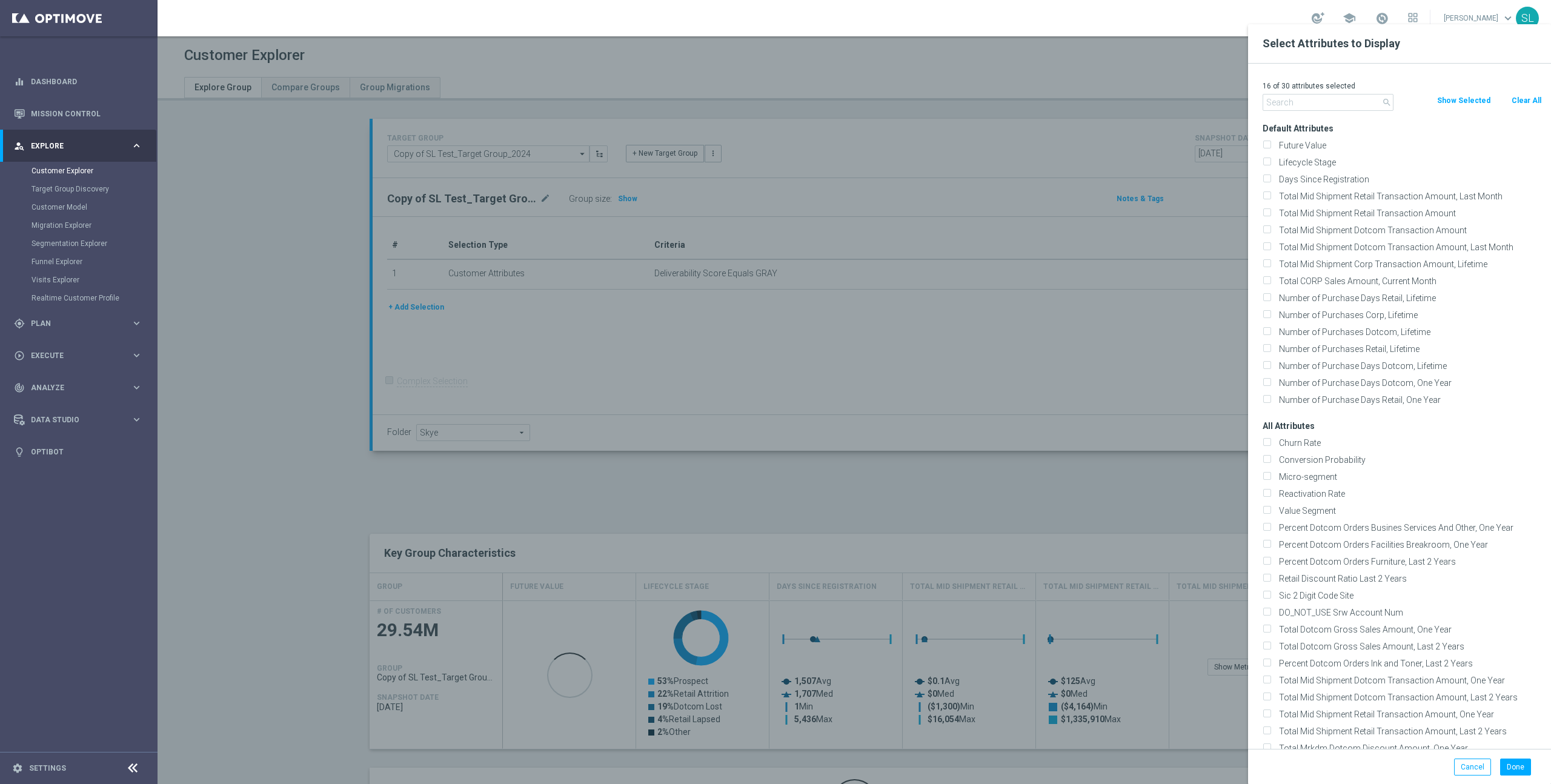
checkbox input "false"
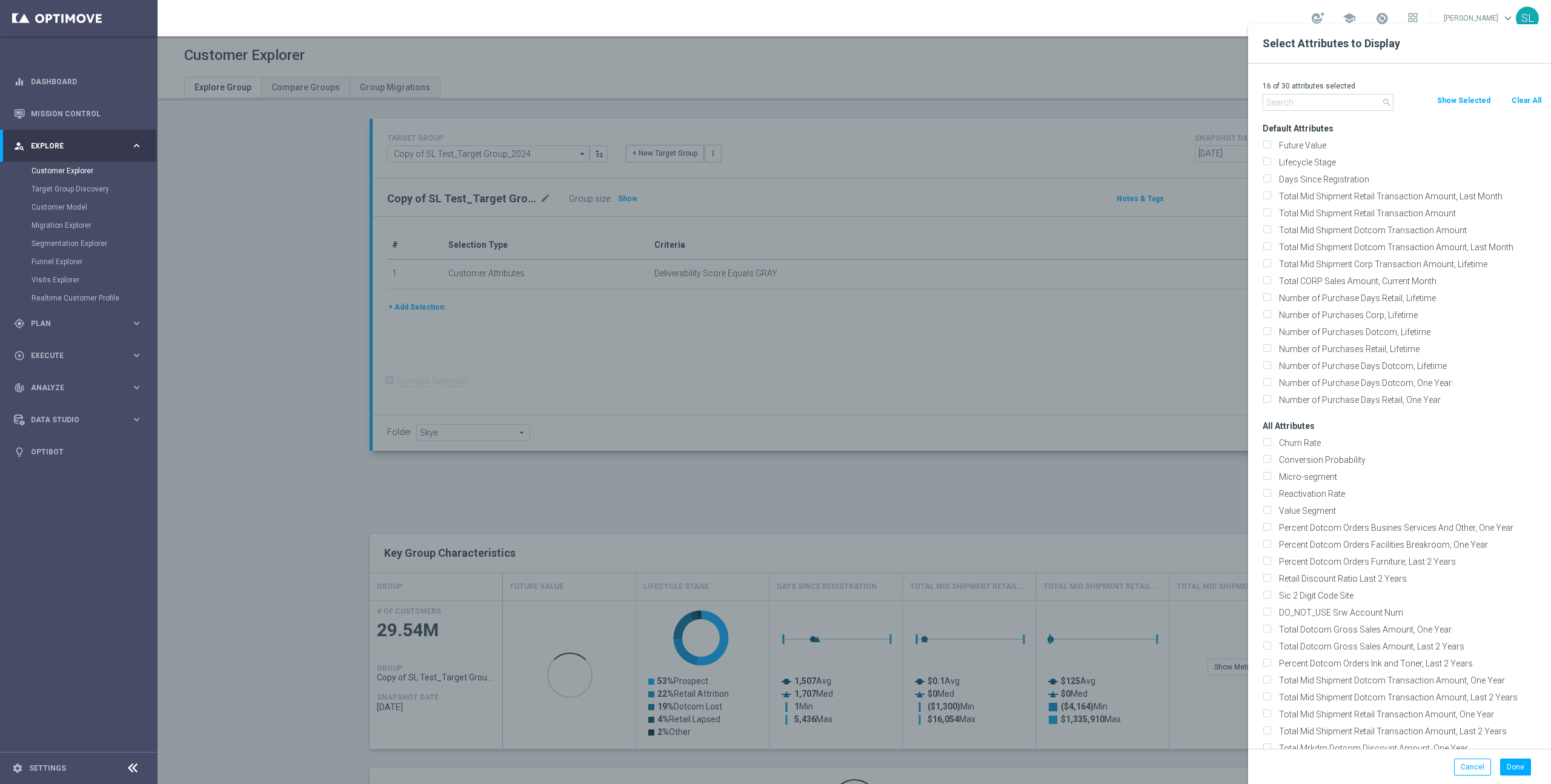
checkbox input "false"
click at [1268, 101] on input "text" at bounding box center [1328, 102] width 131 height 17
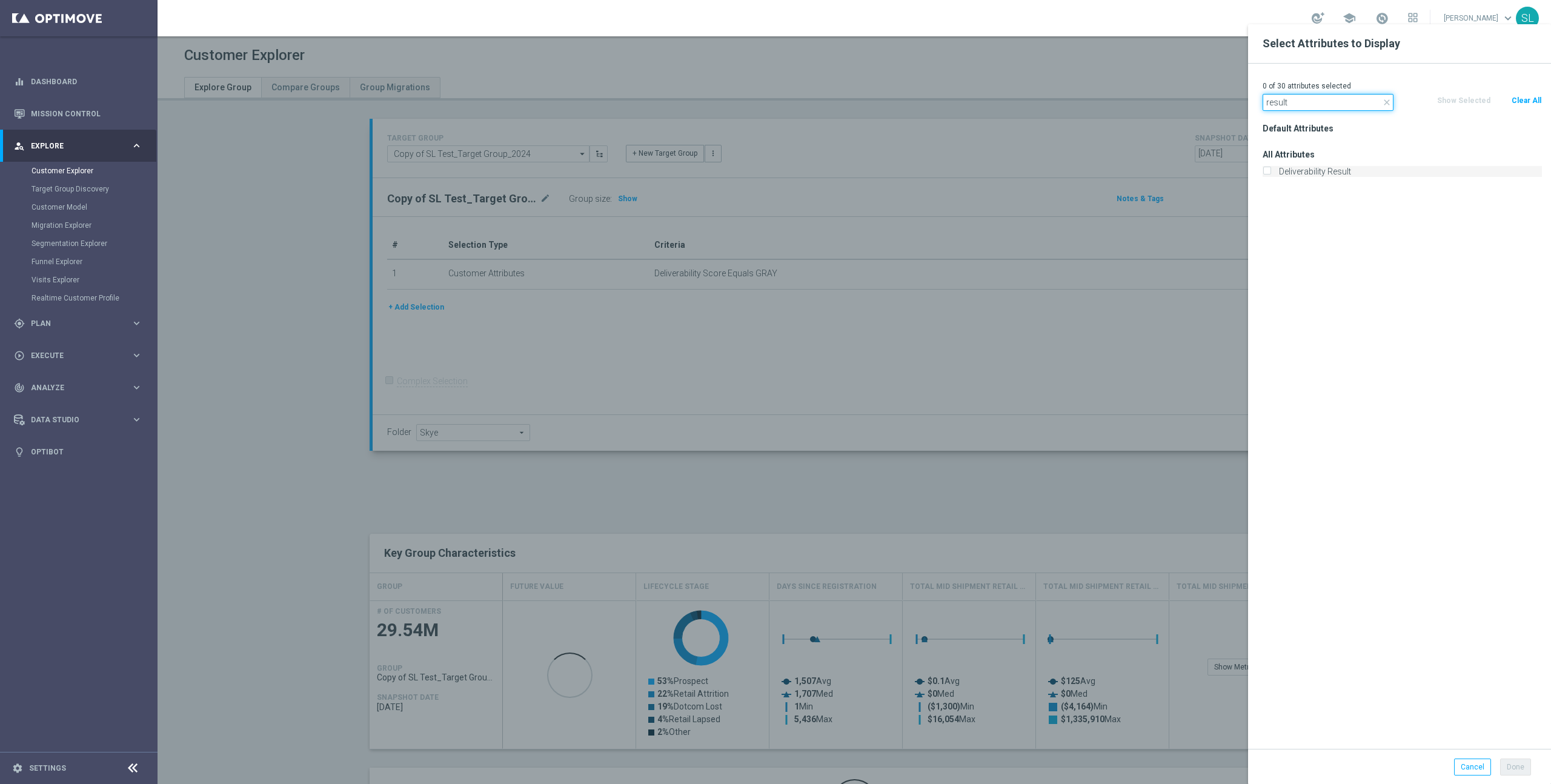
type input "result"
click at [1300, 174] on label "Deliverability Result" at bounding box center [1409, 171] width 267 height 11
click at [1270, 174] on input "Deliverability Result" at bounding box center [1267, 173] width 8 height 8
checkbox input "true"
click at [1150, 231] on div at bounding box center [933, 416] width 1551 height 784
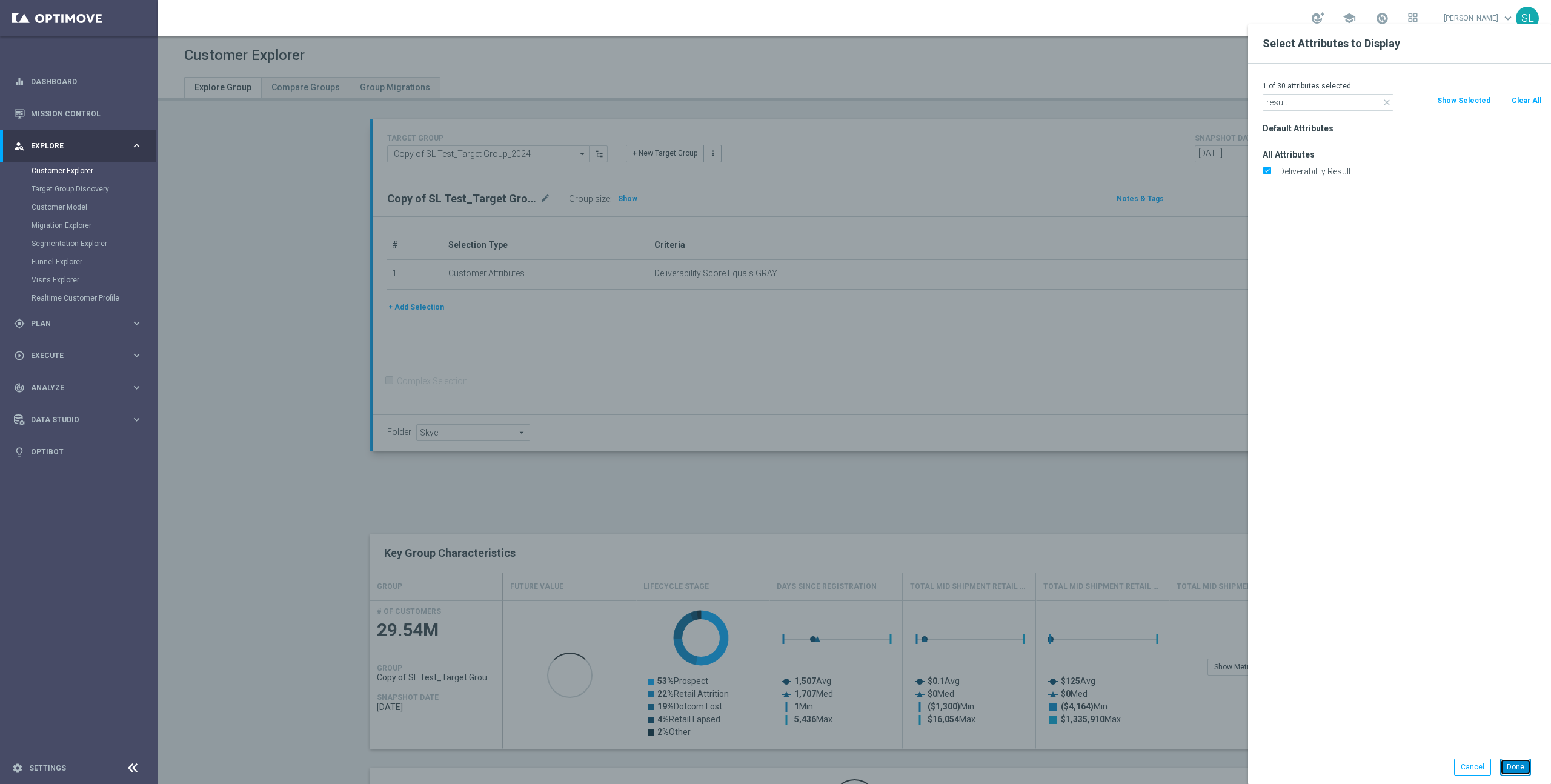
click at [1518, 764] on button "Done" at bounding box center [1516, 766] width 31 height 17
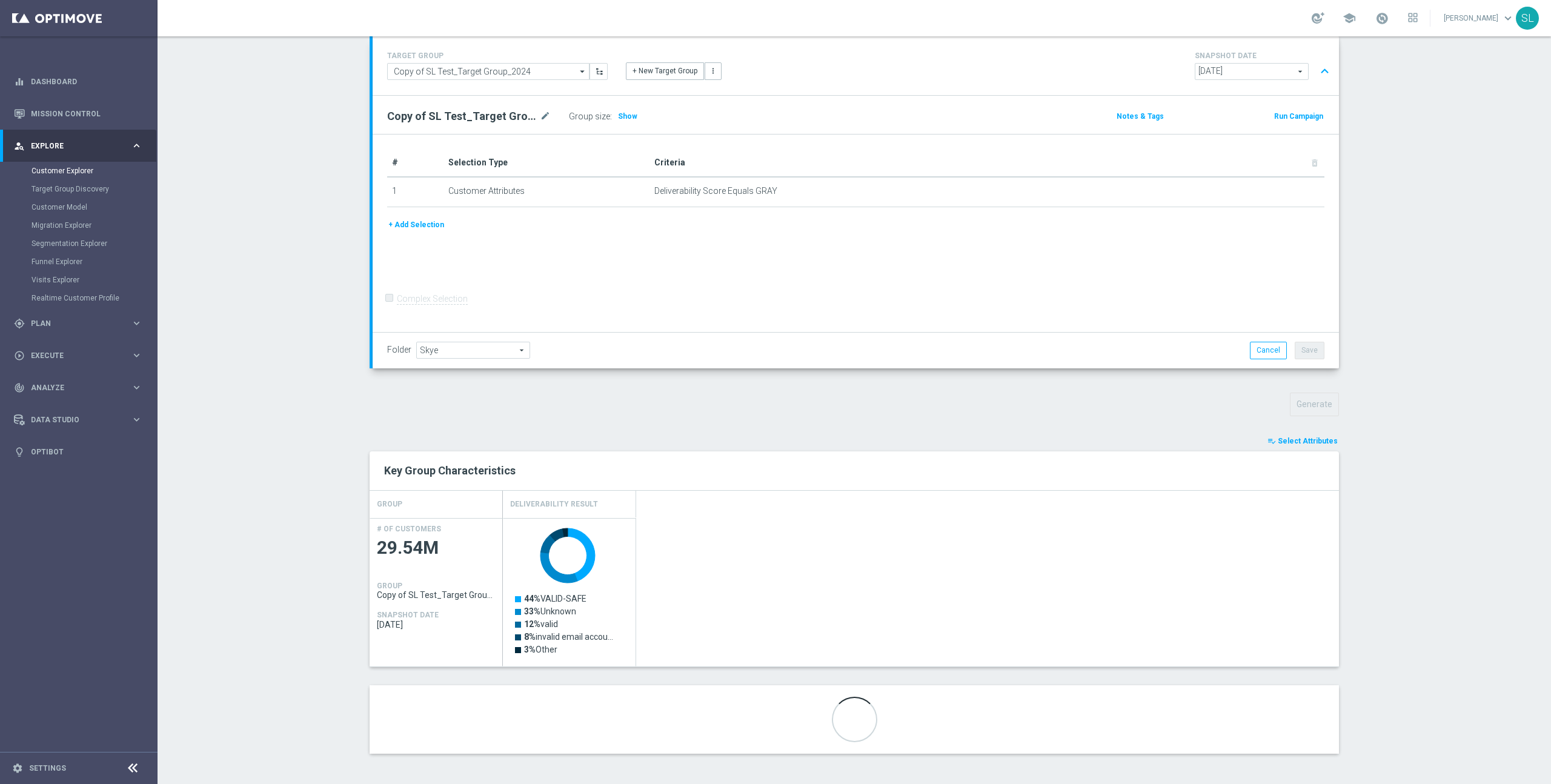
scroll to position [81, 0]
drag, startPoint x: 588, startPoint y: 599, endPoint x: 553, endPoint y: 600, distance: 35.0
click at [555, 600] on icon "Created with Highcharts 9.3.3 44% VALID-SAFE 33% Unknown 12% valid 8% invalid e…" at bounding box center [570, 600] width 122 height 155
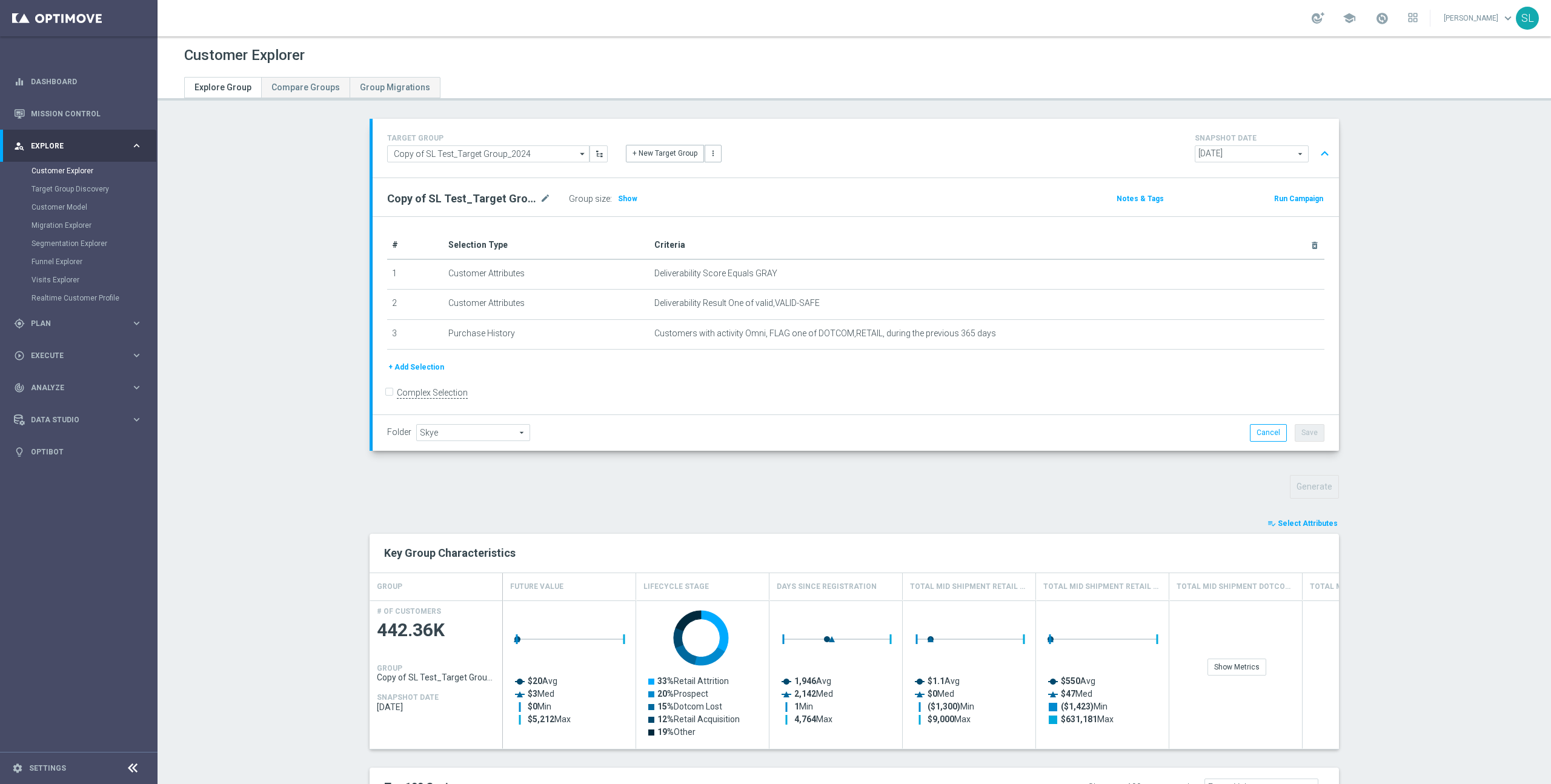
click at [690, 489] on div "Generate" at bounding box center [854, 487] width 988 height 24
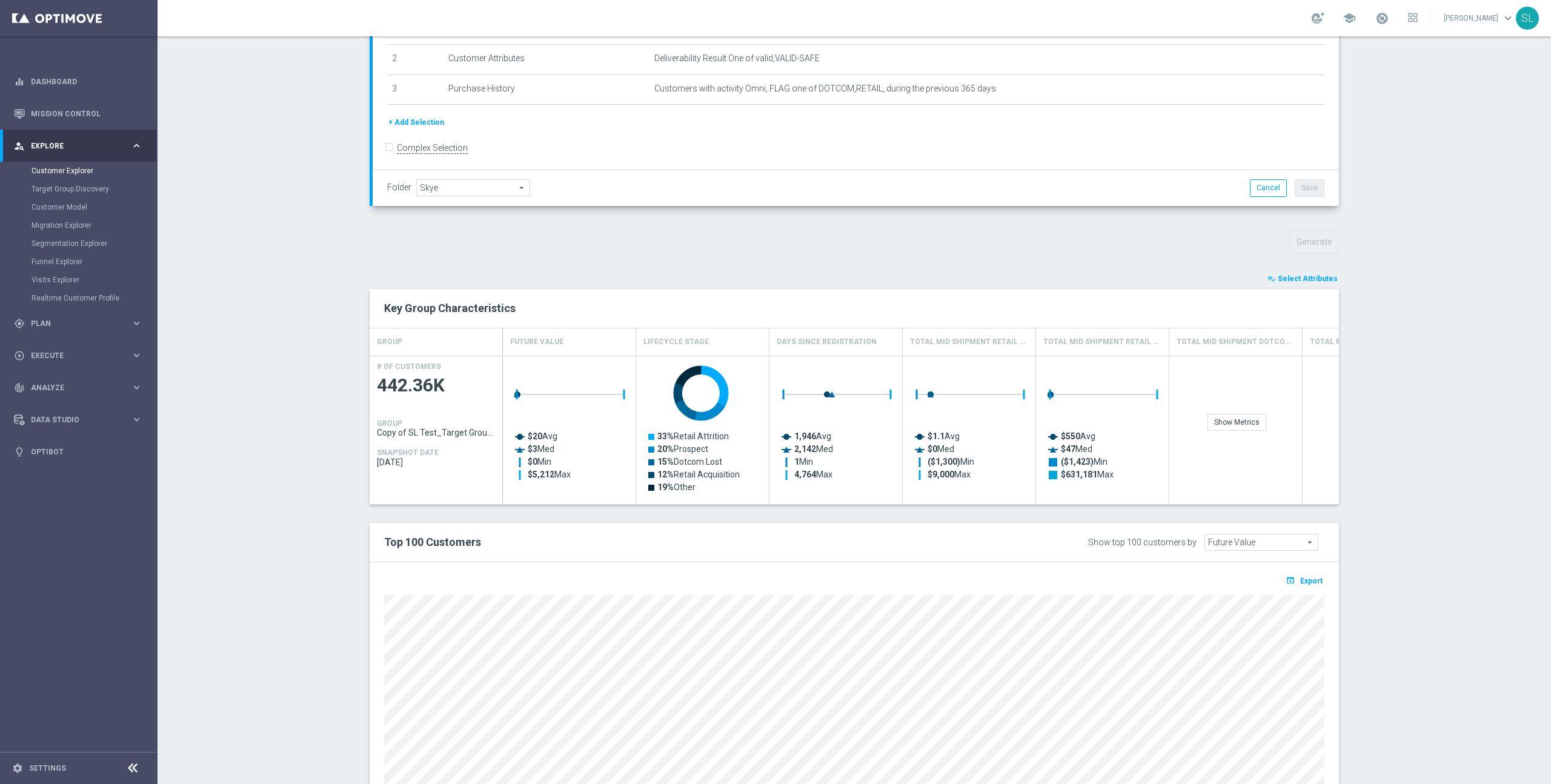
scroll to position [46, 0]
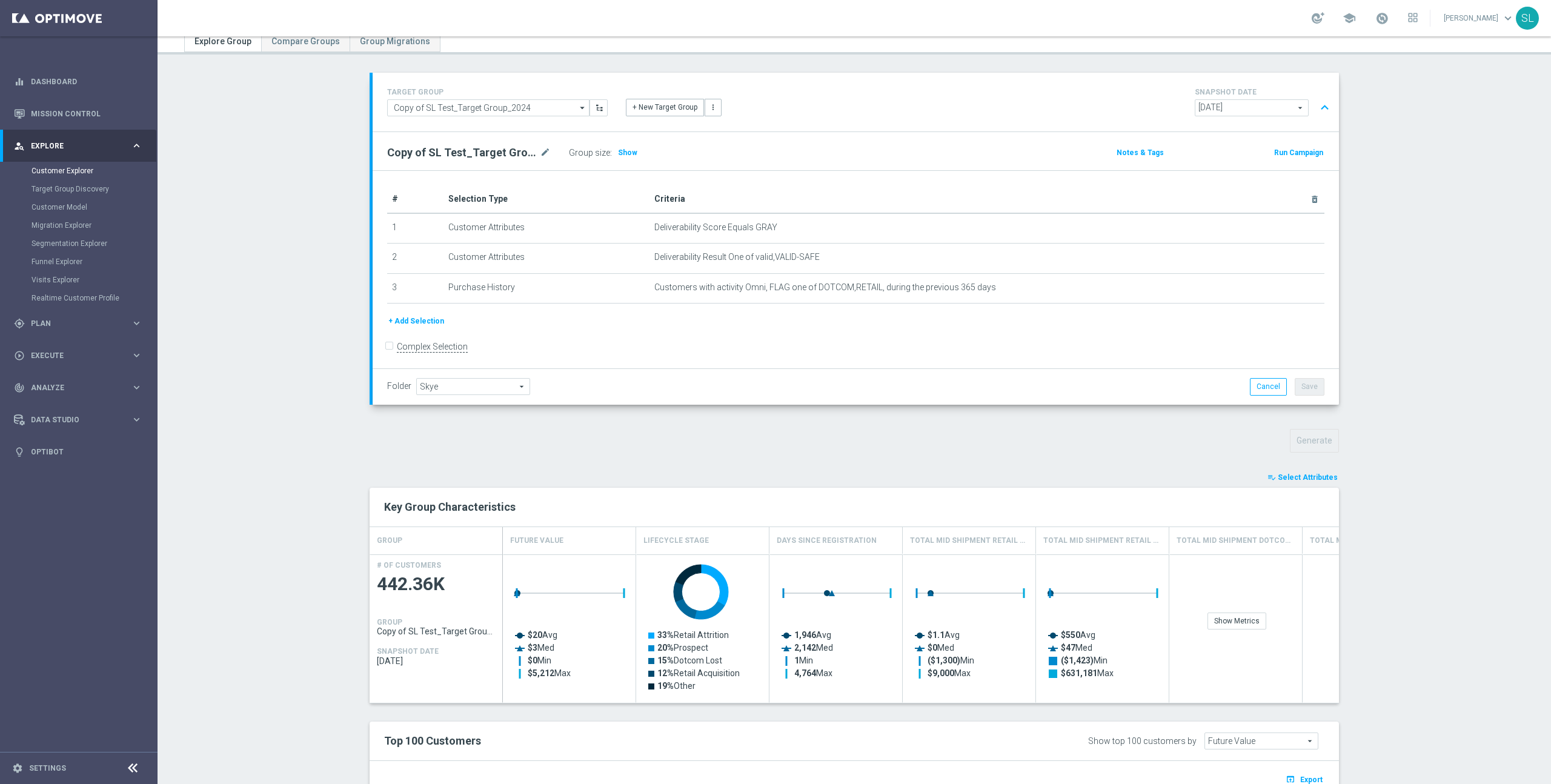
click at [1319, 478] on span "Select Attributes" at bounding box center [1308, 477] width 60 height 8
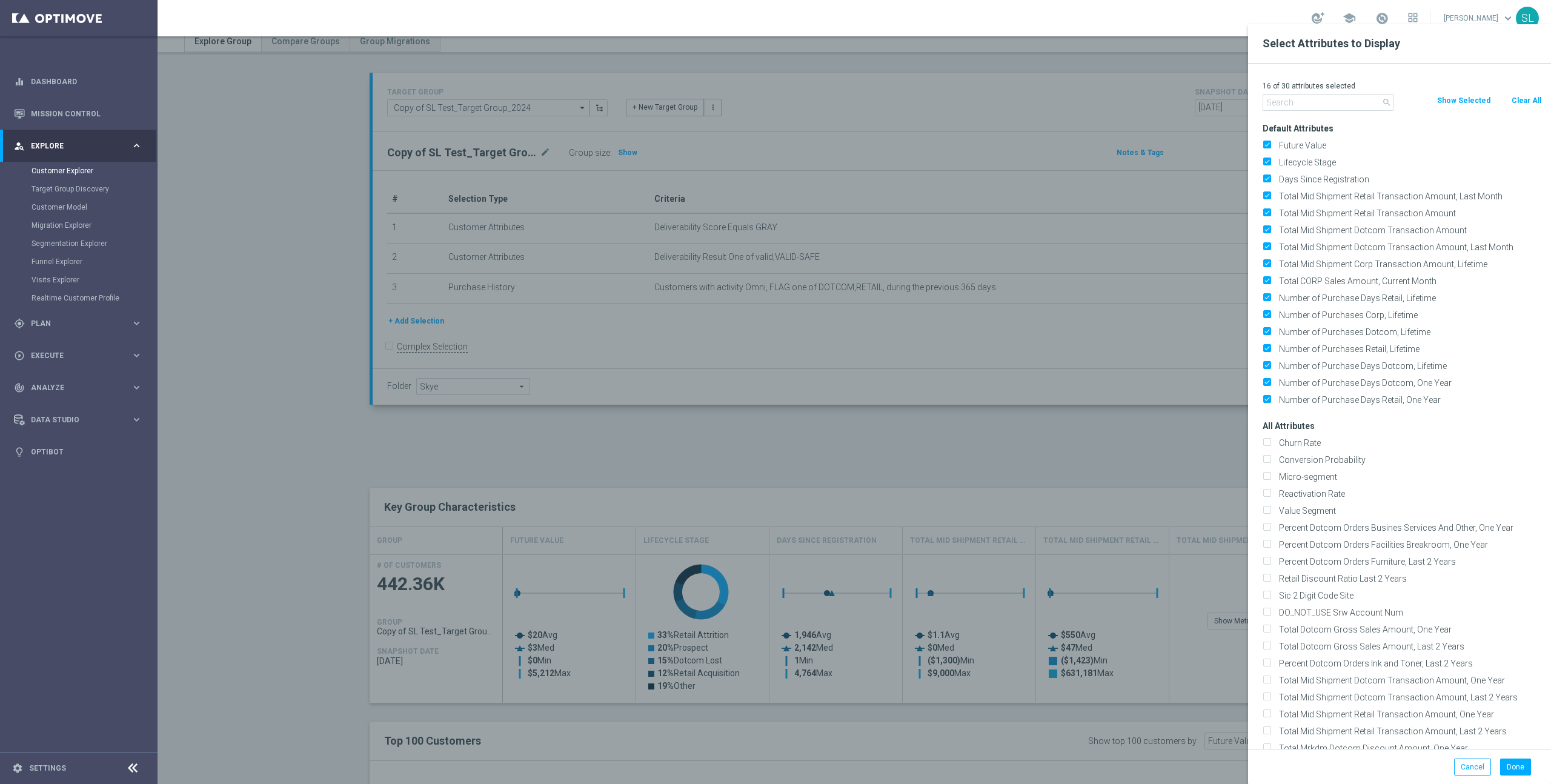
click at [1516, 105] on button "Clear All" at bounding box center [1527, 100] width 32 height 13
checkbox input "false"
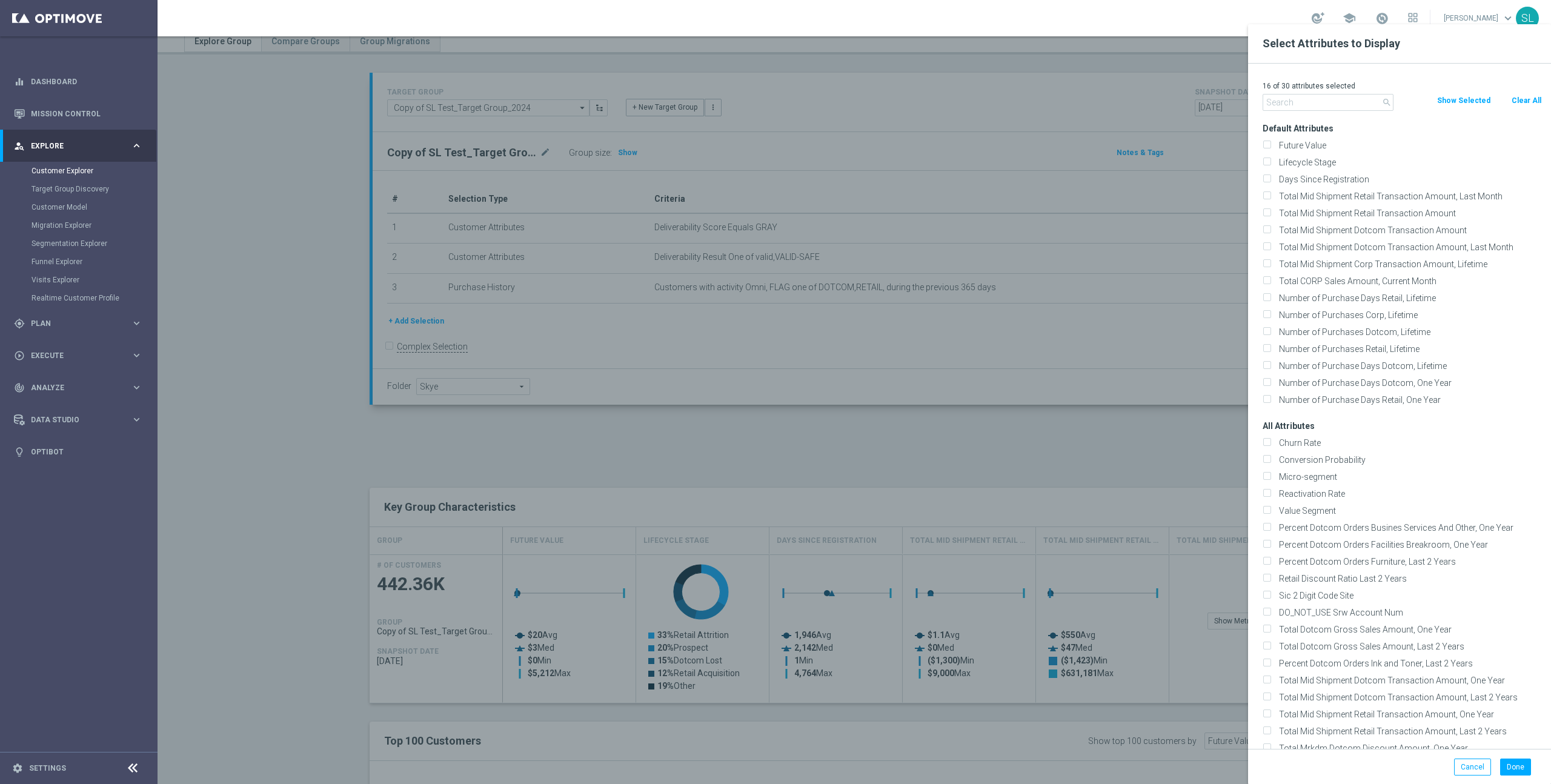
checkbox input "false"
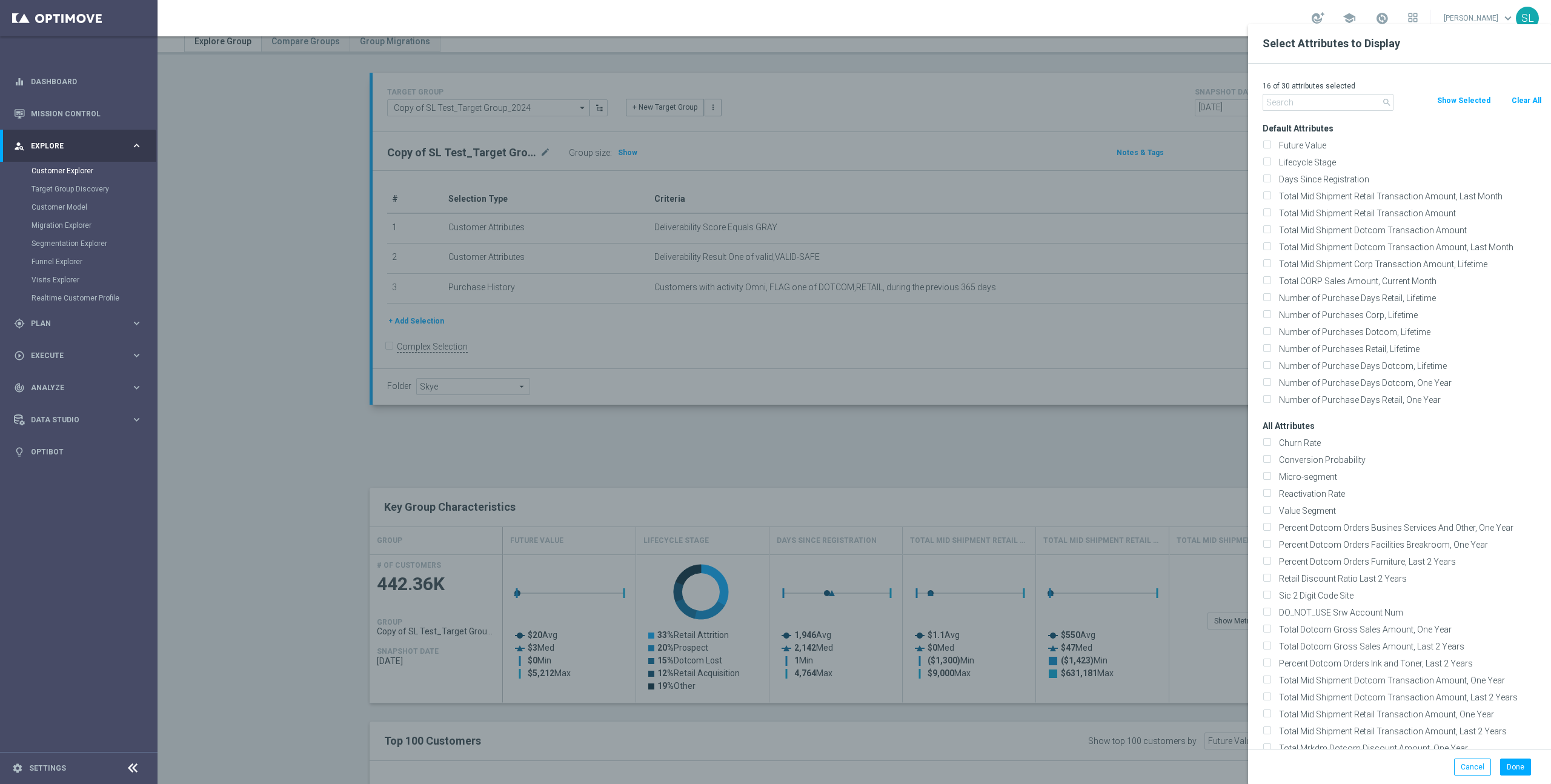
checkbox input "false"
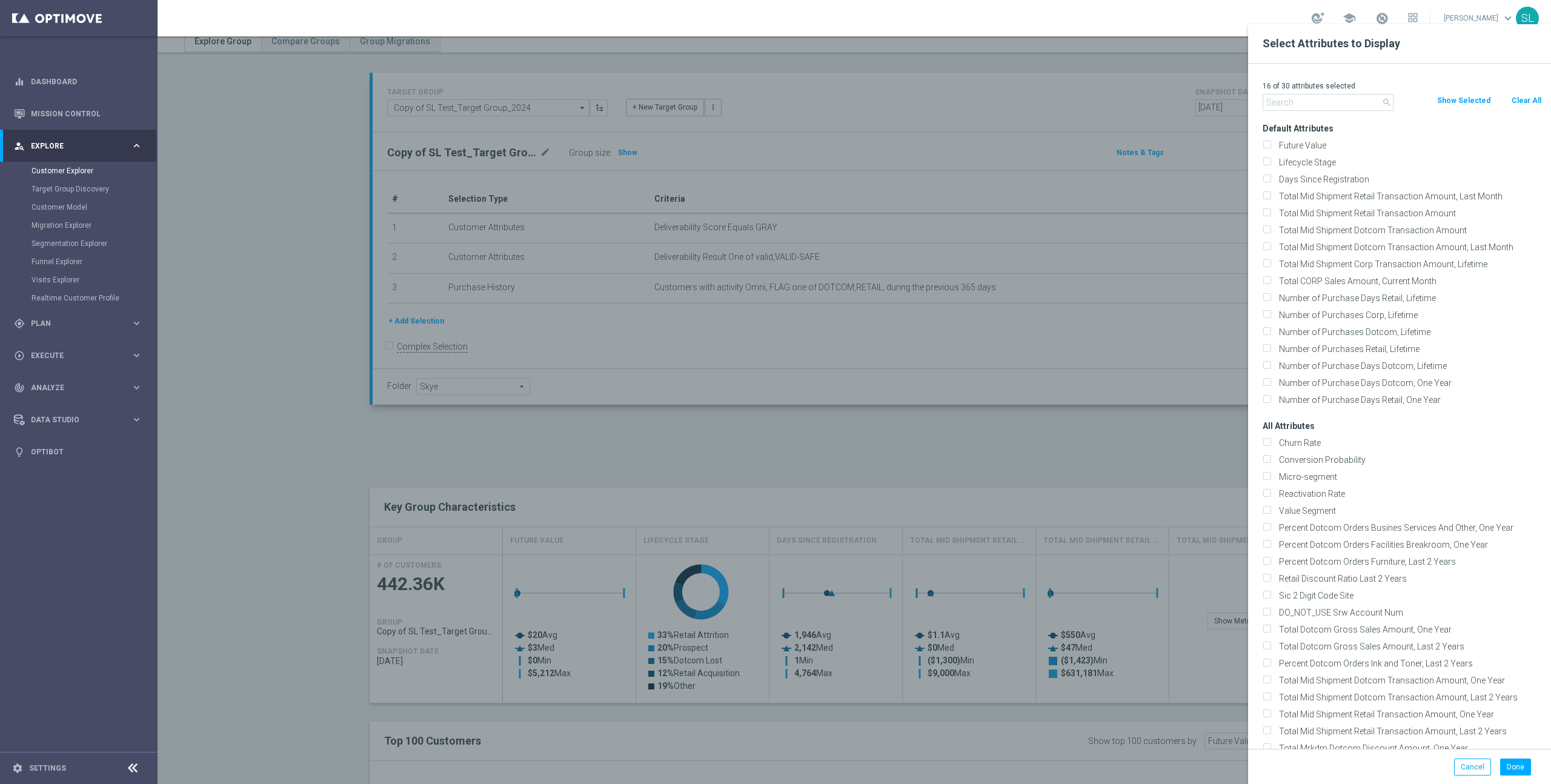
checkbox input "false"
click at [1299, 102] on input "text" at bounding box center [1328, 102] width 131 height 17
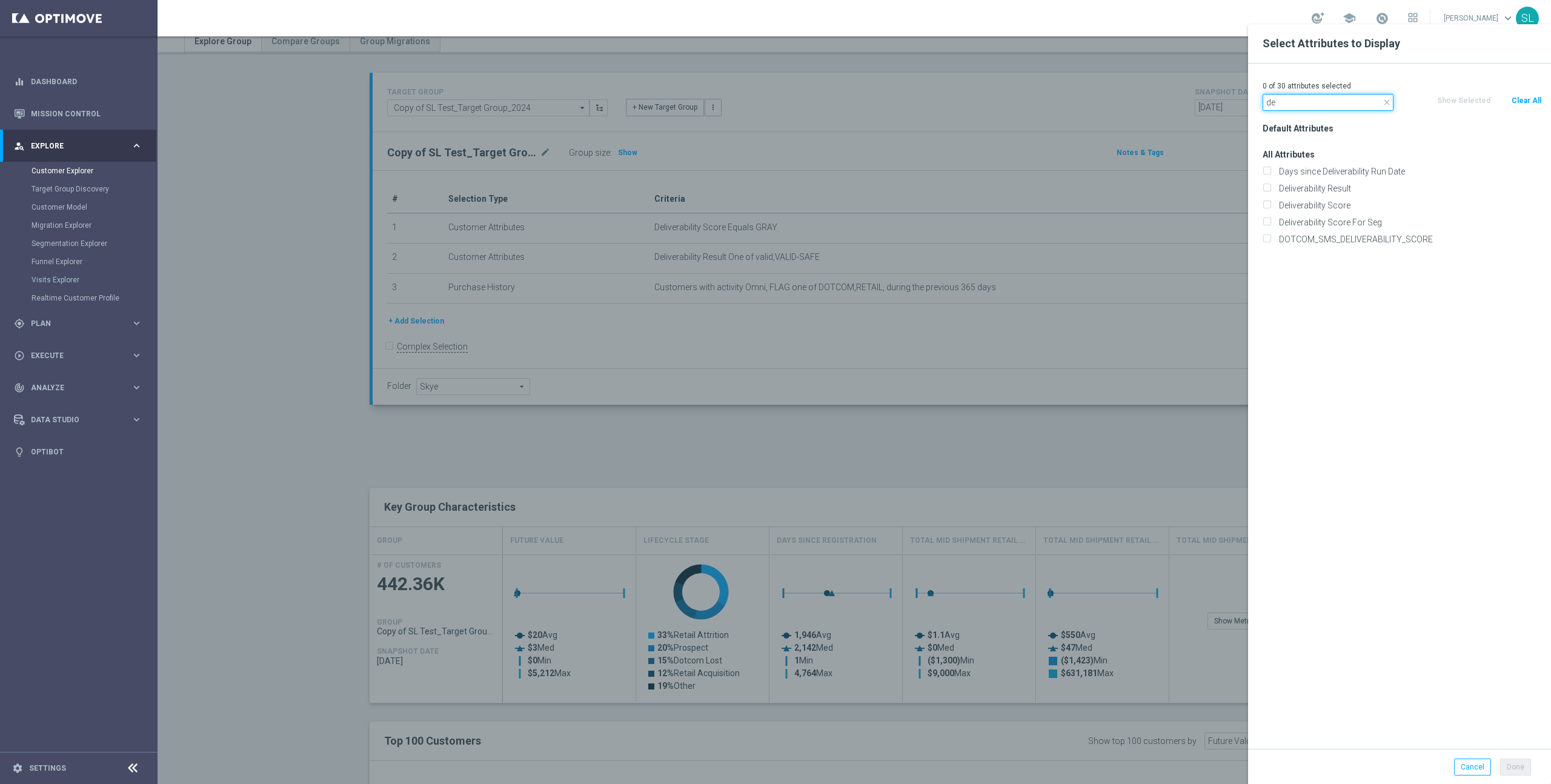
type input "d"
type input "last p"
click at [1388, 171] on label "Days Since the Last Purchase Omni" at bounding box center [1409, 171] width 267 height 11
click at [1270, 171] on input "Days Since the Last Purchase Omni" at bounding box center [1267, 173] width 8 height 8
checkbox input "true"
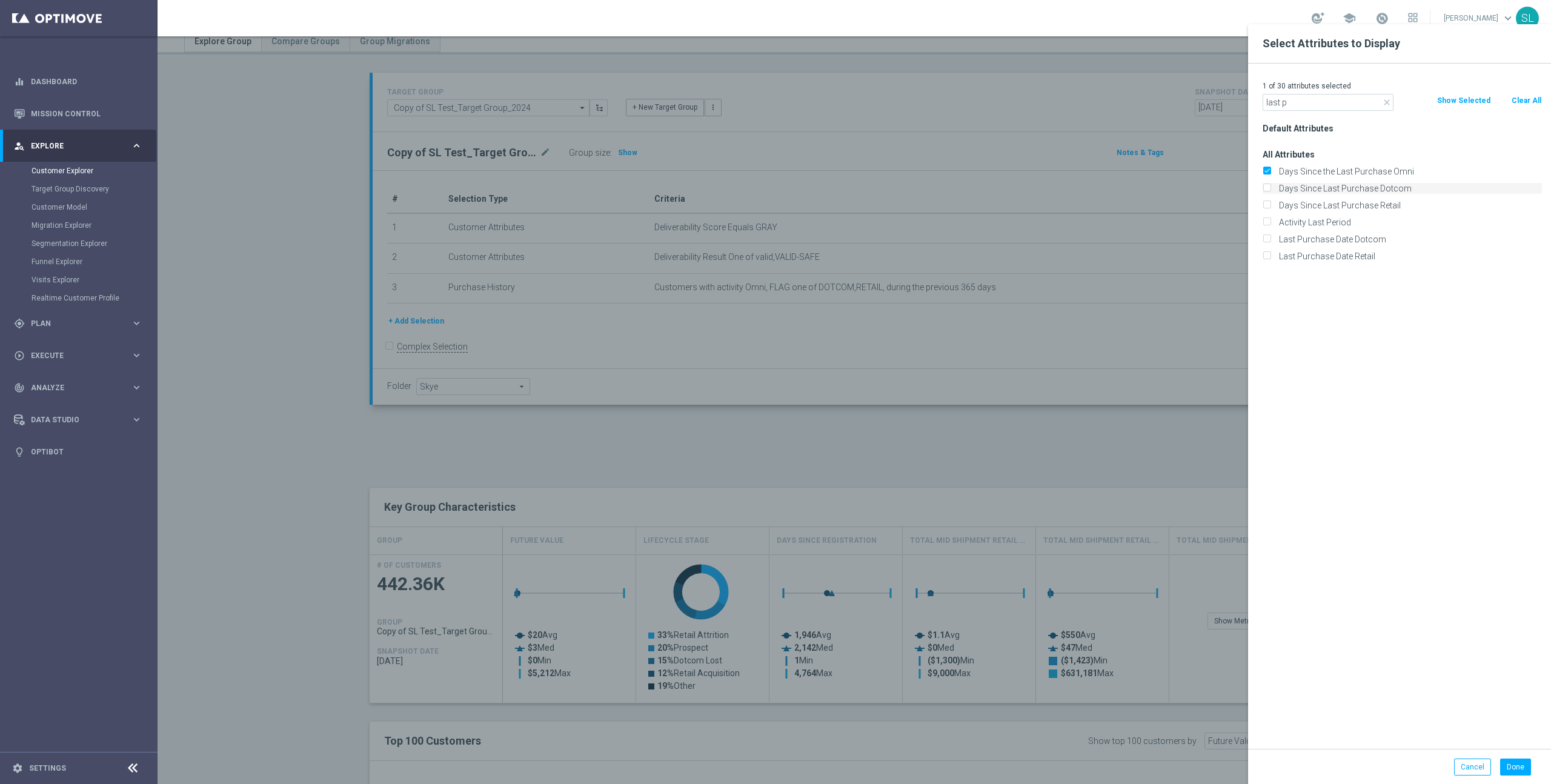
click at [1382, 185] on label "Days Since Last Purchase Dotcom" at bounding box center [1409, 187] width 267 height 11
click at [1270, 186] on input "Days Since Last Purchase Dotcom" at bounding box center [1267, 190] width 8 height 8
checkbox input "true"
click at [1381, 204] on label "Days Since Last Purchase Retail" at bounding box center [1409, 205] width 267 height 11
click at [1270, 204] on input "Days Since Last Purchase Retail" at bounding box center [1267, 207] width 8 height 8
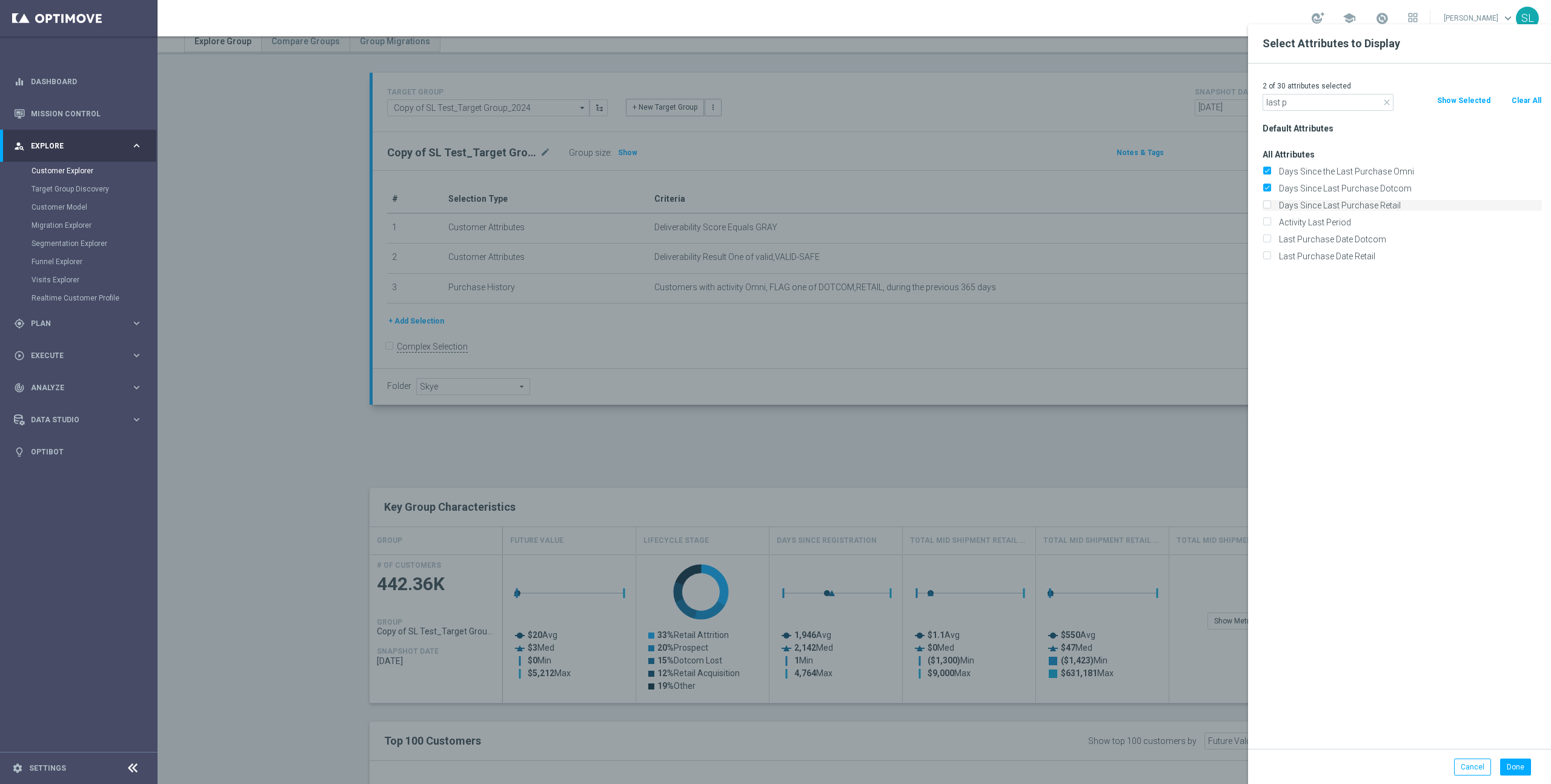
checkbox input "true"
click at [1346, 173] on label "Days Since the Last Purchase Omni" at bounding box center [1409, 171] width 267 height 11
click at [1270, 173] on input "Days Since the Last Purchase Omni" at bounding box center [1267, 173] width 8 height 8
checkbox input "false"
click at [1341, 188] on label "Days Since Last Purchase Dotcom" at bounding box center [1409, 187] width 267 height 11
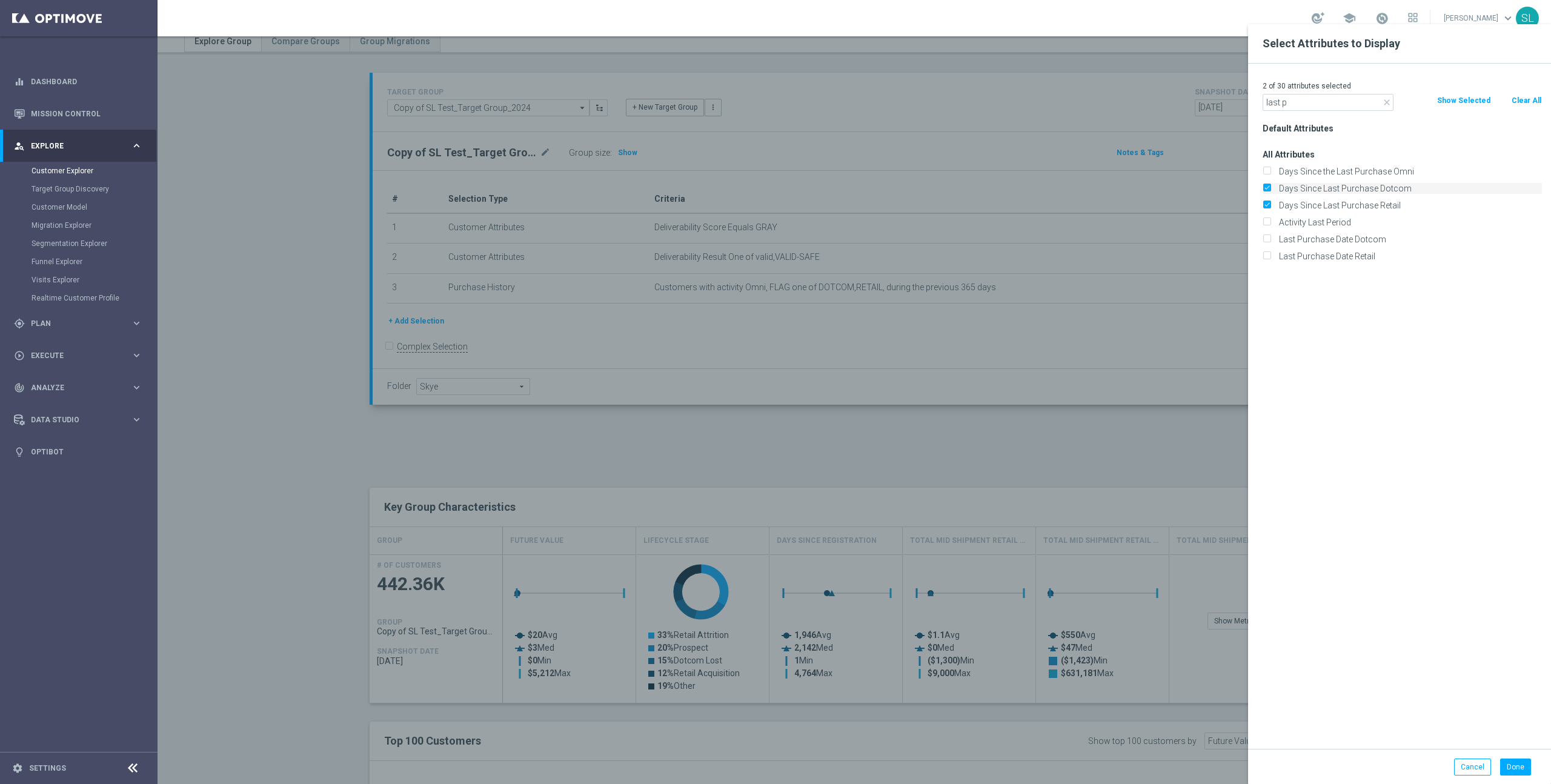
click at [1270, 188] on input "Days Since Last Purchase Dotcom" at bounding box center [1267, 190] width 8 height 8
checkbox input "false"
drag, startPoint x: 1341, startPoint y: 205, endPoint x: 1341, endPoint y: 222, distance: 17.0
click at [1341, 205] on label "Days Since Last Purchase Retail" at bounding box center [1409, 205] width 267 height 11
click at [1270, 205] on input "Days Since Last Purchase Retail" at bounding box center [1267, 207] width 8 height 8
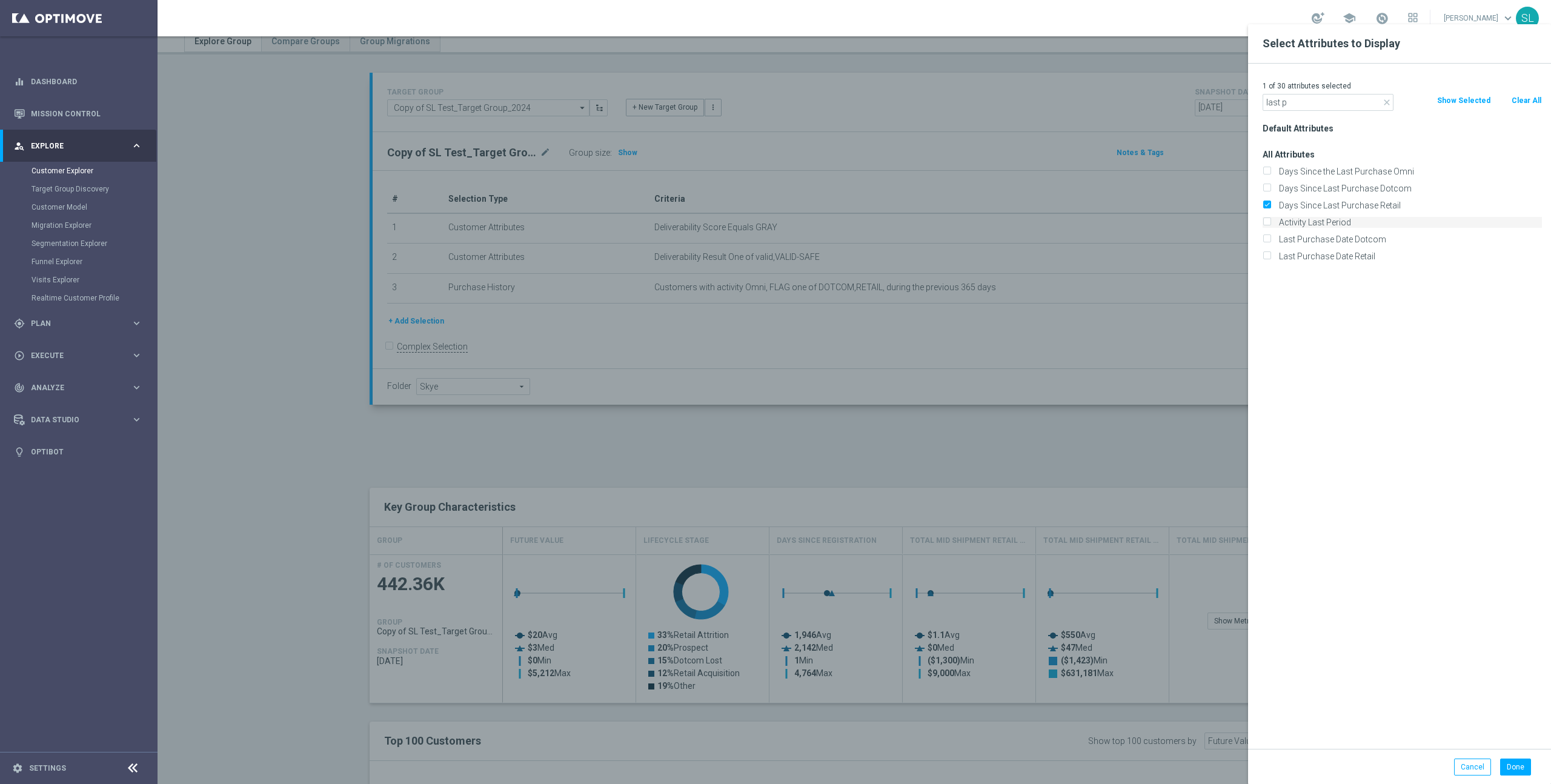
checkbox input "false"
click at [1340, 234] on label "Last Purchase Date Dotcom" at bounding box center [1409, 239] width 267 height 11
click at [1270, 237] on input "Last Purchase Date Dotcom" at bounding box center [1267, 241] width 8 height 8
checkbox input "true"
click at [1336, 258] on label "Last Purchase Date Retail" at bounding box center [1409, 256] width 267 height 11
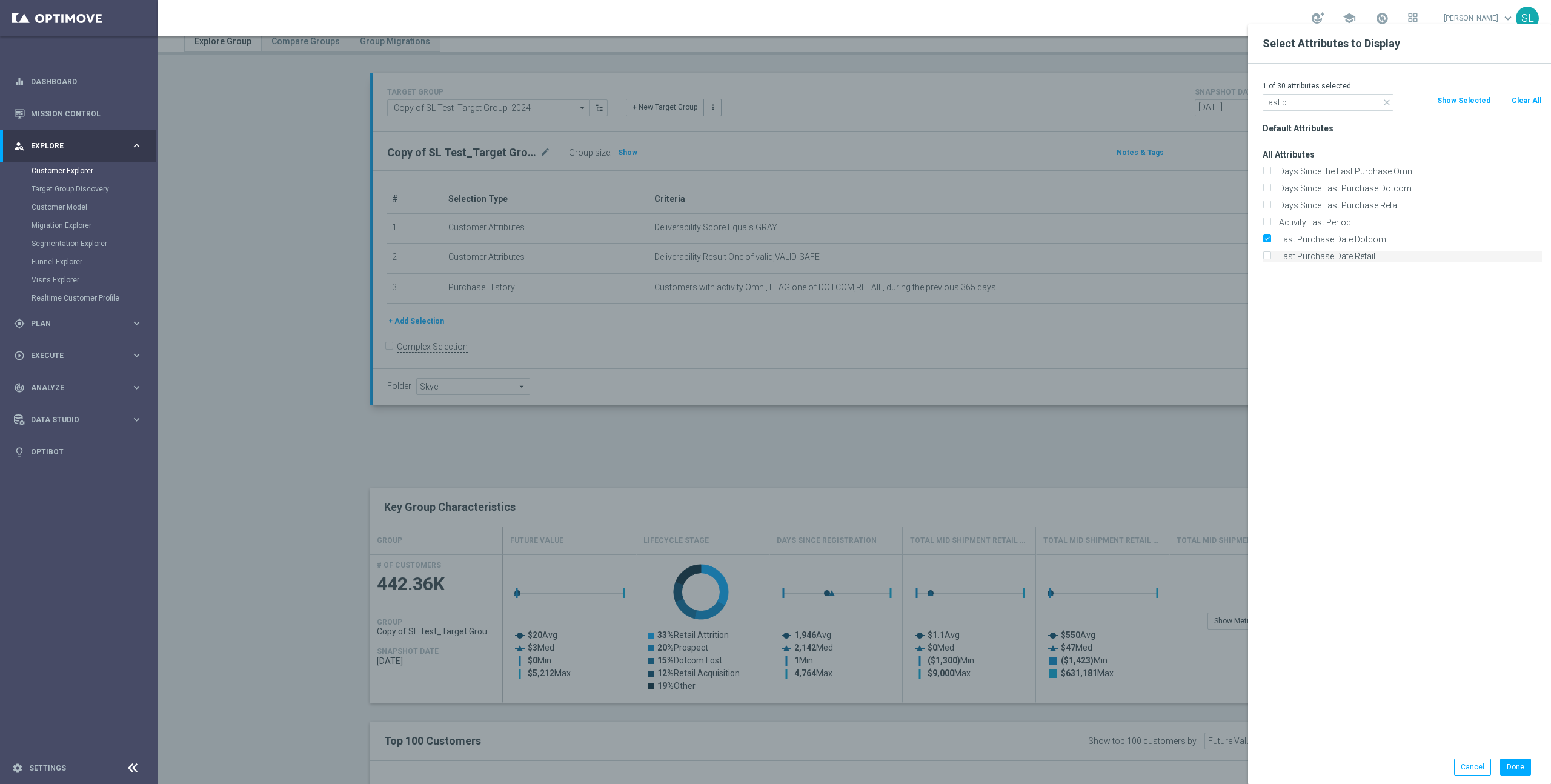
click at [1270, 258] on input "Last Purchase Date Retail" at bounding box center [1267, 258] width 8 height 8
checkbox input "true"
click at [1518, 764] on button "Done" at bounding box center [1516, 766] width 31 height 17
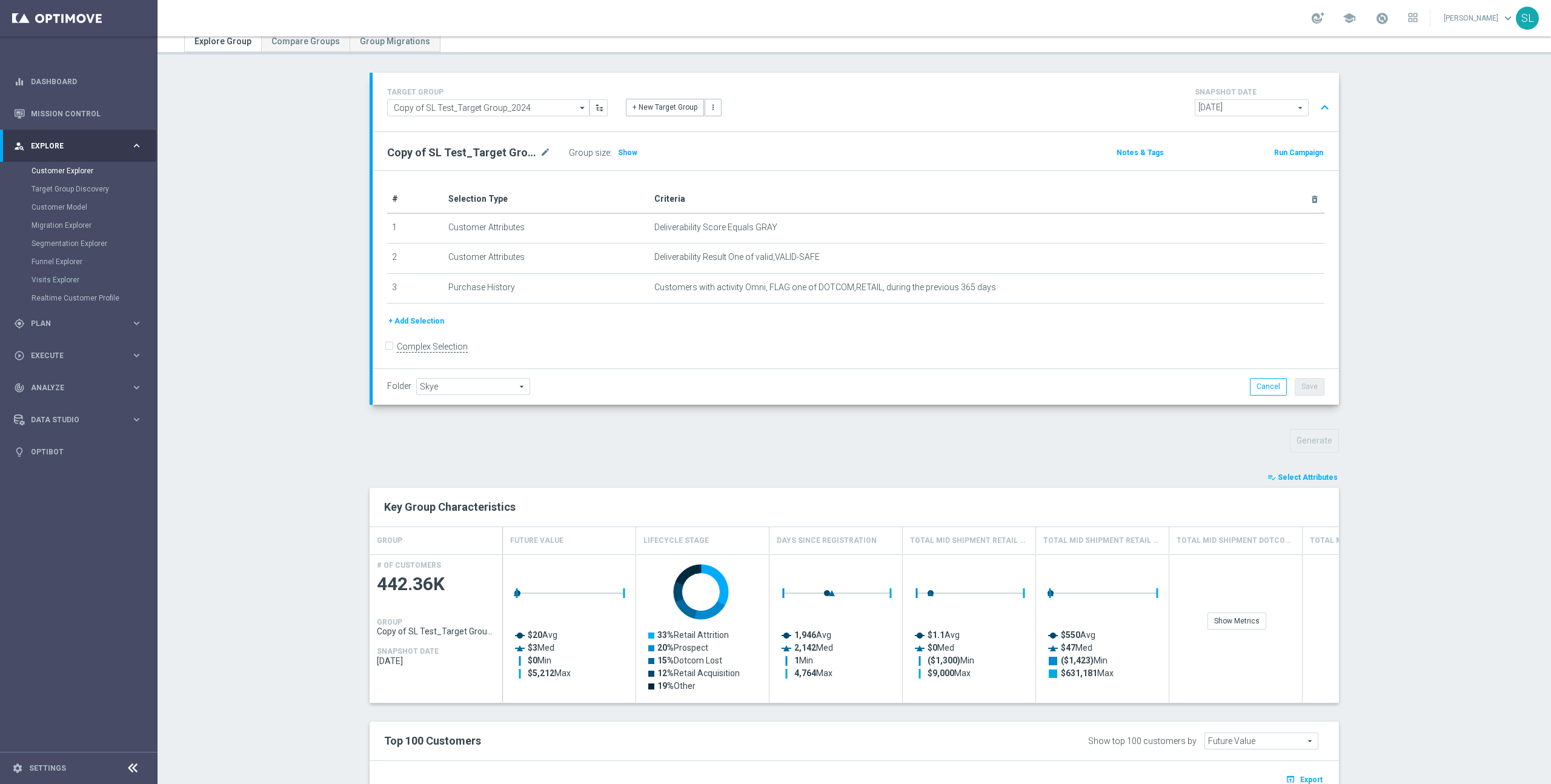
type input "Search"
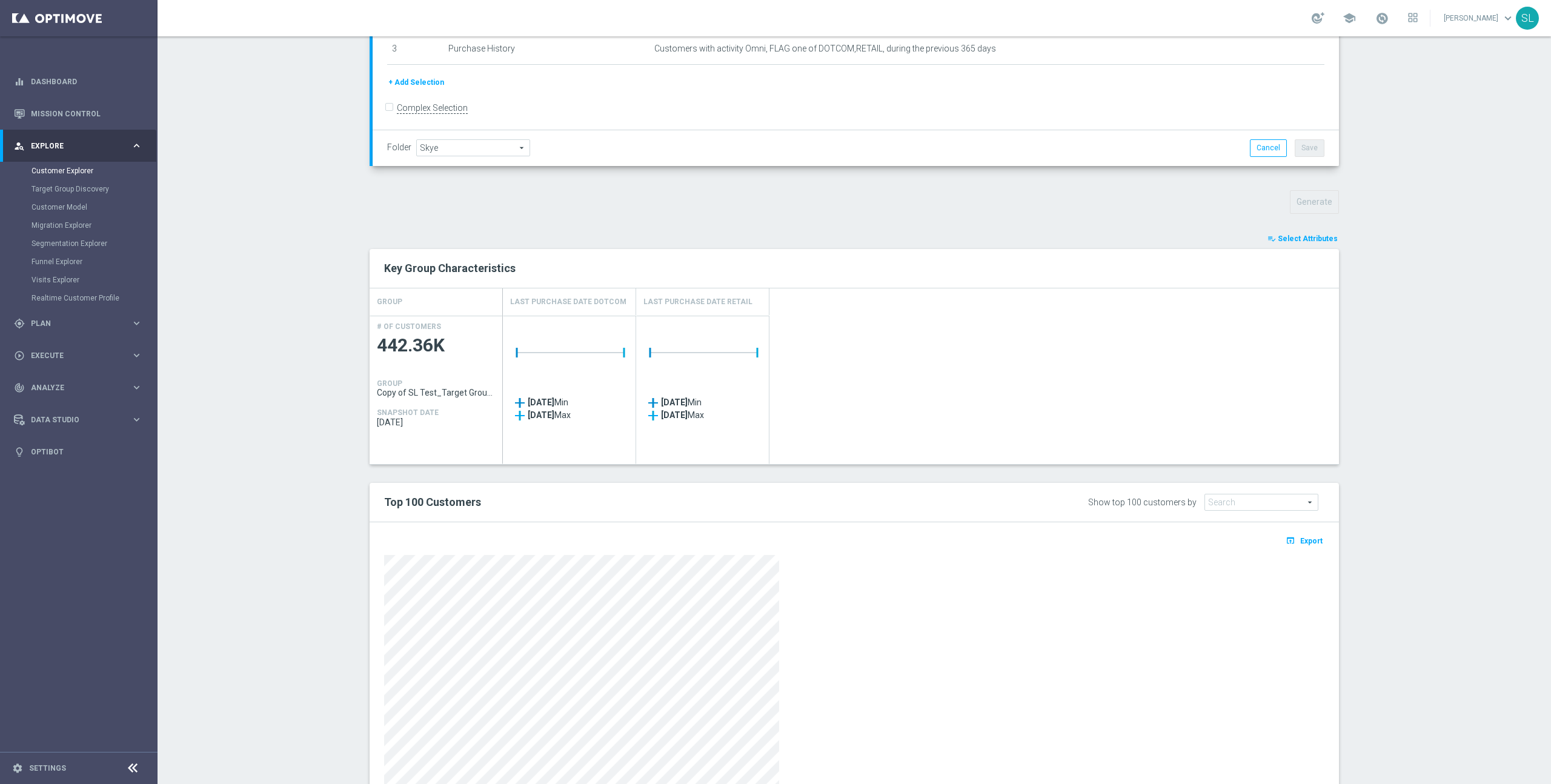
scroll to position [349, 0]
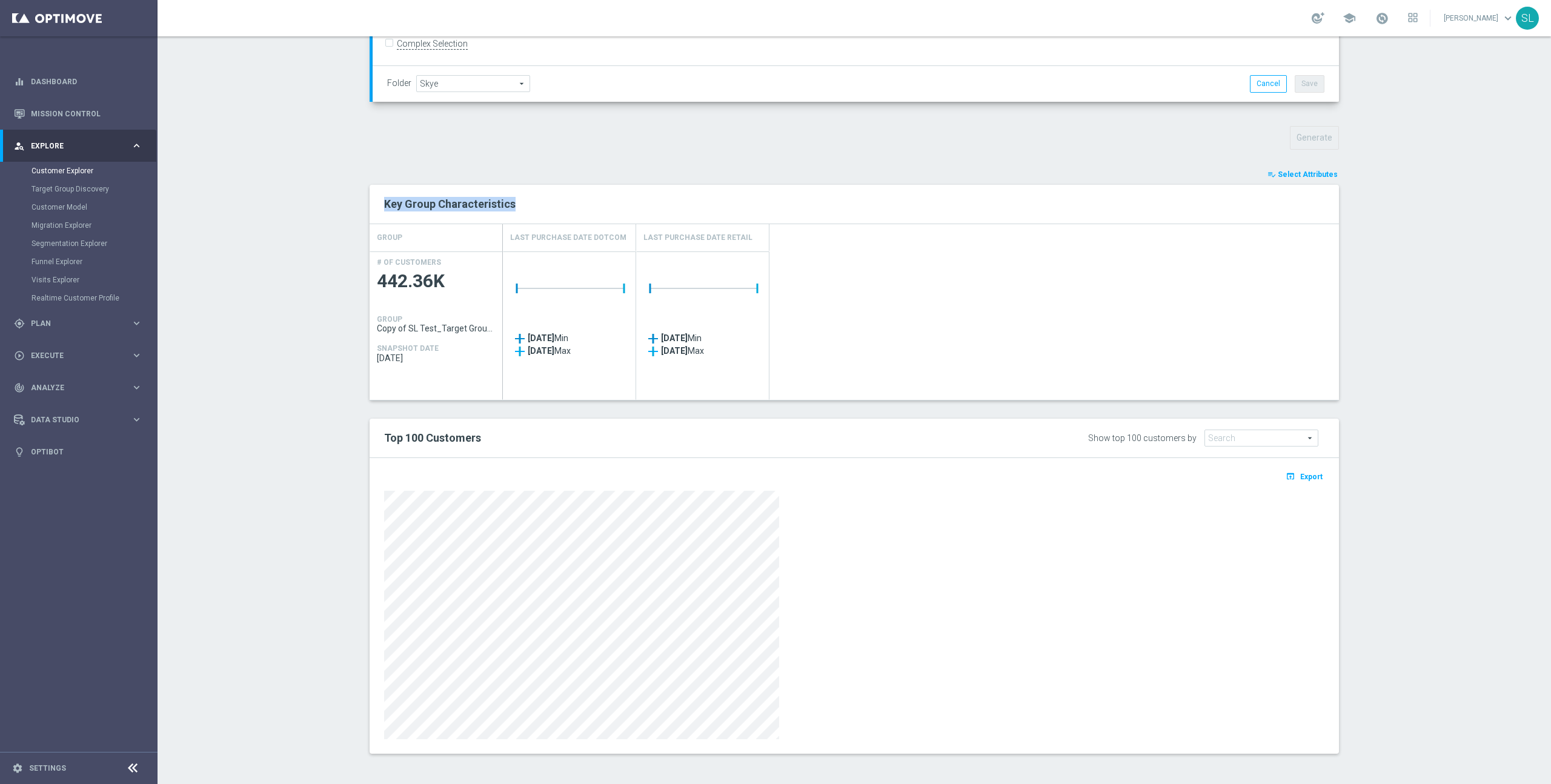
drag, startPoint x: 388, startPoint y: 202, endPoint x: 555, endPoint y: 209, distance: 167.1
click at [555, 209] on div "Key Group Characteristics" at bounding box center [855, 204] width 959 height 20
click at [555, 209] on h2 "Key Group Characteristics" at bounding box center [854, 205] width 940 height 15
drag, startPoint x: 541, startPoint y: 208, endPoint x: 372, endPoint y: 208, distance: 169.0
click at [372, 208] on div "Key Group Characteristics" at bounding box center [854, 205] width 970 height 39
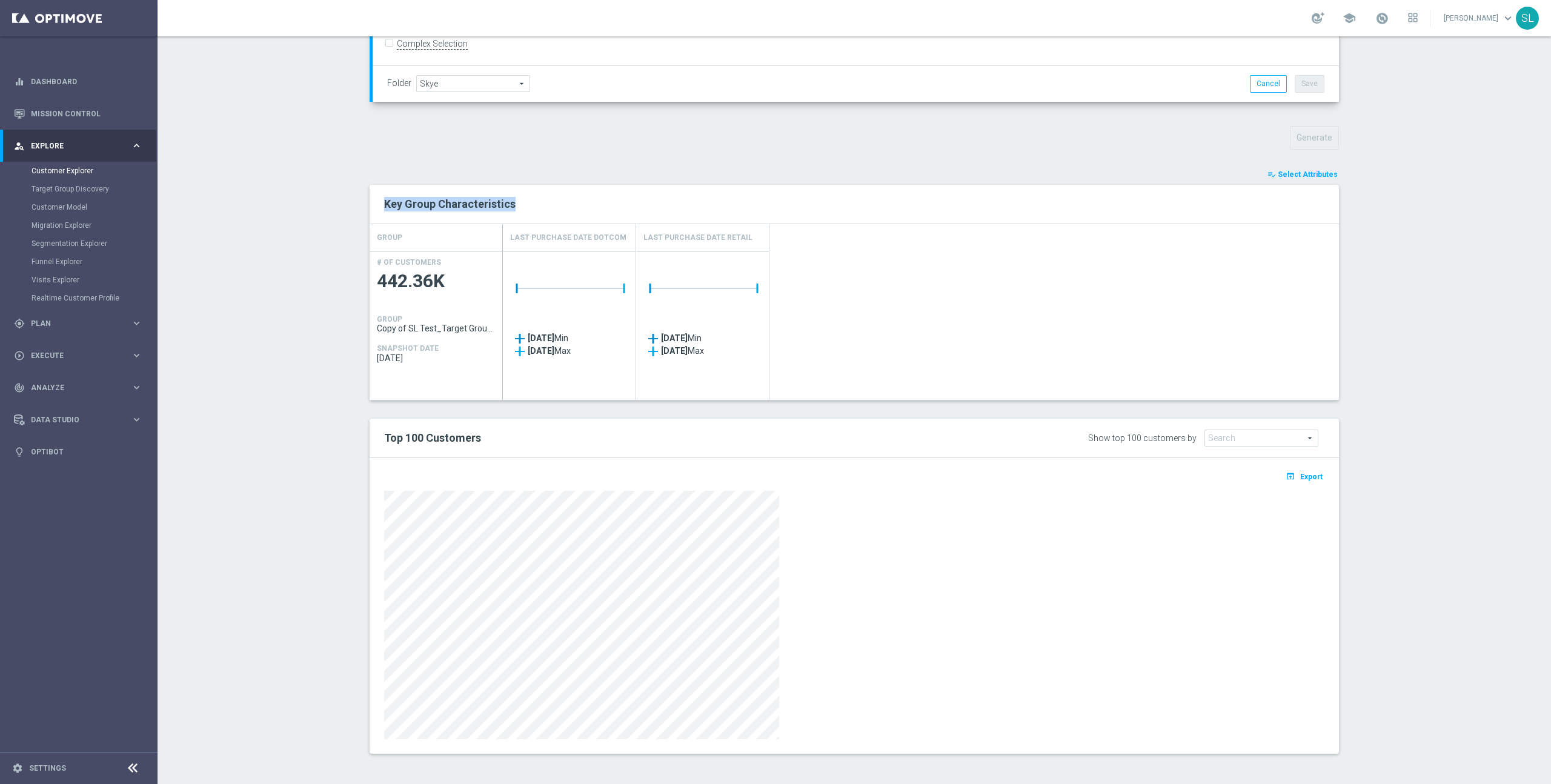
click at [558, 209] on h2 "Key Group Characteristics" at bounding box center [854, 205] width 940 height 15
drag, startPoint x: 547, startPoint y: 208, endPoint x: 382, endPoint y: 203, distance: 165.1
click at [382, 203] on div "Key Group Characteristics" at bounding box center [855, 204] width 959 height 20
click at [617, 209] on h2 "Key Group Characteristics" at bounding box center [854, 205] width 940 height 15
drag, startPoint x: 592, startPoint y: 210, endPoint x: 371, endPoint y: 202, distance: 221.1
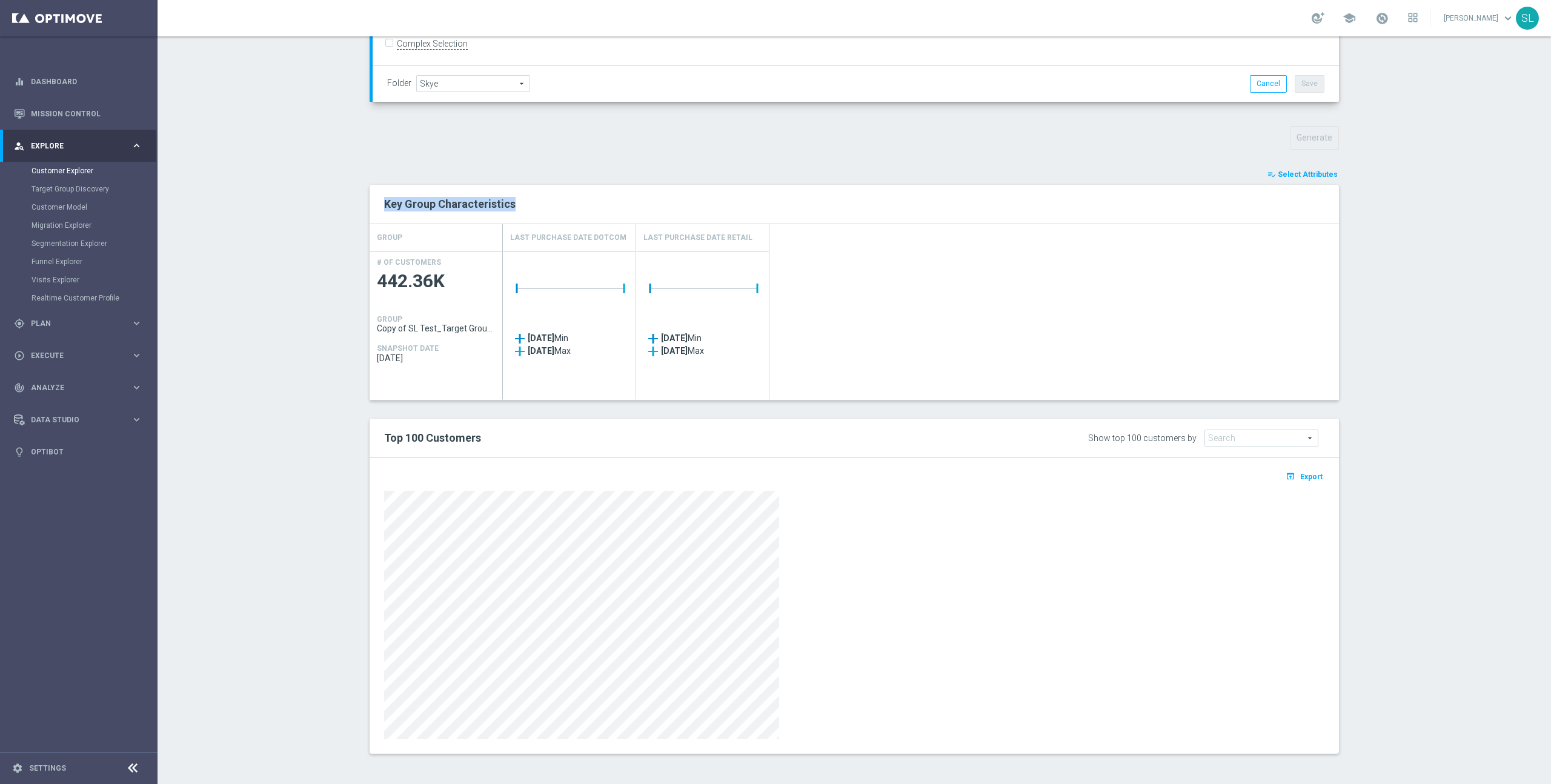
click at [371, 202] on div "Key Group Characteristics" at bounding box center [854, 205] width 970 height 39
click at [617, 209] on h2 "Key Group Characteristics" at bounding box center [854, 205] width 940 height 15
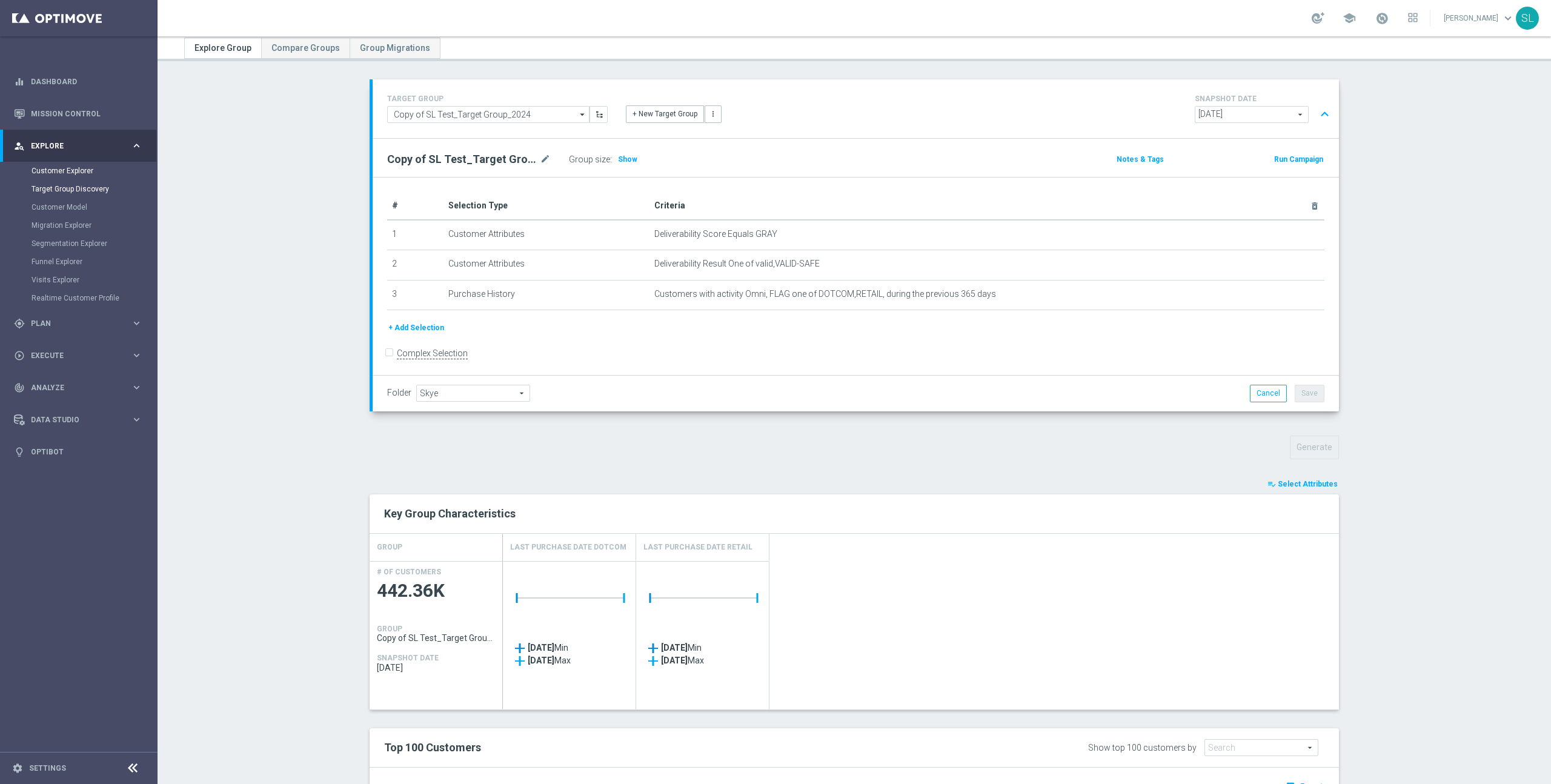
scroll to position [0, 0]
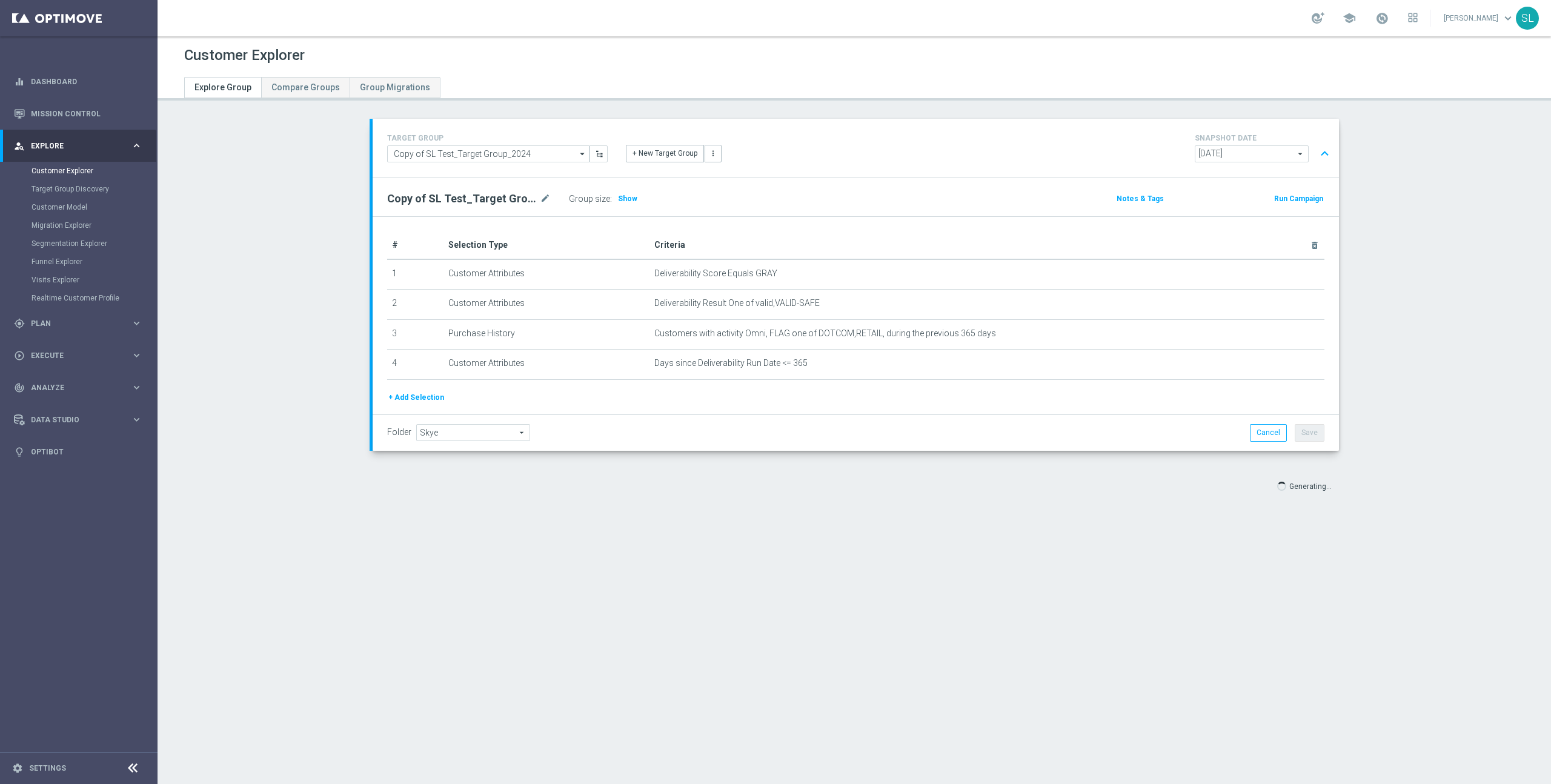
click at [1434, 329] on section "TARGET GROUP Copy of SL Test_Target Group_2024 Copy of SL Test_Target Group_202…" at bounding box center [854, 317] width 1394 height 396
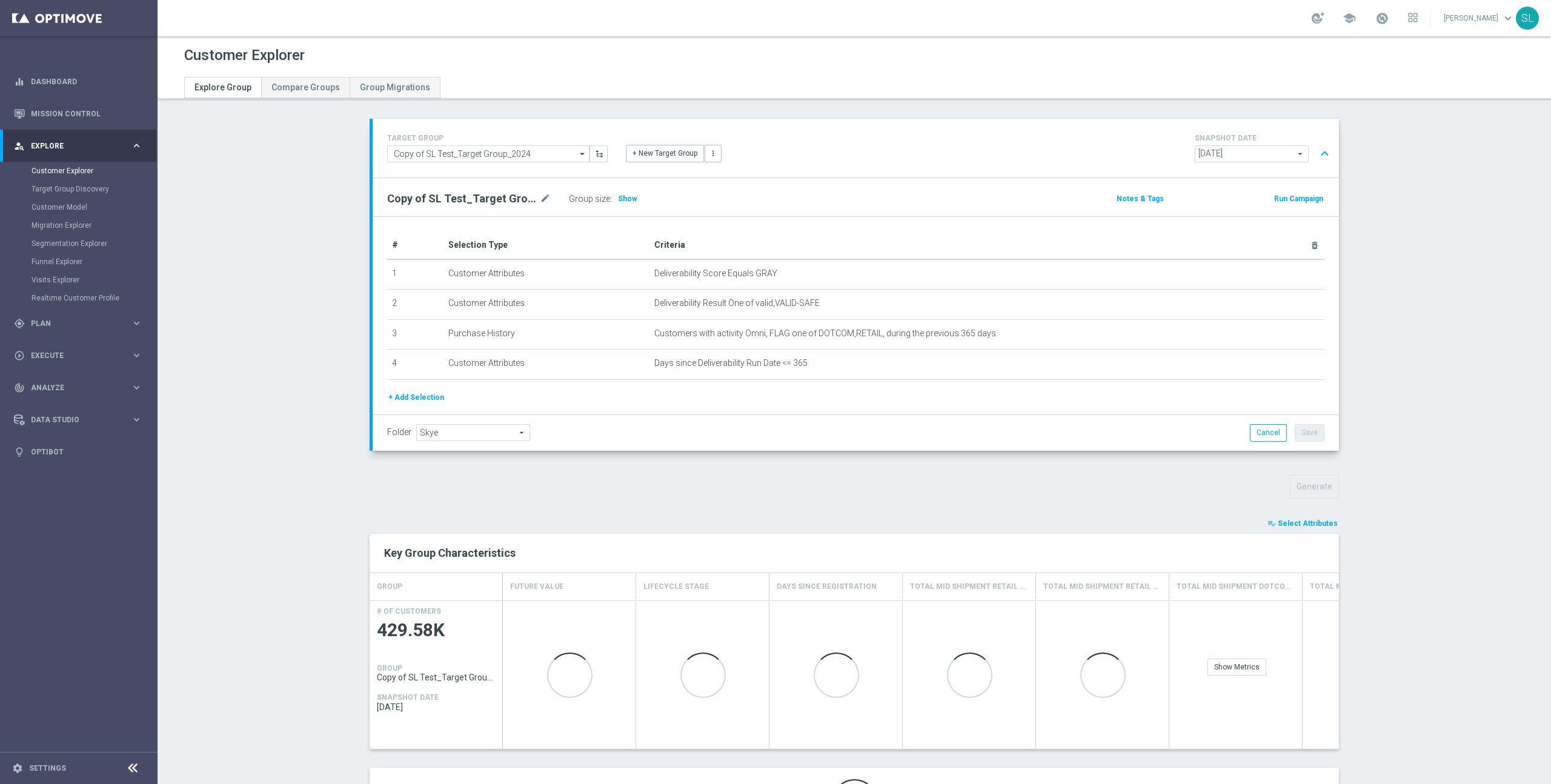
scroll to position [82, 0]
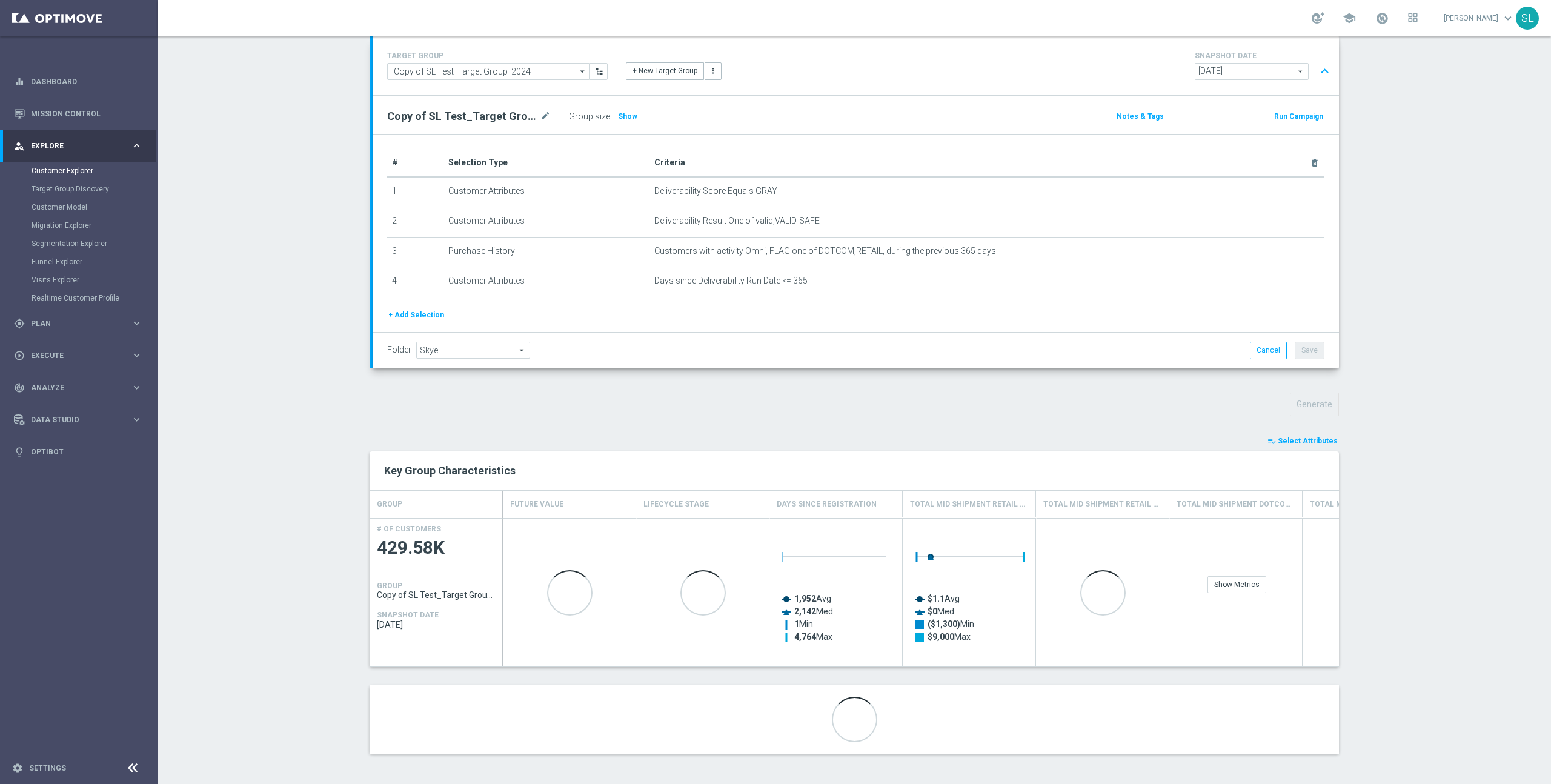
click at [1325, 443] on span "Select Attributes" at bounding box center [1308, 441] width 60 height 8
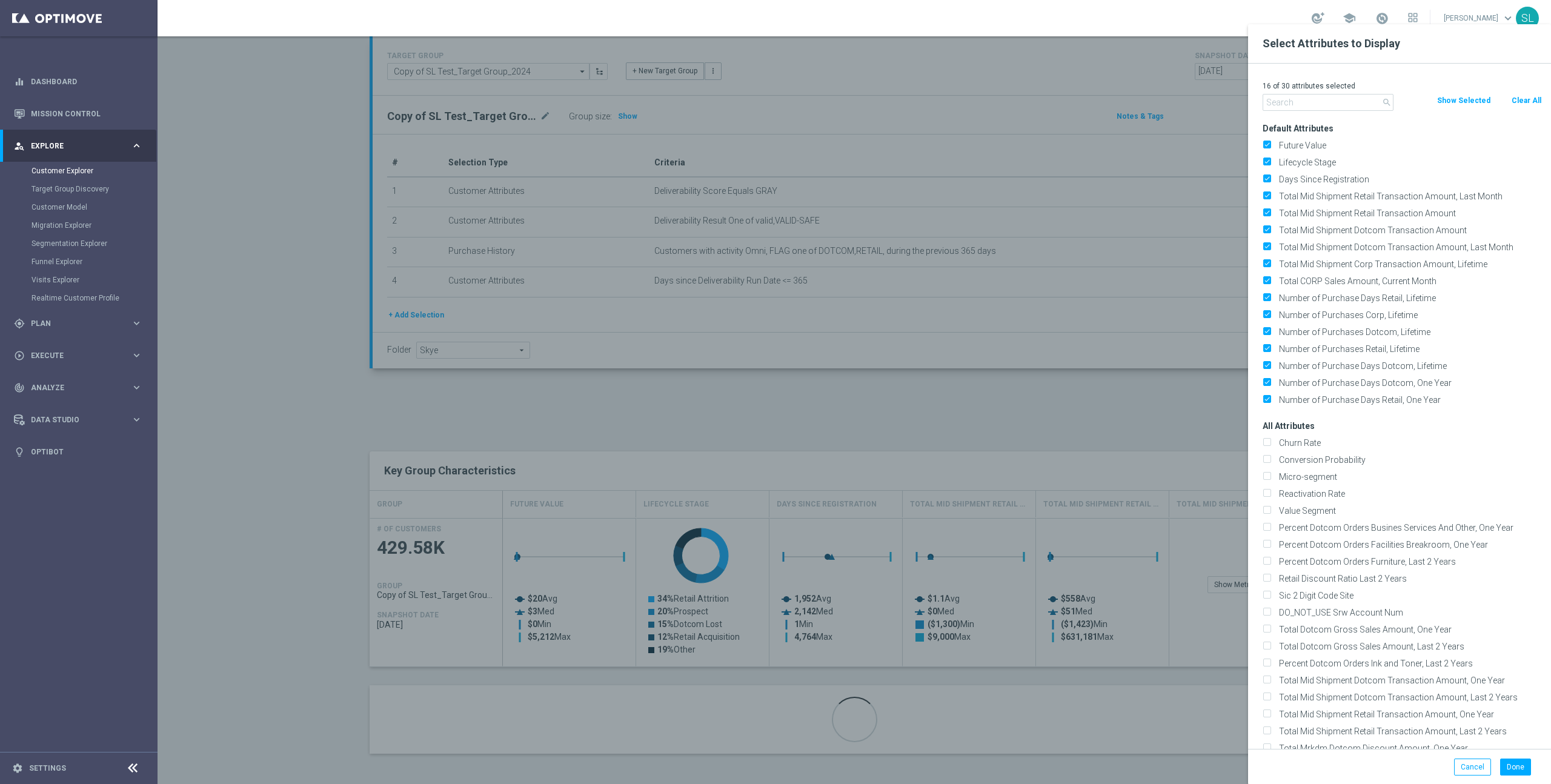
click at [1519, 104] on button "Clear All" at bounding box center [1527, 100] width 32 height 13
checkbox input "false"
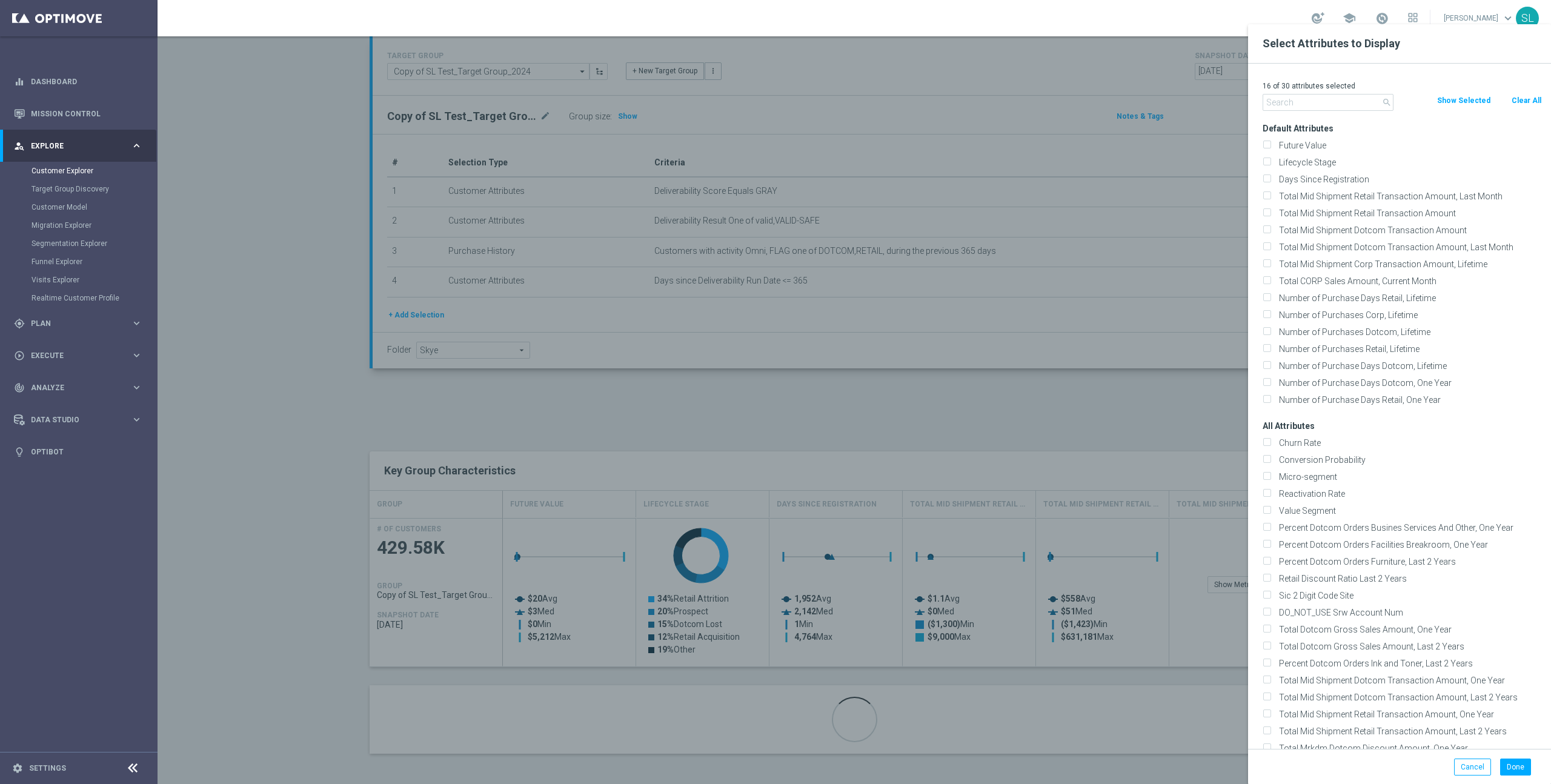
checkbox input "false"
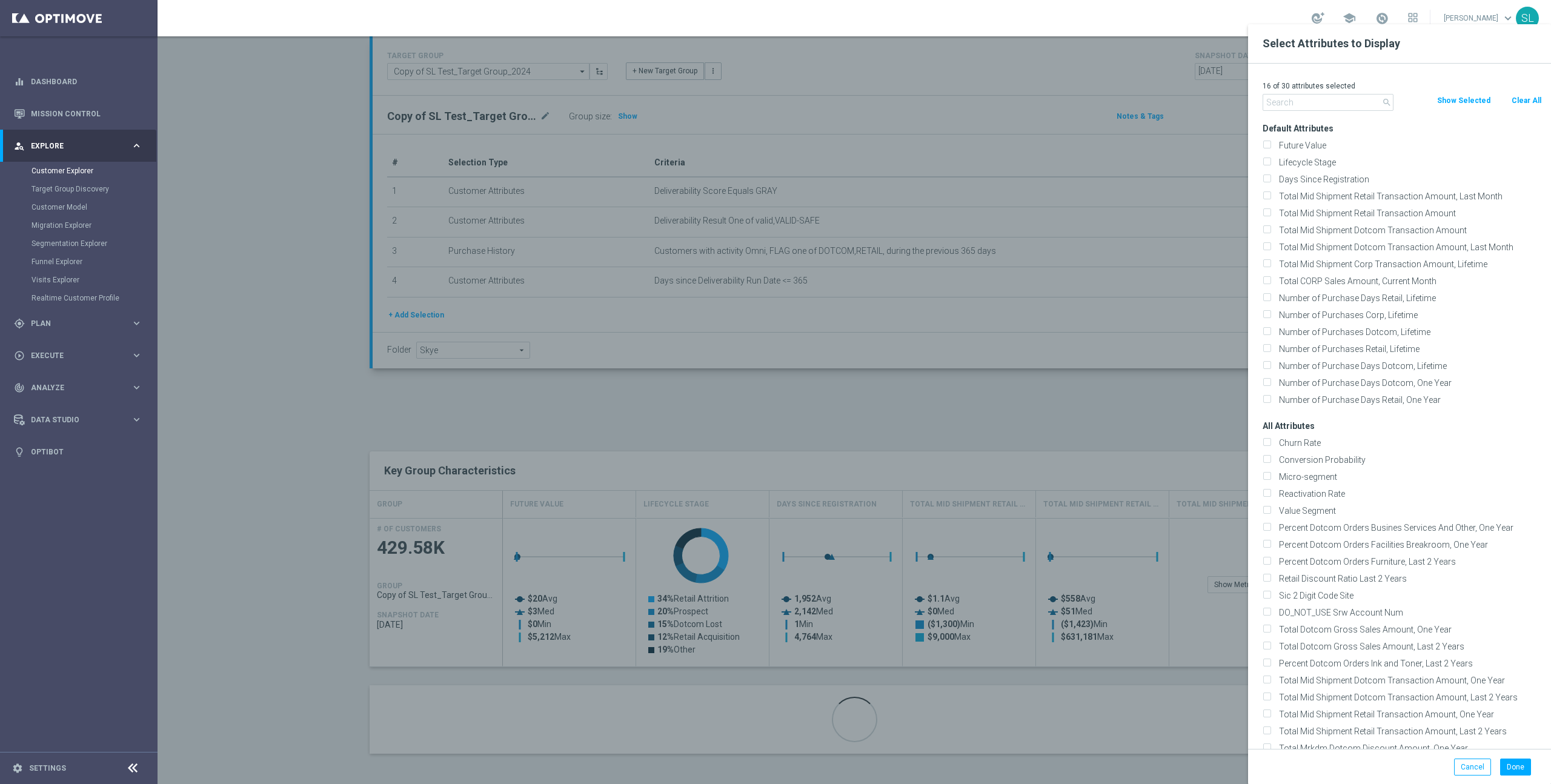
checkbox input "false"
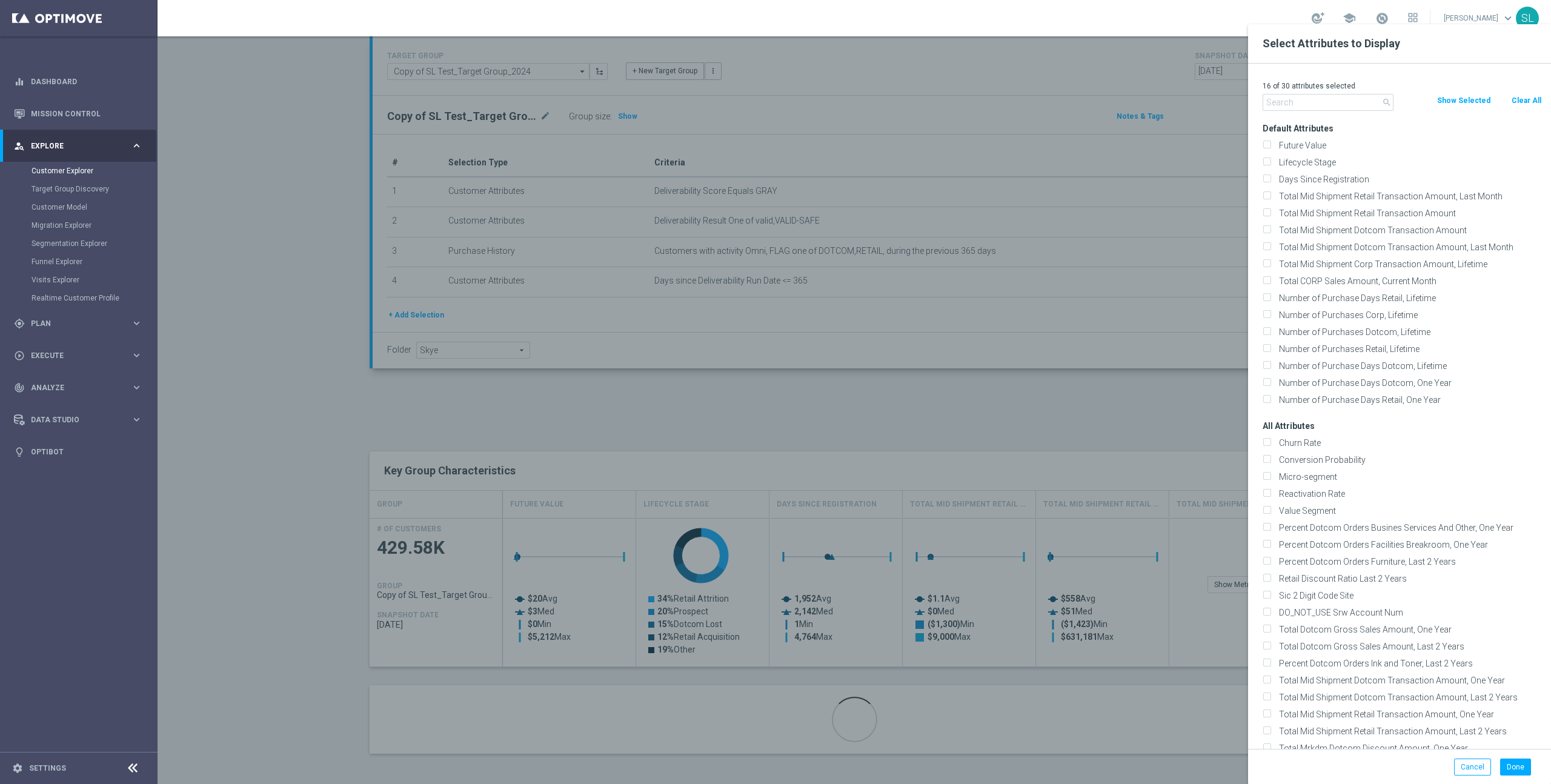
checkbox input "false"
click at [1359, 105] on input "text" at bounding box center [1328, 102] width 131 height 17
click at [1357, 100] on input "text" at bounding box center [1328, 102] width 131 height 17
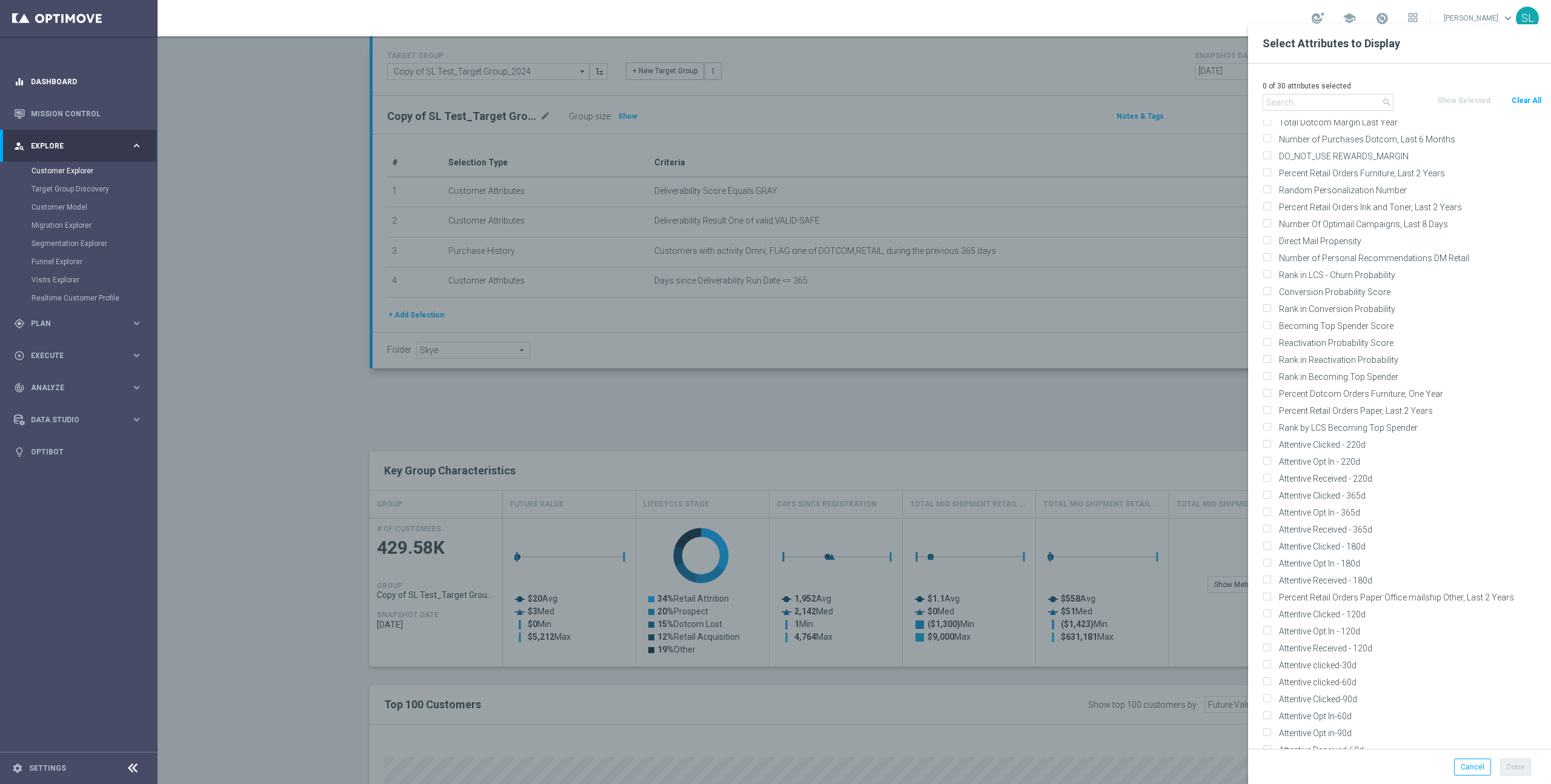
scroll to position [1376, 0]
click at [1314, 103] on input "text" at bounding box center [1328, 102] width 131 height 17
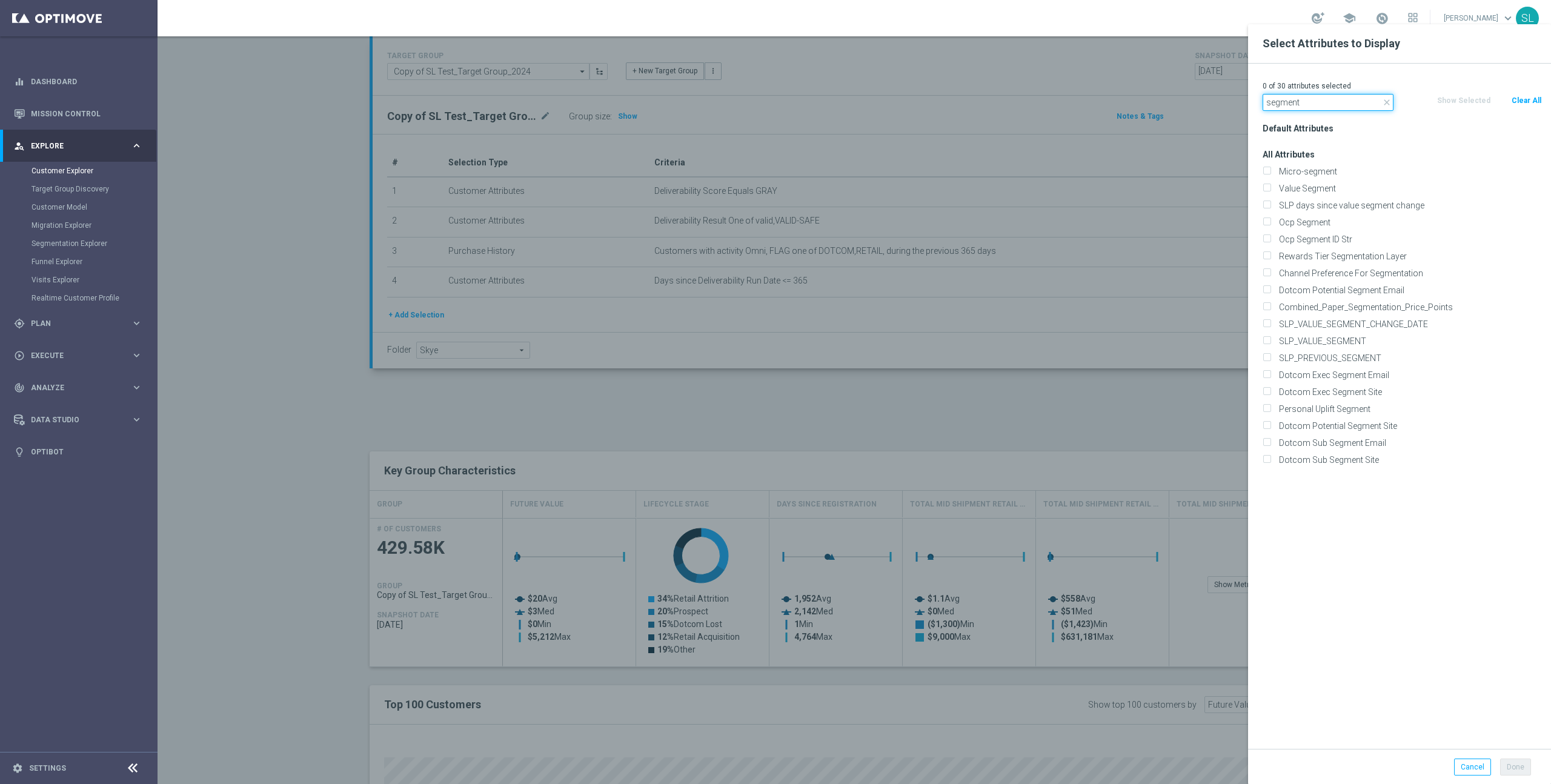
scroll to position [0, 0]
type input "segment"
click at [1310, 190] on label "Value Segment" at bounding box center [1409, 187] width 267 height 11
click at [1270, 190] on input "Value Segment" at bounding box center [1267, 190] width 8 height 8
checkbox input "true"
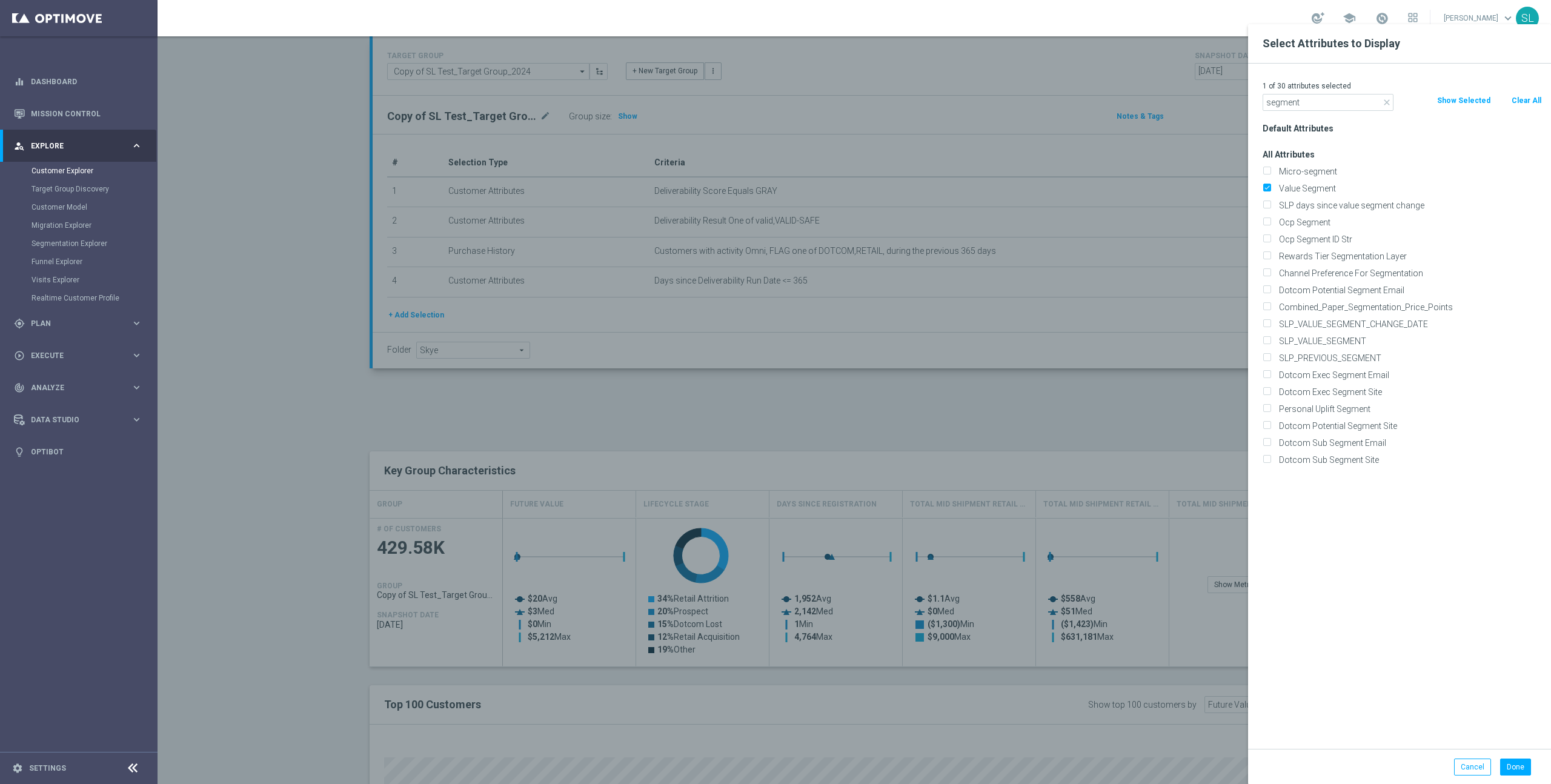
drag, startPoint x: 1310, startPoint y: 225, endPoint x: 1304, endPoint y: 108, distance: 117.2
click at [1310, 225] on label "Ocp Segment" at bounding box center [1409, 222] width 267 height 11
click at [1270, 225] on input "Ocp Segment" at bounding box center [1267, 224] width 8 height 8
checkbox input "true"
click at [1301, 95] on input "segment" at bounding box center [1328, 102] width 131 height 17
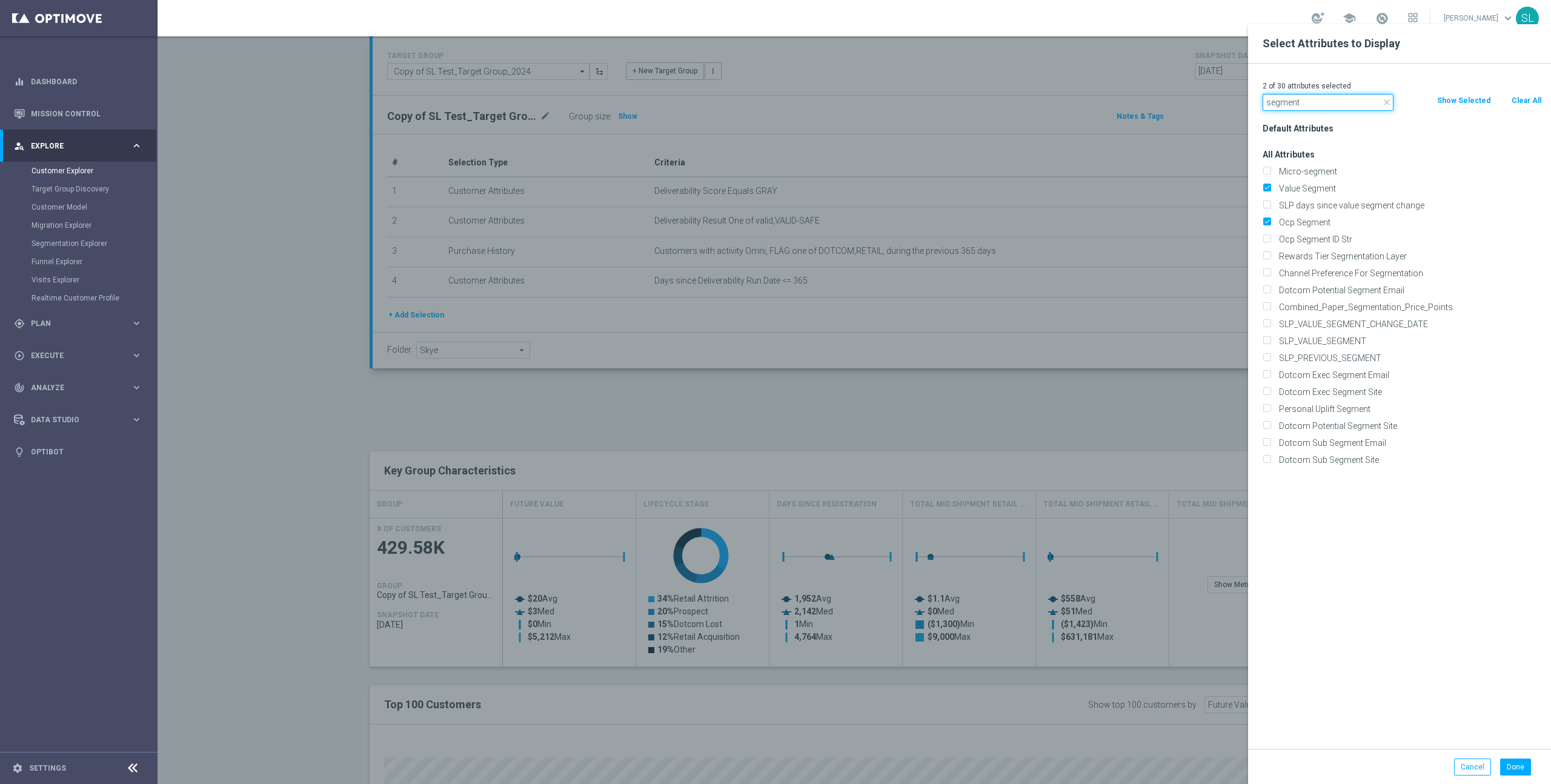
click at [1301, 95] on input "segment" at bounding box center [1328, 102] width 131 height 17
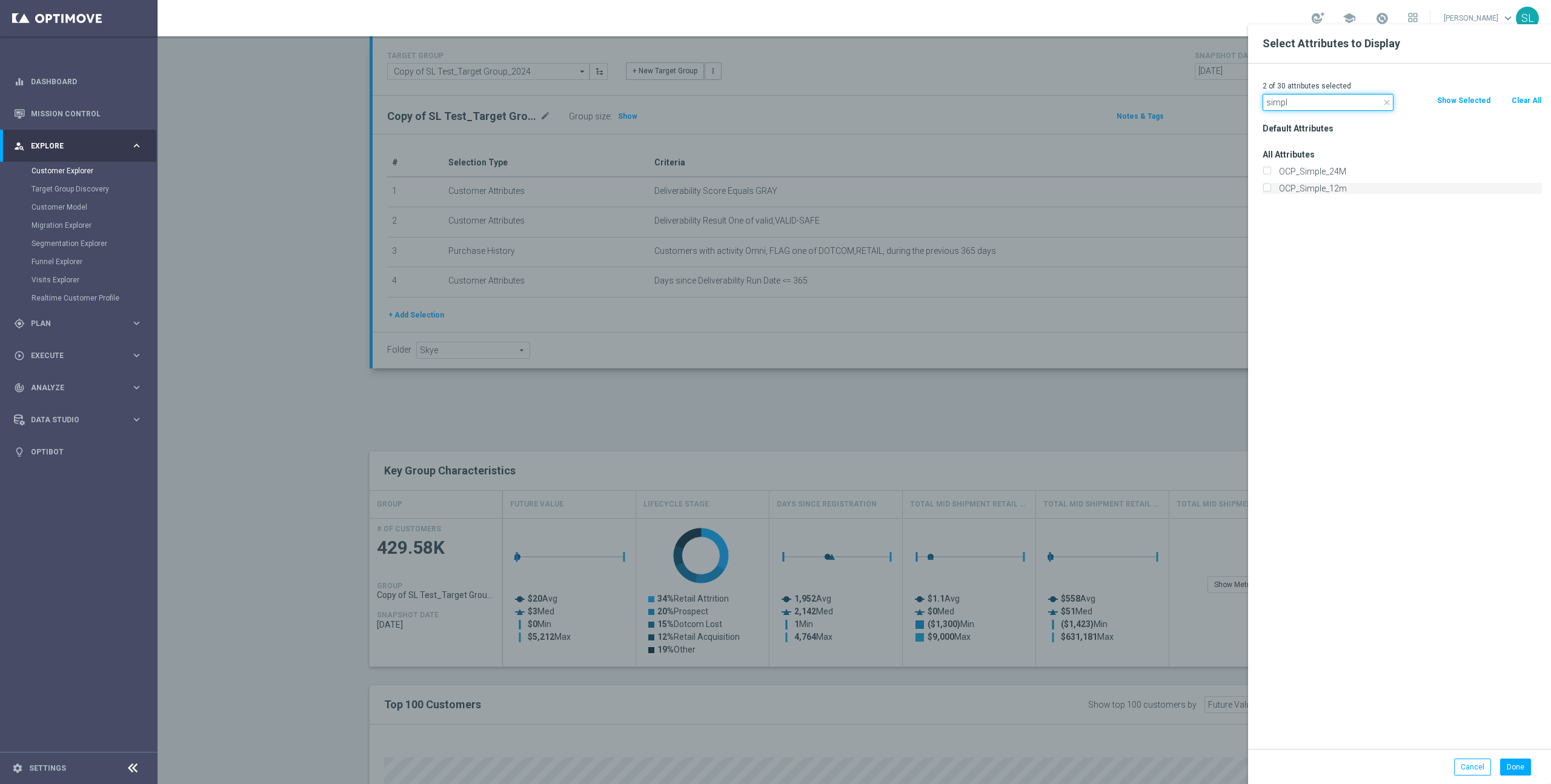
type input "simpl"
click at [1308, 192] on label "OCP_Simple_12m" at bounding box center [1409, 187] width 267 height 11
click at [1270, 192] on input "OCP_Simple_12m" at bounding box center [1267, 190] width 8 height 8
checkbox input "true"
click at [1322, 108] on input "simpl" at bounding box center [1328, 102] width 131 height 17
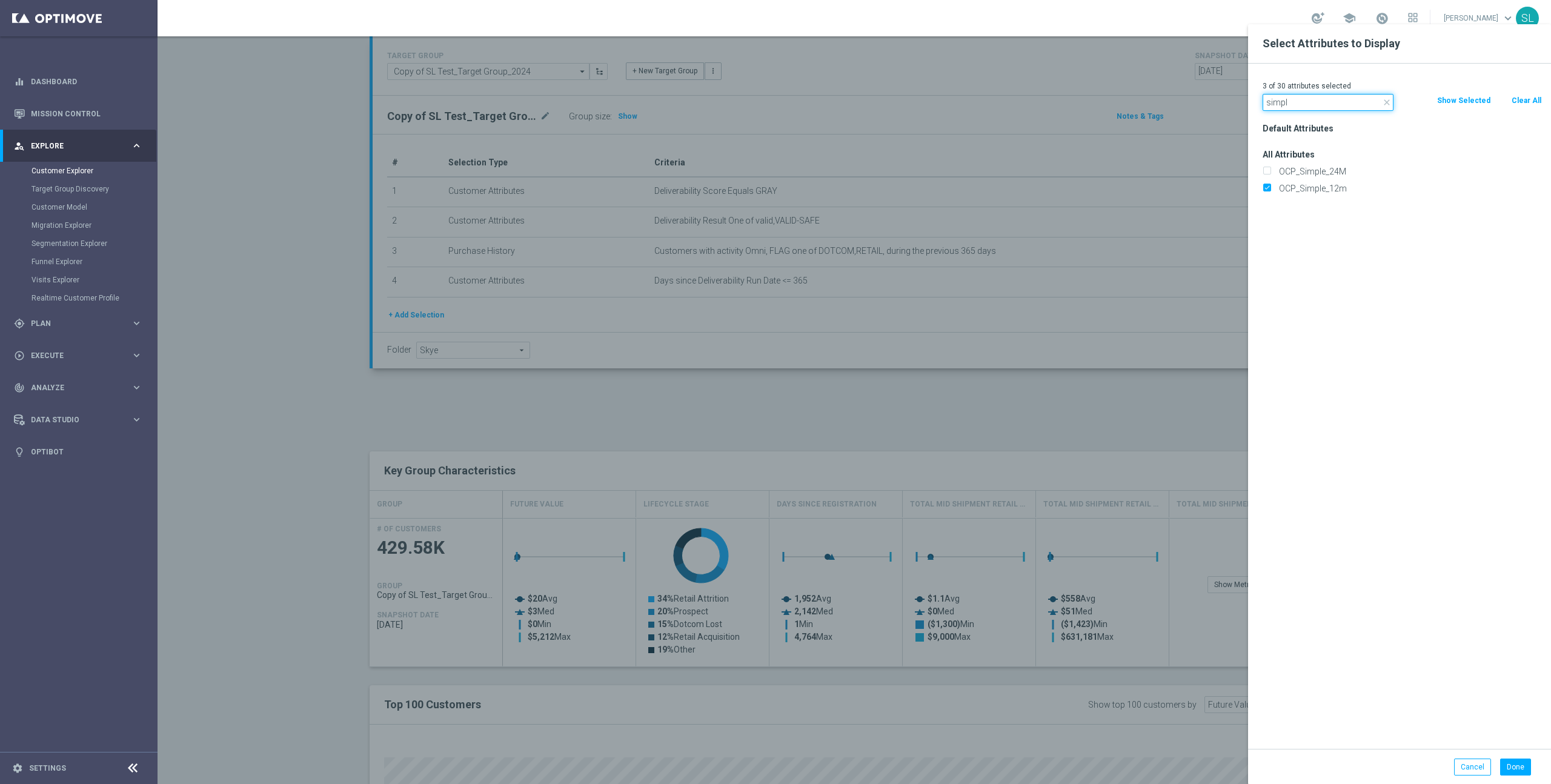
click at [1322, 108] on input "simpl" at bounding box center [1328, 102] width 131 height 17
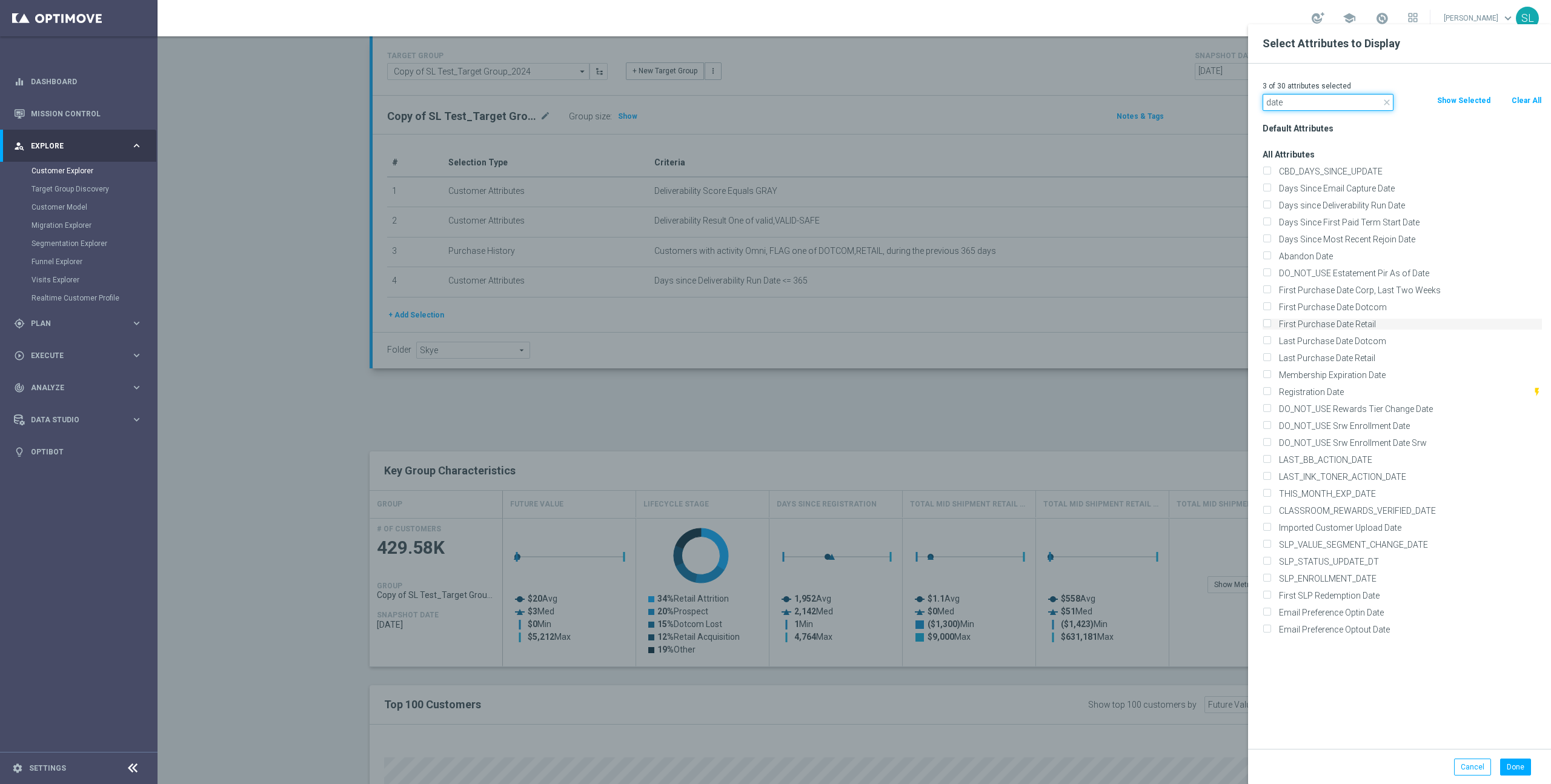
type input "date"
click at [1358, 324] on label "First Purchase Date Retail" at bounding box center [1409, 324] width 267 height 11
click at [1270, 324] on input "First Purchase Date Retail" at bounding box center [1267, 326] width 8 height 8
checkbox input "true"
click at [1353, 341] on label "Last Purchase Date Dotcom" at bounding box center [1409, 341] width 267 height 11
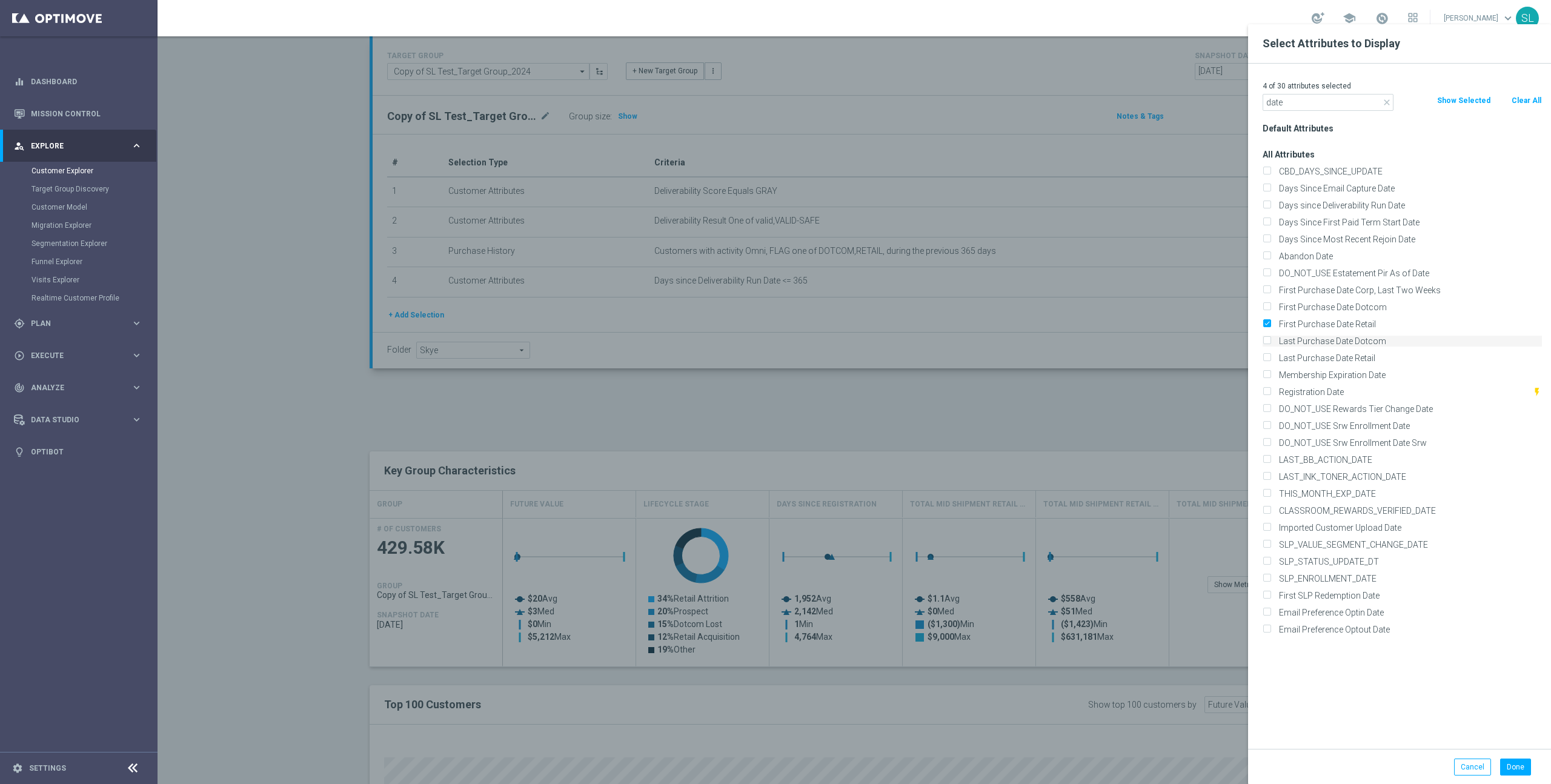
click at [1270, 341] on input "Last Purchase Date Dotcom" at bounding box center [1267, 342] width 8 height 8
checkbox input "true"
click at [1518, 770] on button "Done" at bounding box center [1516, 766] width 31 height 17
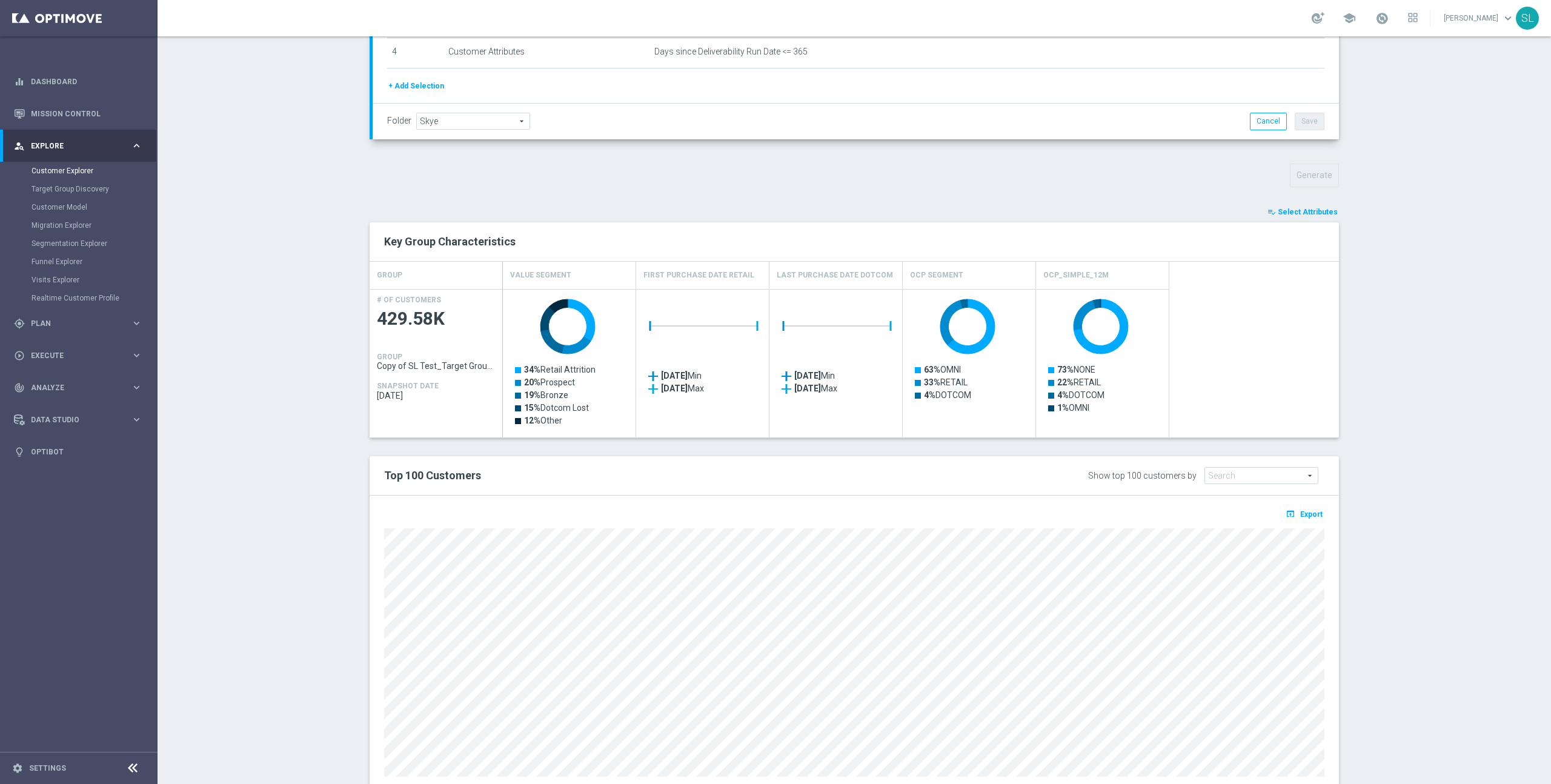
scroll to position [349, 0]
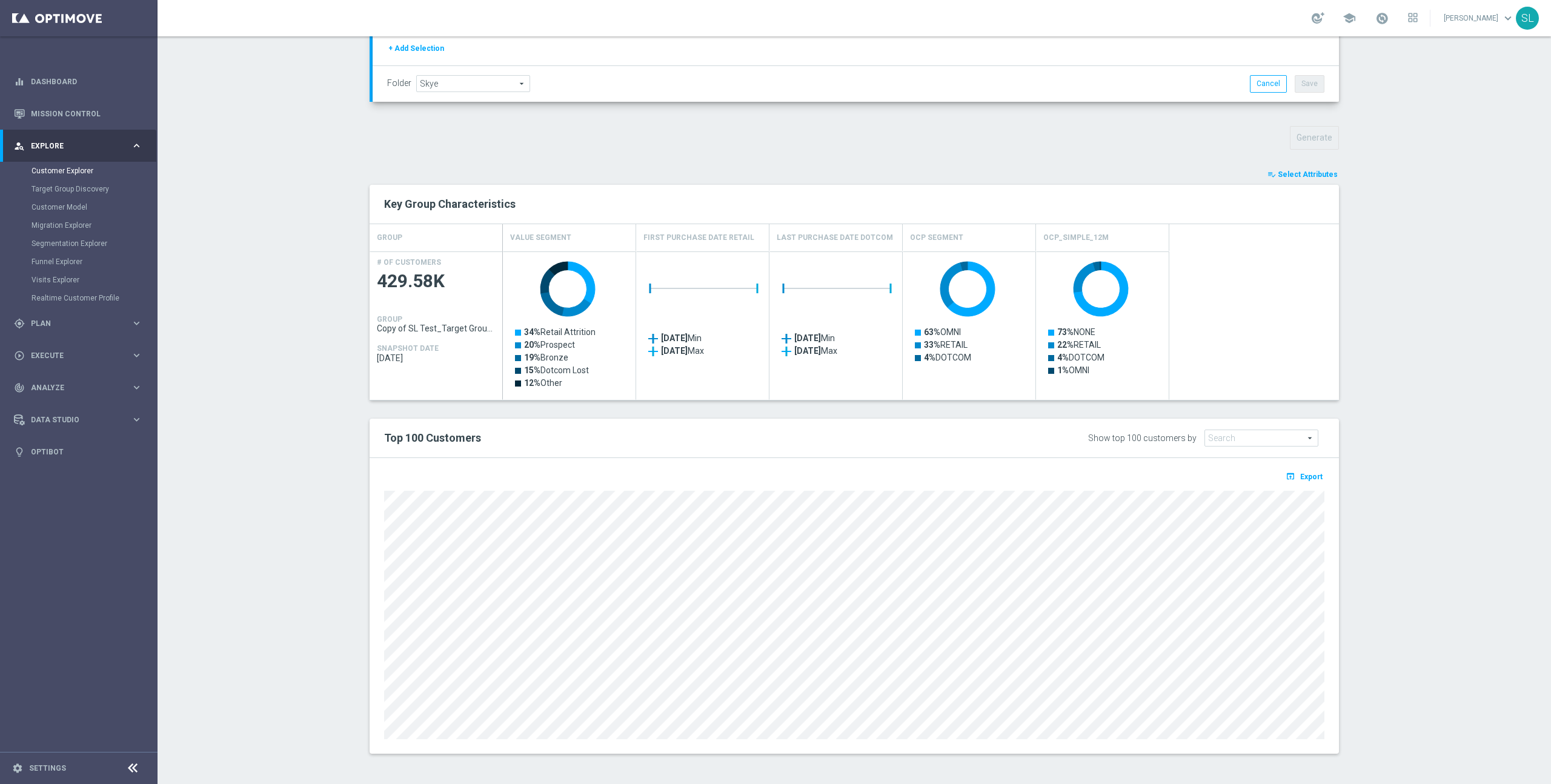
click at [1251, 433] on span "Future Value" at bounding box center [1262, 438] width 113 height 15
click at [1262, 534] on span "OCP_Simple_12m" at bounding box center [1262, 535] width 100 height 10
type input "OCP_Simple_12m"
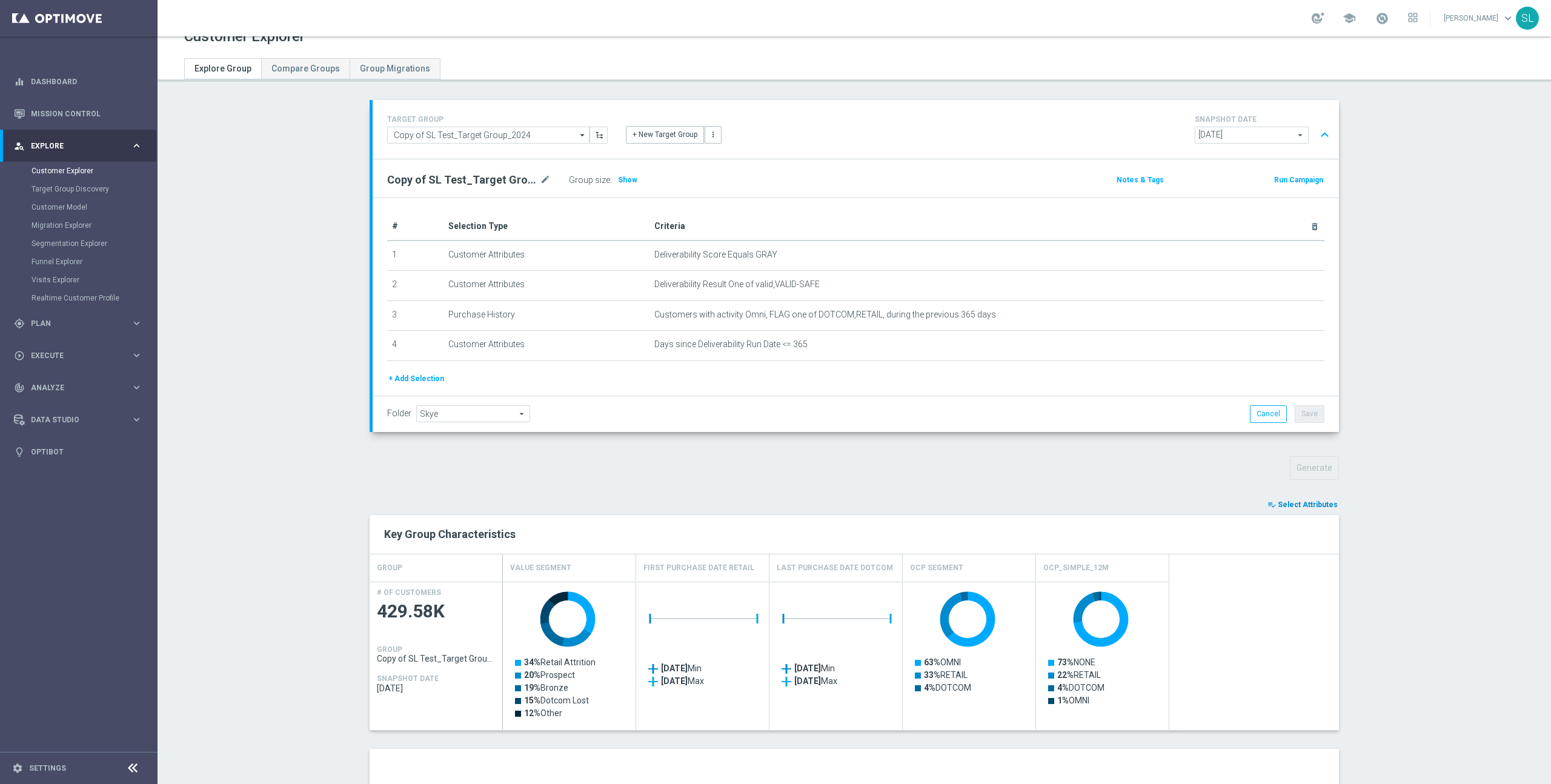
scroll to position [0, 0]
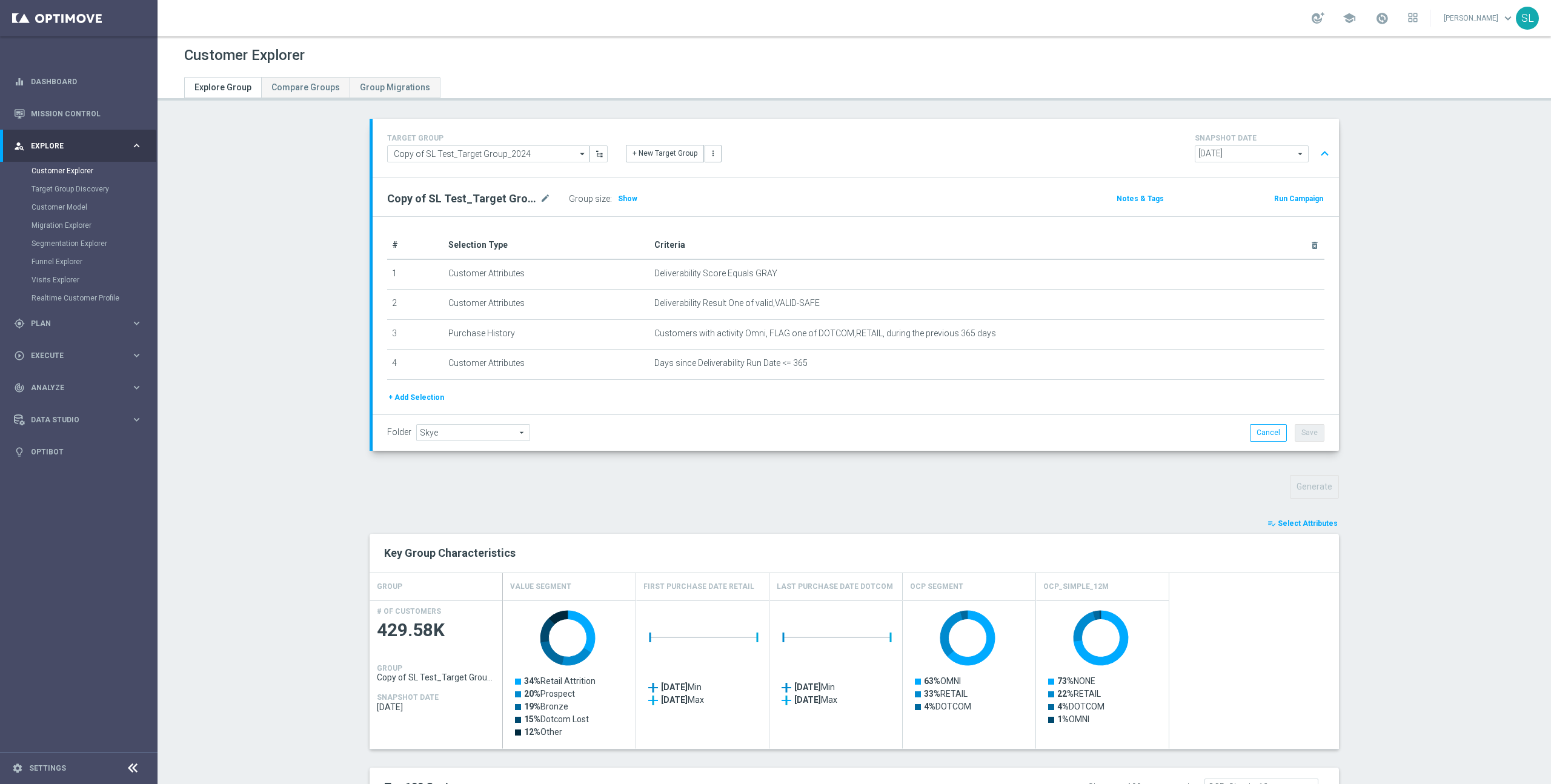
click at [1310, 525] on span "Select Attributes" at bounding box center [1308, 523] width 60 height 8
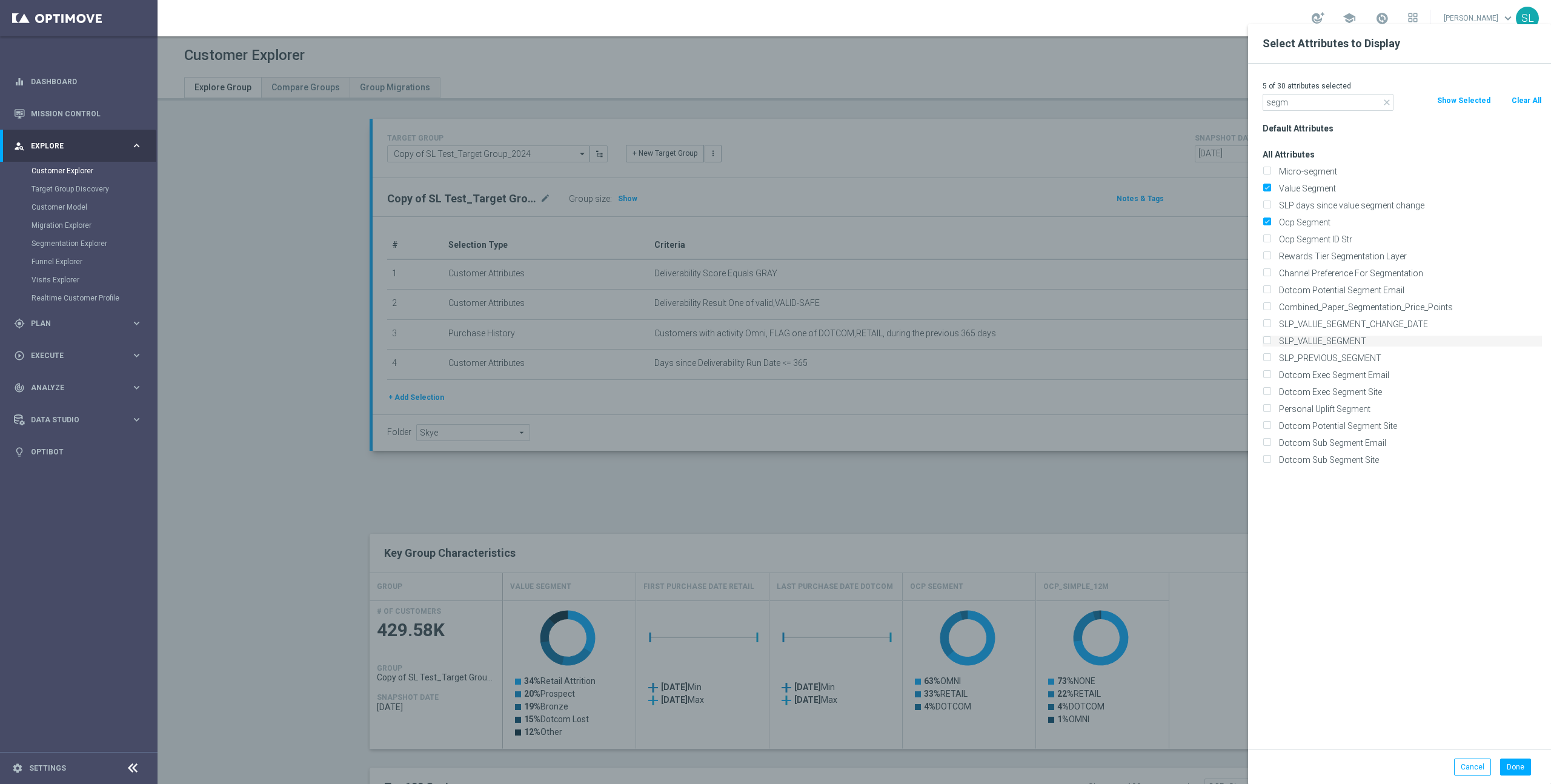
type input "segm"
click at [1266, 339] on input "SLP_VALUE_SEGMENT" at bounding box center [1267, 342] width 8 height 8
checkbox input "true"
click at [1269, 187] on input "Value Segment" at bounding box center [1267, 190] width 8 height 8
checkbox input "false"
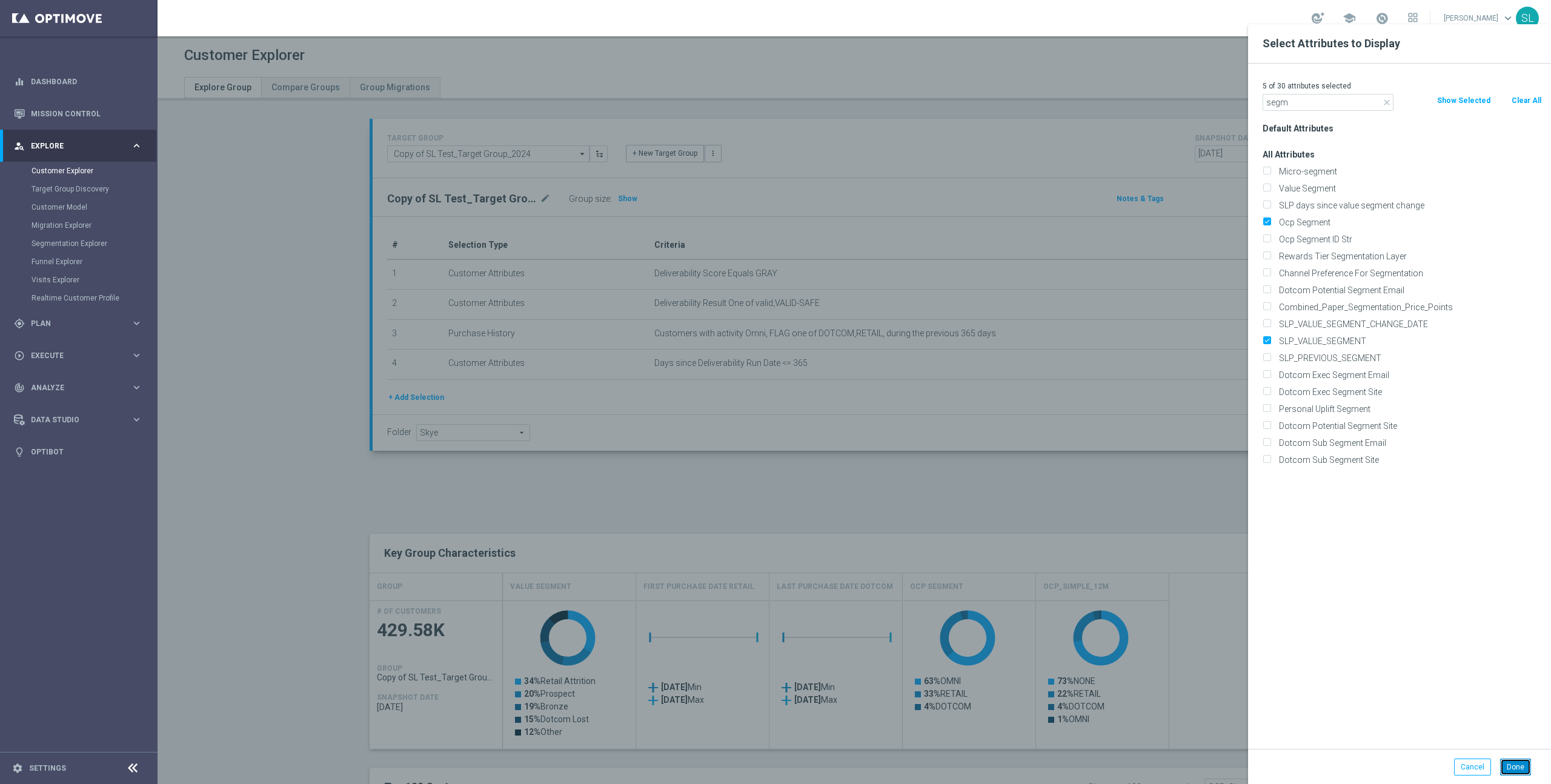
click at [1518, 768] on button "Done" at bounding box center [1516, 766] width 31 height 17
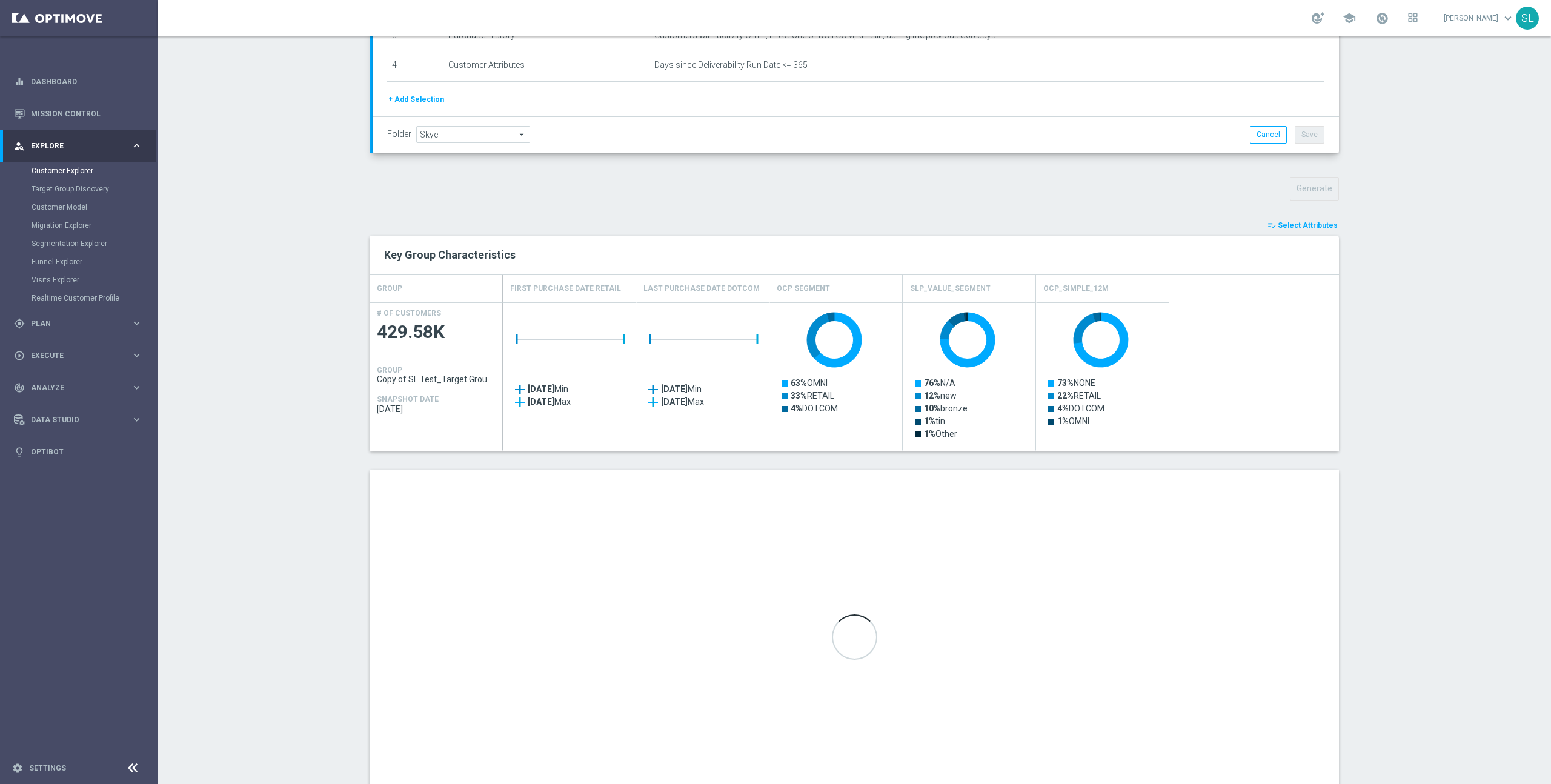
scroll to position [349, 0]
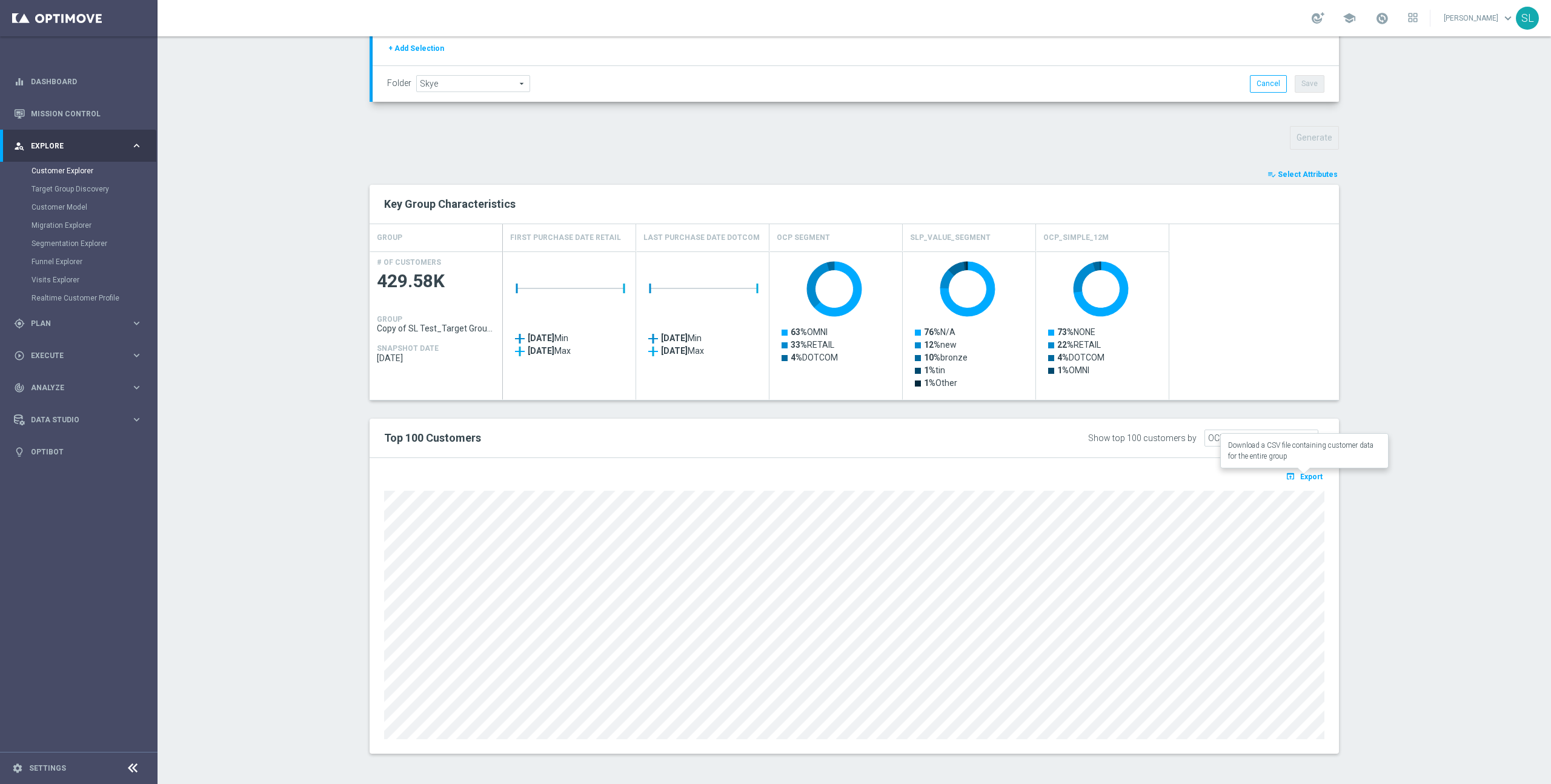
click at [1314, 478] on span "Export" at bounding box center [1311, 477] width 22 height 8
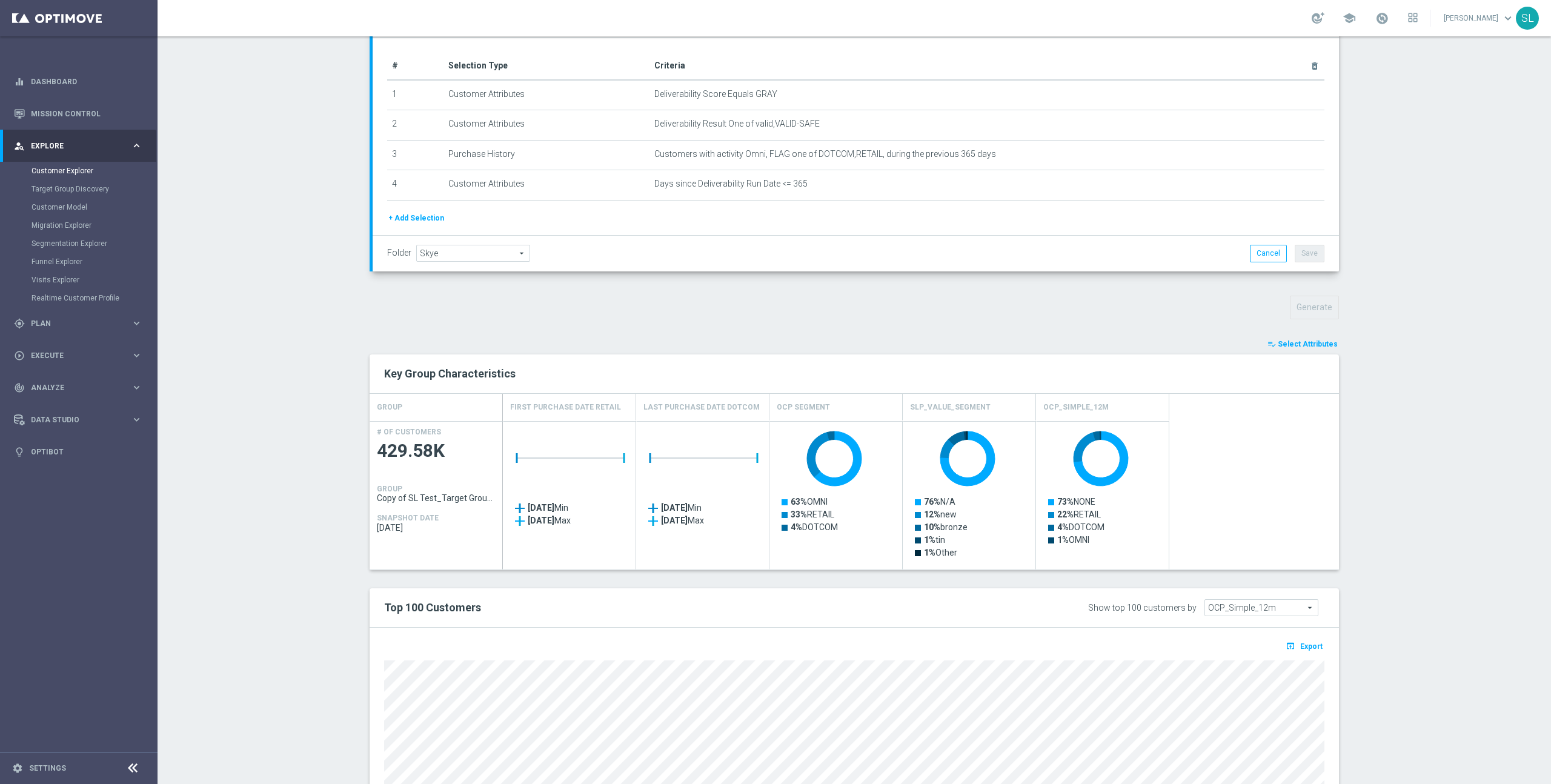
scroll to position [0, 0]
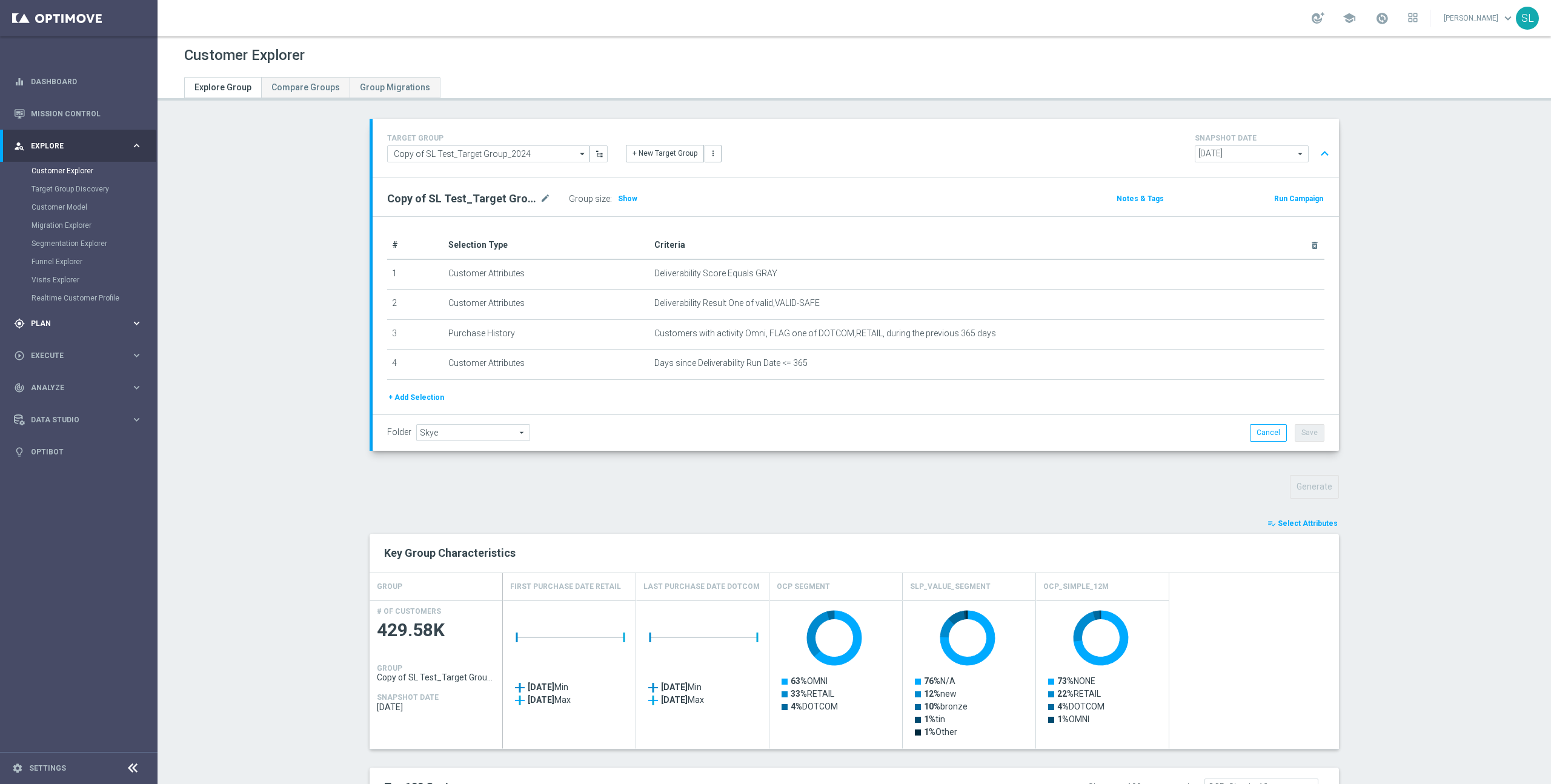
click at [52, 318] on div "gps_fixed Plan" at bounding box center [72, 323] width 117 height 11
click at [51, 238] on span "Templates" at bounding box center [75, 239] width 86 height 7
click at [48, 260] on link "Optimail" at bounding box center [82, 258] width 88 height 10
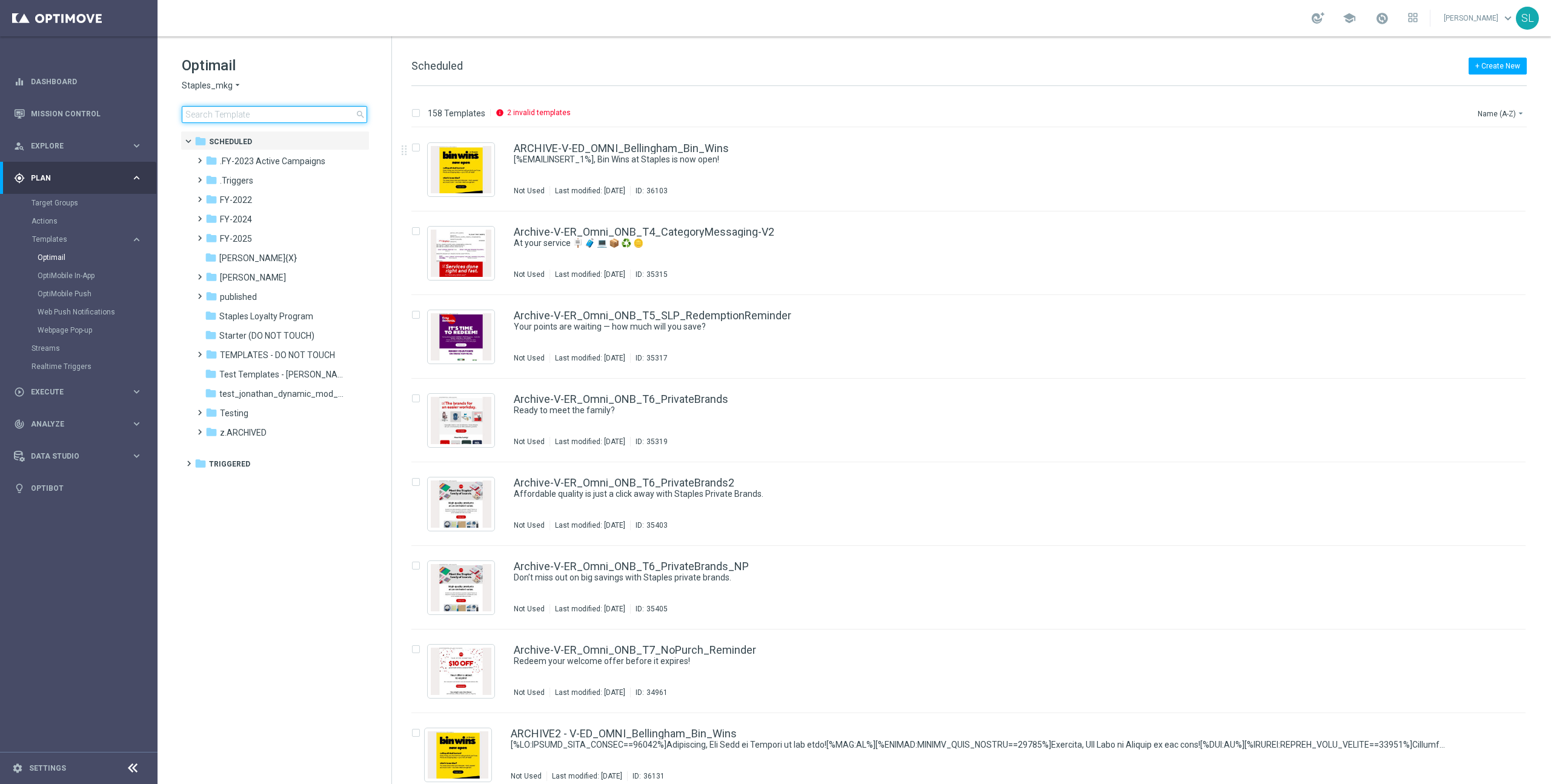
click at [303, 111] on input at bounding box center [274, 114] width 185 height 17
click at [282, 118] on input at bounding box center [274, 114] width 185 height 17
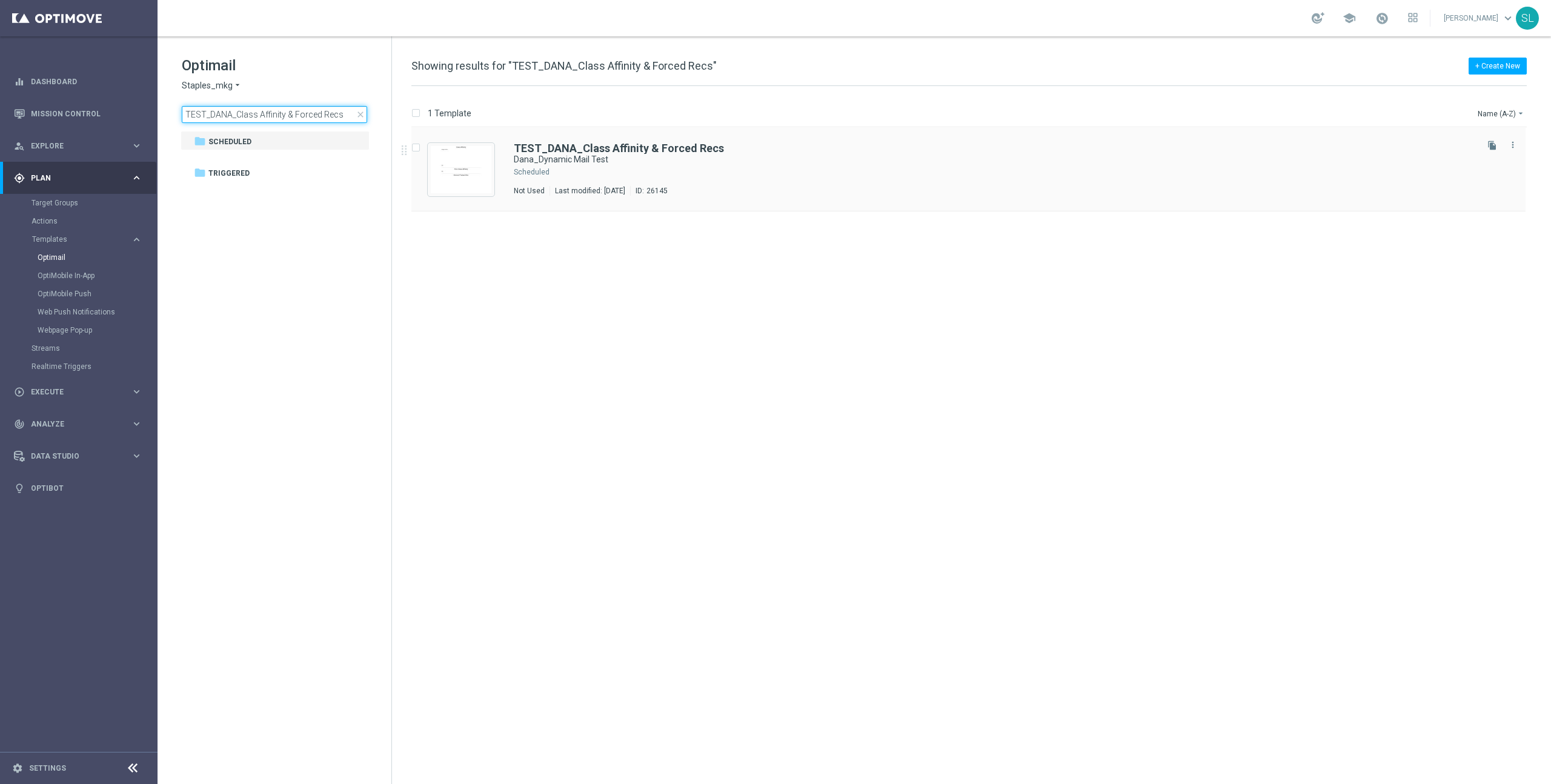
type input "TEST_DANA_Class Affinity & Forced Recs"
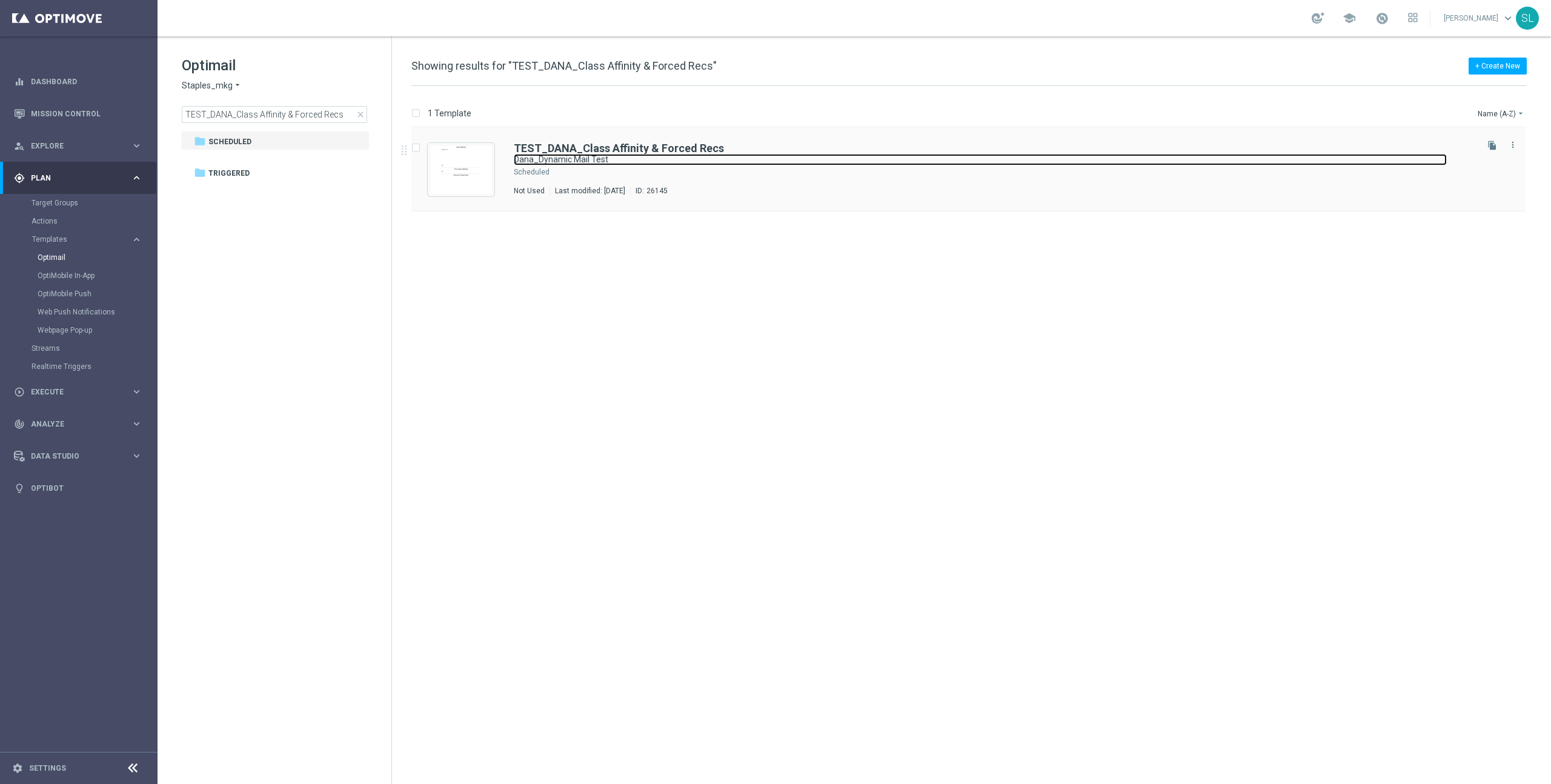
click at [756, 154] on link "Dana_Dynamic Mail Test" at bounding box center [980, 160] width 933 height 11
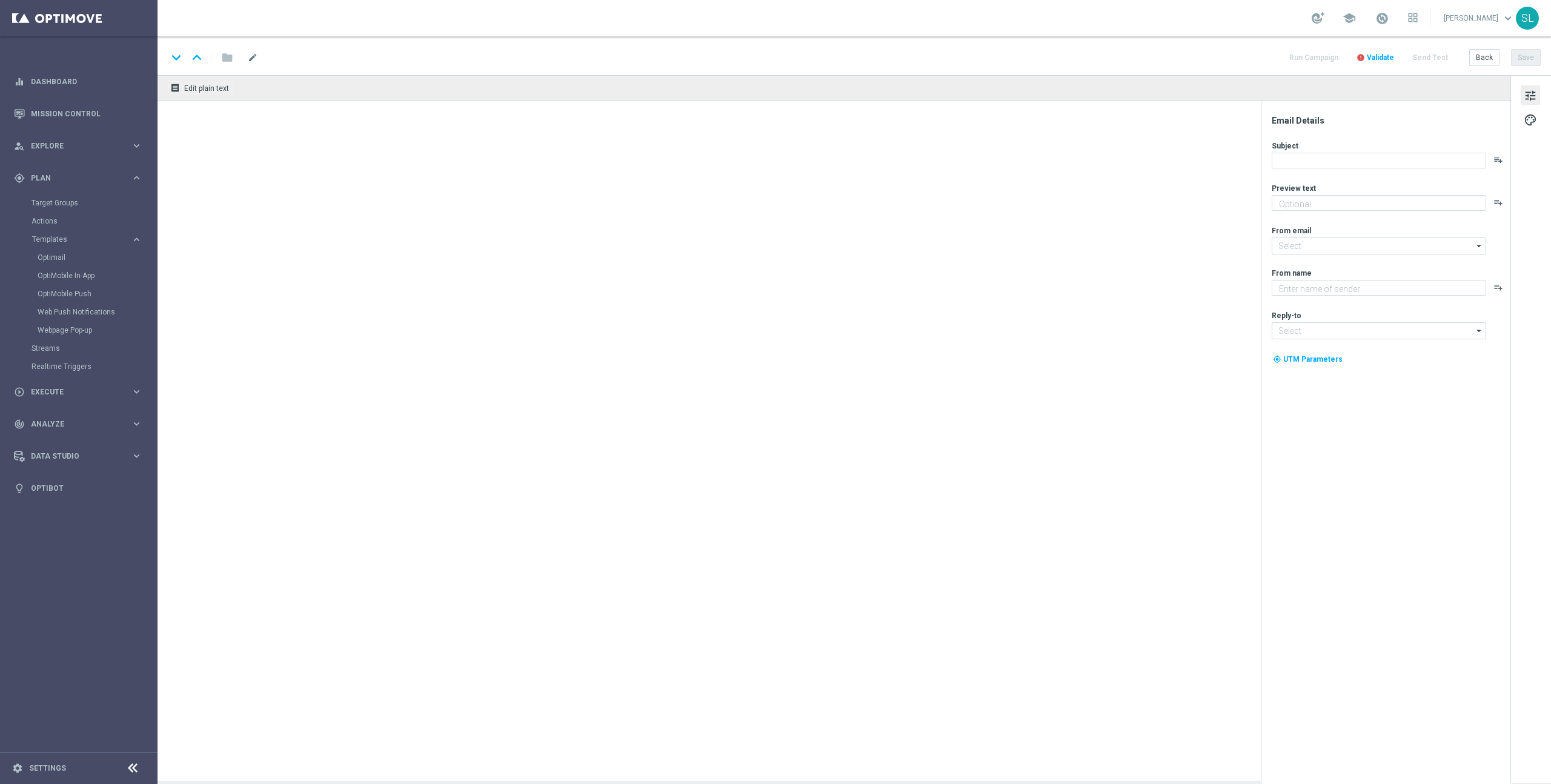
type input "staples@connected.staples.com"
type textarea "Staples"
type input "info@staples.com"
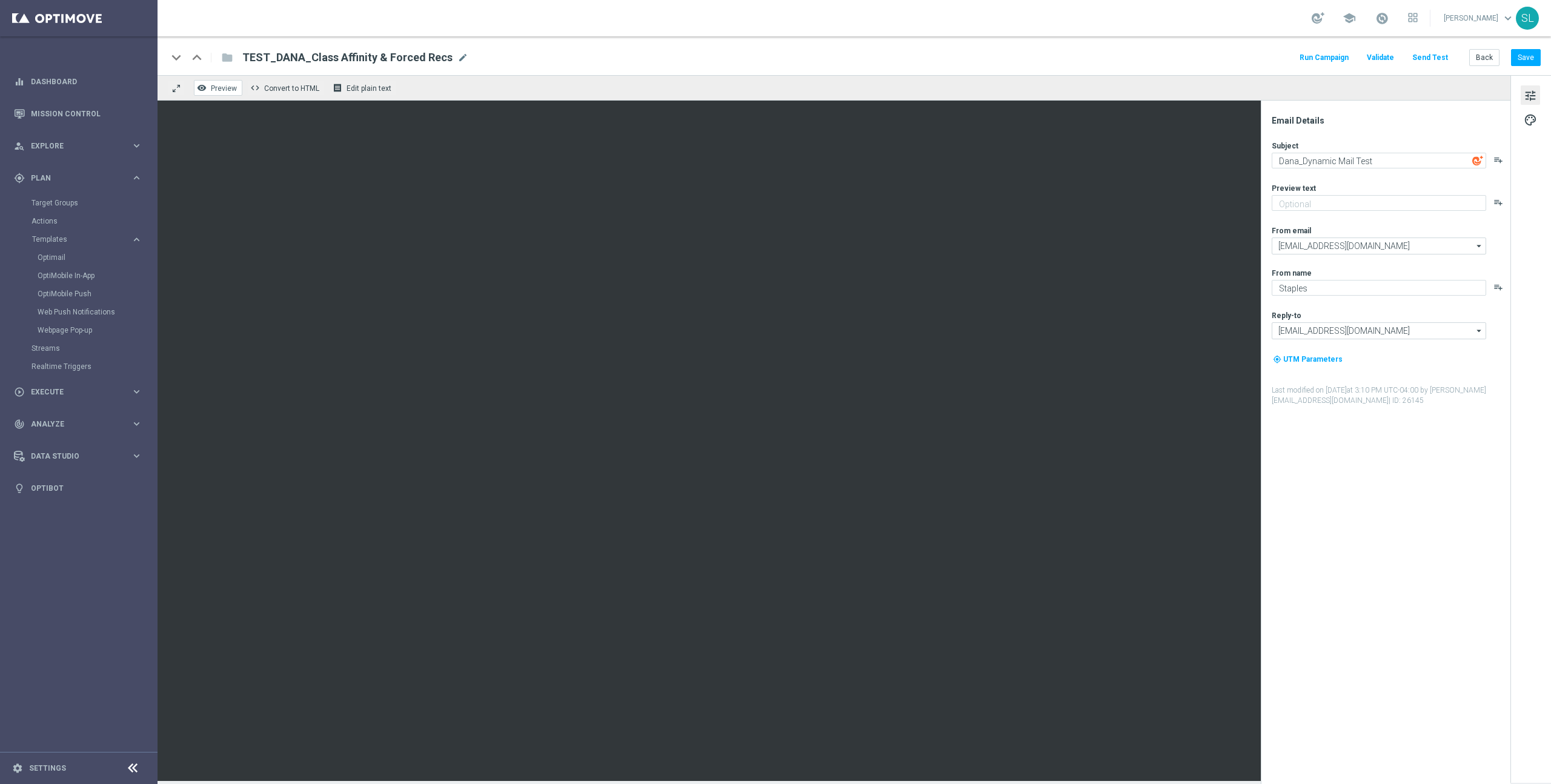
click at [229, 86] on span "Preview" at bounding box center [224, 88] width 26 height 8
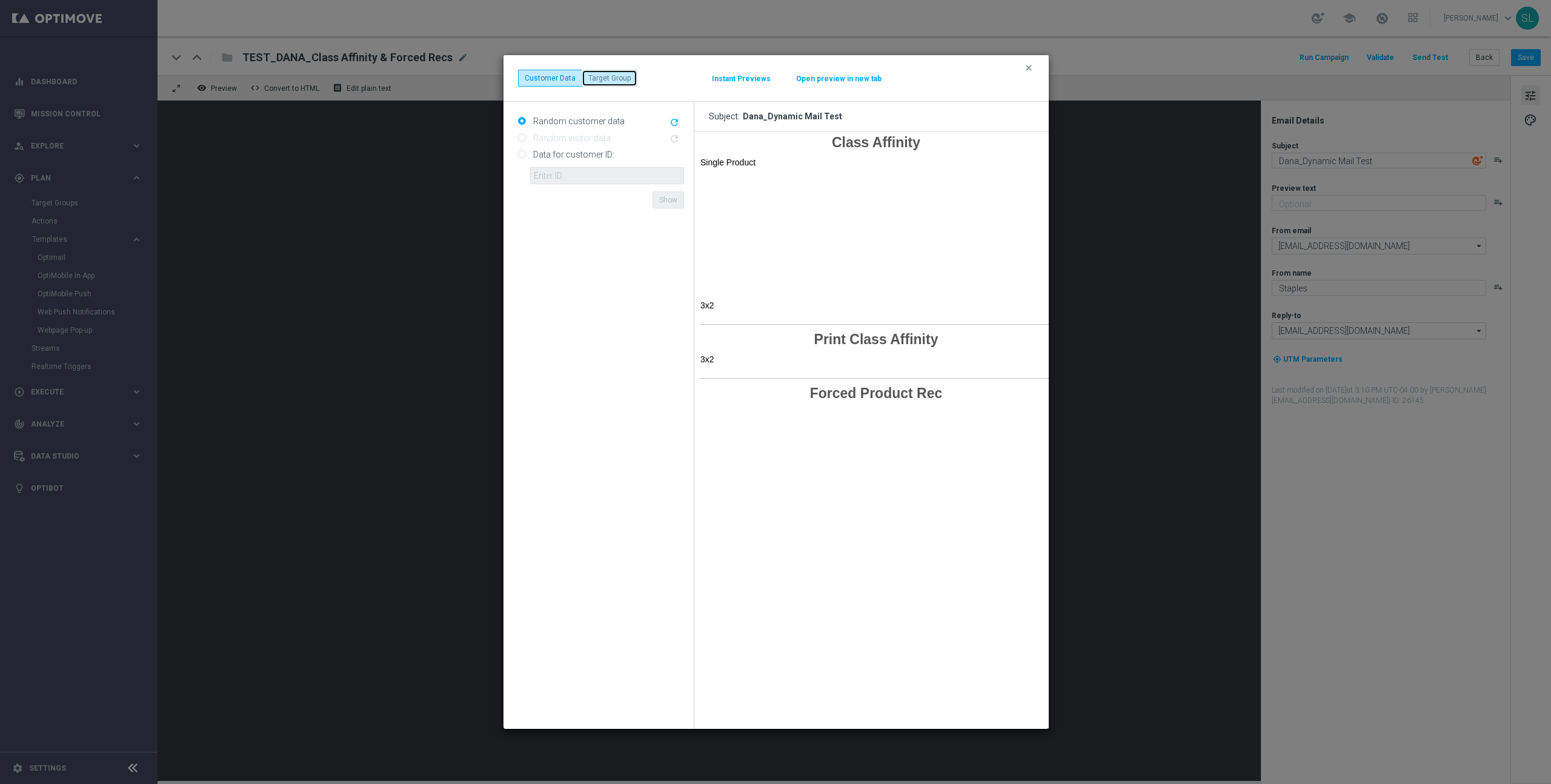
click at [610, 79] on button "Target Group" at bounding box center [609, 77] width 55 height 17
click at [588, 121] on input "text" at bounding box center [590, 120] width 129 height 11
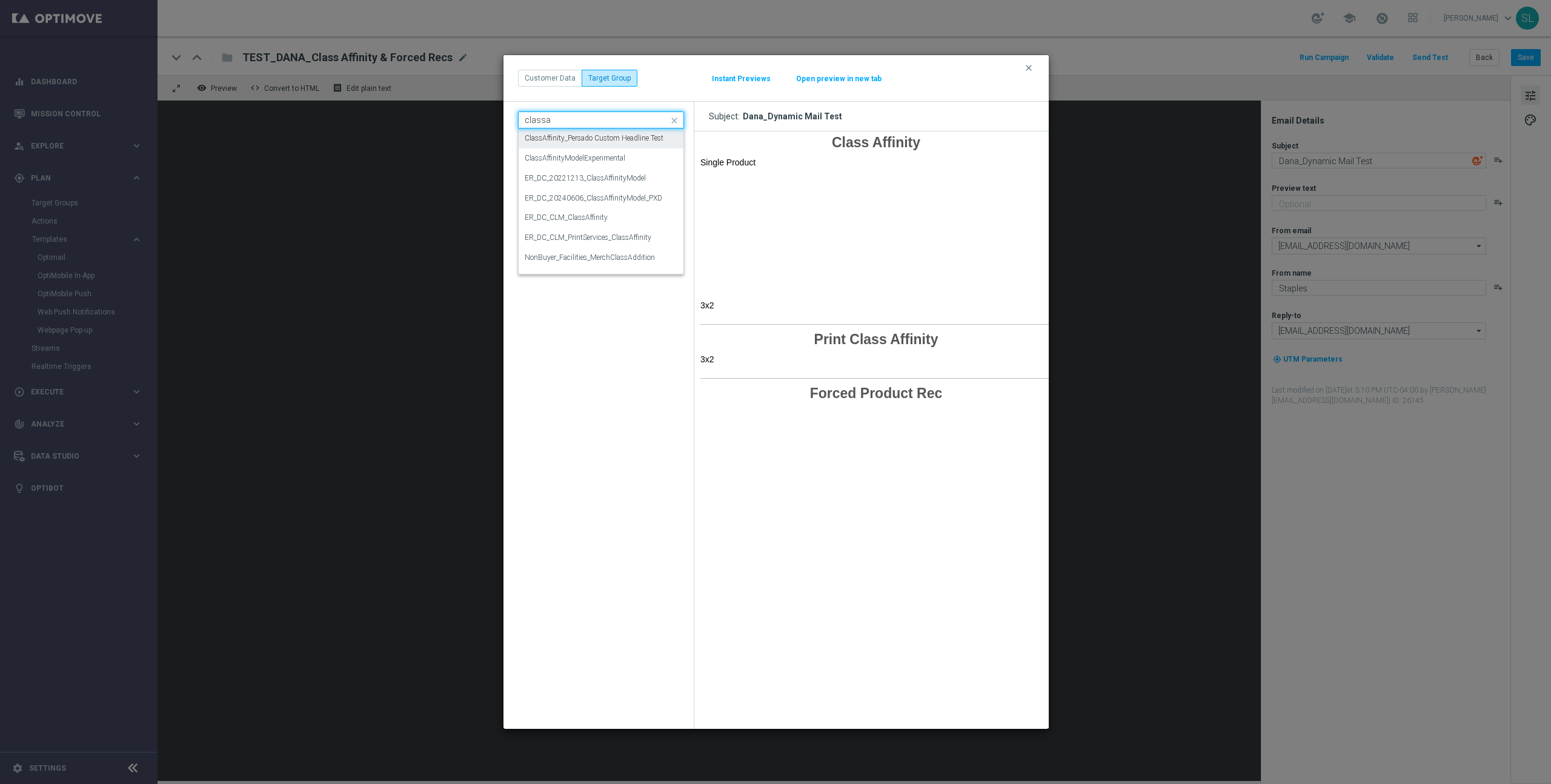
click at [544, 122] on input "classa" at bounding box center [590, 120] width 129 height 11
click at [544, 121] on input "classa" at bounding box center [590, 120] width 129 height 11
paste input "ER_DC_CLM_ClassAffinity"
click at [559, 142] on label "ER_DC_CLM_ClassAffinity" at bounding box center [567, 138] width 83 height 11
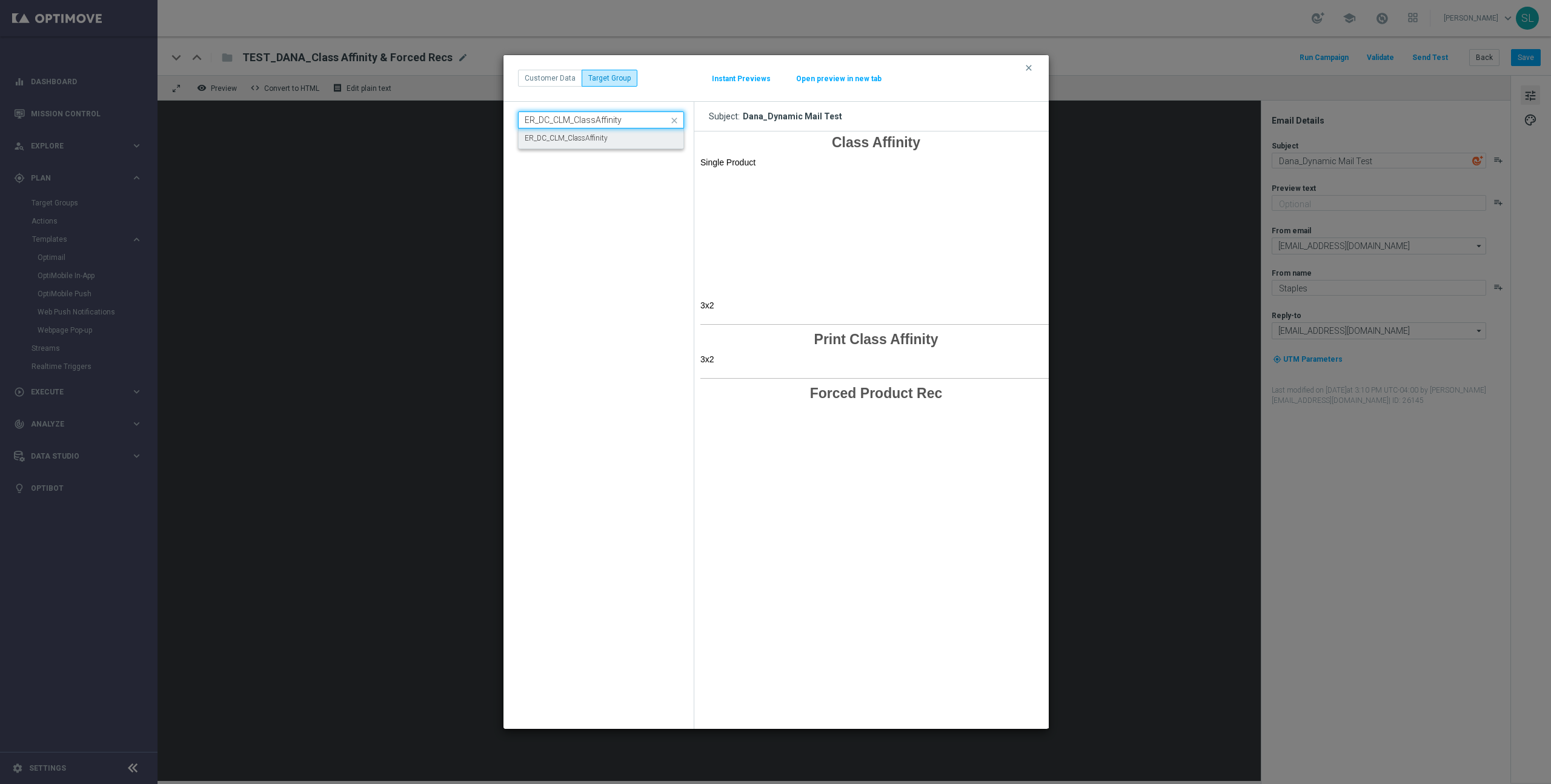
type input "ER_DC_CLM_ClassAffinity"
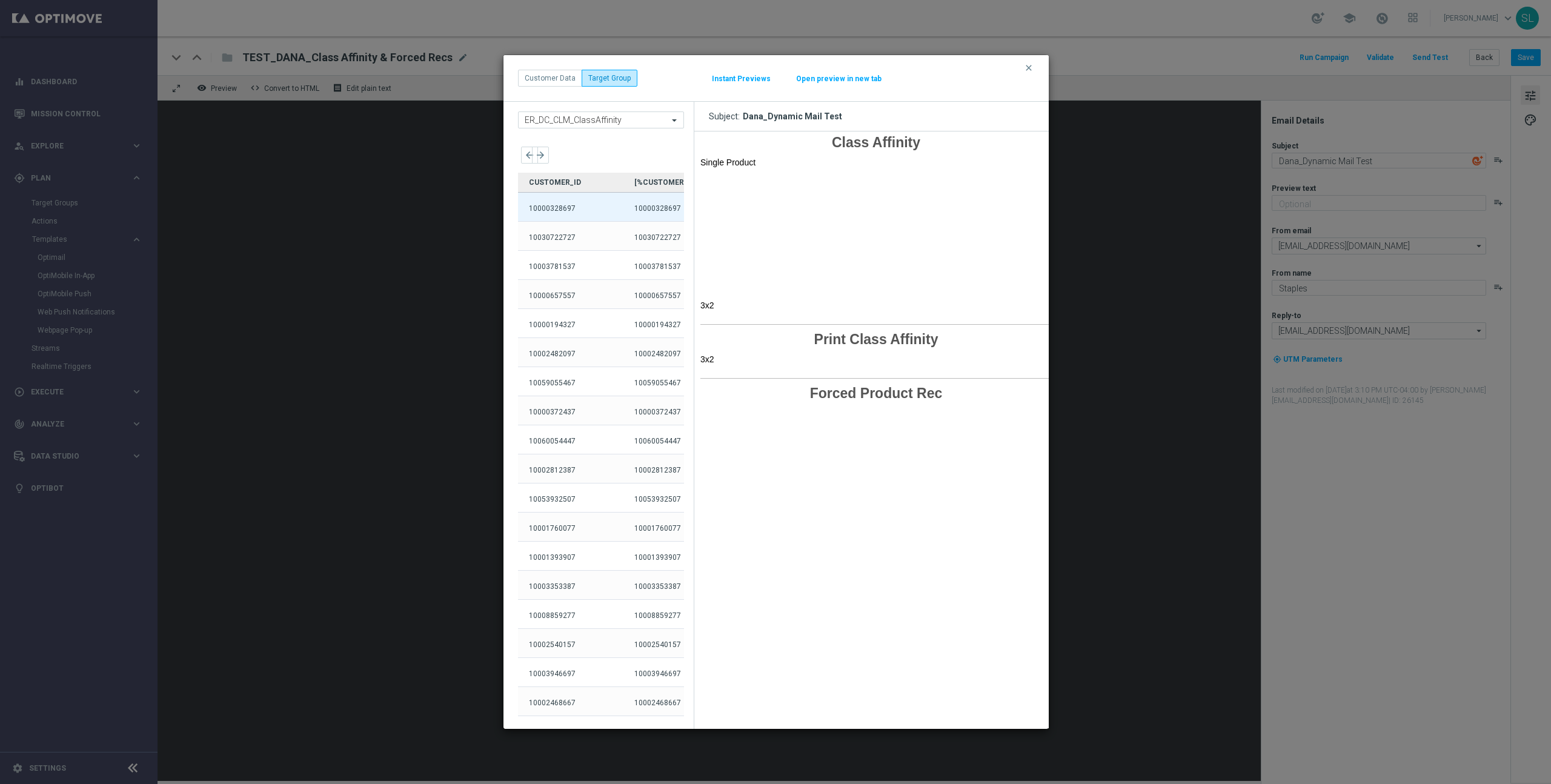
click at [544, 208] on div "10000328697" at bounding box center [570, 216] width 105 height 29
click at [544, 243] on div "10030722727" at bounding box center [570, 245] width 105 height 29
click at [1032, 69] on icon "clear" at bounding box center [1029, 68] width 10 height 10
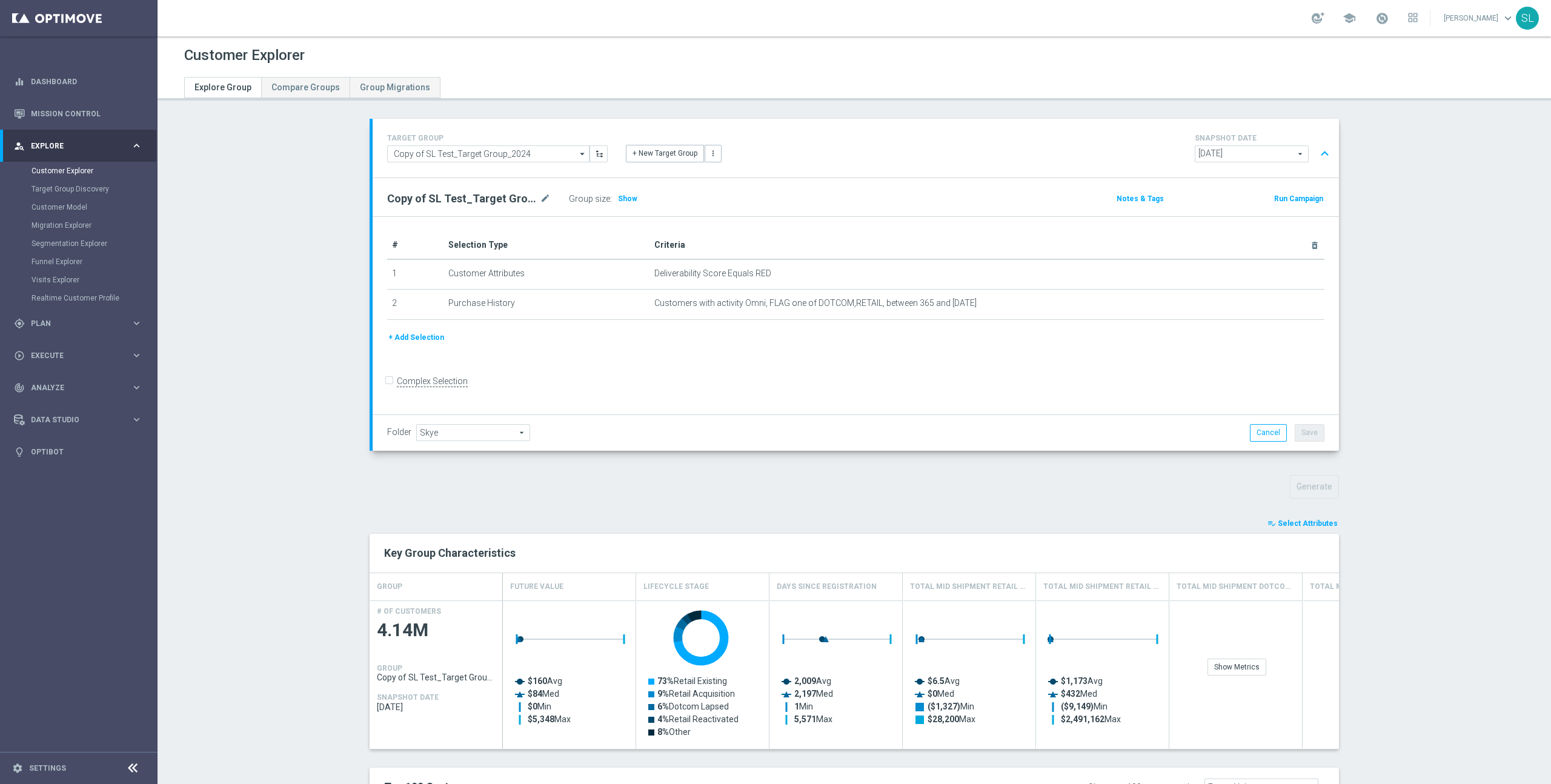
click at [426, 336] on button "+ Add Selection" at bounding box center [416, 337] width 58 height 13
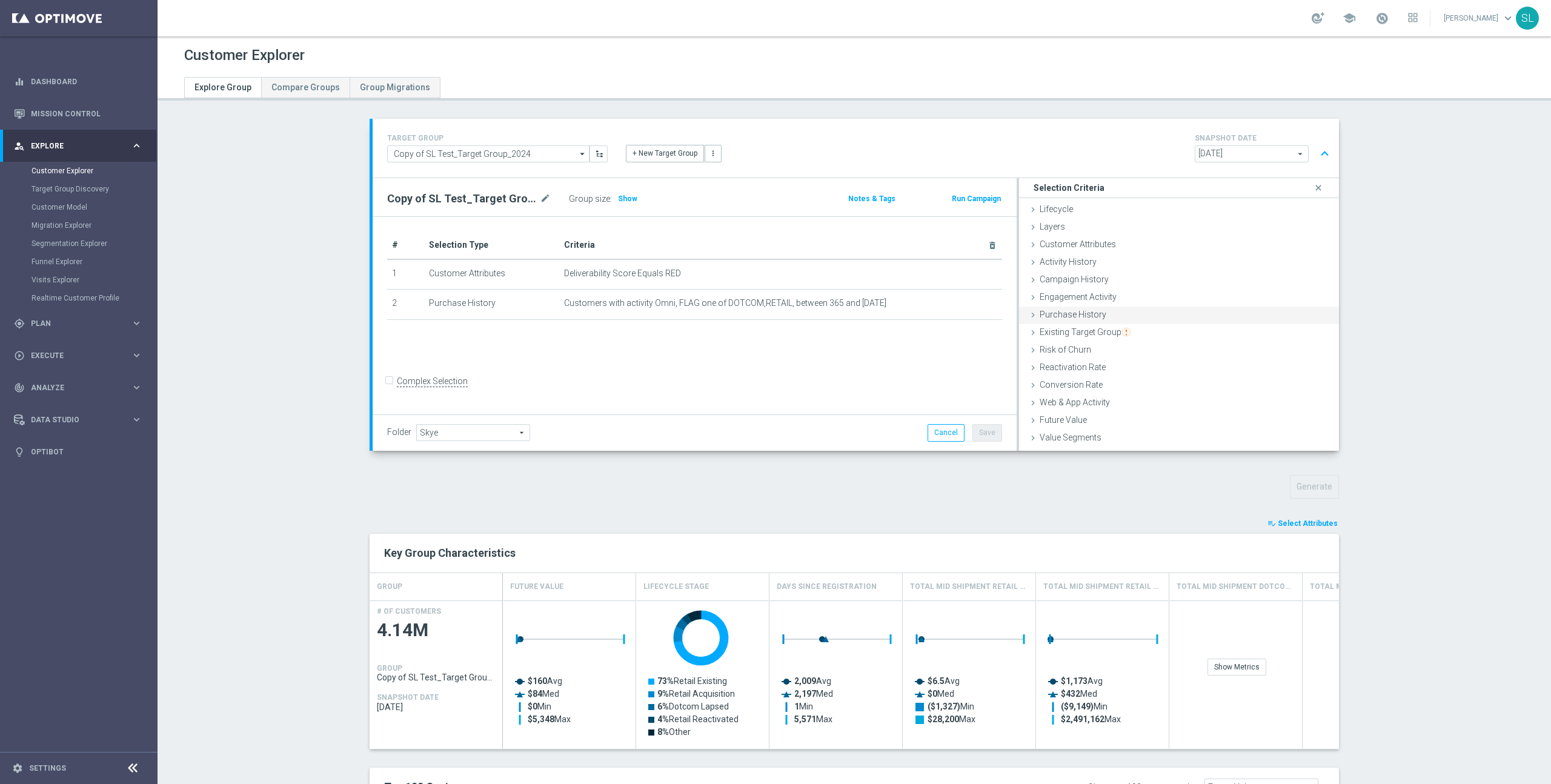
click at [1125, 307] on div "Purchase History done" at bounding box center [1179, 315] width 320 height 18
click at [1124, 293] on div "Engagement Activity done" at bounding box center [1179, 297] width 320 height 18
click at [1252, 344] on span "Optimail" at bounding box center [1243, 341] width 157 height 15
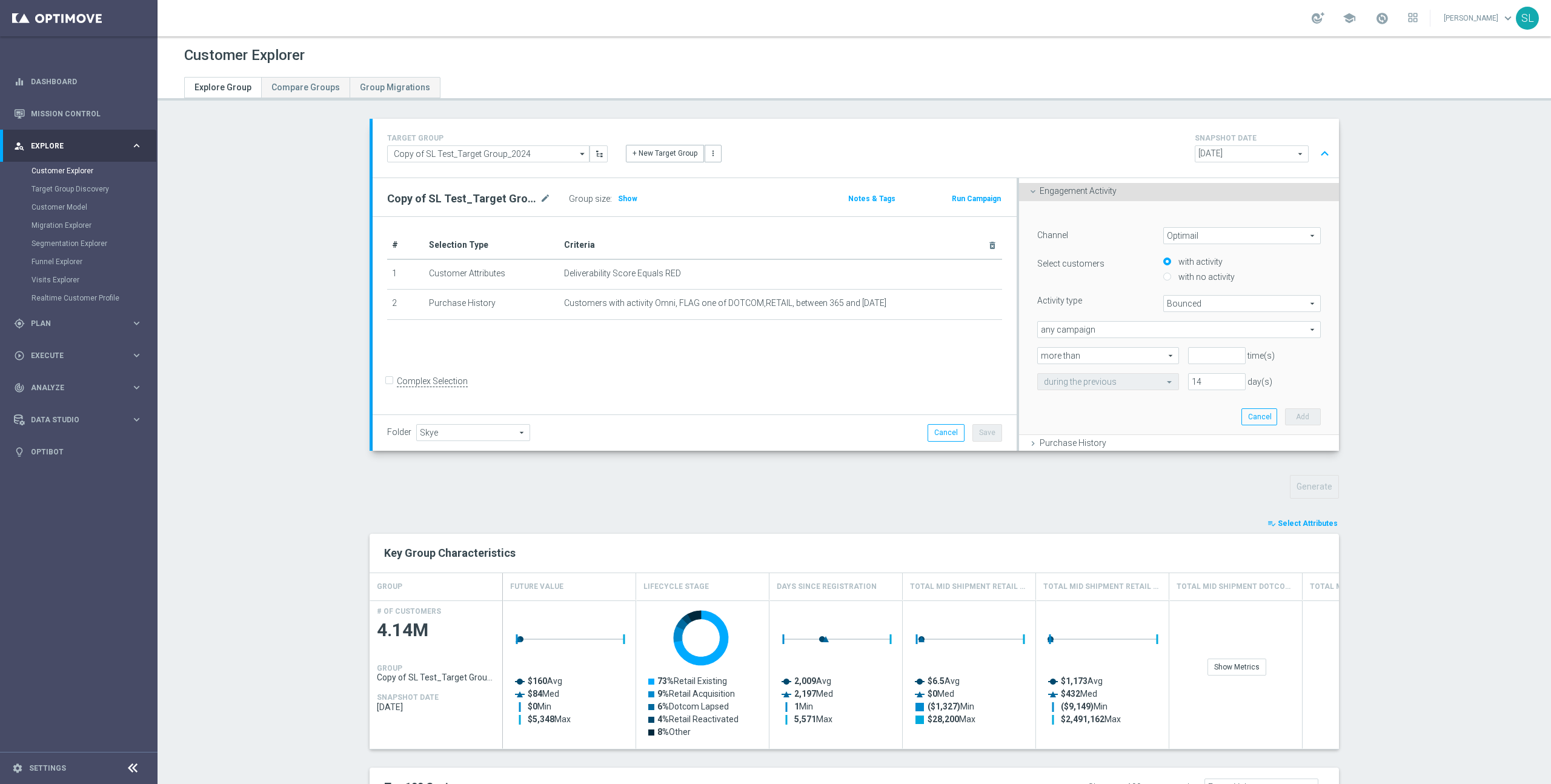
scroll to position [117, 0]
click at [1231, 290] on span "Bounced" at bounding box center [1243, 293] width 157 height 15
click at [1228, 372] on span "Opened" at bounding box center [1242, 374] width 144 height 10
type input "Opened"
click at [1204, 343] on input "number" at bounding box center [1217, 345] width 57 height 17
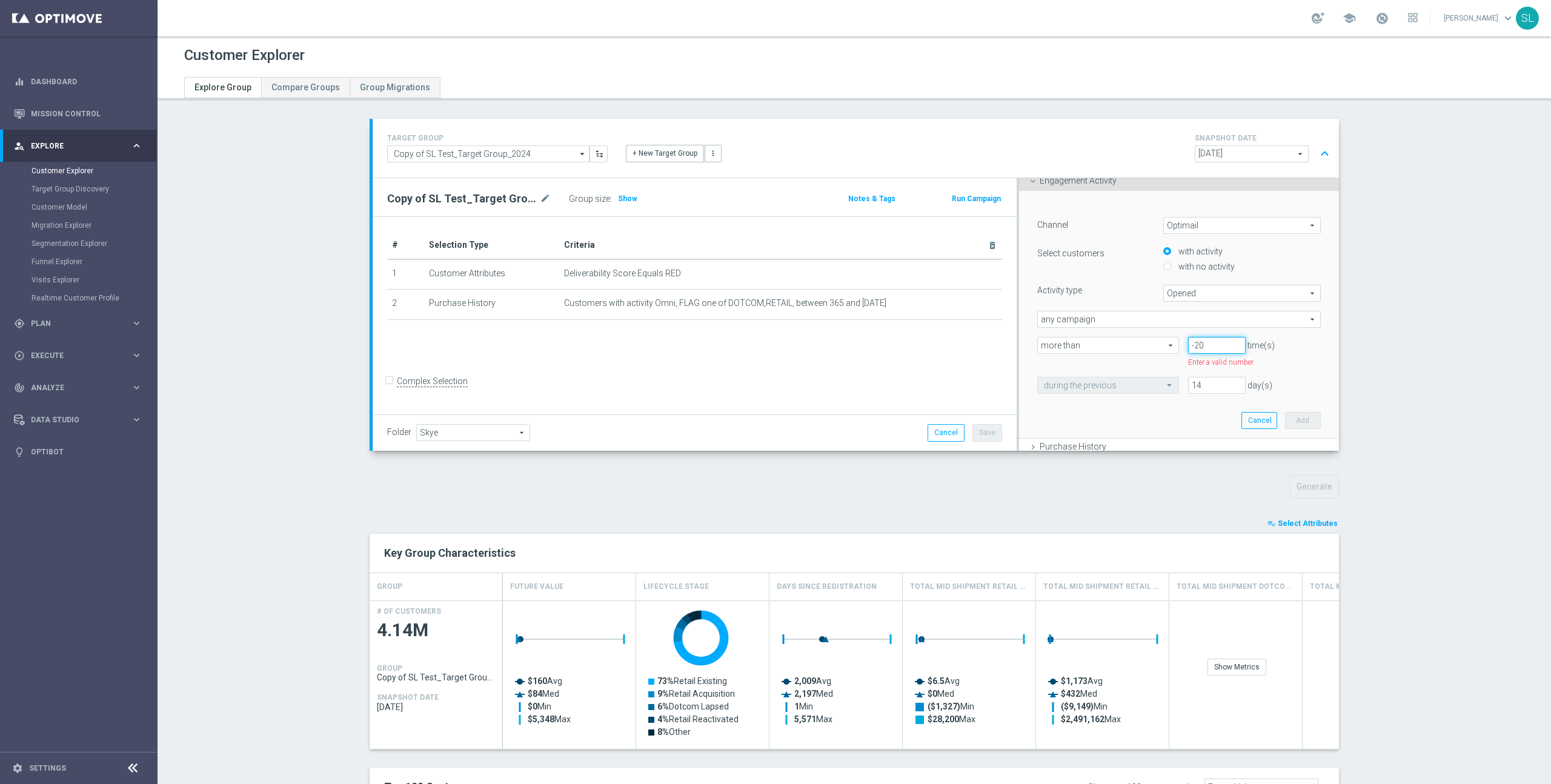
type input "-20"
drag, startPoint x: 1216, startPoint y: 383, endPoint x: 1160, endPoint y: 387, distance: 56.1
click at [1160, 387] on div "during the previous 17 day(s)" at bounding box center [1179, 385] width 302 height 17
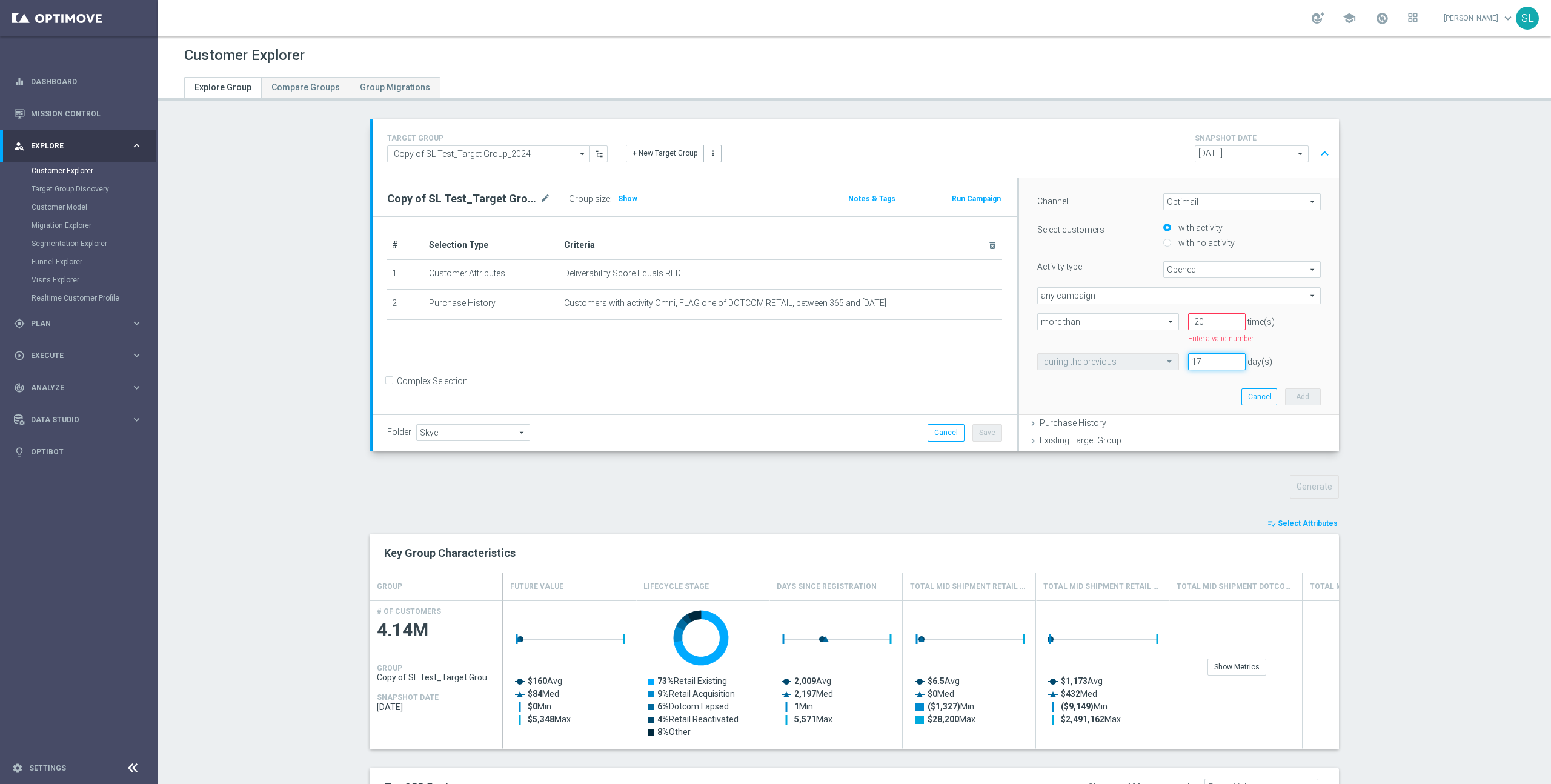
scroll to position [148, 0]
type input "17"
click at [1197, 381] on div "﻿ Channel Optimail Optimail arrow_drop_down search Select customers with activi…" at bounding box center [1179, 283] width 302 height 247
drag, startPoint x: 1221, startPoint y: 314, endPoint x: 1165, endPoint y: 310, distance: 56.1
click at [1165, 310] on div "more than more than arrow_drop_down search -20 time(s) Enter a valid number" at bounding box center [1179, 321] width 302 height 31
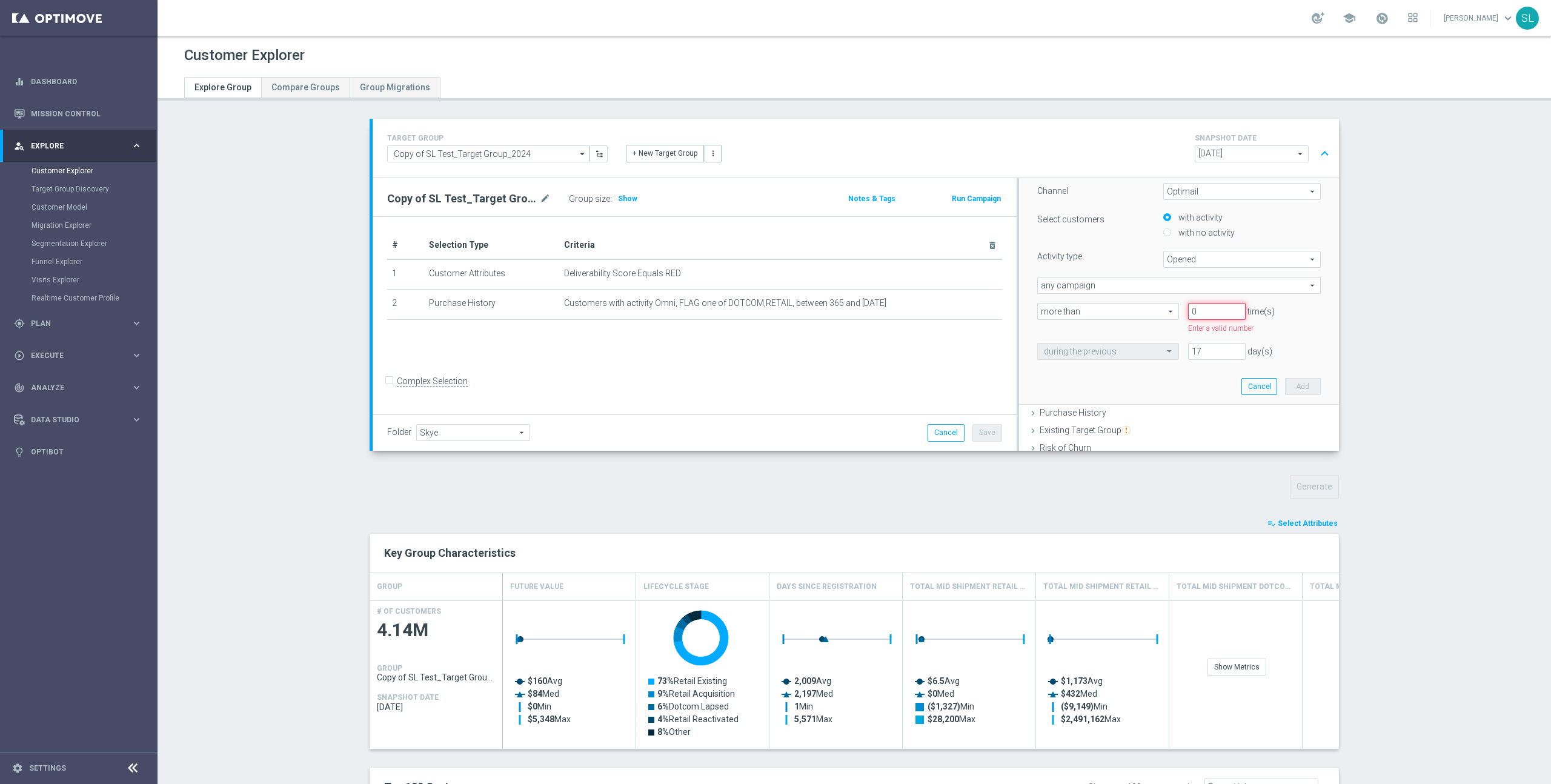
scroll to position [152, 0]
type input "0"
click at [1221, 333] on input "17" at bounding box center [1217, 336] width 57 height 17
click at [1120, 310] on span "more than" at bounding box center [1108, 310] width 140 height 15
click at [1261, 379] on button "Cancel" at bounding box center [1260, 371] width 36 height 17
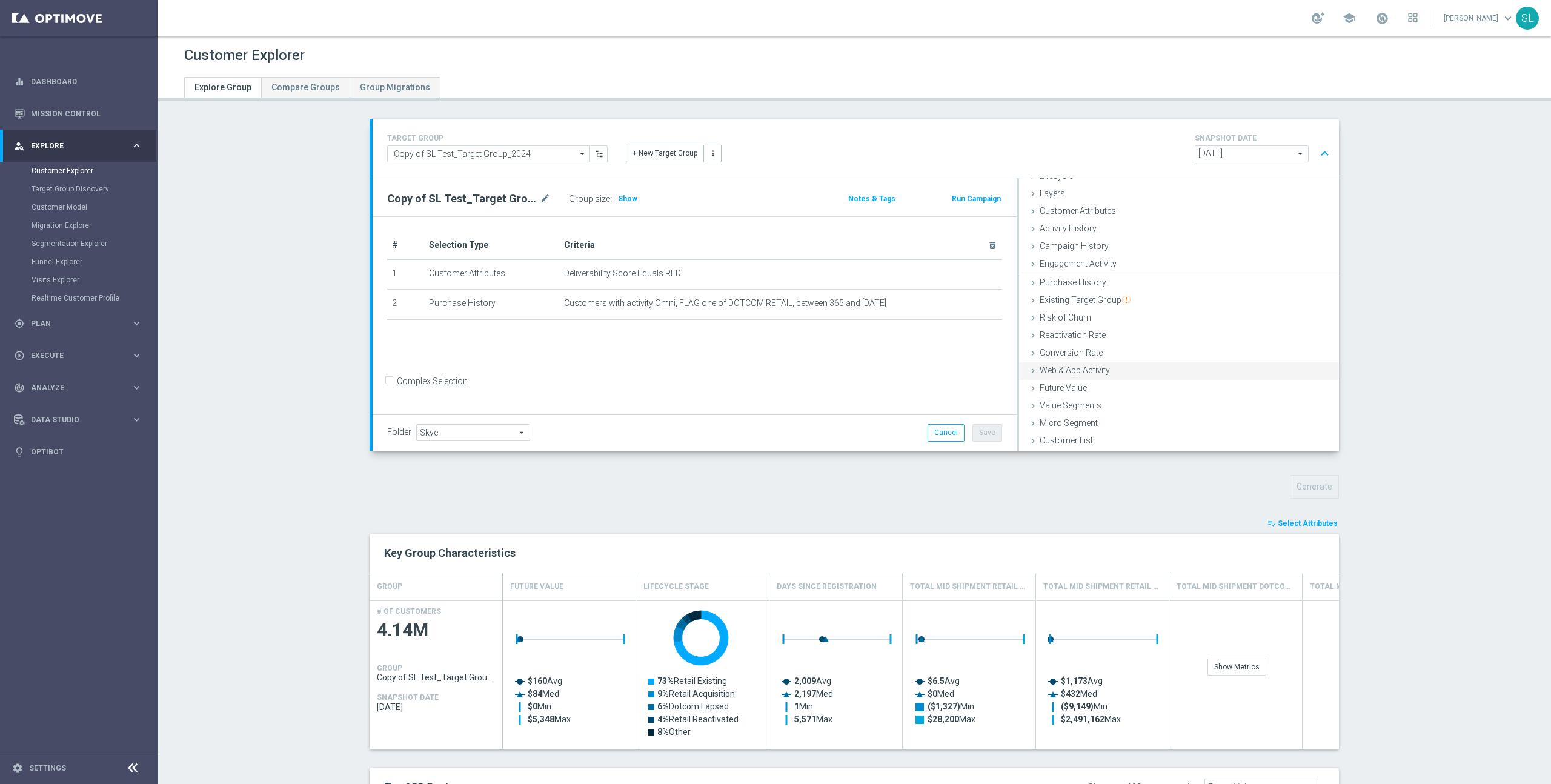
scroll to position [32, 0]
click at [1308, 520] on span "Select Attributes" at bounding box center [1308, 523] width 60 height 8
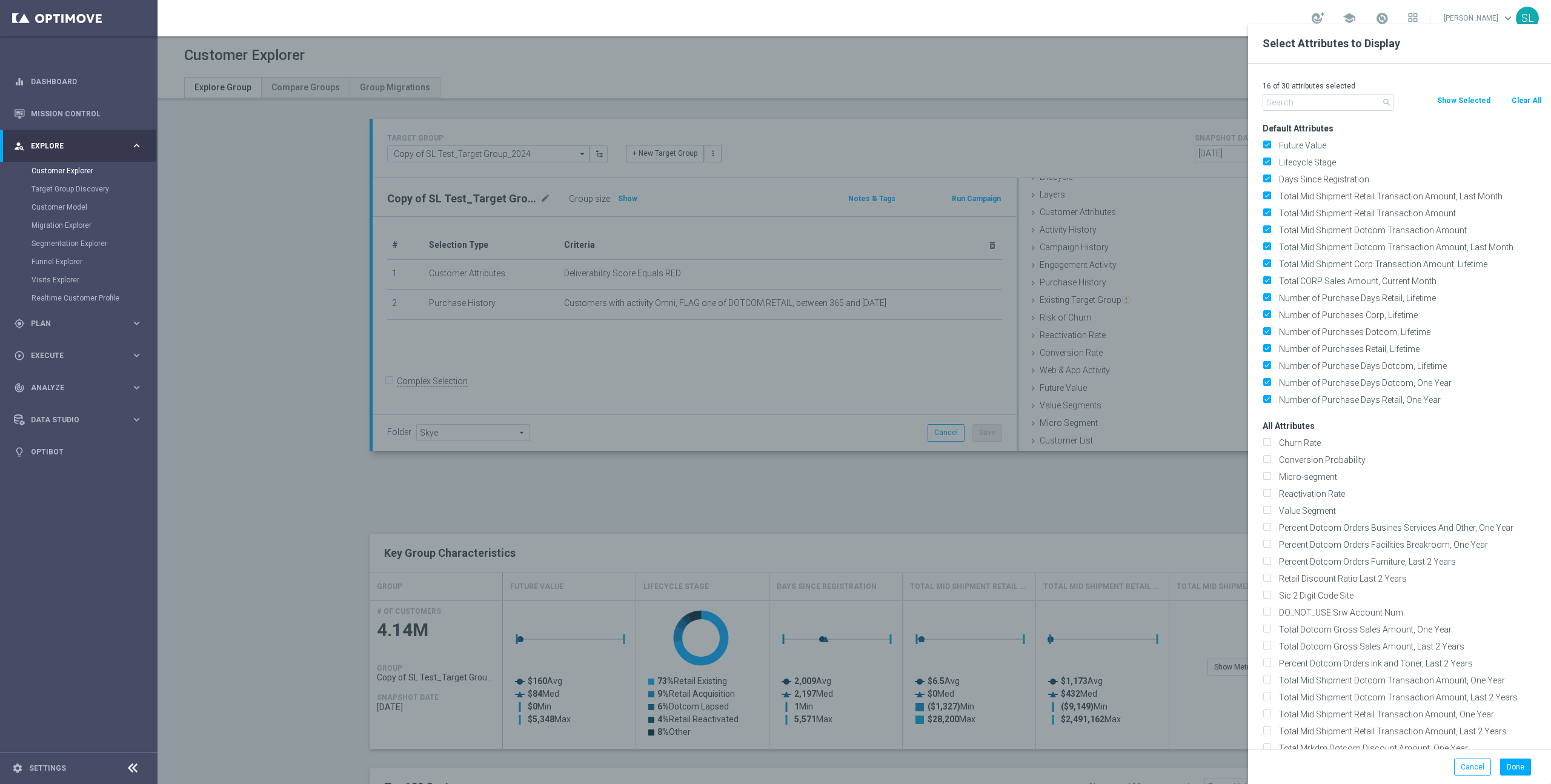
click at [1527, 94] on button "Clear All" at bounding box center [1527, 100] width 32 height 13
checkbox input "false"
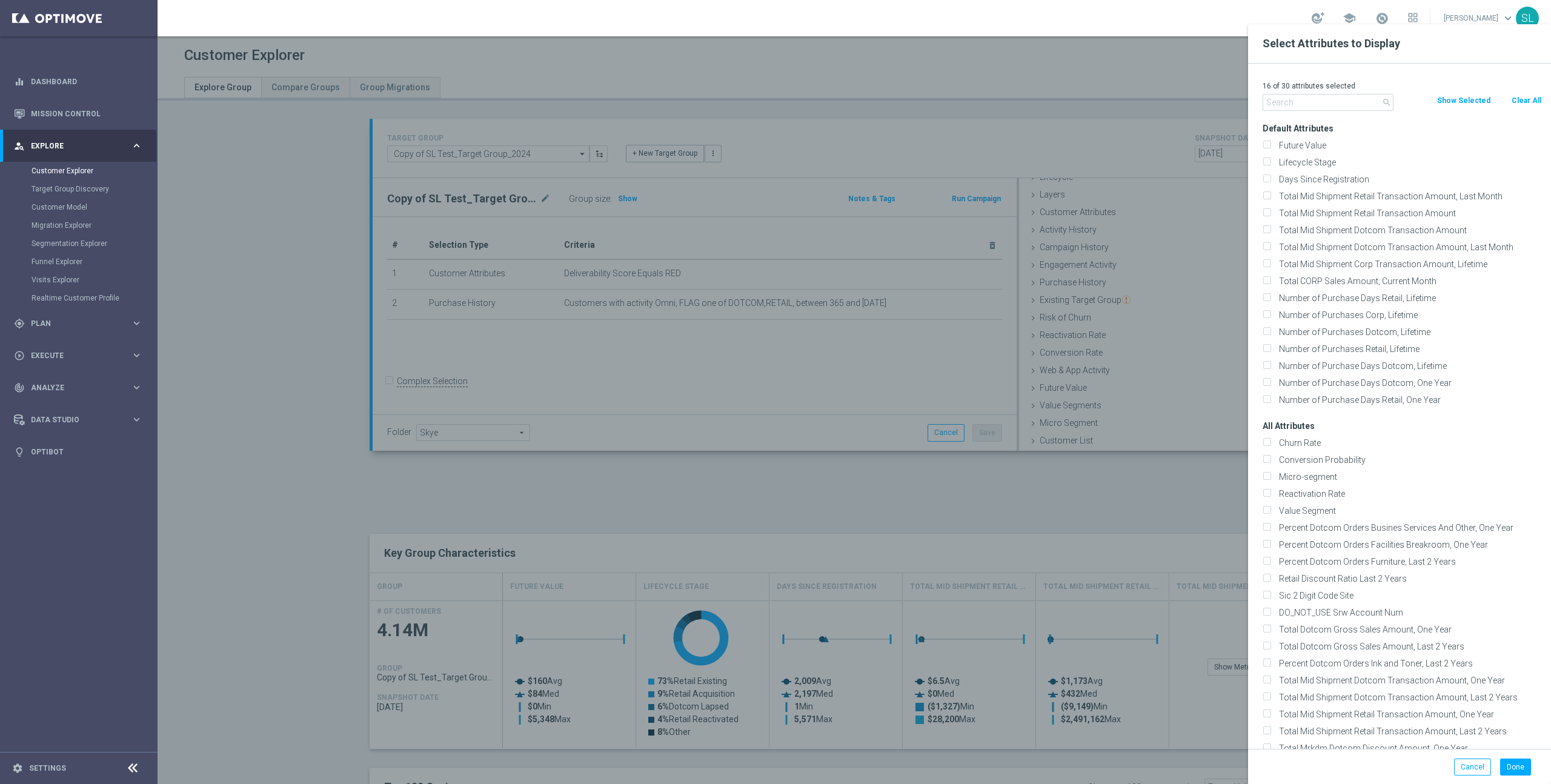
checkbox input "false"
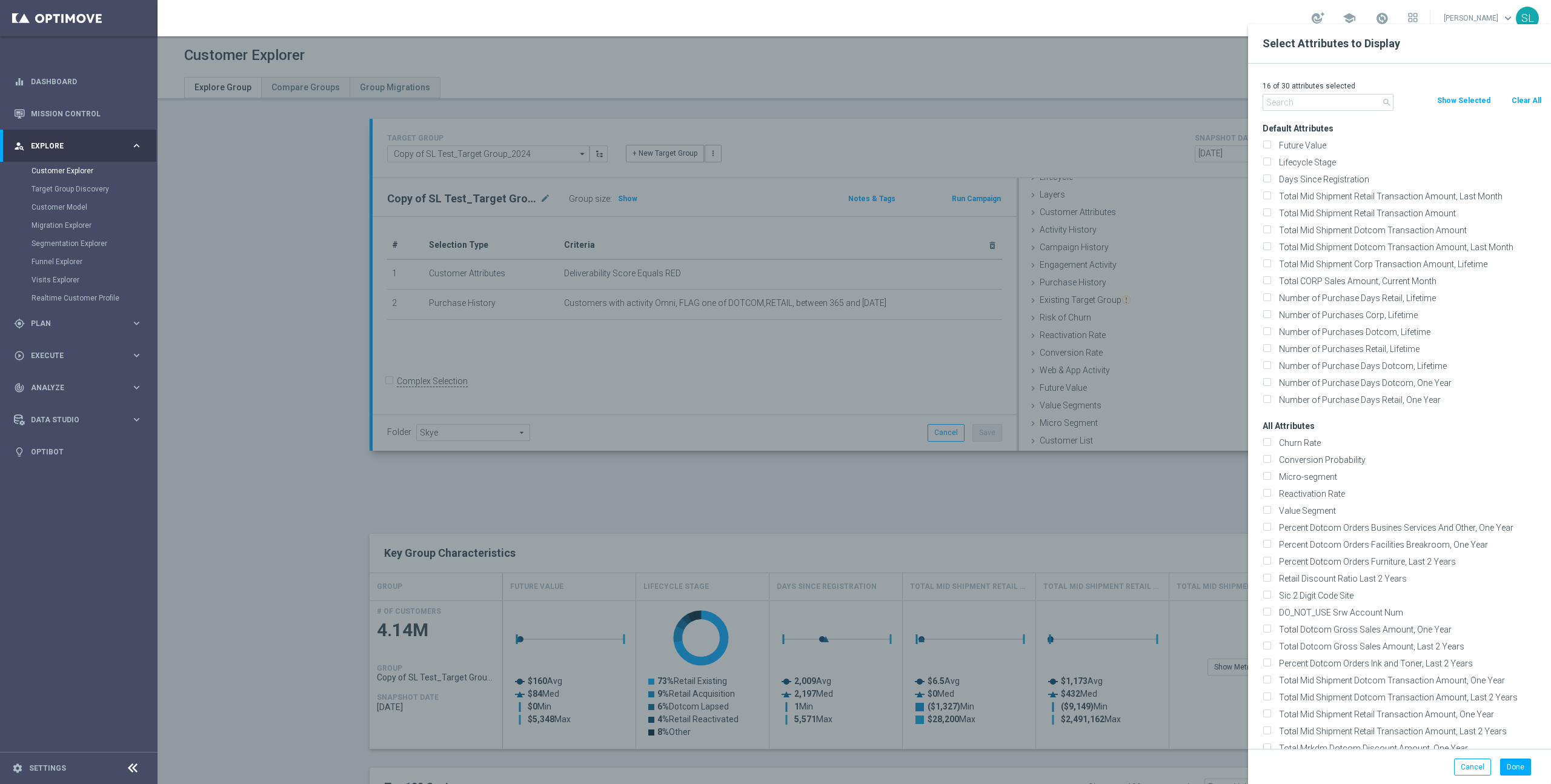
checkbox input "false"
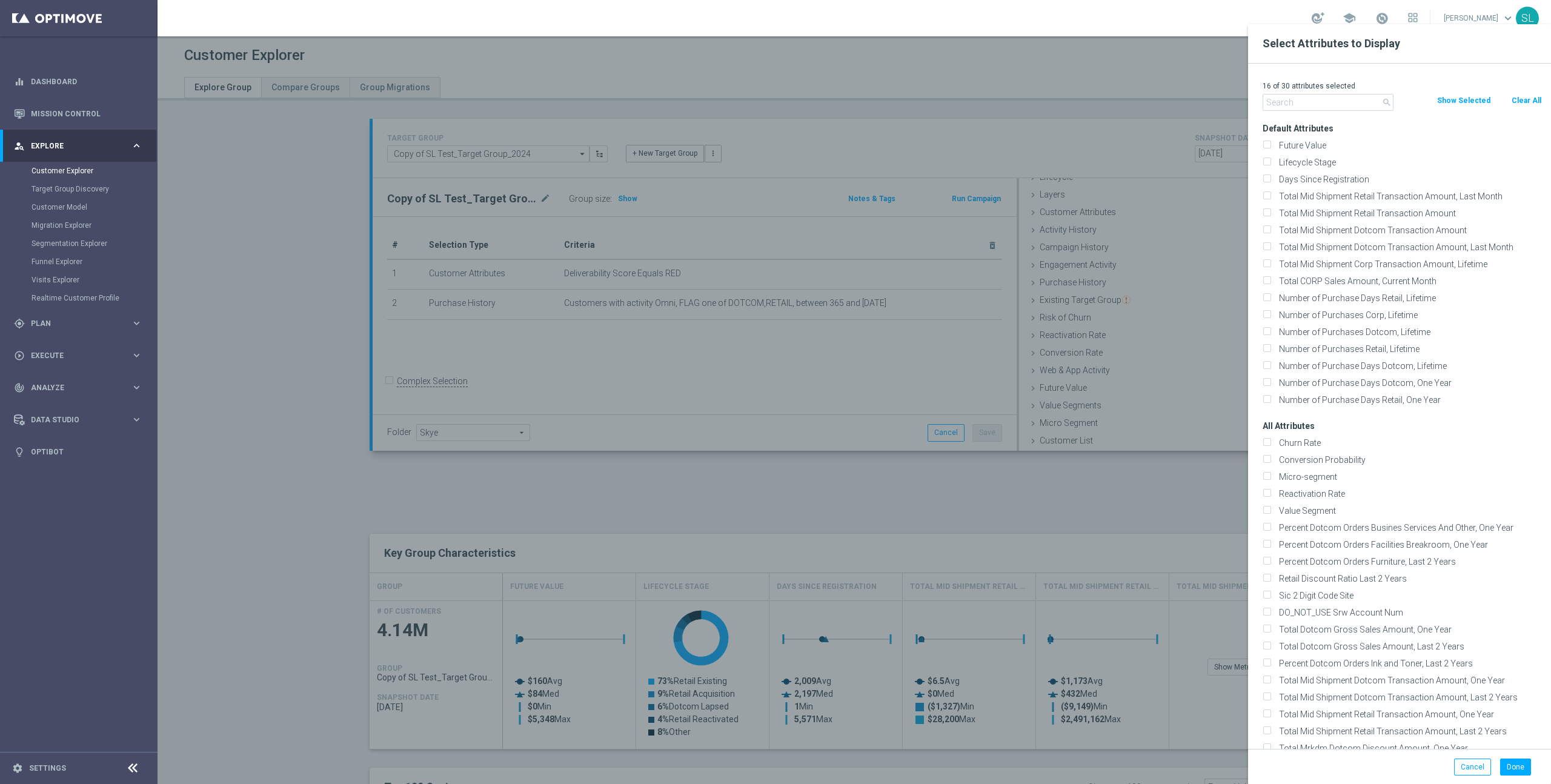
checkbox input "false"
click at [1329, 100] on input "text" at bounding box center [1328, 102] width 131 height 17
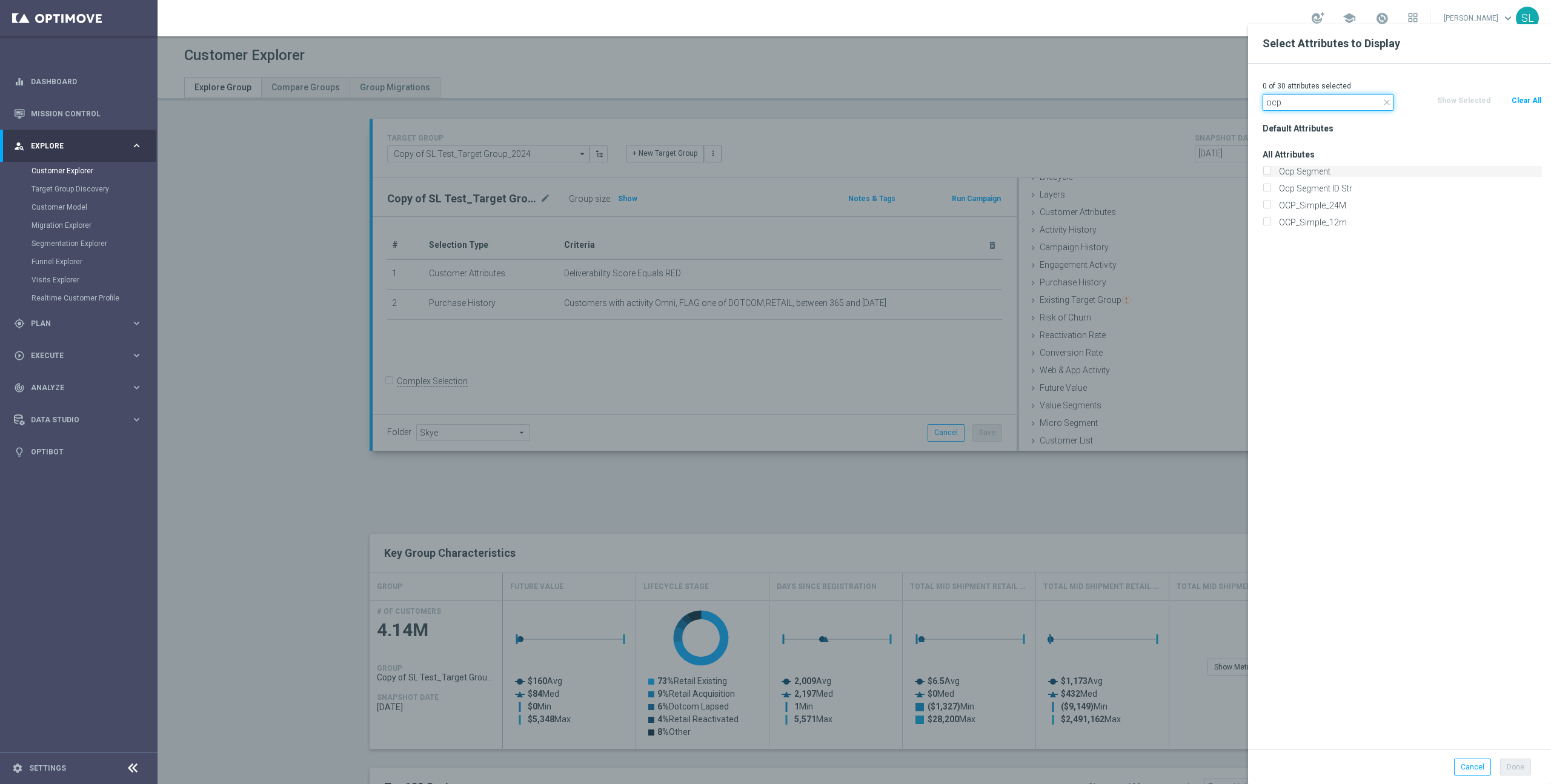
type input "ocp"
drag, startPoint x: 1316, startPoint y: 171, endPoint x: 1316, endPoint y: 178, distance: 7.0
click at [1316, 171] on label "Ocp Segment" at bounding box center [1409, 171] width 267 height 11
click at [1270, 171] on input "Ocp Segment" at bounding box center [1267, 173] width 8 height 8
checkbox input "true"
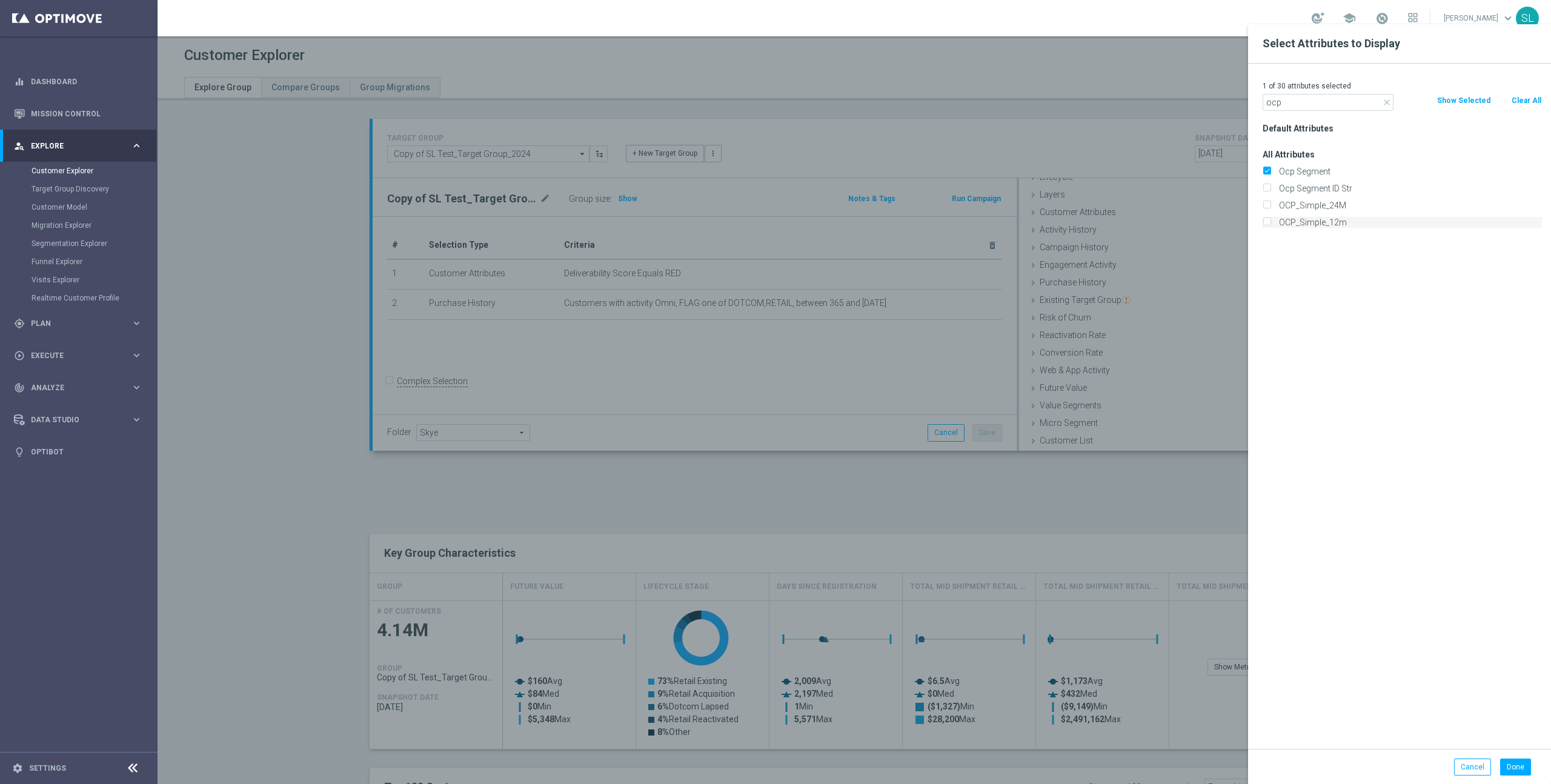
click at [1320, 223] on label "OCP_Simple_12m" at bounding box center [1409, 222] width 267 height 11
click at [1270, 223] on input "OCP_Simple_12m" at bounding box center [1267, 224] width 8 height 8
checkbox input "true"
click at [1304, 103] on input "ocp" at bounding box center [1328, 102] width 131 height 17
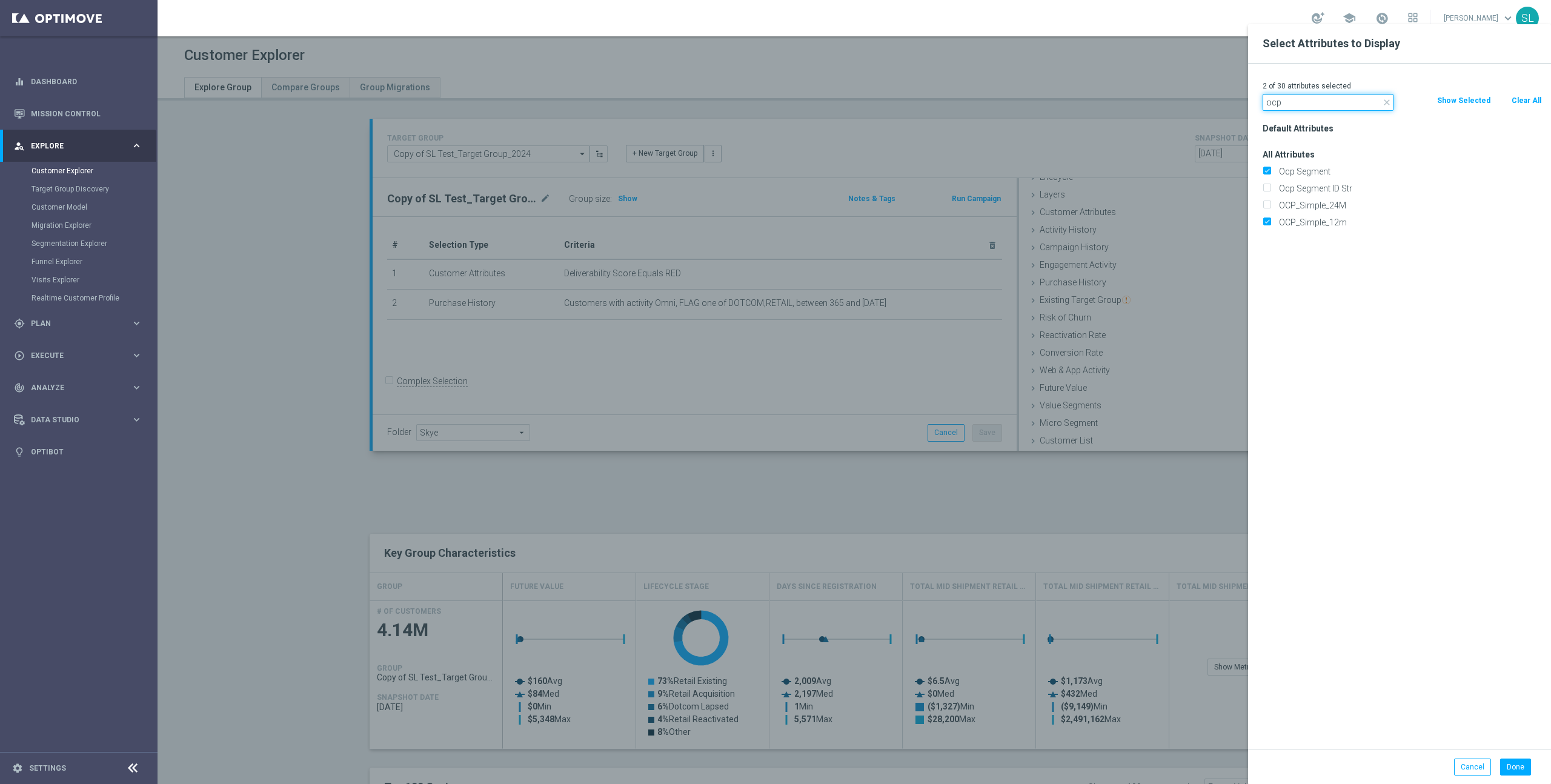
click at [1304, 103] on input "ocp" at bounding box center [1328, 102] width 131 height 17
type input "open"
click at [1369, 170] on label "OptiMail - Days Since Last Opened" at bounding box center [1409, 171] width 267 height 11
click at [1270, 170] on input "OptiMail - Days Since Last Opened" at bounding box center [1267, 173] width 8 height 8
checkbox input "true"
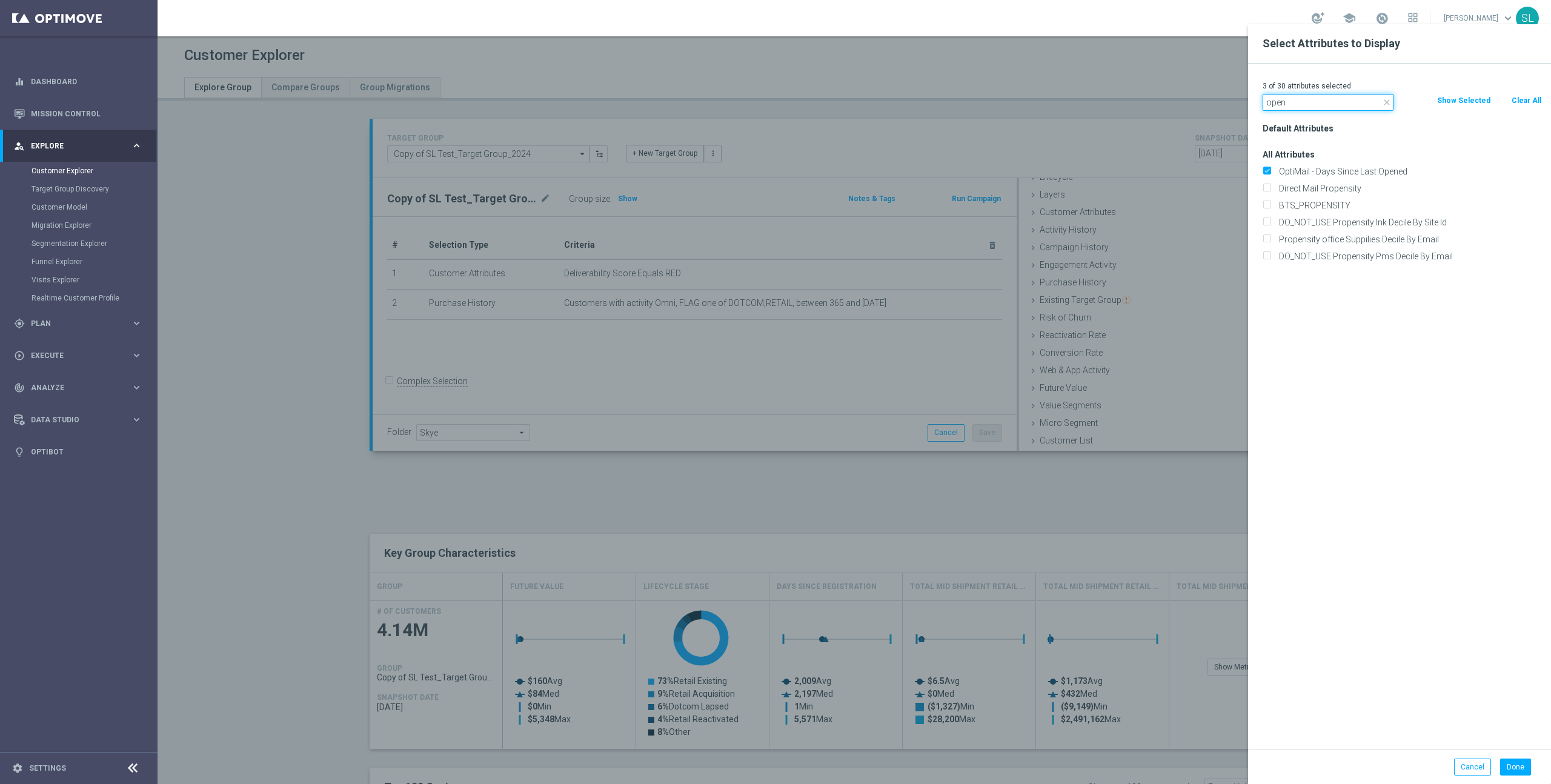
click at [1293, 101] on input "open" at bounding box center [1328, 102] width 131 height 17
type input "value"
drag, startPoint x: 1337, startPoint y: 255, endPoint x: 1330, endPoint y: 249, distance: 9.2
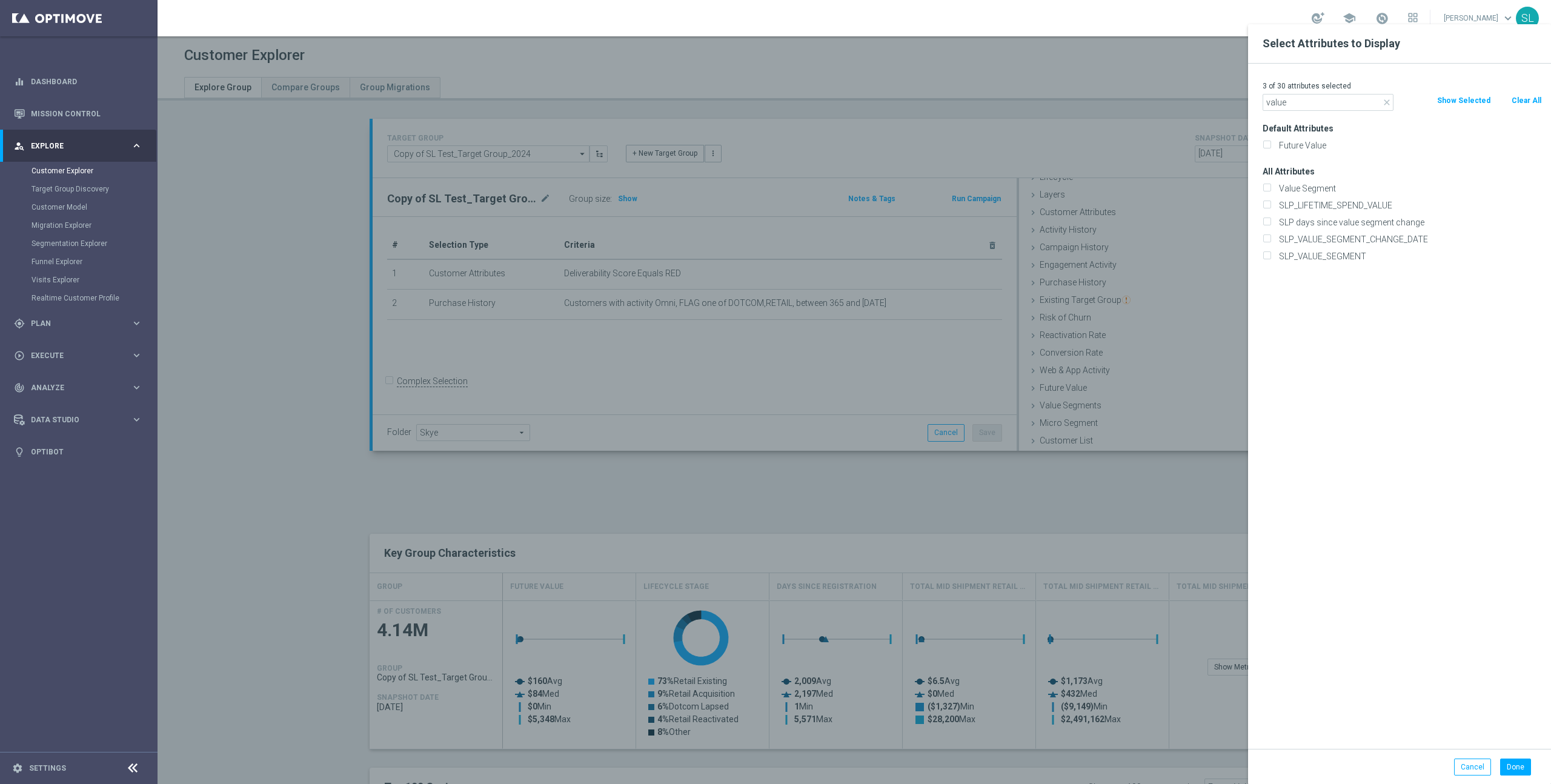
click at [1337, 255] on label "SLP_VALUE_SEGMENT" at bounding box center [1409, 256] width 267 height 11
click at [1270, 255] on input "SLP_VALUE_SEGMENT" at bounding box center [1267, 258] width 8 height 8
checkbox input "true"
click at [1515, 766] on button "Done" at bounding box center [1516, 766] width 31 height 17
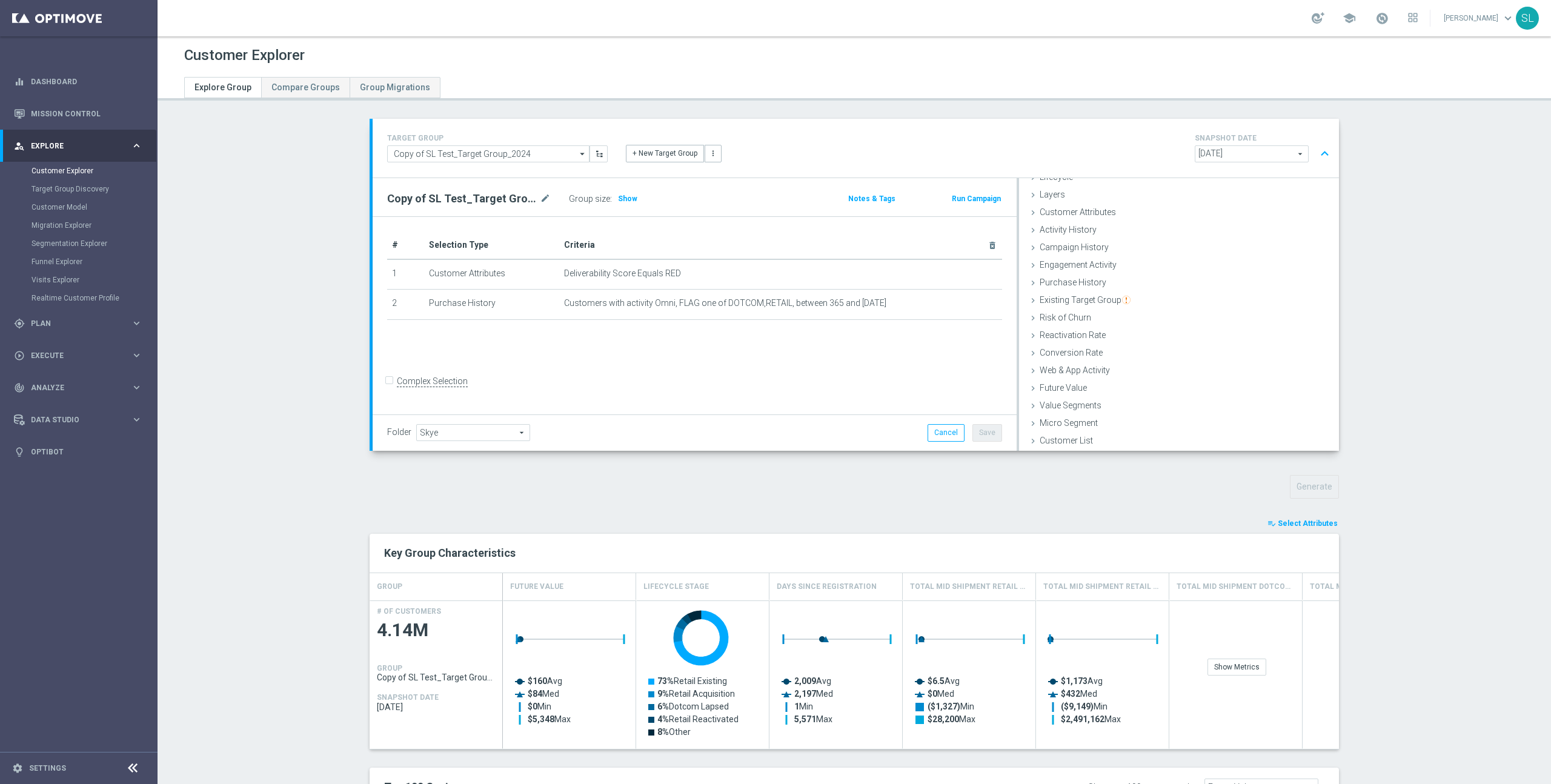
type input "Search"
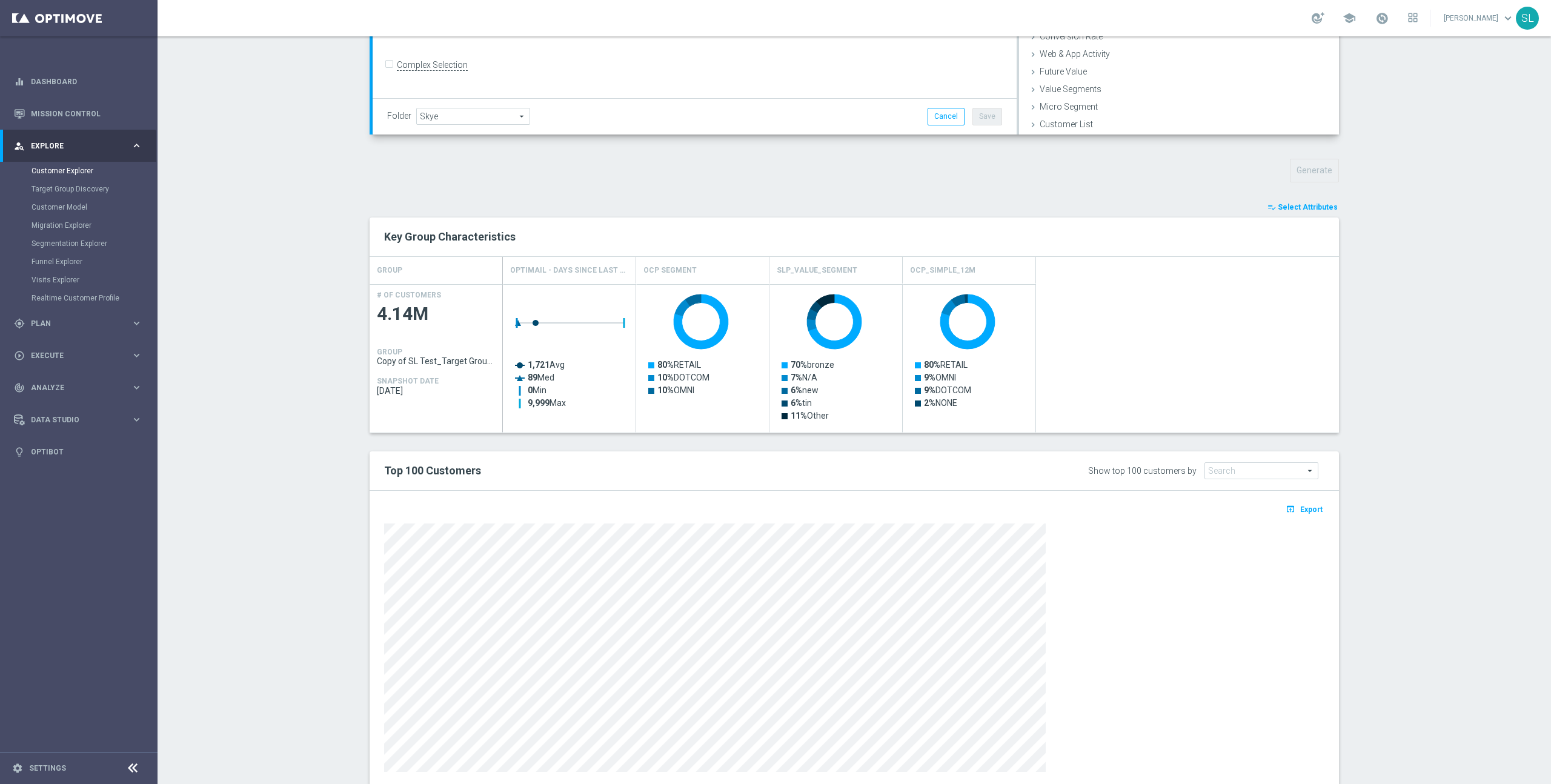
scroll to position [349, 0]
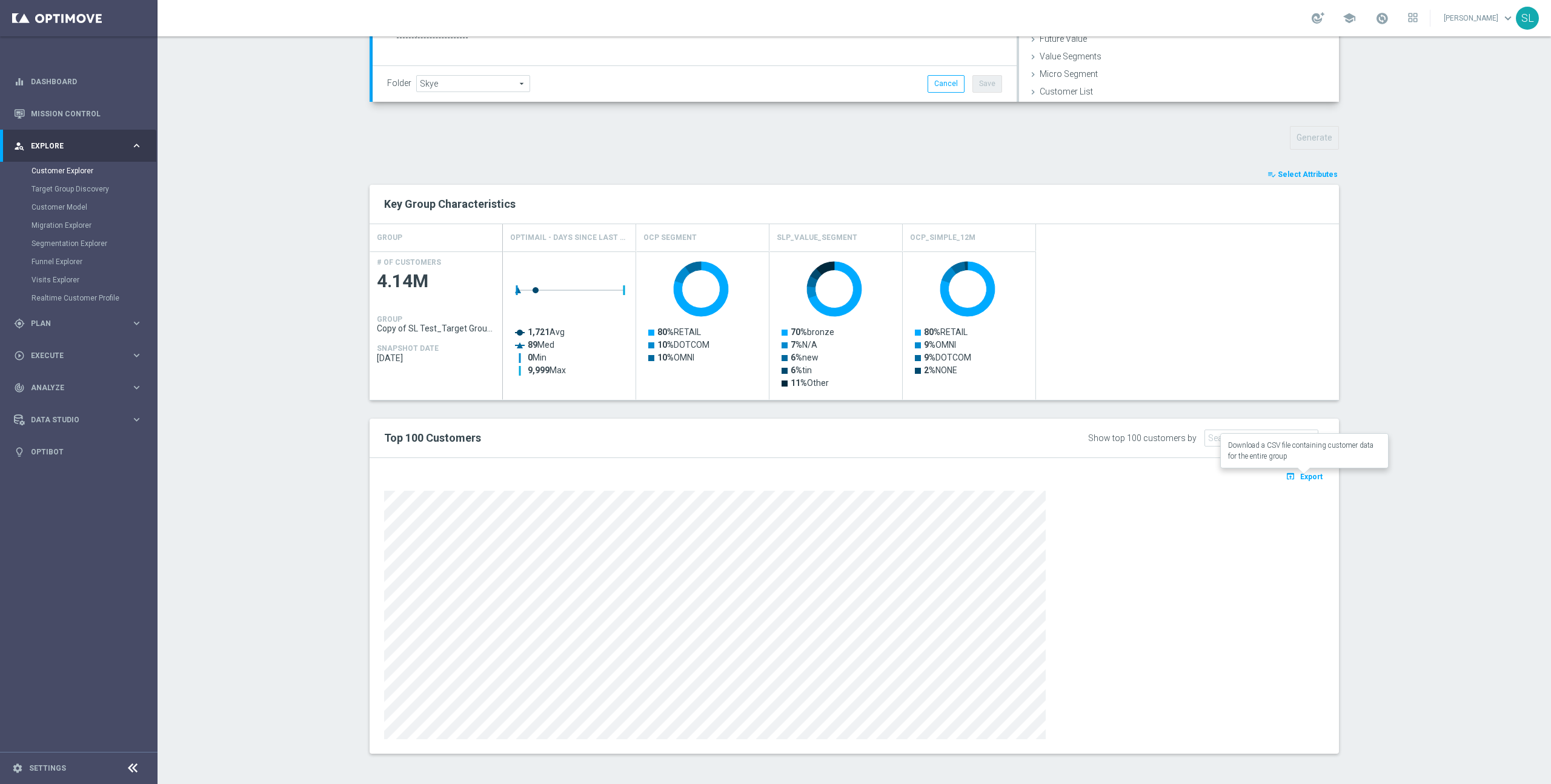
click at [1309, 477] on span "Export" at bounding box center [1311, 477] width 22 height 8
drag, startPoint x: 937, startPoint y: 240, endPoint x: 841, endPoint y: 240, distance: 96.0
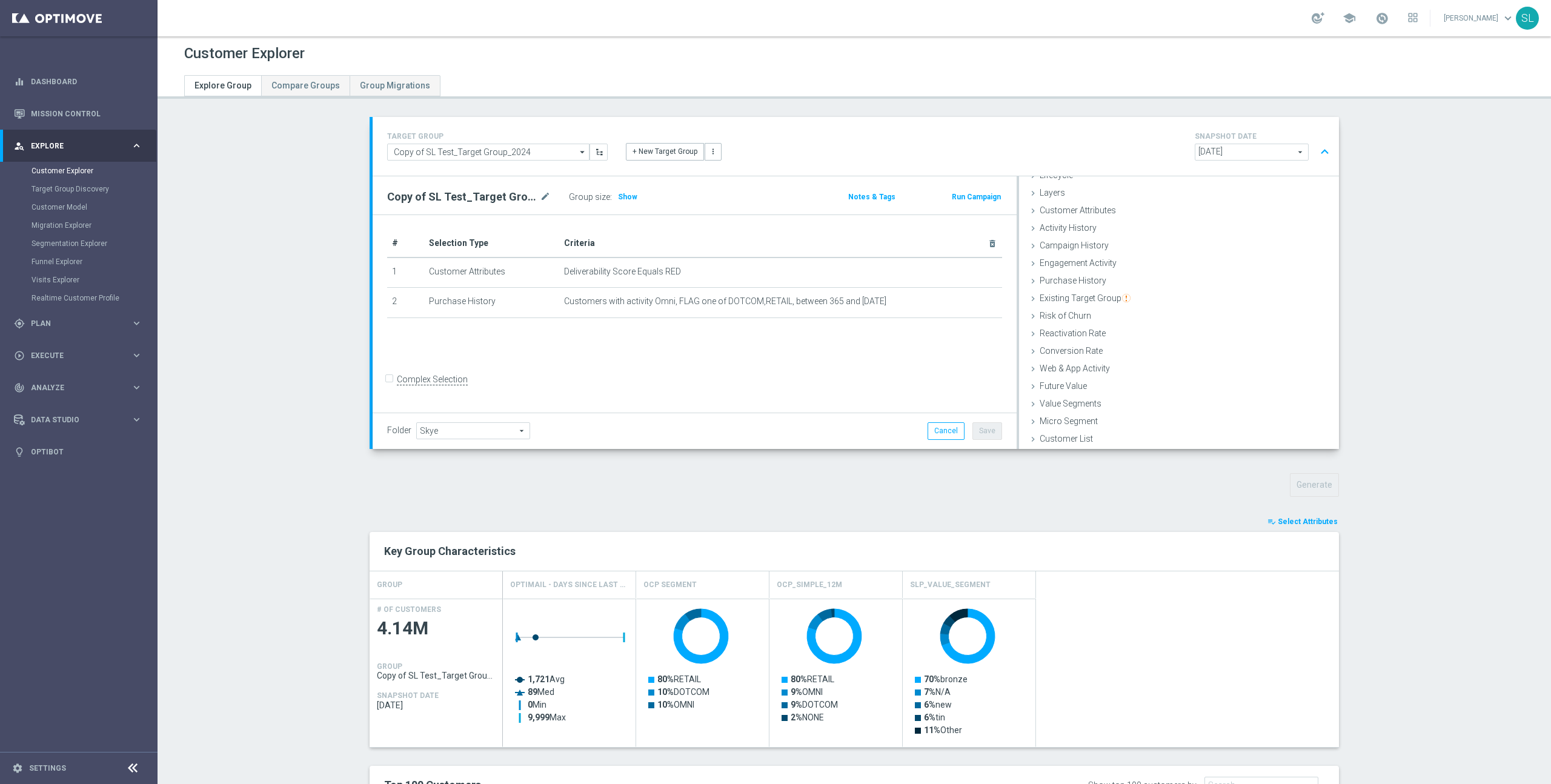
scroll to position [0, 0]
click at [1063, 214] on span "Customer Attributes" at bounding box center [1078, 212] width 77 height 10
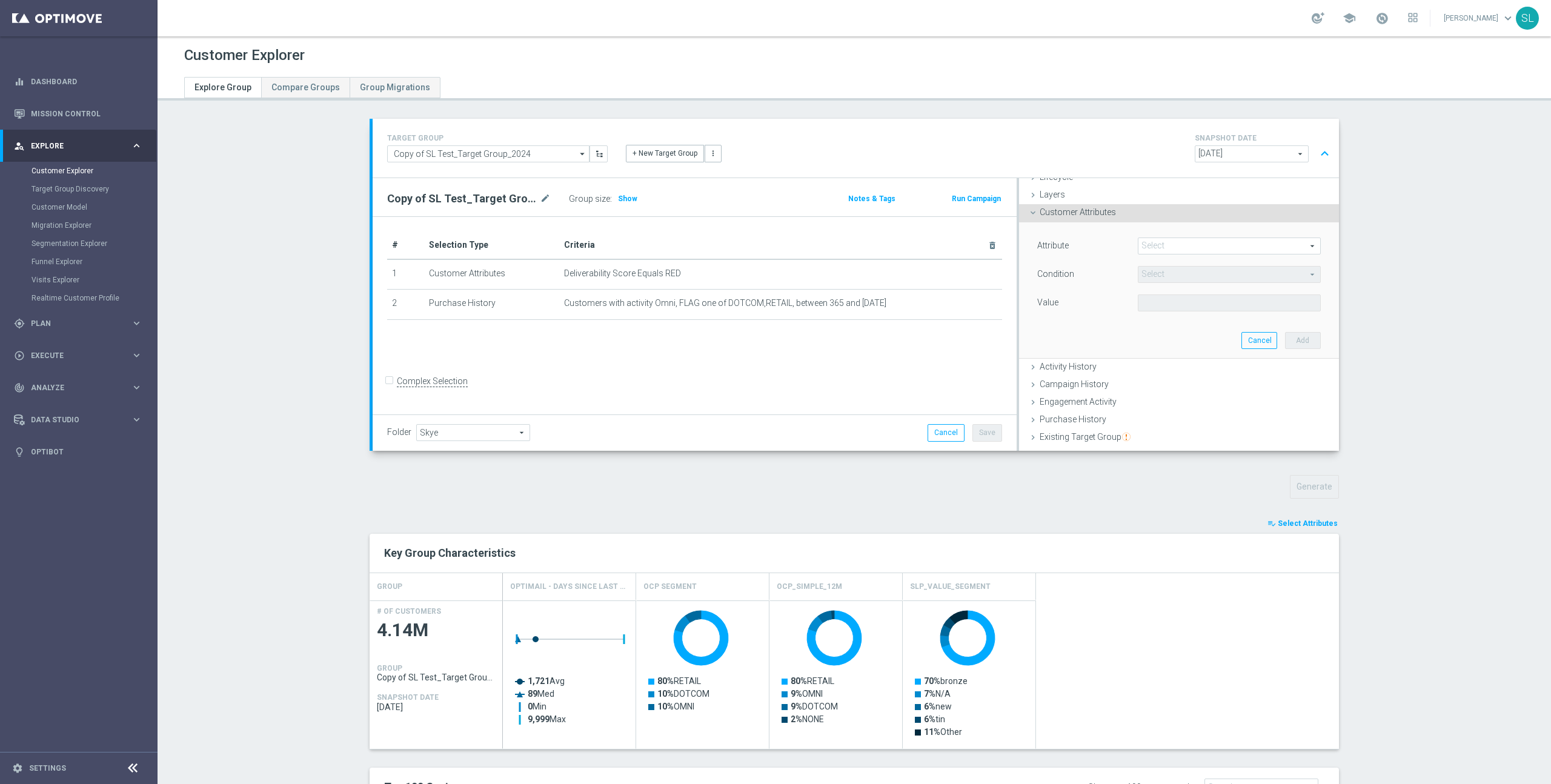
drag, startPoint x: 1212, startPoint y: 243, endPoint x: 1203, endPoint y: 246, distance: 9.5
click at [1212, 243] on span at bounding box center [1229, 245] width 182 height 15
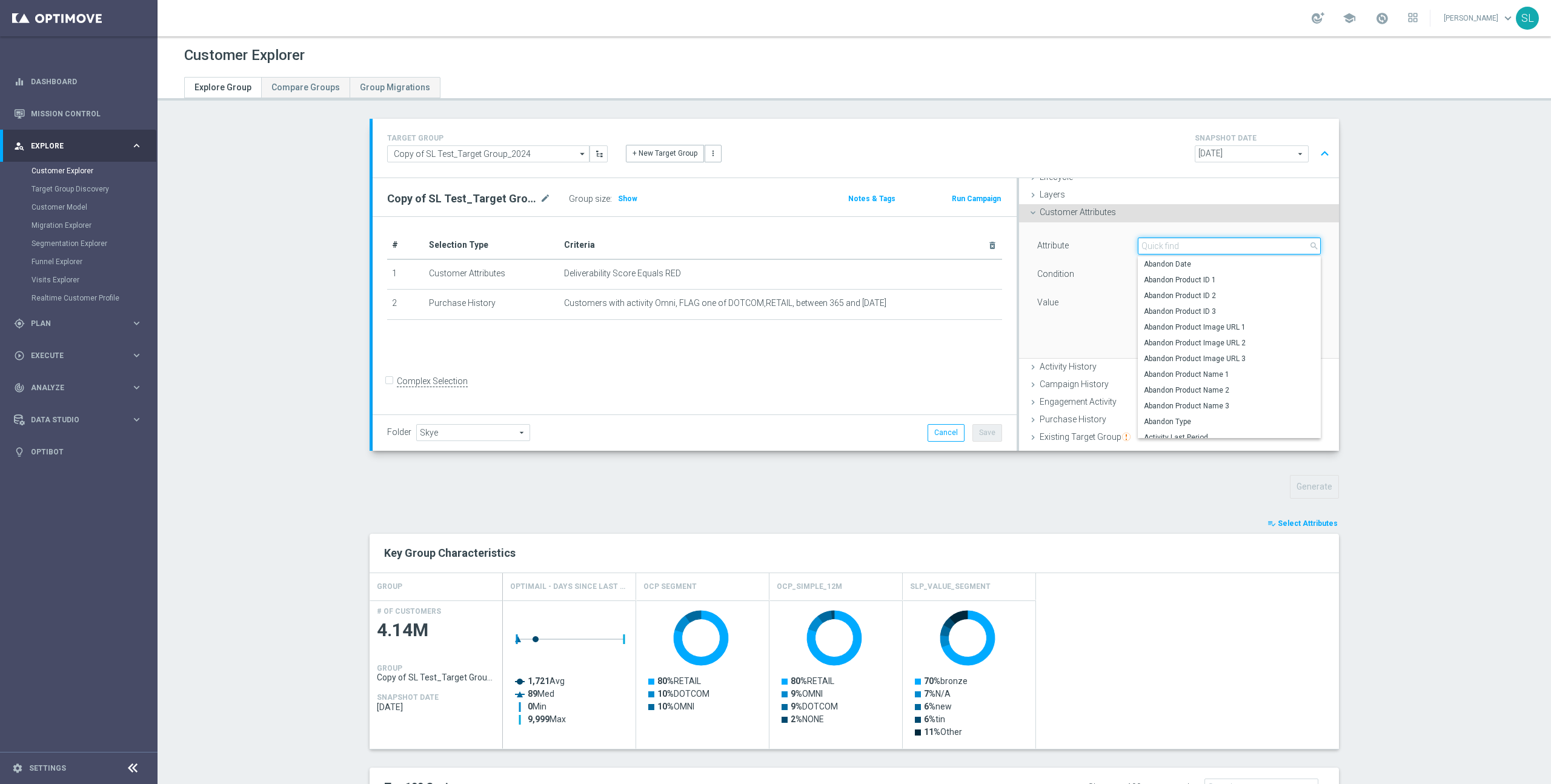
click at [1186, 248] on input "search" at bounding box center [1230, 245] width 183 height 17
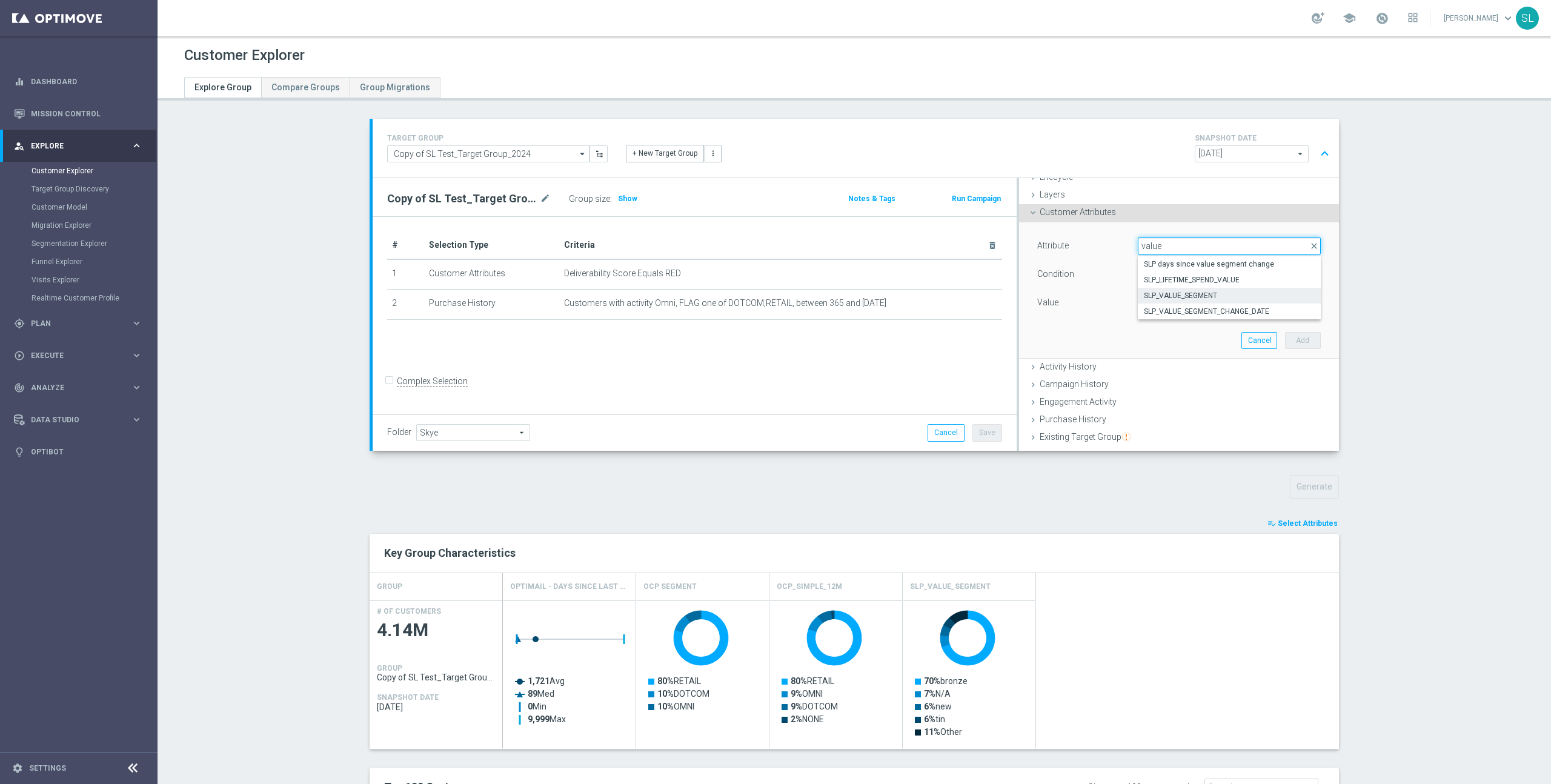
type input "value"
click at [1204, 291] on span "SLP_VALUE_SEGMENT" at bounding box center [1230, 296] width 171 height 10
type input "SLP_VALUE_SEGMENT"
click at [1195, 272] on span "Equals" at bounding box center [1229, 274] width 182 height 15
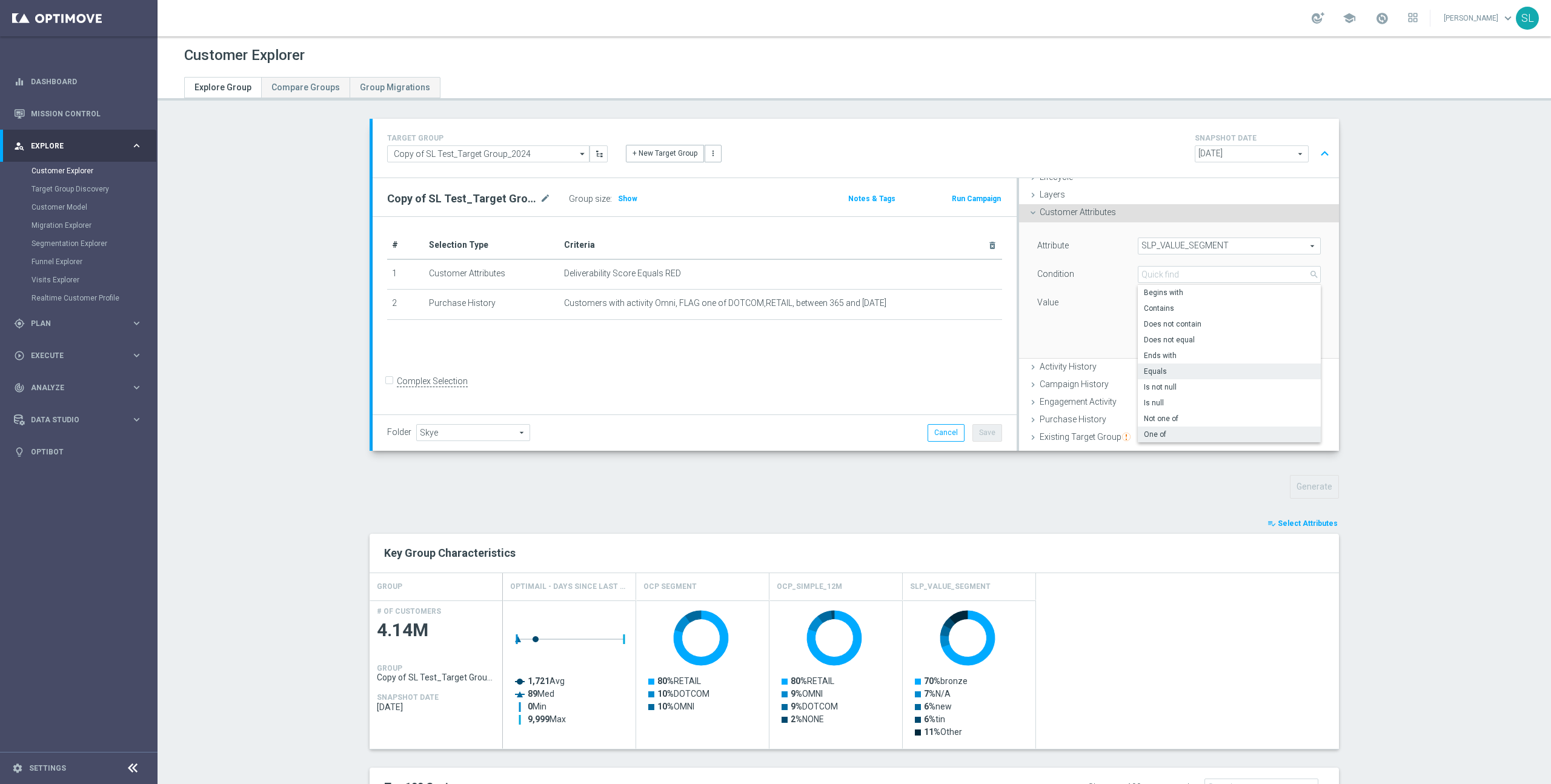
click at [1174, 429] on span "One of" at bounding box center [1230, 434] width 171 height 10
type input "One of"
click at [1173, 301] on span at bounding box center [1229, 302] width 182 height 15
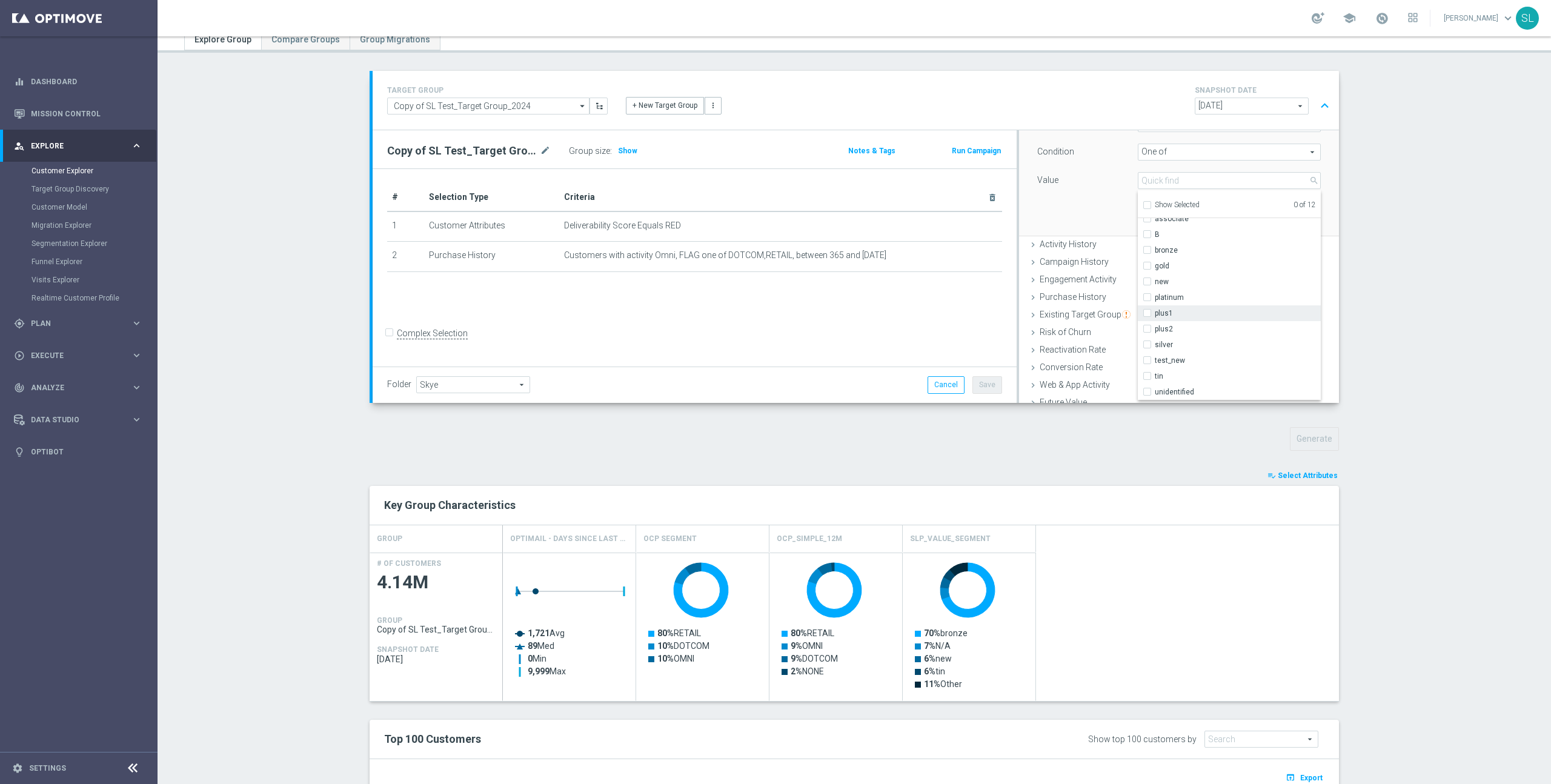
scroll to position [109, 0]
click at [1207, 299] on label "platinum" at bounding box center [1238, 294] width 166 height 15
click at [1155, 298] on input "platinum" at bounding box center [1151, 295] width 8 height 8
checkbox input "true"
type input "platinum"
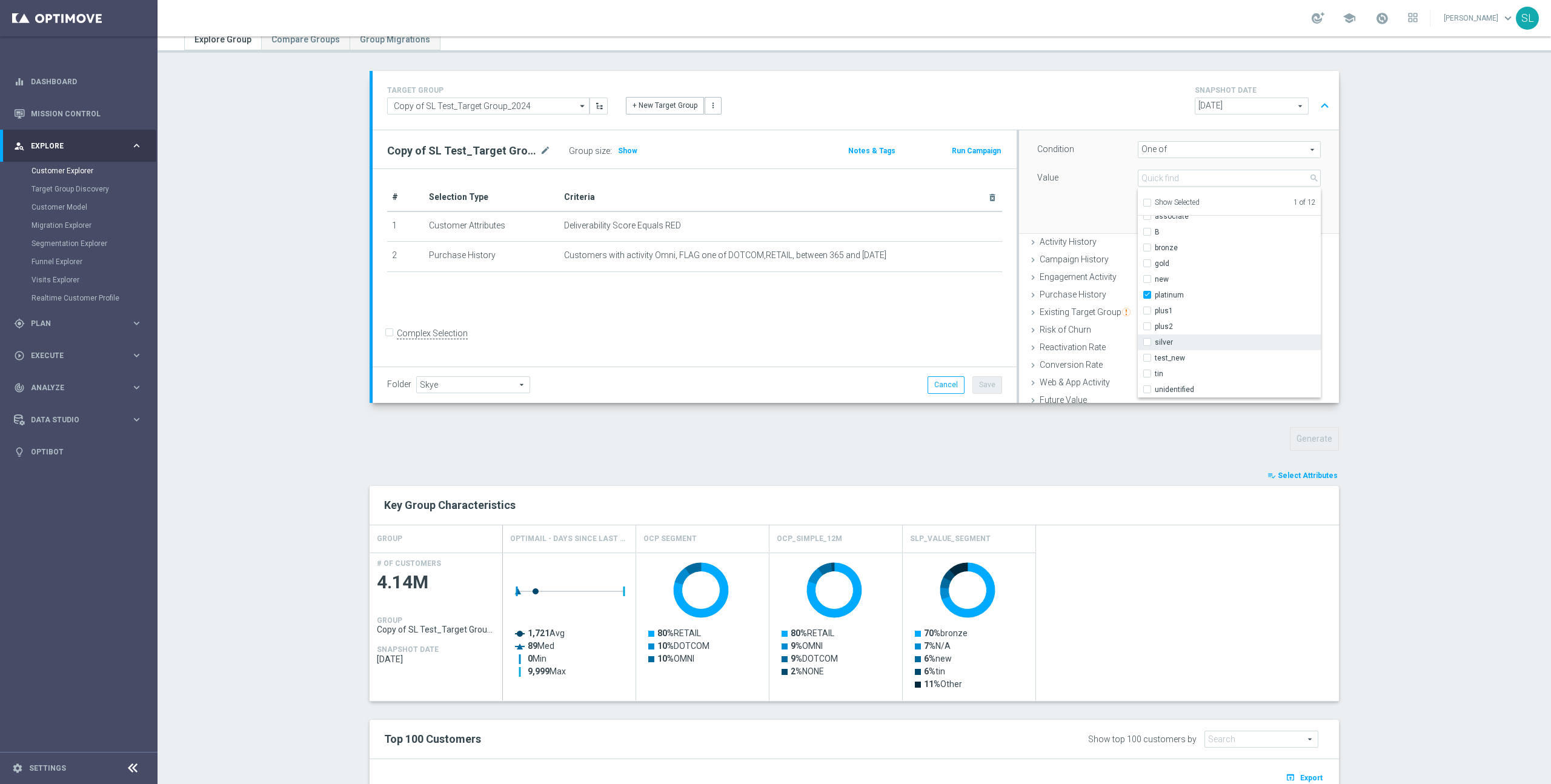
click at [1205, 346] on span "silver" at bounding box center [1238, 342] width 166 height 10
click at [1155, 346] on input "silver" at bounding box center [1151, 342] width 8 height 8
checkbox input "true"
type input "Selected 2 of 12"
click at [1200, 268] on label "gold" at bounding box center [1238, 263] width 166 height 15
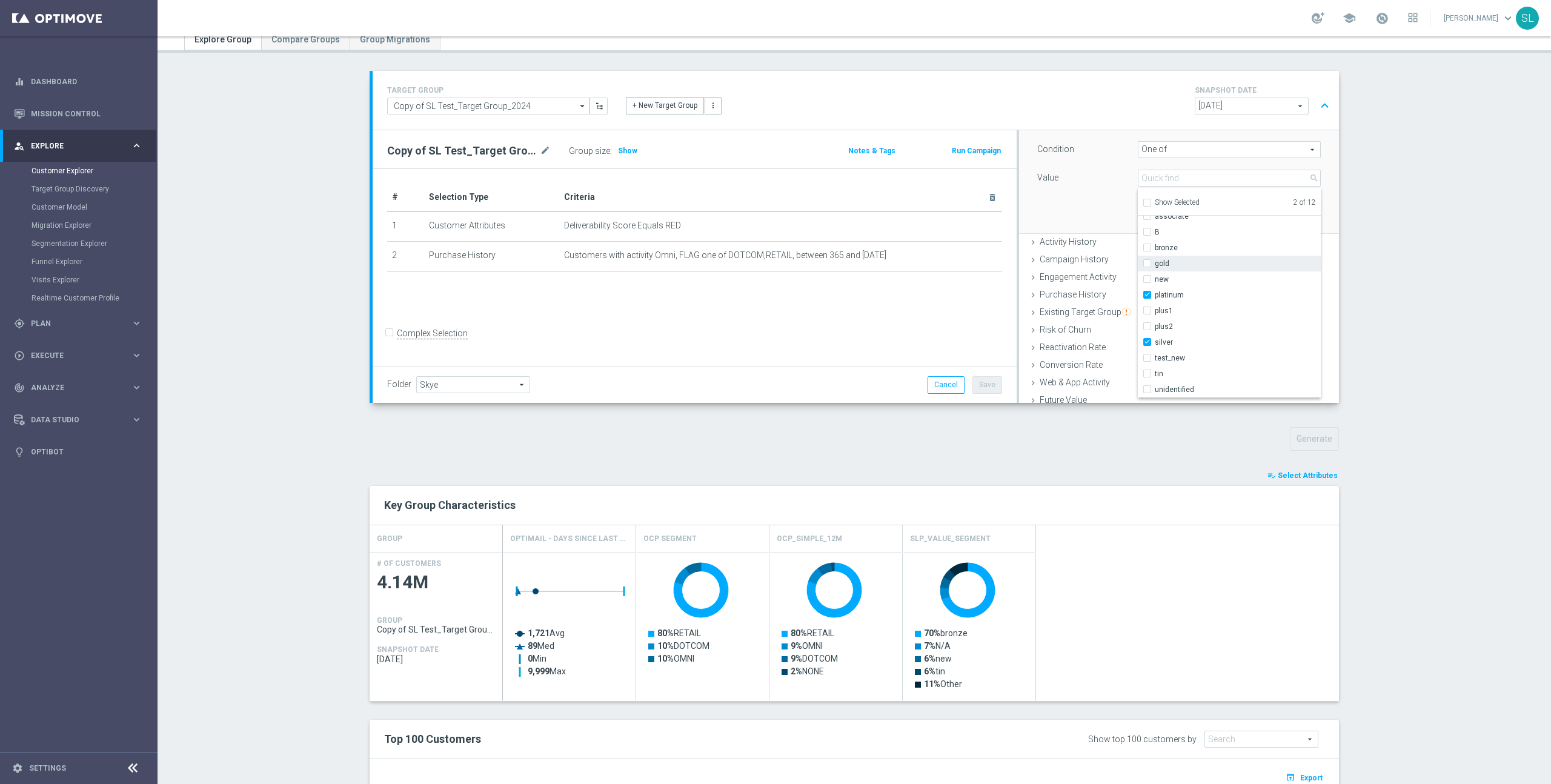
click at [1155, 267] on input "gold" at bounding box center [1151, 263] width 8 height 8
checkbox input "true"
type input "Selected 3 of 12"
click at [1395, 308] on section "TARGET GROUP Copy of SL Test_Target Group_2024 Copy of SL Test_Target Group_202…" at bounding box center [854, 571] width 1394 height 1002
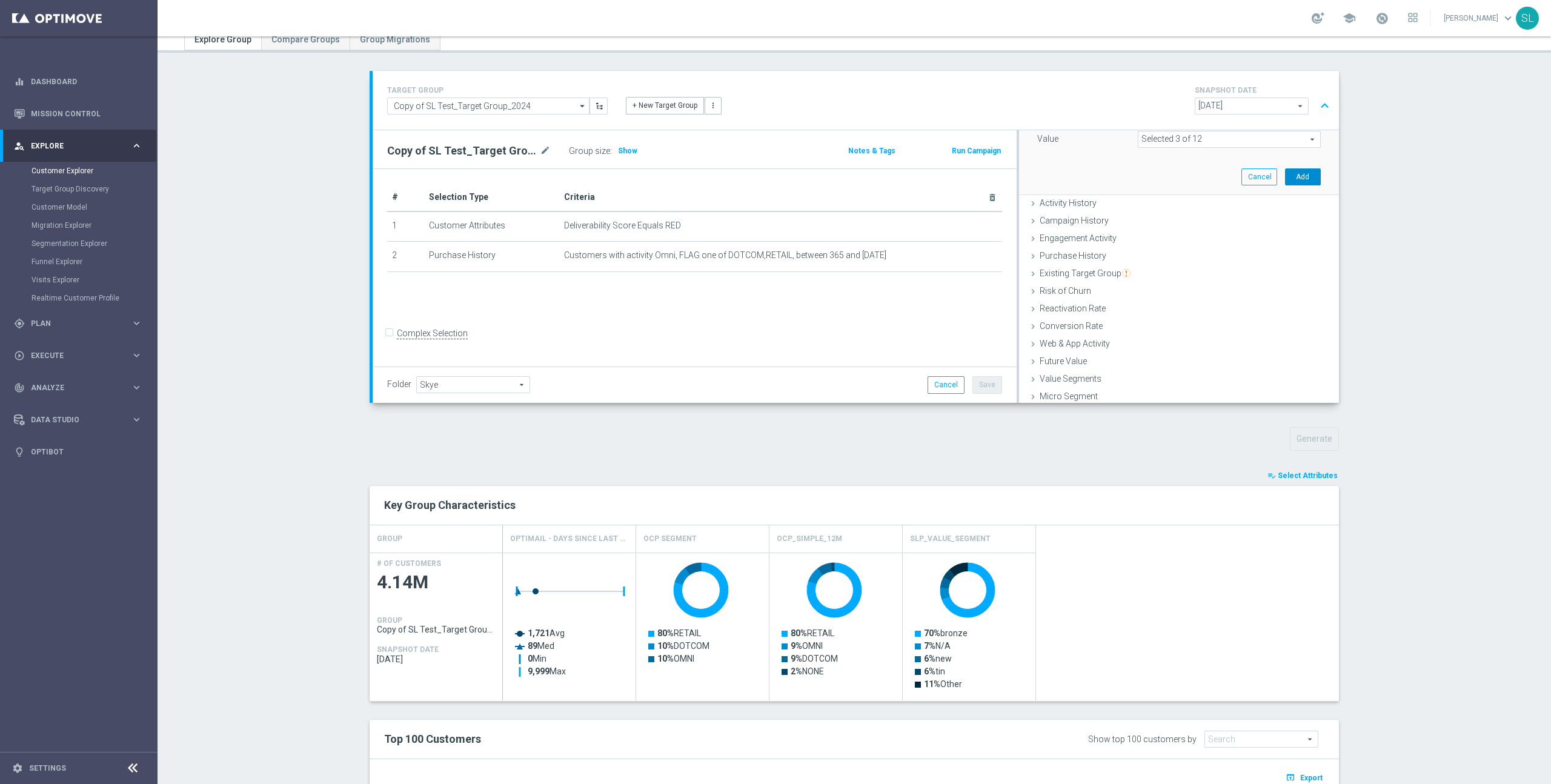
click at [1301, 181] on button "Add" at bounding box center [1303, 177] width 36 height 17
click at [996, 384] on button "Save" at bounding box center [988, 384] width 29 height 17
click at [1329, 445] on button "Generate" at bounding box center [1315, 438] width 49 height 24
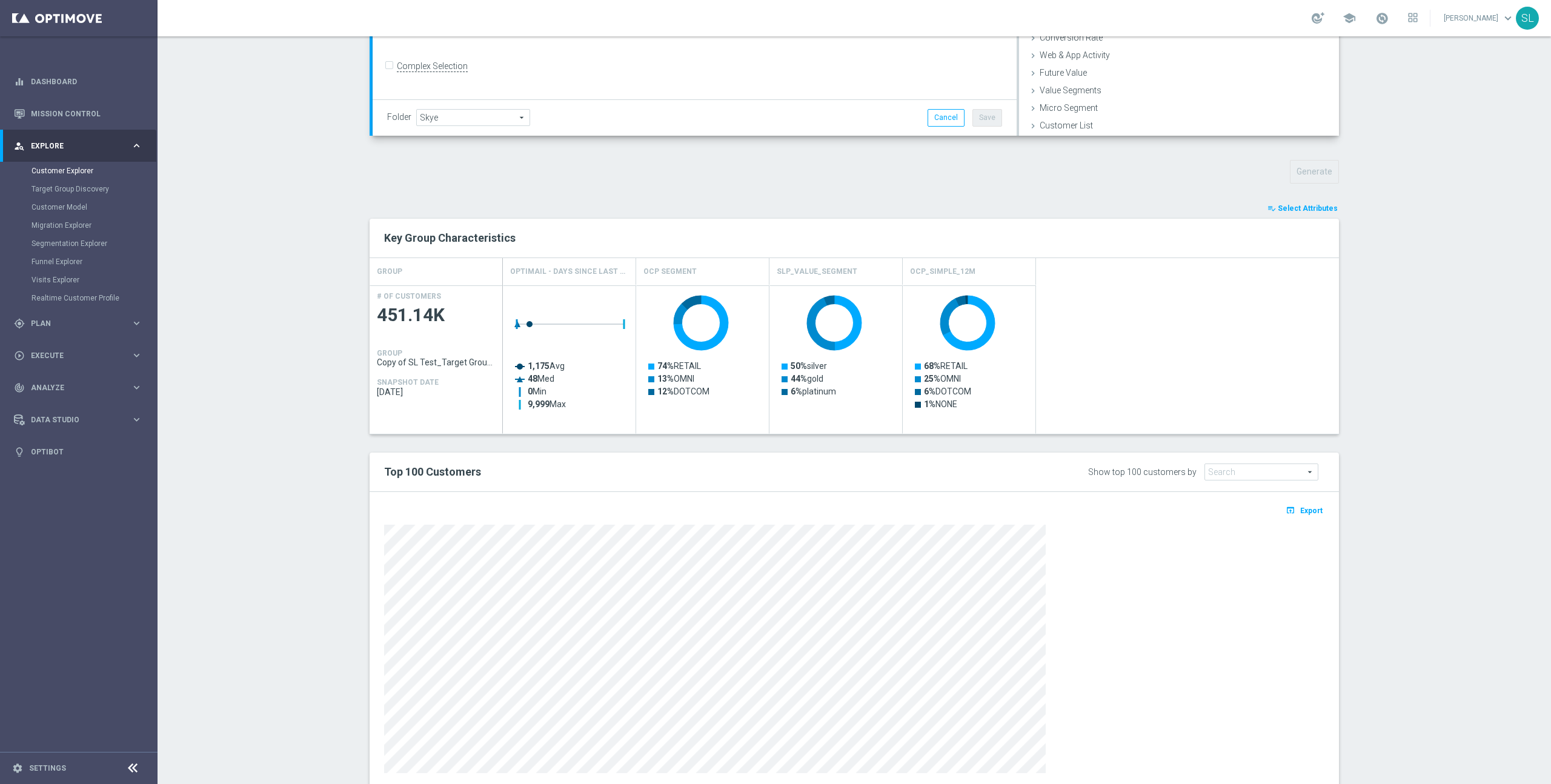
scroll to position [0, 0]
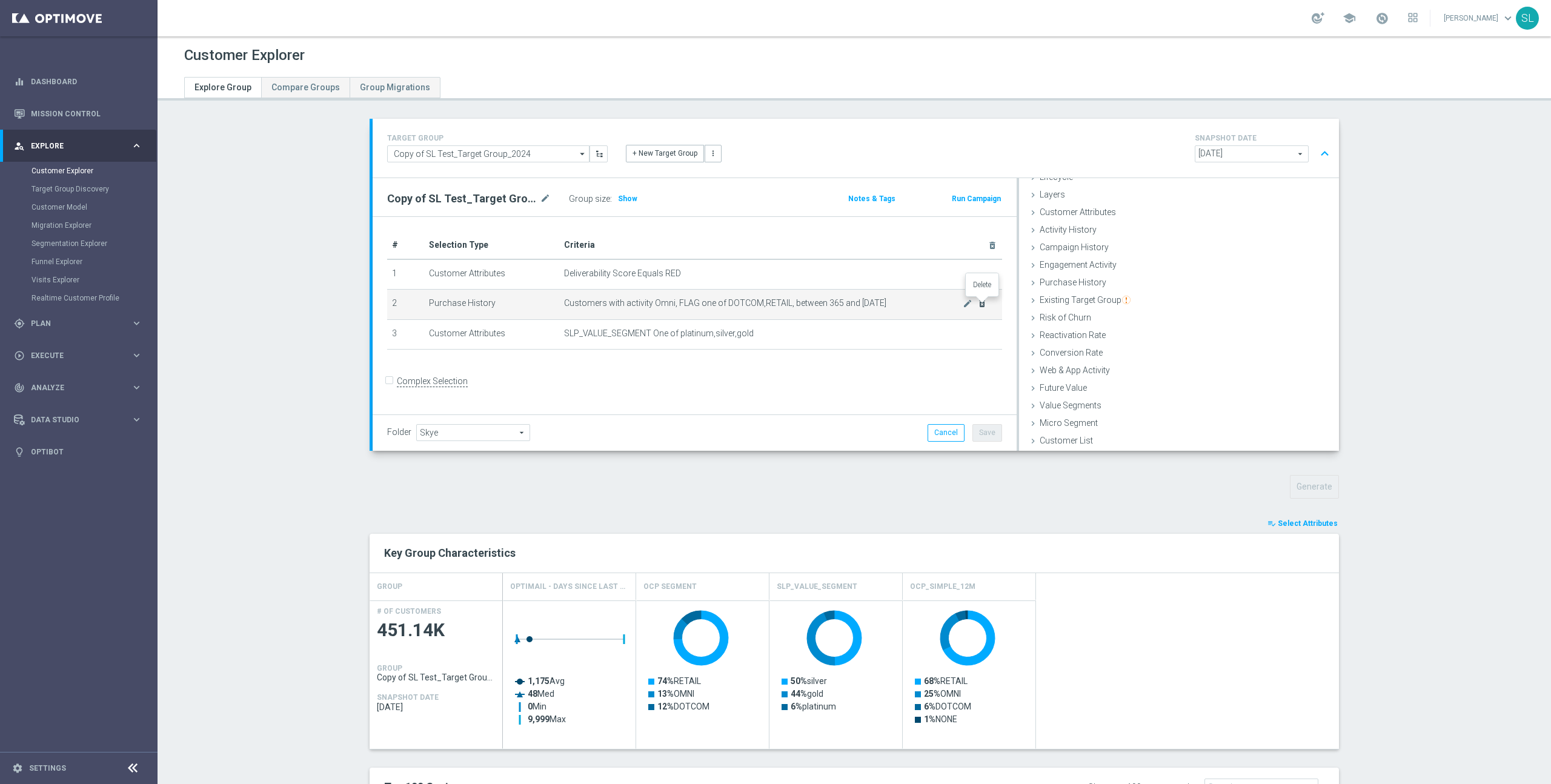
click at [983, 302] on icon "delete_forever" at bounding box center [983, 303] width 10 height 10
click at [996, 439] on button "Save" at bounding box center [988, 432] width 29 height 17
click at [1318, 487] on button "Generate" at bounding box center [1315, 487] width 49 height 24
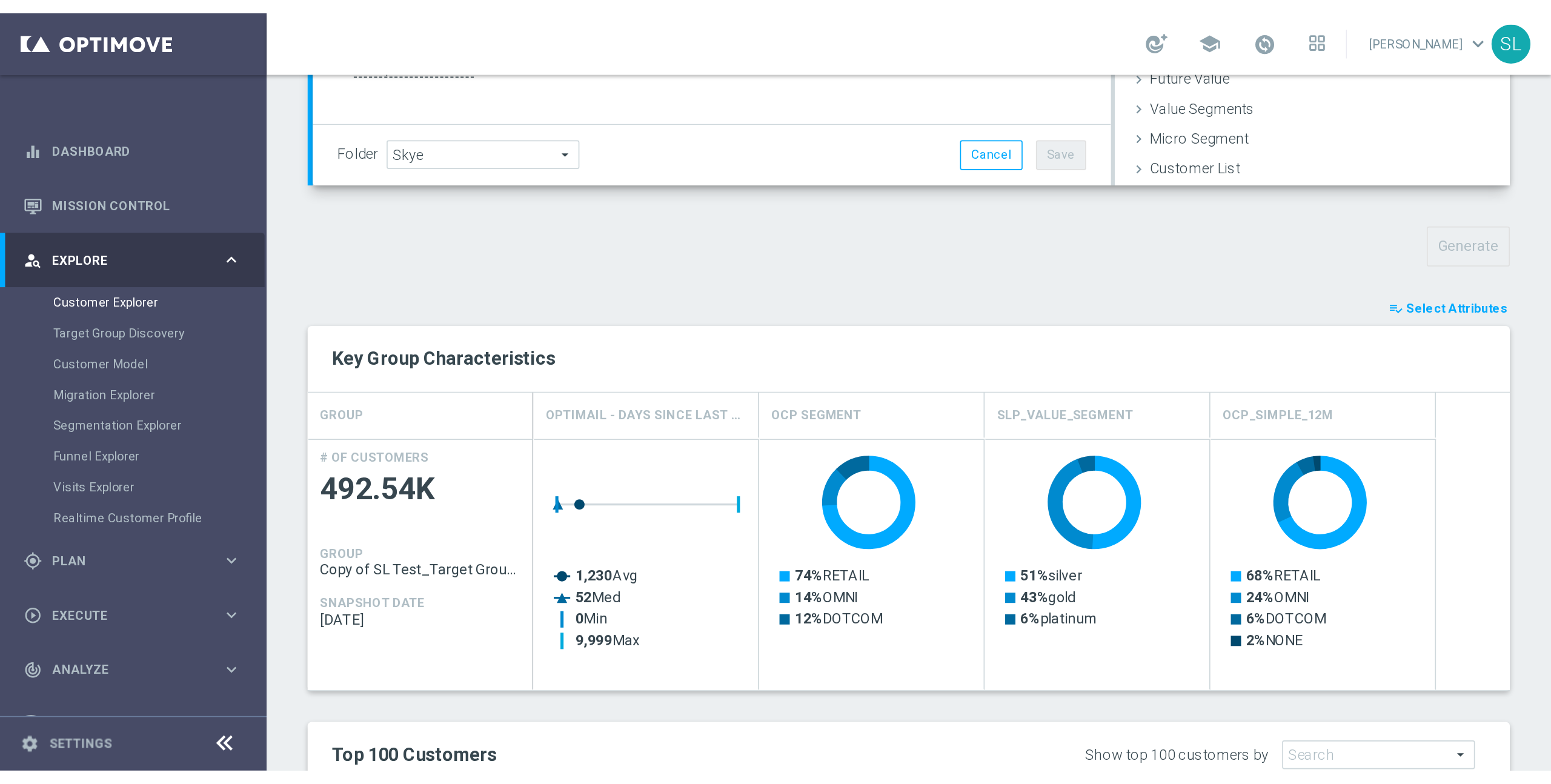
scroll to position [32, 0]
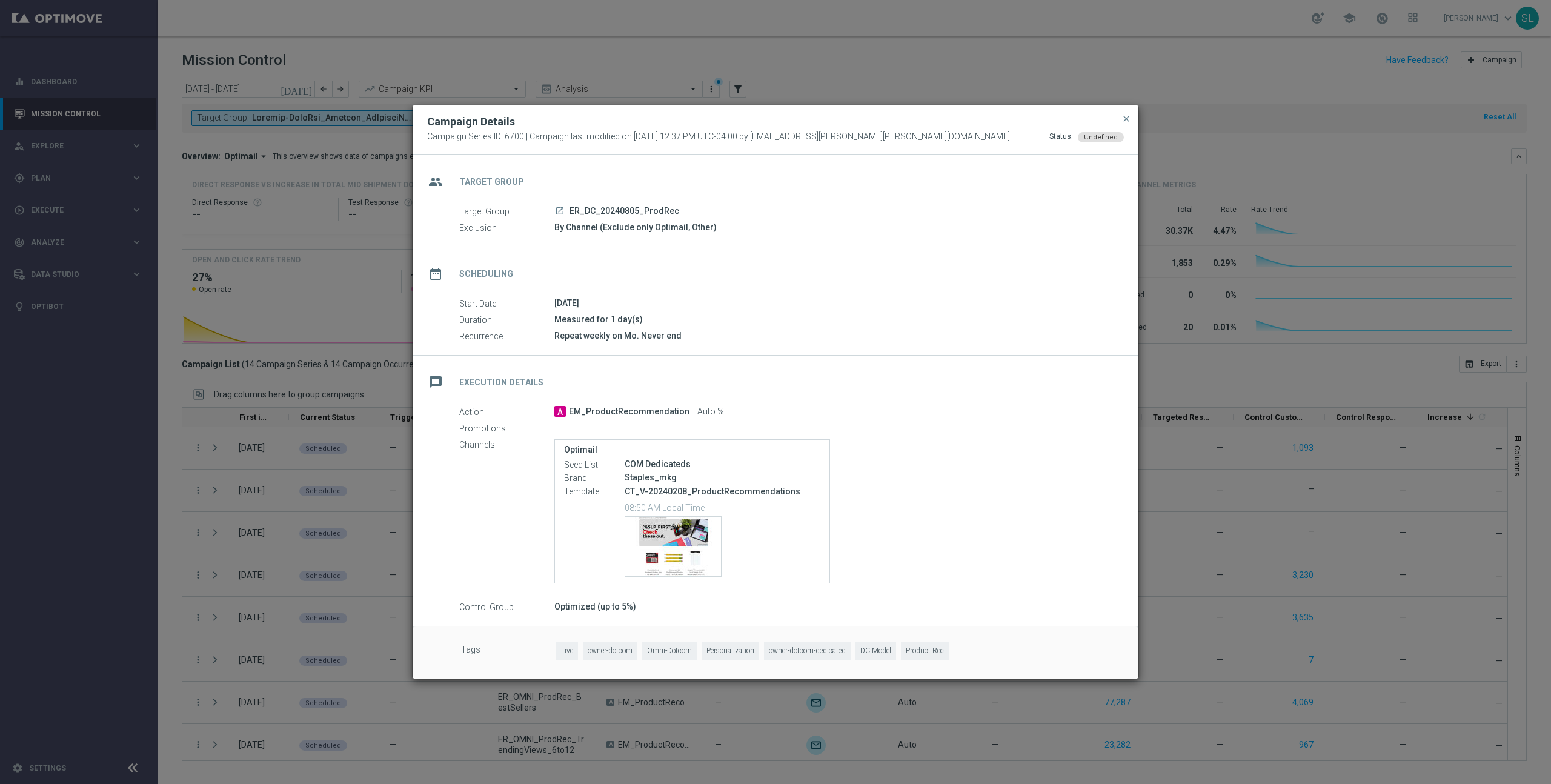
drag, startPoint x: 247, startPoint y: 230, endPoint x: 258, endPoint y: 221, distance: 14.2
click at [248, 230] on modal-container "Campaign Details Campaign Series ID: 6700 | Campaign last modified on [DATE] 12…" at bounding box center [776, 392] width 1551 height 784
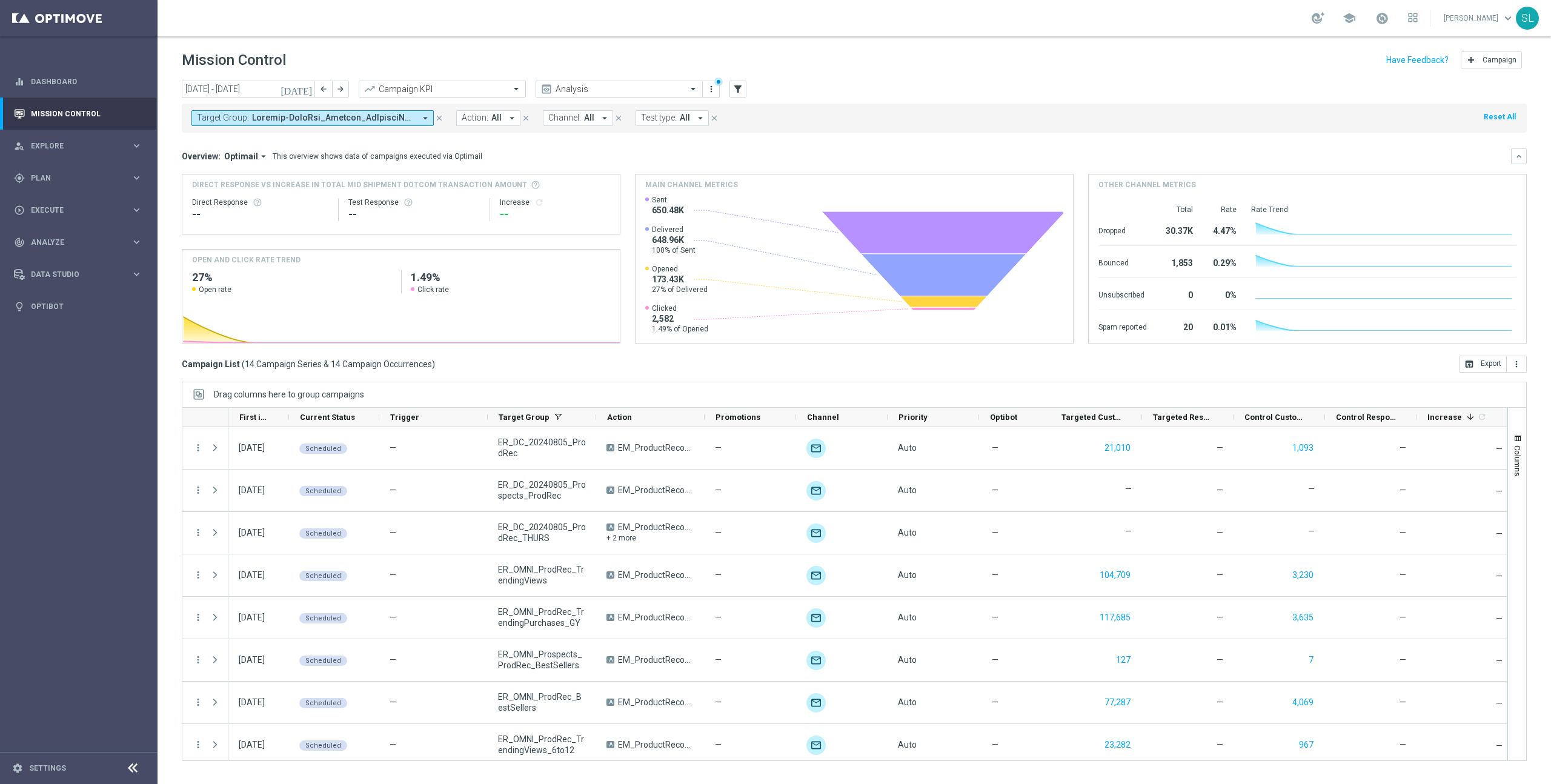
click at [290, 121] on span at bounding box center [334, 117] width 163 height 11
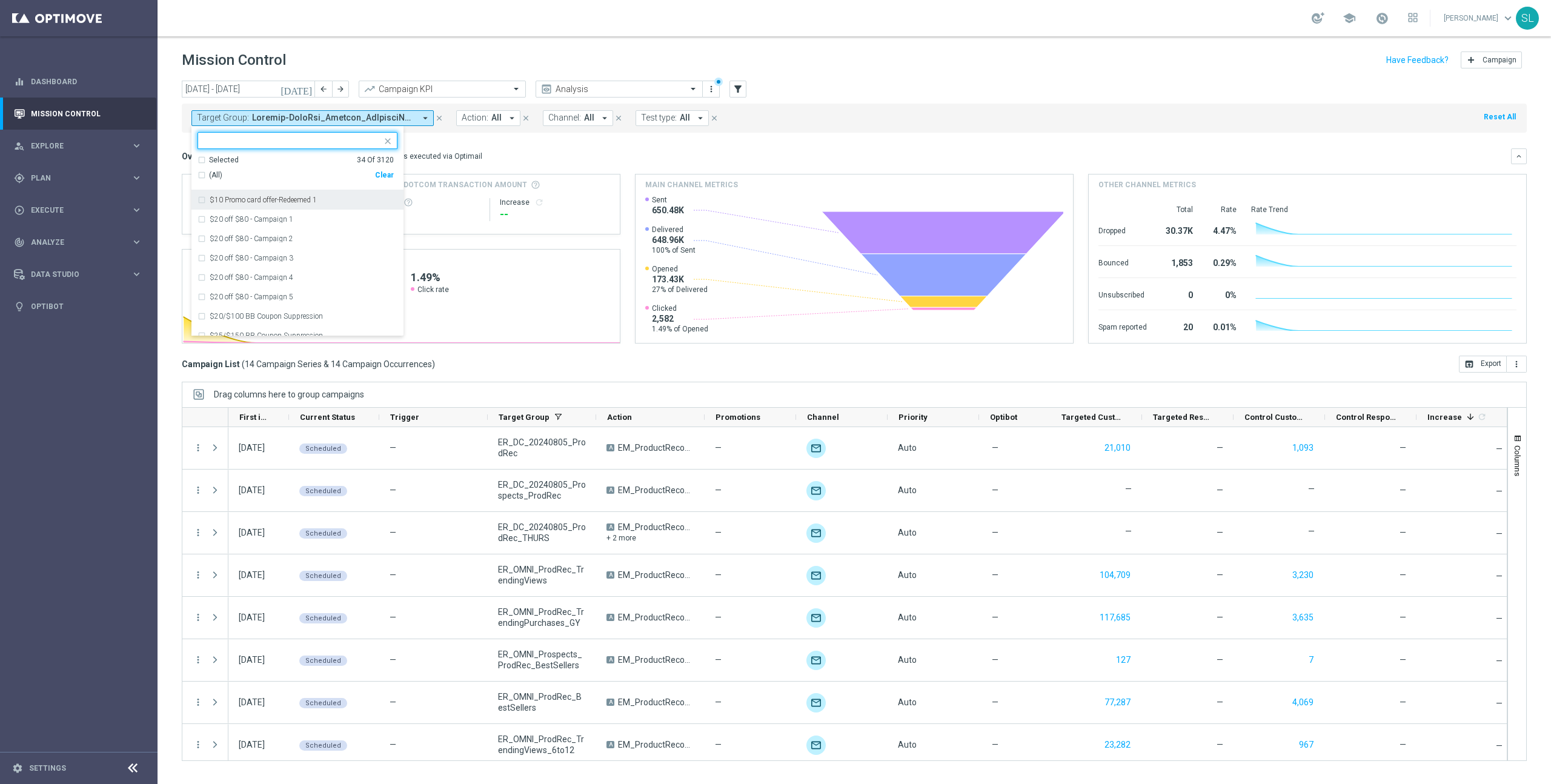
drag, startPoint x: 386, startPoint y: 173, endPoint x: 365, endPoint y: 156, distance: 27.0
click at [0, 0] on div "Clear" at bounding box center [0, 0] width 0 height 0
click at [331, 140] on input "text" at bounding box center [293, 140] width 178 height 11
click at [254, 177] on span "(All Search Results)" at bounding box center [242, 175] width 67 height 11
type input "classa"
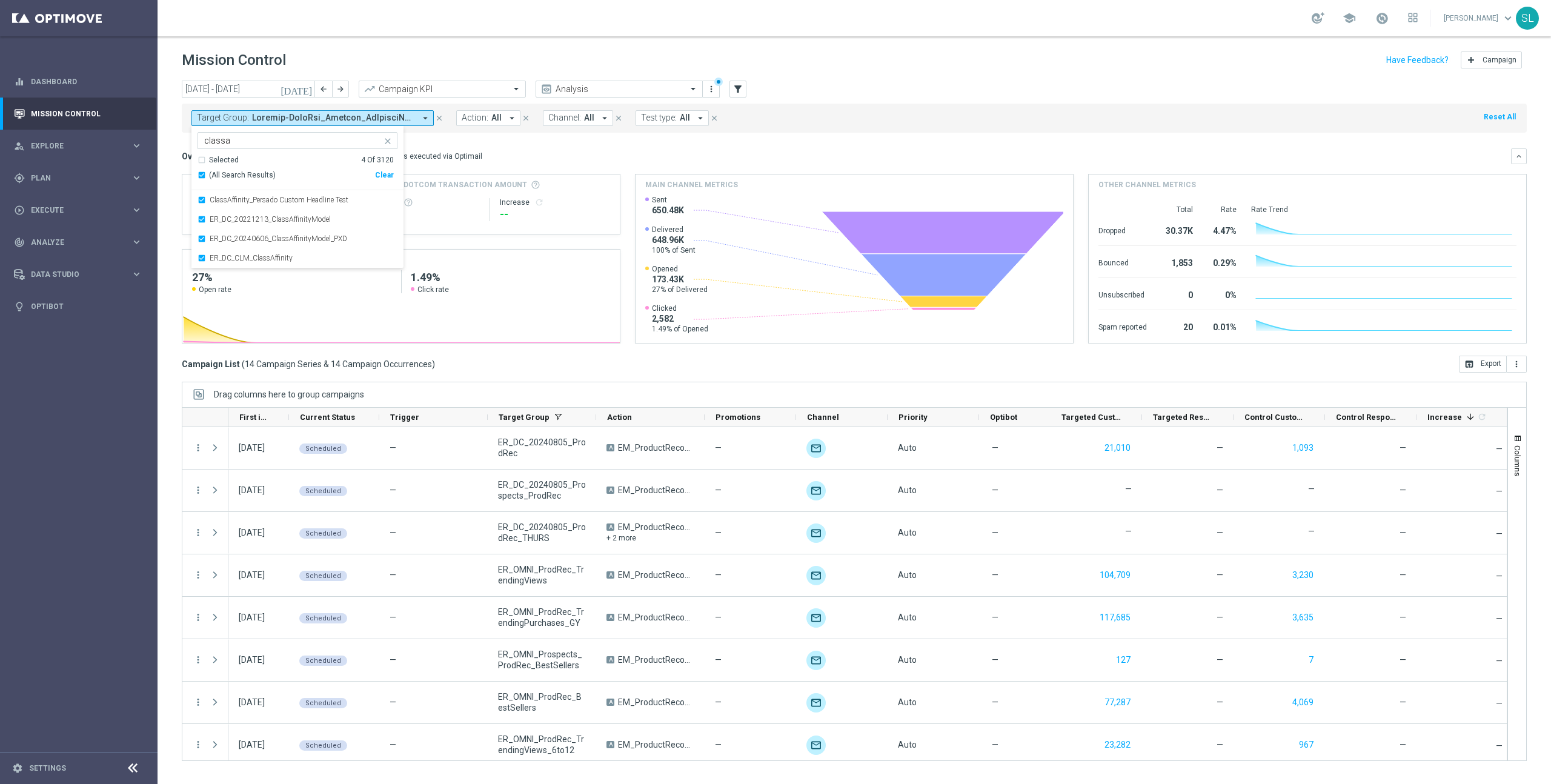
click at [964, 65] on div "Mission Control add Campaign" at bounding box center [855, 59] width 1346 height 24
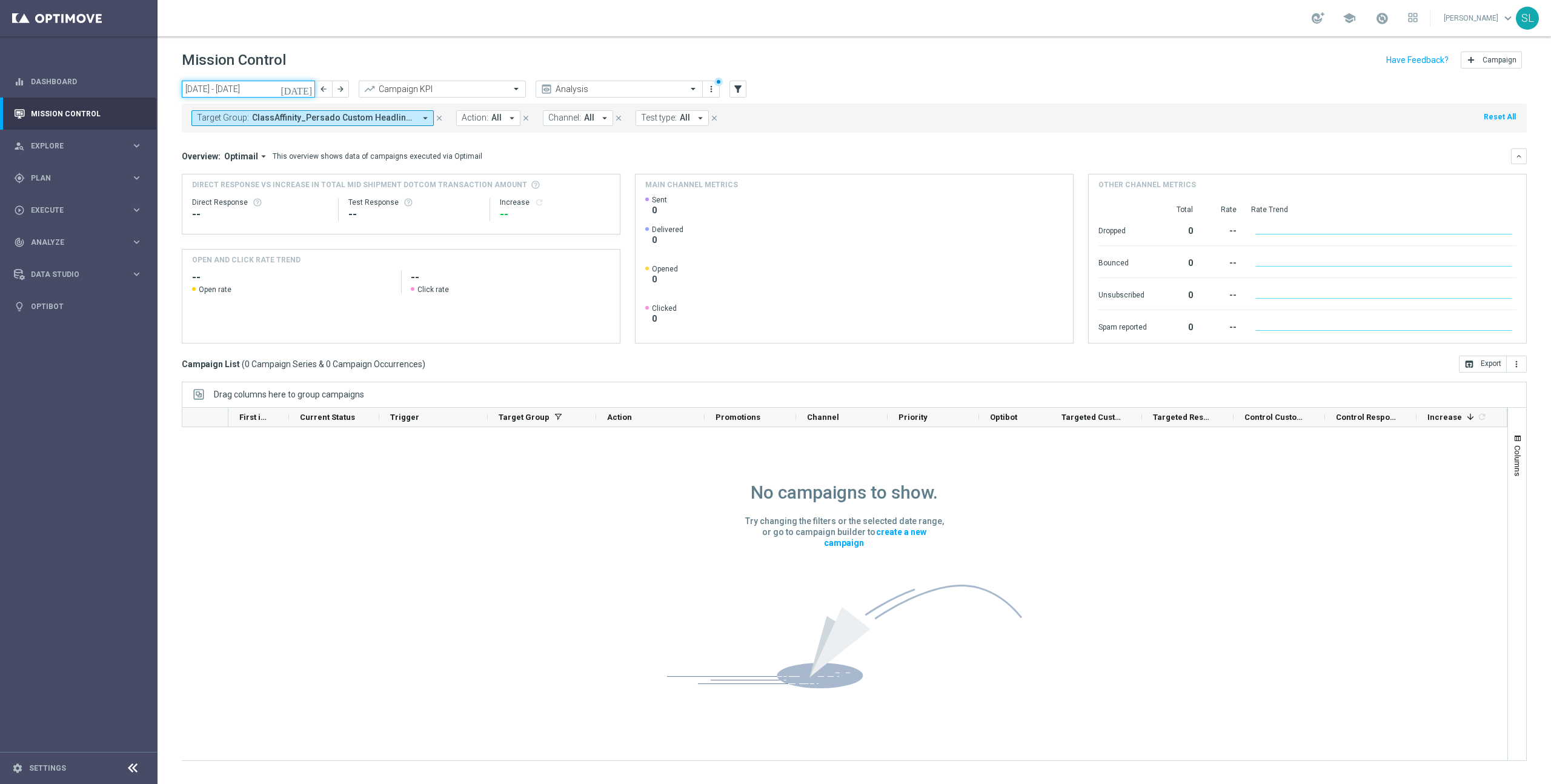
click at [283, 90] on input "[DATE] - [DATE]" at bounding box center [248, 89] width 133 height 17
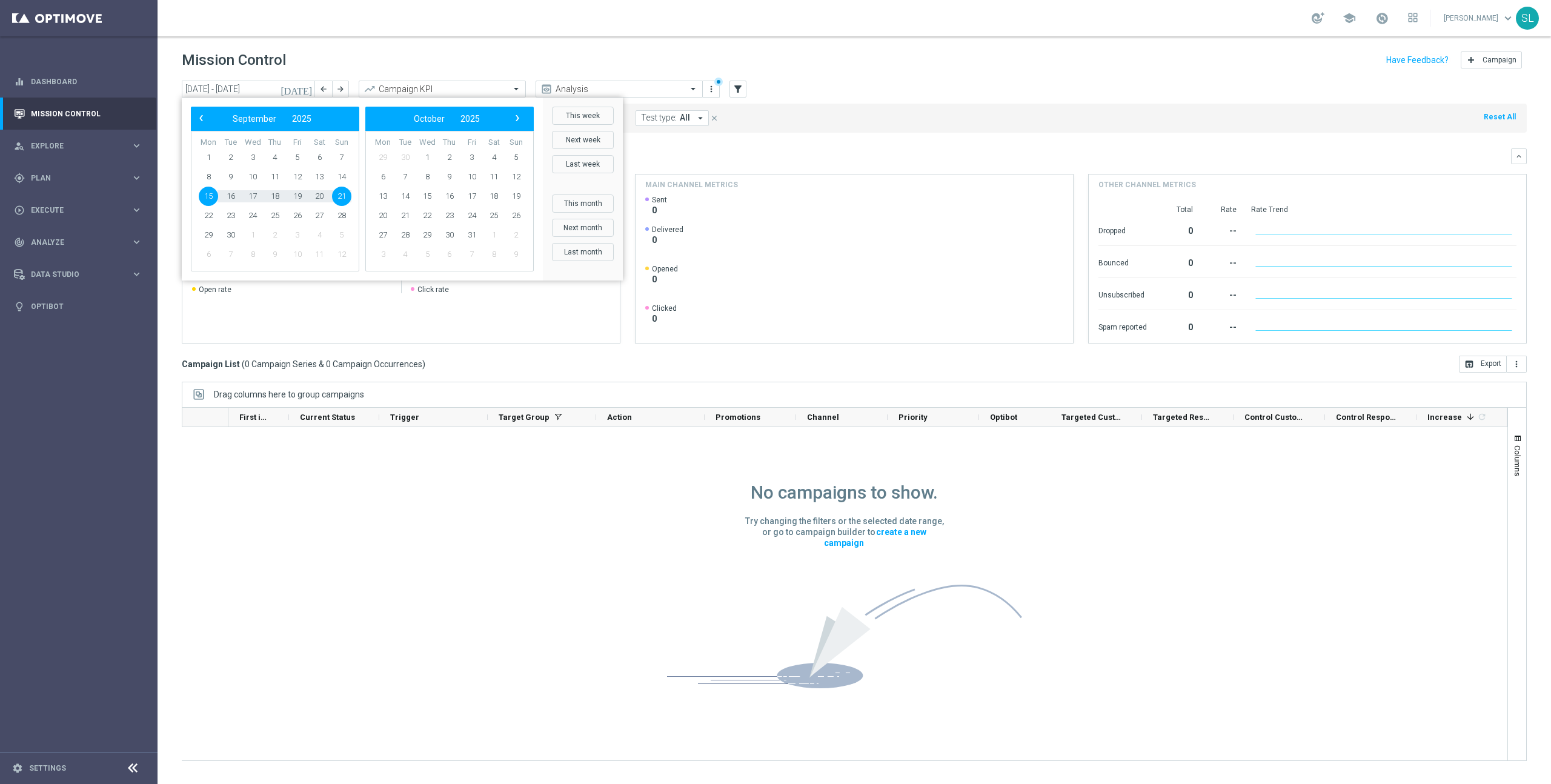
drag, startPoint x: 586, startPoint y: 207, endPoint x: 575, endPoint y: 205, distance: 11.2
click at [586, 207] on button "This month" at bounding box center [583, 204] width 62 height 18
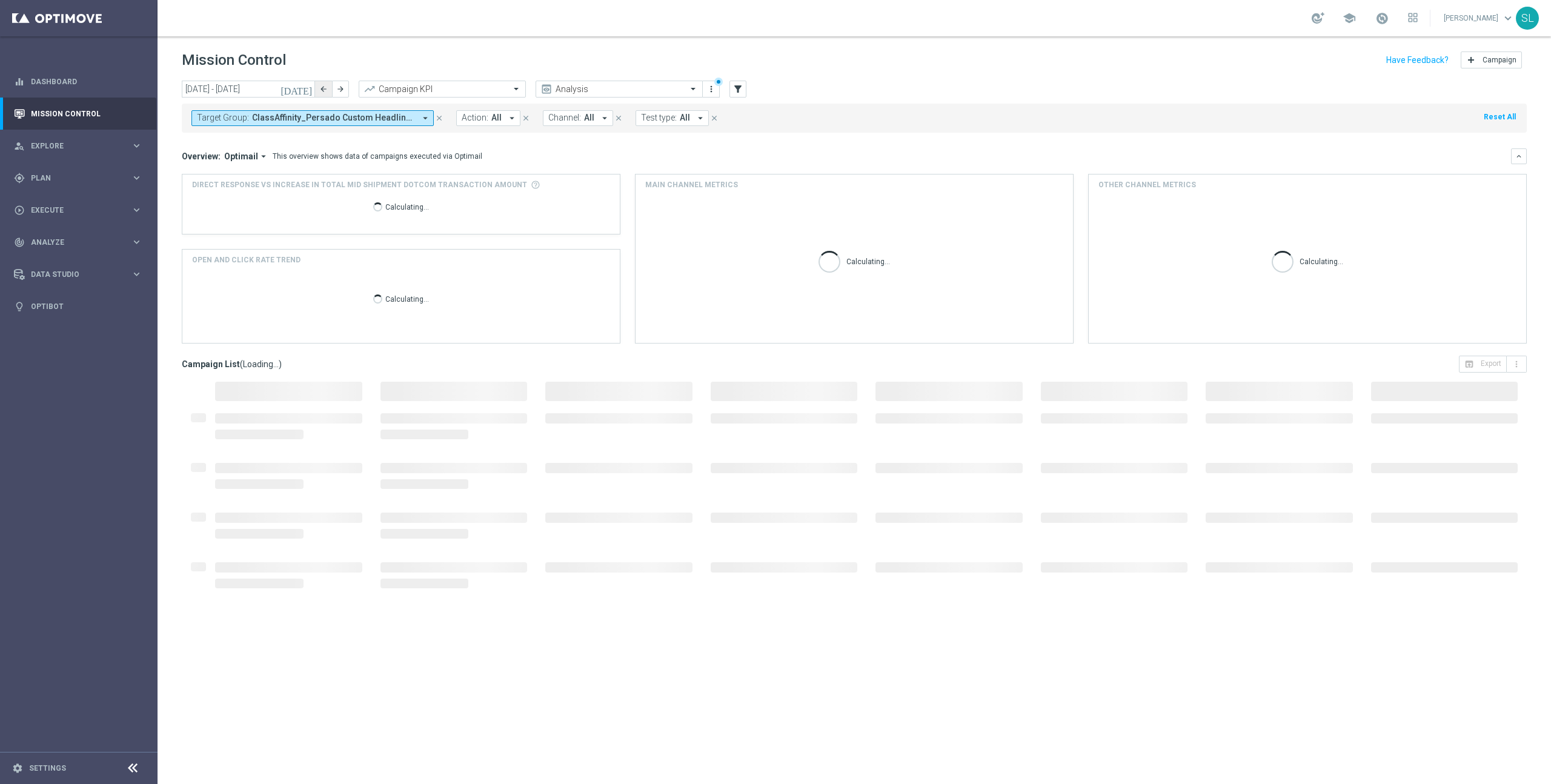
click at [318, 86] on button "arrow_back" at bounding box center [323, 89] width 17 height 17
type input "[DATE] - [DATE]"
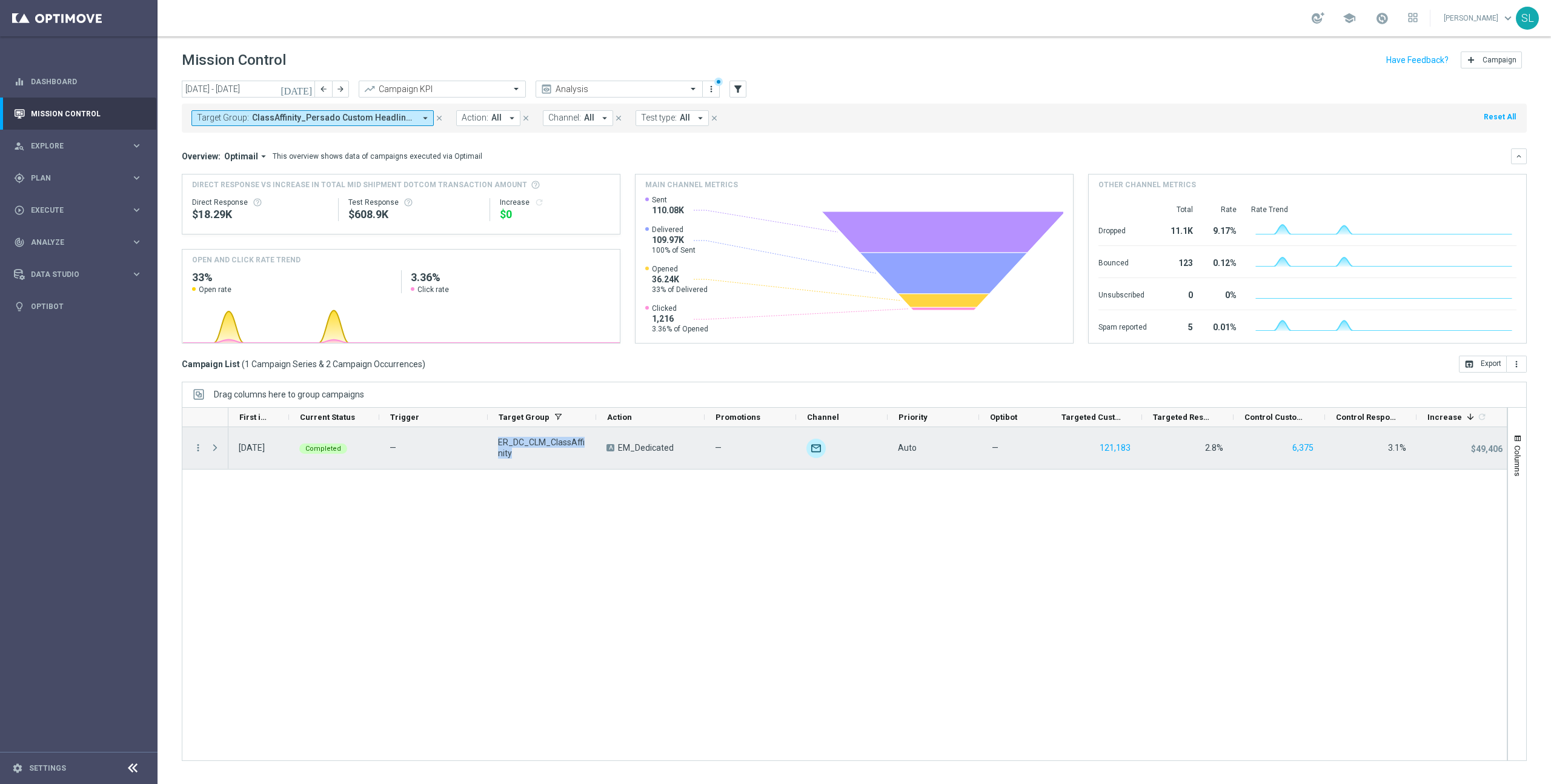
drag, startPoint x: 519, startPoint y: 456, endPoint x: 497, endPoint y: 444, distance: 25.1
click at [498, 444] on span "ER_DC_CLM_ClassAffinity" at bounding box center [542, 447] width 88 height 22
